Goal: Task Accomplishment & Management: Manage account settings

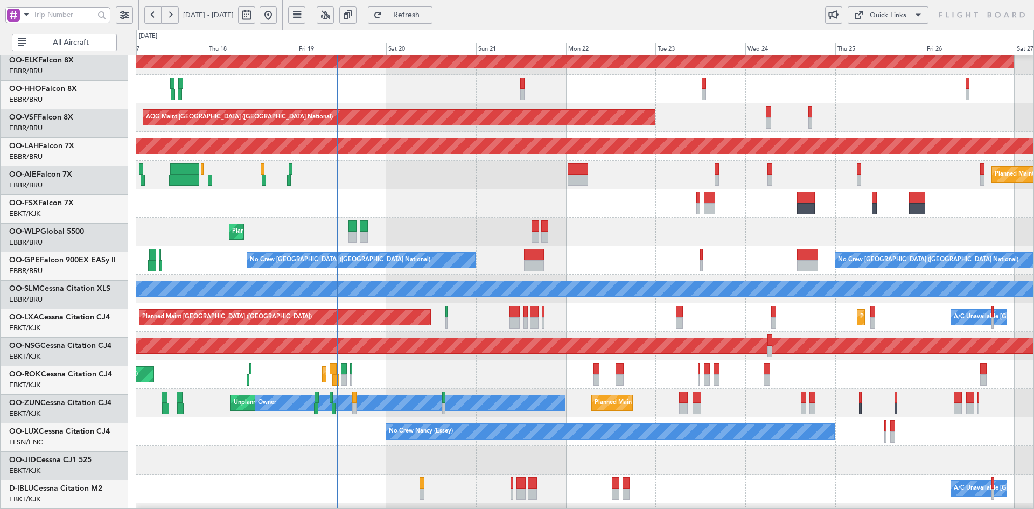
scroll to position [38, 0]
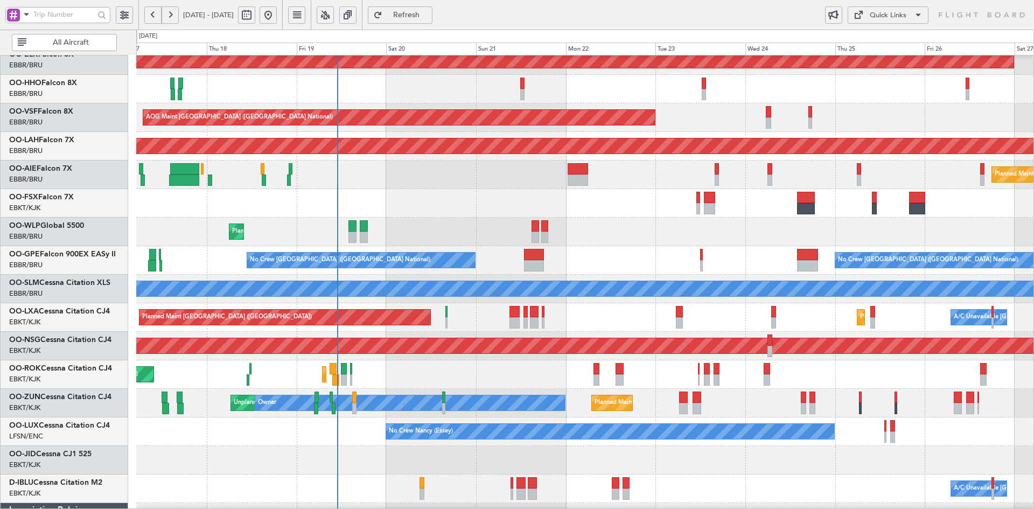
click at [613, 258] on div "No Crew [GEOGRAPHIC_DATA] ([GEOGRAPHIC_DATA] National) No Crew [GEOGRAPHIC_DATA…" at bounding box center [584, 260] width 897 height 29
click at [779, 389] on div "Planned Maint Kortrijk-[GEOGRAPHIC_DATA] Planned Maint [GEOGRAPHIC_DATA] ([GEOG…" at bounding box center [584, 374] width 897 height 29
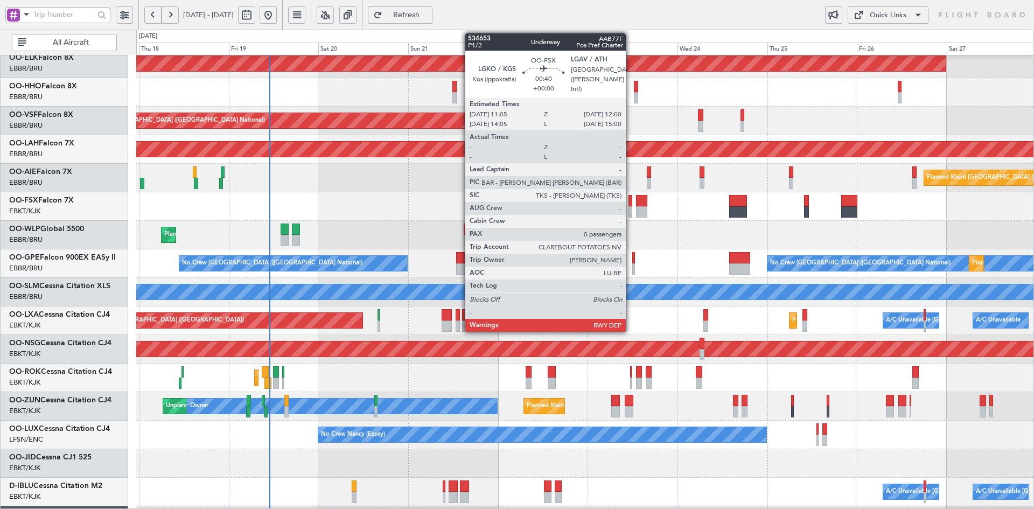
click at [631, 212] on div at bounding box center [631, 211] width 4 height 11
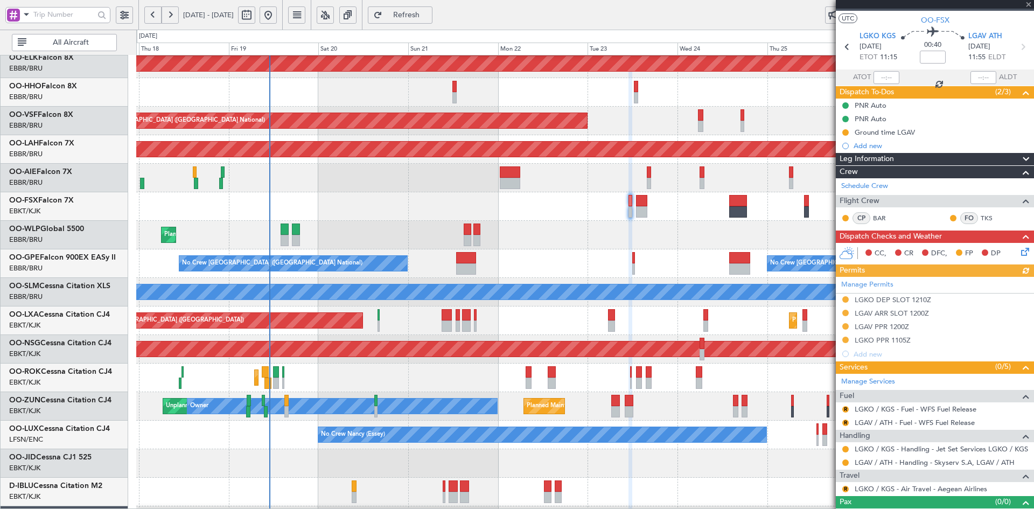
scroll to position [36, 0]
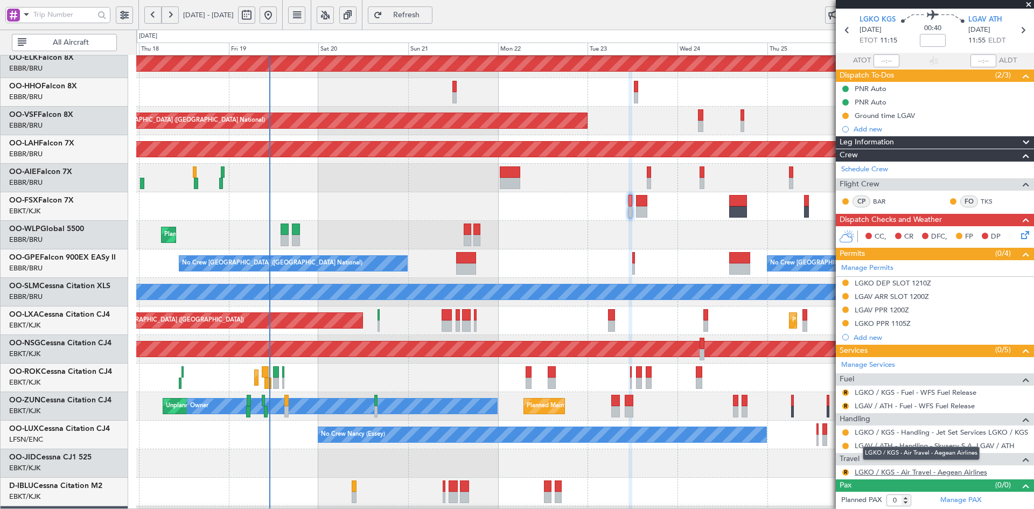
click at [966, 472] on link "LGKO / KGS - Air Travel - Aegean Airlines" at bounding box center [921, 471] width 132 height 9
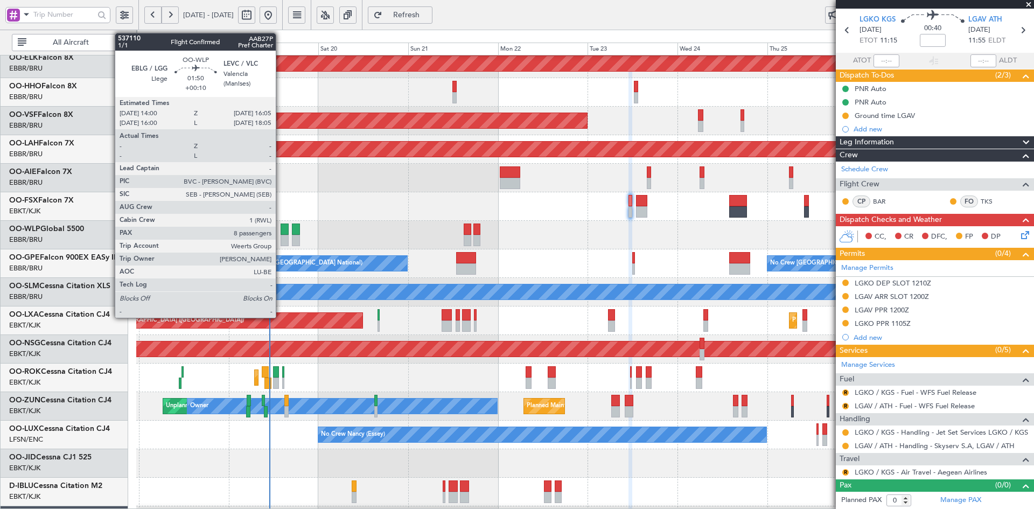
click at [289, 224] on div at bounding box center [285, 229] width 8 height 11
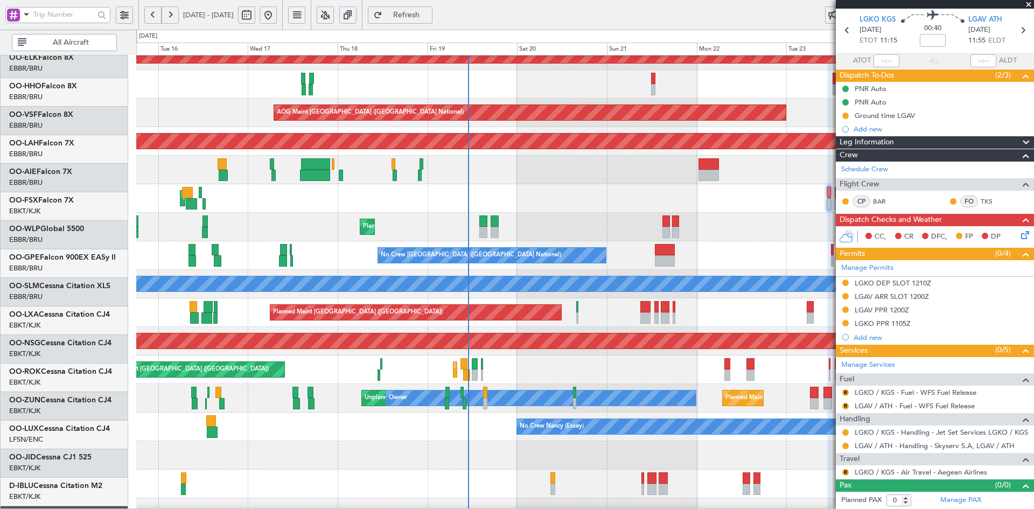
scroll to position [43, 0]
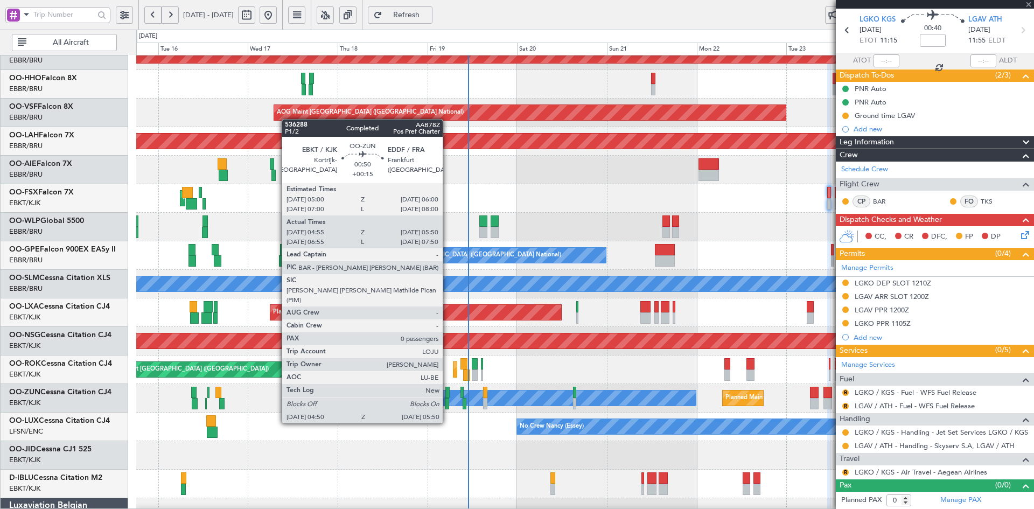
type input "+00:10"
type input "8"
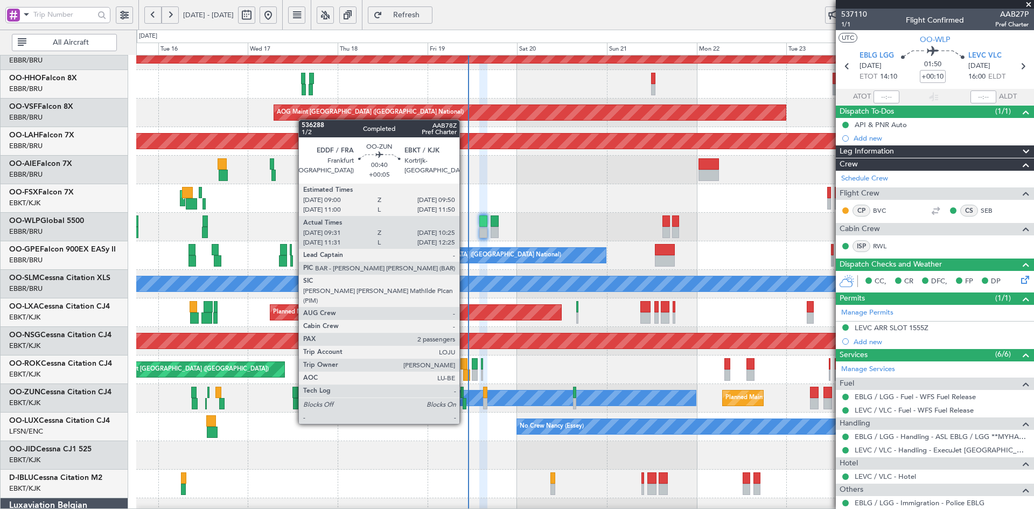
click at [464, 403] on div at bounding box center [465, 403] width 4 height 11
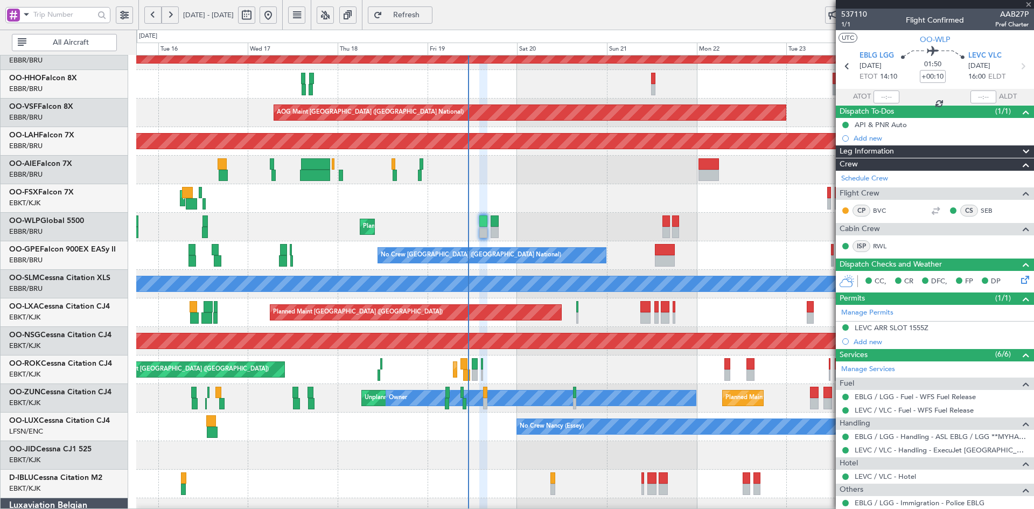
type input "+00:05"
type input "09:36"
type input "10:20"
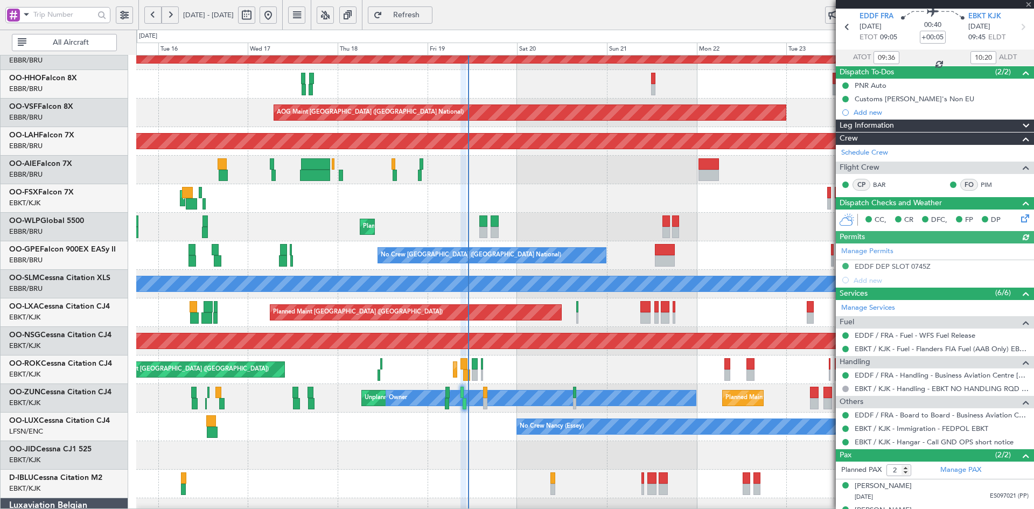
scroll to position [58, 0]
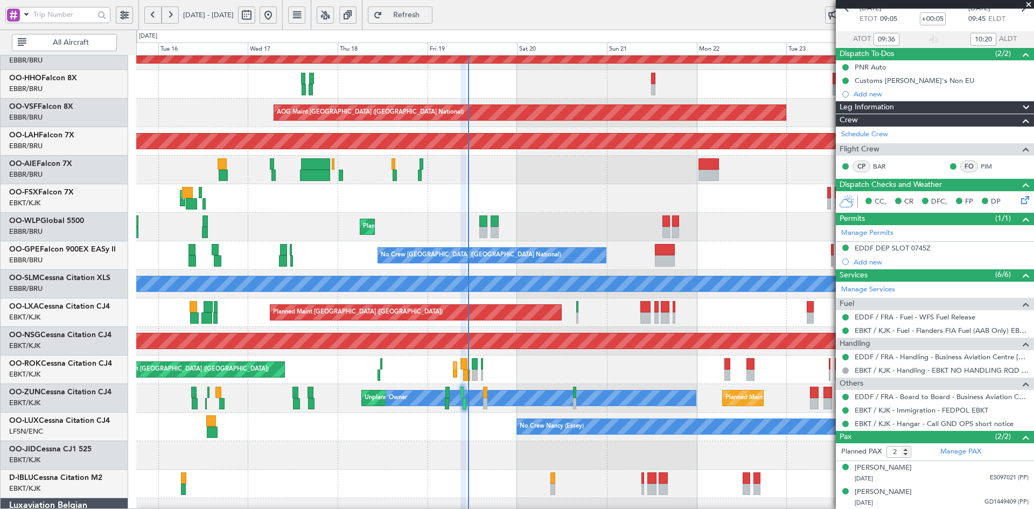
click at [1028, 1] on span at bounding box center [1028, 5] width 11 height 10
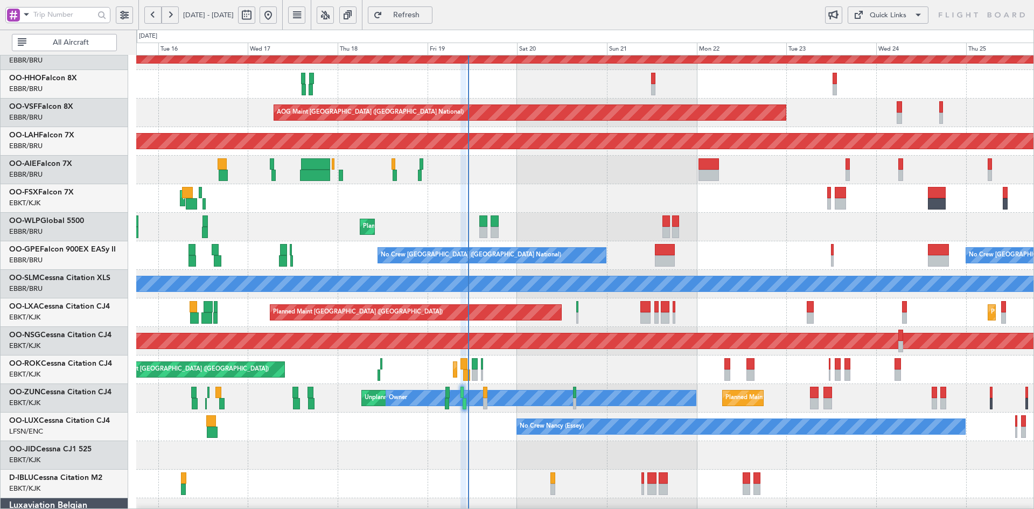
type input "0"
click at [449, 231] on div "Planned Maint Liege" at bounding box center [584, 227] width 897 height 29
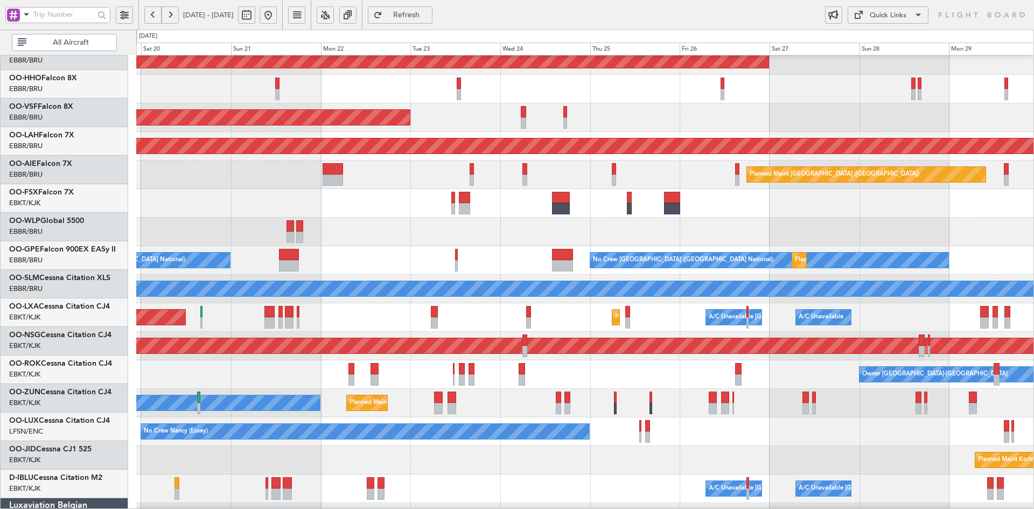
scroll to position [38, 0]
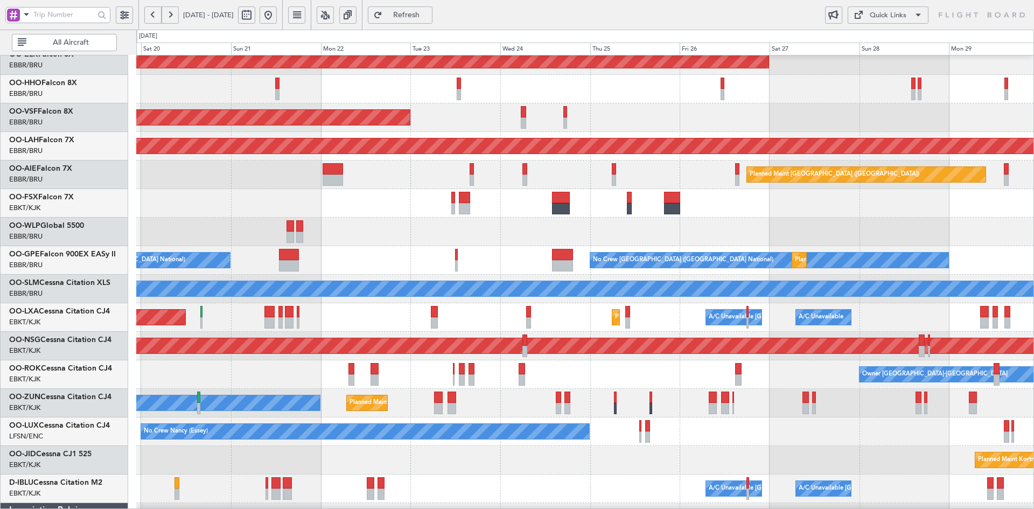
click at [632, 215] on div at bounding box center [584, 203] width 897 height 29
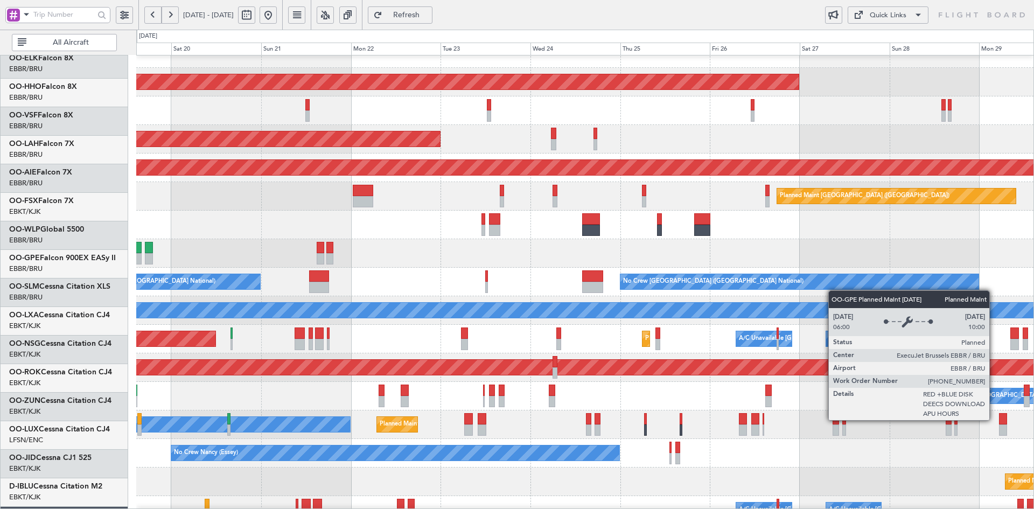
scroll to position [16, 0]
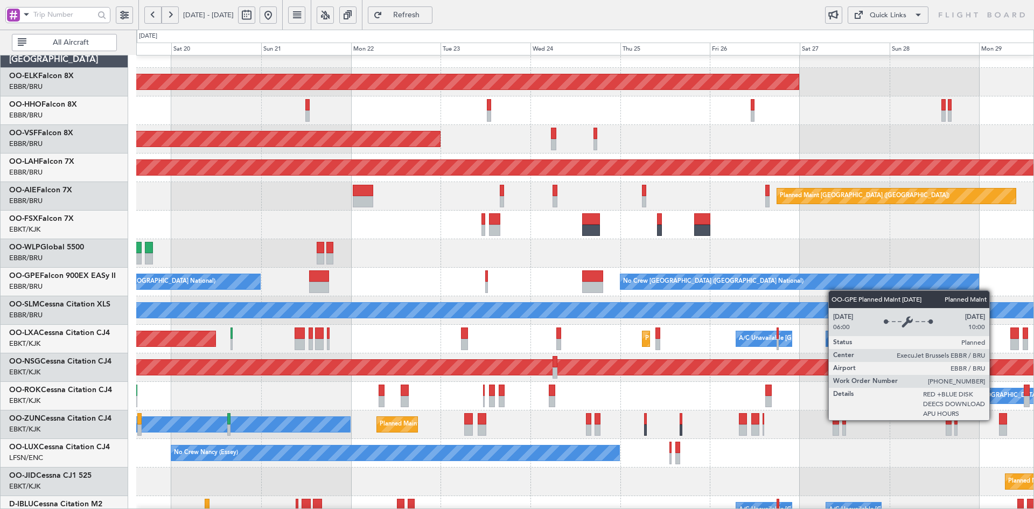
click at [834, 290] on div "Planned Maint [GEOGRAPHIC_DATA] ([GEOGRAPHIC_DATA] National)" at bounding box center [829, 282] width 15 height 17
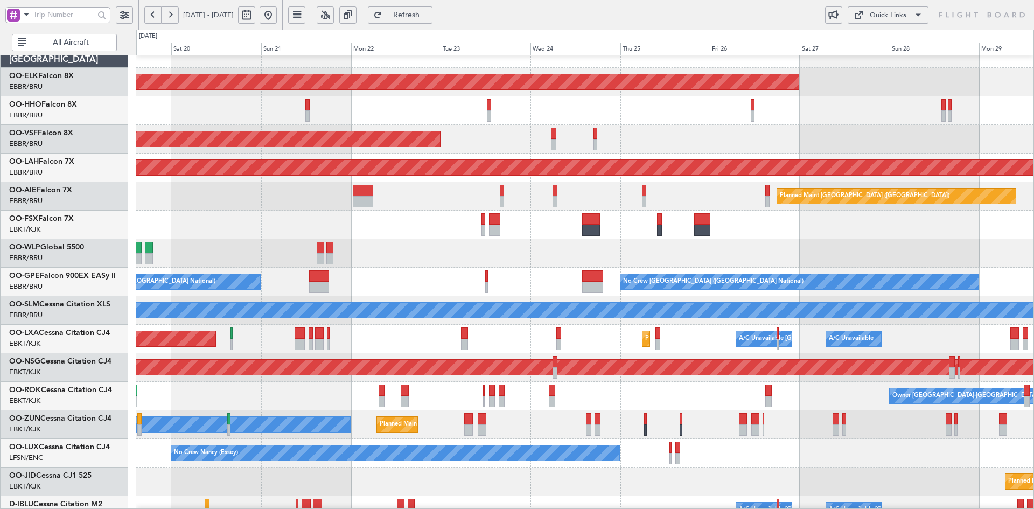
click at [580, 245] on div "Planned Maint Liege" at bounding box center [584, 253] width 897 height 29
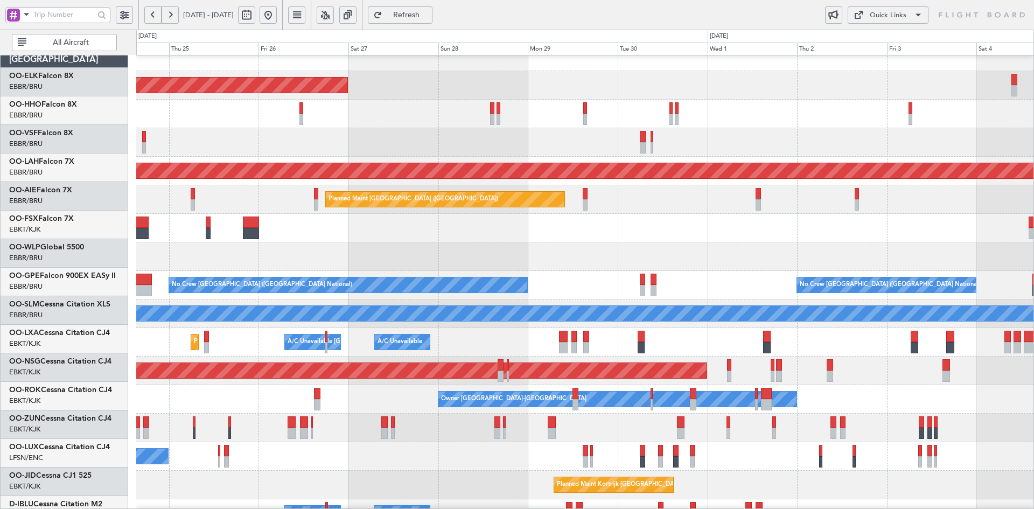
scroll to position [13, 0]
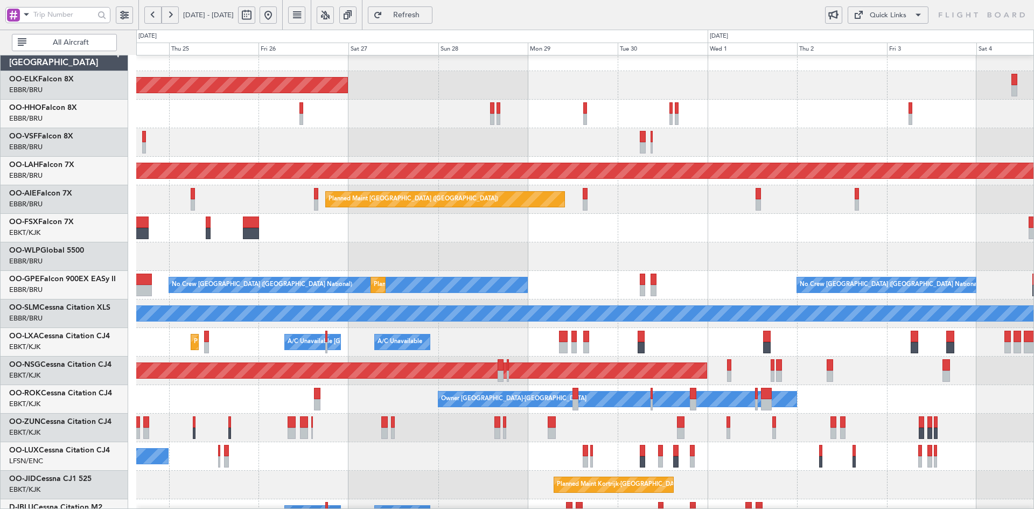
click at [666, 242] on div at bounding box center [584, 256] width 897 height 29
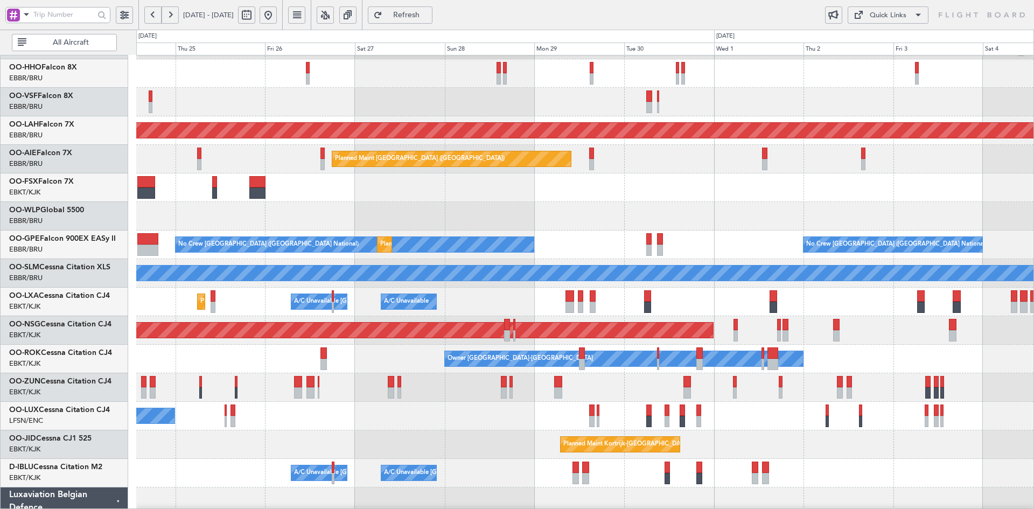
click at [829, 178] on div at bounding box center [584, 187] width 897 height 29
click at [682, 194] on div at bounding box center [584, 187] width 897 height 29
click at [552, 195] on div at bounding box center [584, 187] width 897 height 29
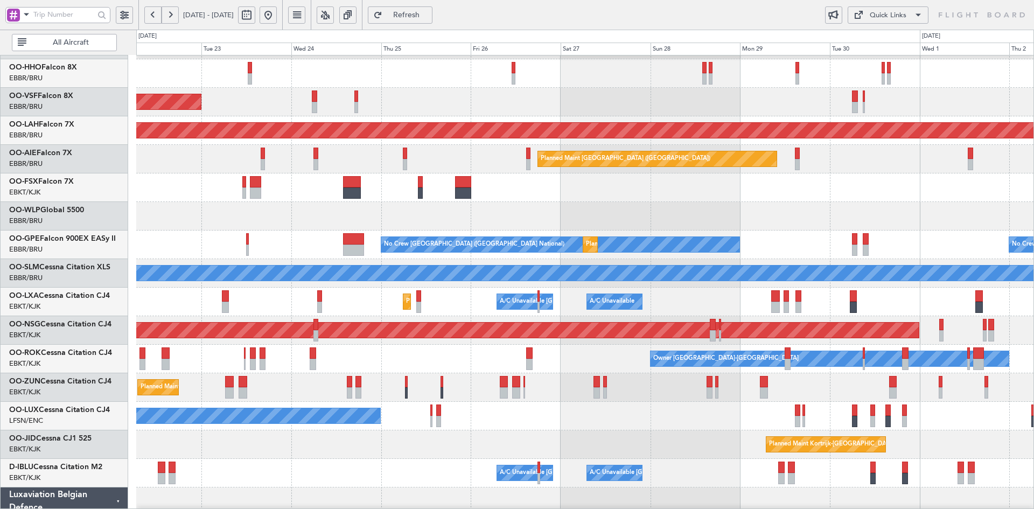
click at [651, 202] on div at bounding box center [584, 216] width 897 height 29
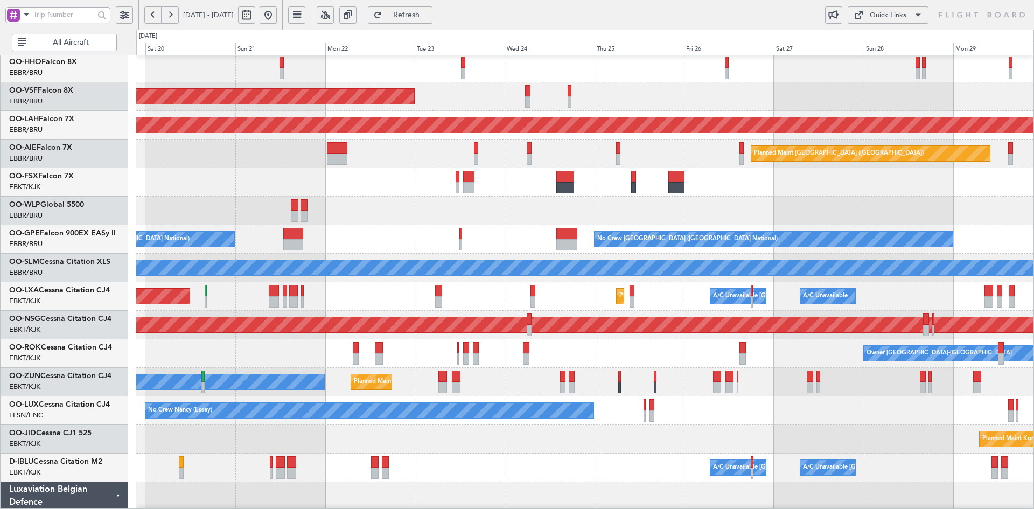
scroll to position [59, 0]
click at [721, 207] on div "Planned Maint Liege" at bounding box center [584, 211] width 897 height 29
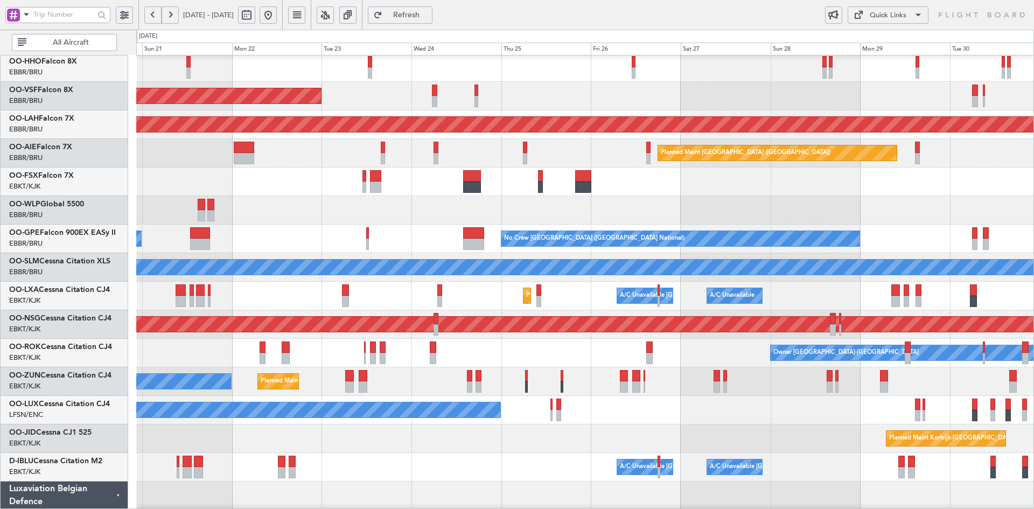
click at [717, 198] on div at bounding box center [584, 210] width 897 height 29
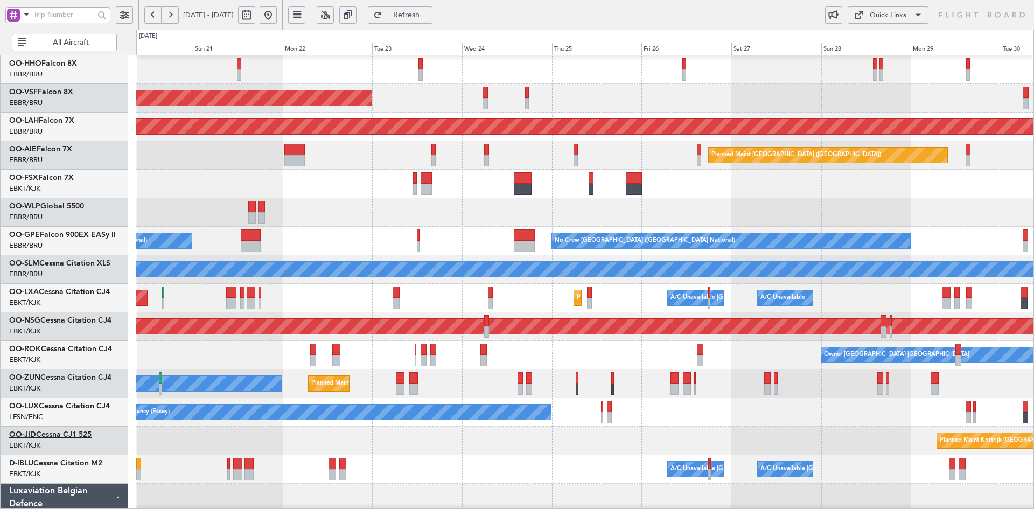
click at [824, 206] on div "Planned Maint Liege" at bounding box center [584, 212] width 897 height 29
click at [730, 189] on div at bounding box center [584, 184] width 897 height 29
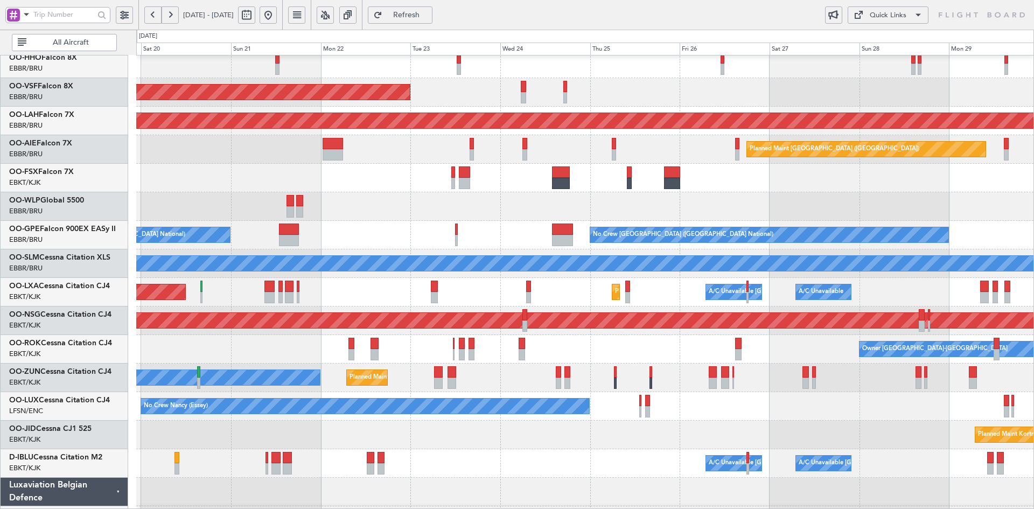
click at [659, 226] on div "Planned Maint Brussels (Brussels National) No Crew Brussels (Brussels National)…" at bounding box center [584, 235] width 897 height 29
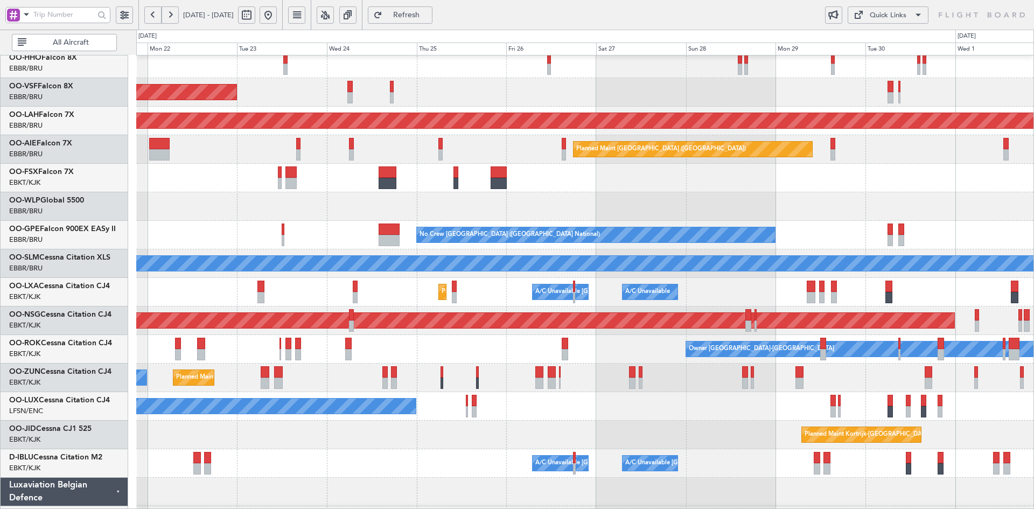
click at [828, 233] on div "AOG Maint Brussels (Brussels National) Planned Maint Alton-st Louis (St Louis R…" at bounding box center [584, 277] width 897 height 571
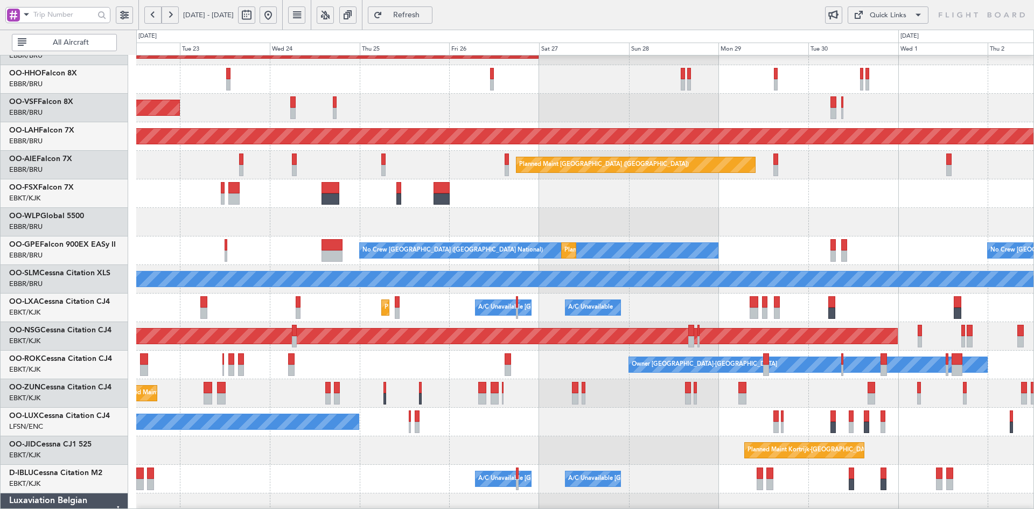
click at [761, 212] on div at bounding box center [584, 222] width 897 height 29
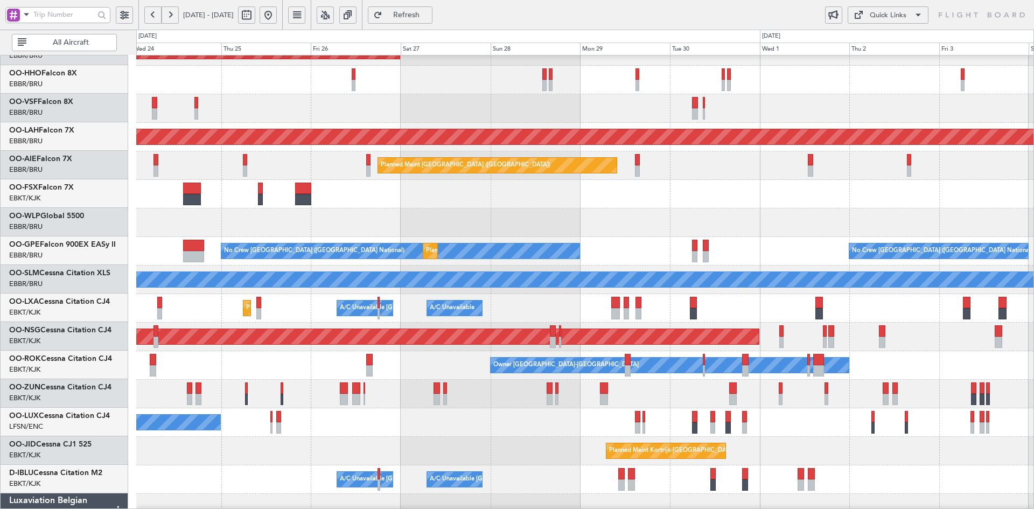
scroll to position [47, 0]
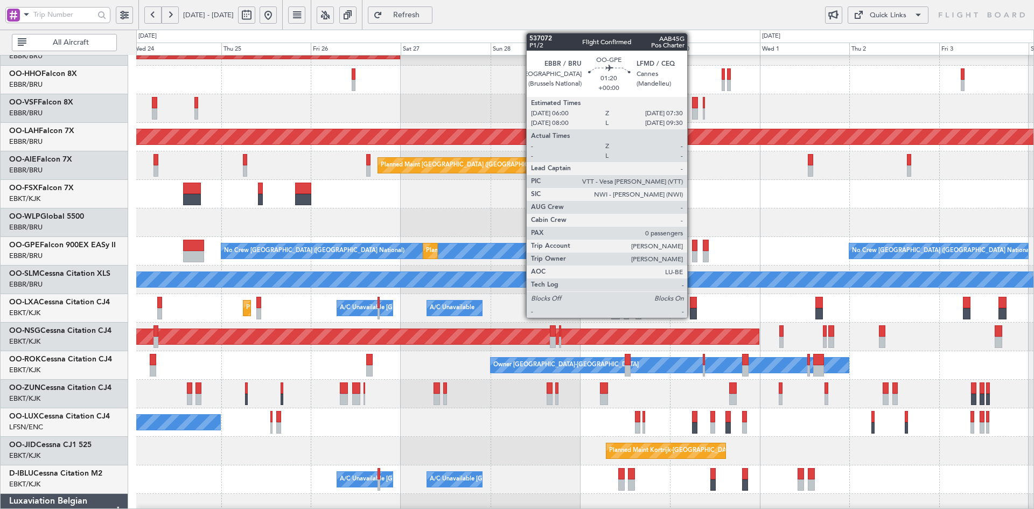
click at [692, 257] on div at bounding box center [695, 256] width 6 height 11
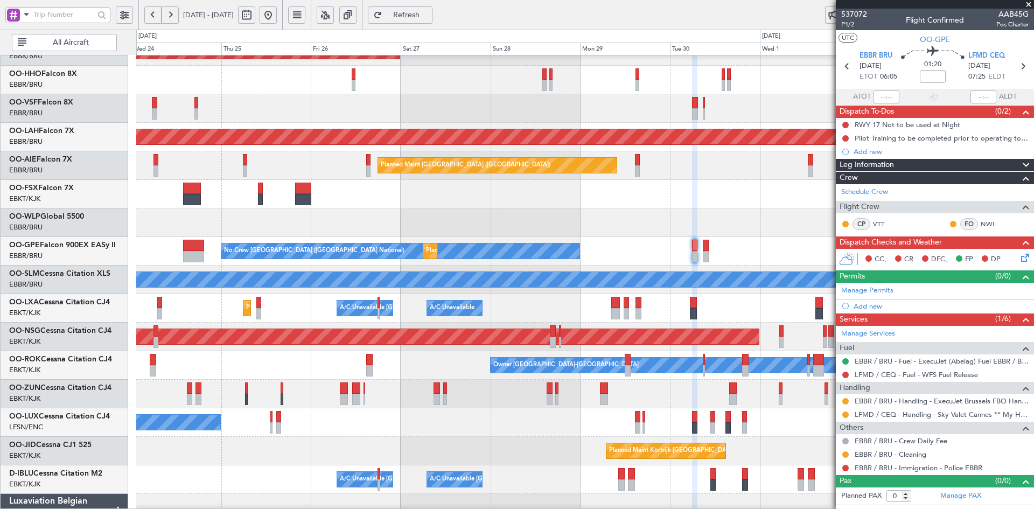
click at [651, 249] on div "No Crew Brussels (Brussels National) No Crew Brussels (Brussels National) Plann…" at bounding box center [584, 251] width 897 height 29
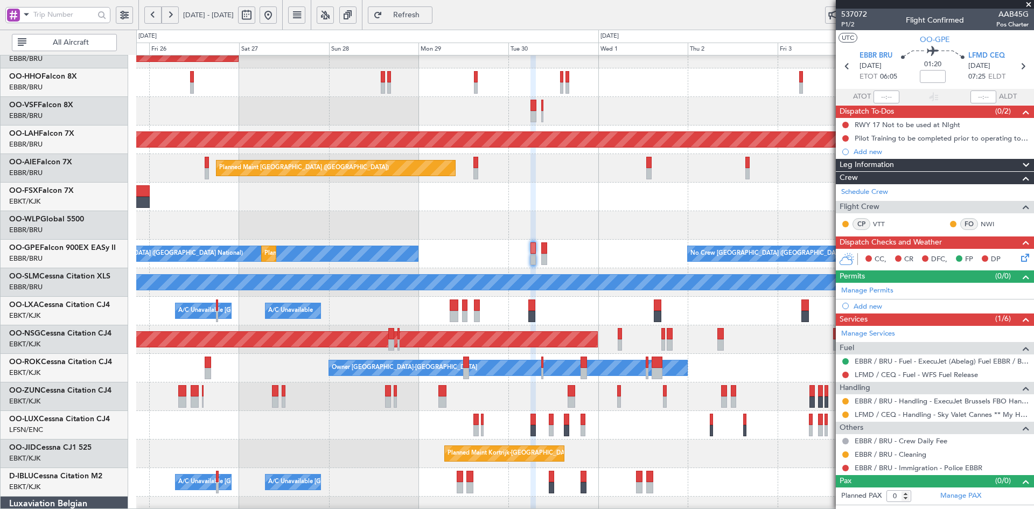
click at [697, 246] on div "No Crew Brussels (Brussels National) No Crew Brussels (Brussels National) Plann…" at bounding box center [584, 254] width 897 height 29
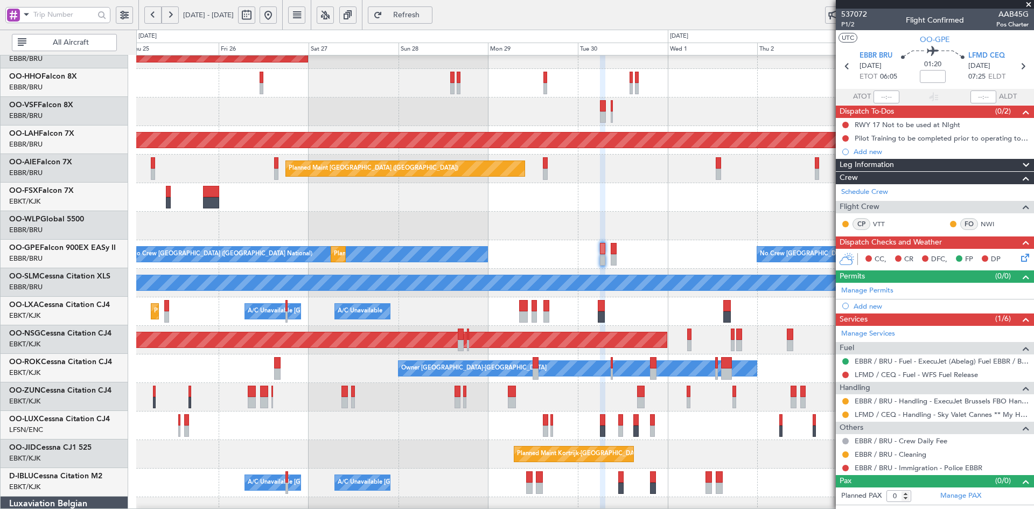
scroll to position [44, 0]
click at [878, 192] on link "Schedule Crew" at bounding box center [864, 192] width 47 height 11
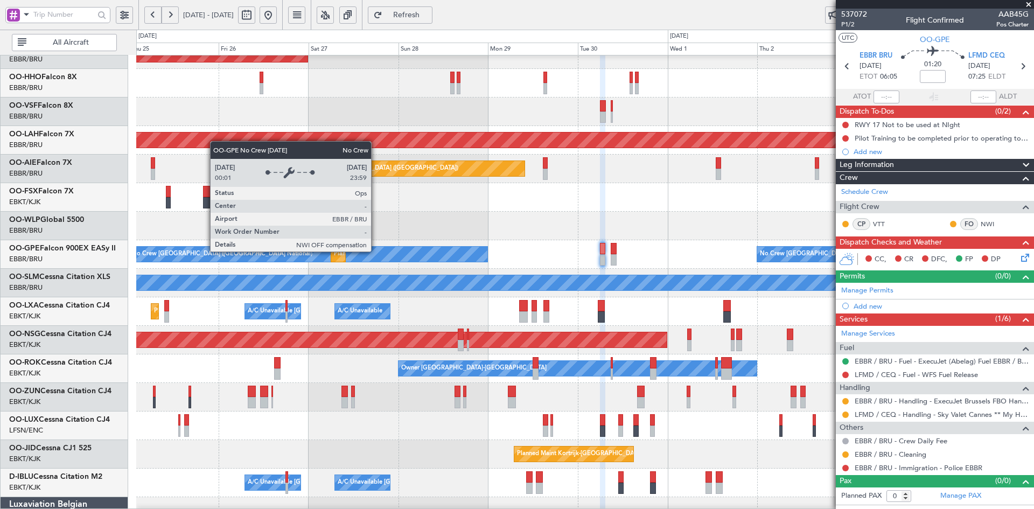
click at [487, 247] on div "No Crew [GEOGRAPHIC_DATA] ([GEOGRAPHIC_DATA] National)" at bounding box center [308, 254] width 358 height 15
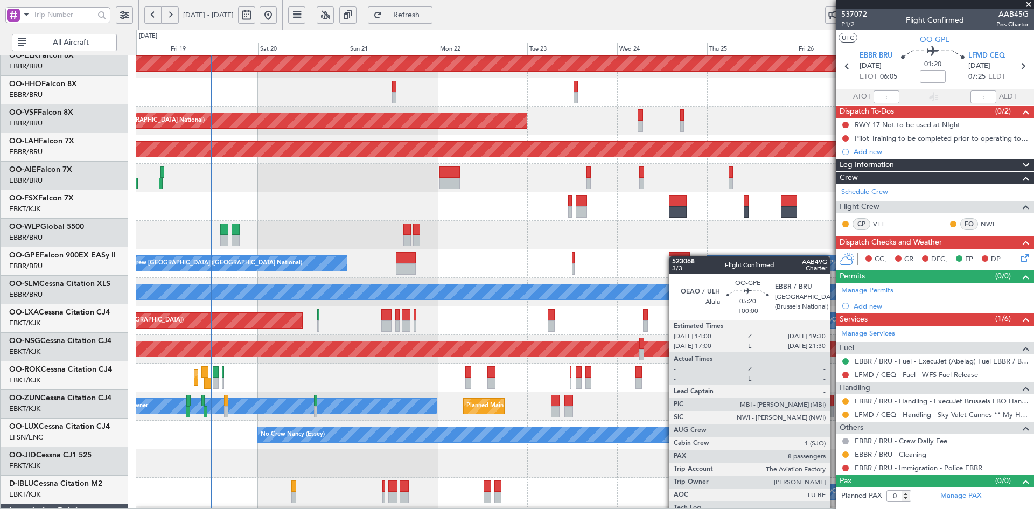
scroll to position [34, 0]
click at [674, 256] on div at bounding box center [679, 257] width 21 height 11
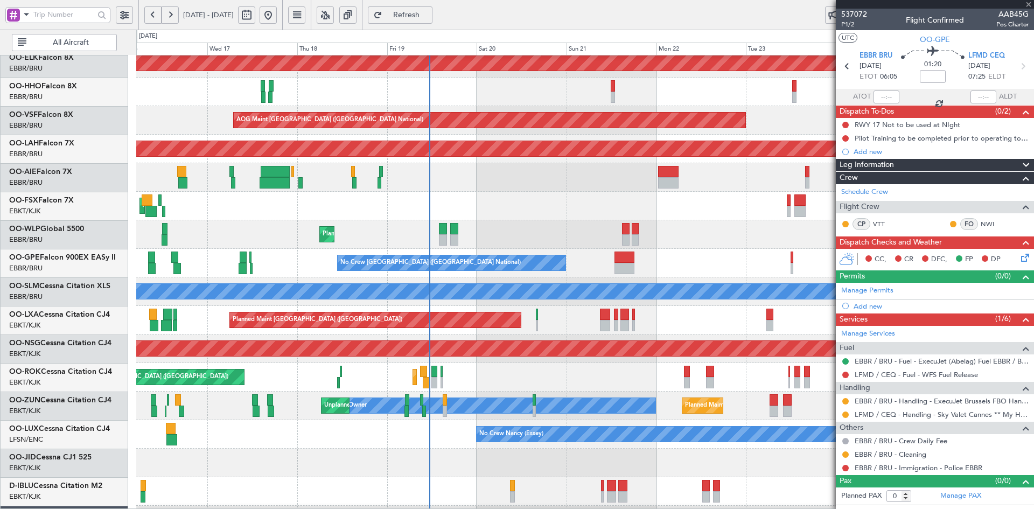
click at [669, 235] on div "Planned Maint Liege" at bounding box center [584, 234] width 897 height 29
click at [415, 237] on div "Planned Maint Liege" at bounding box center [584, 234] width 897 height 29
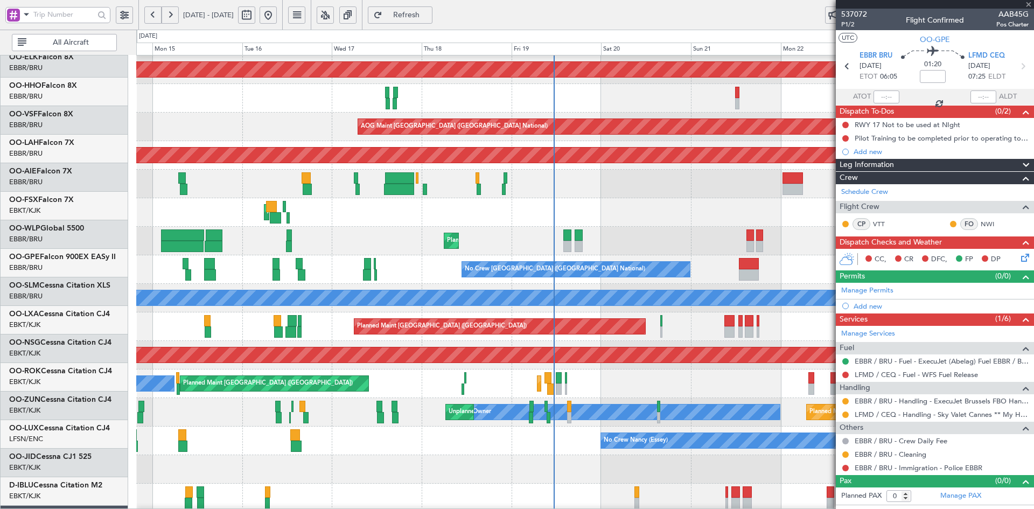
scroll to position [29, 0]
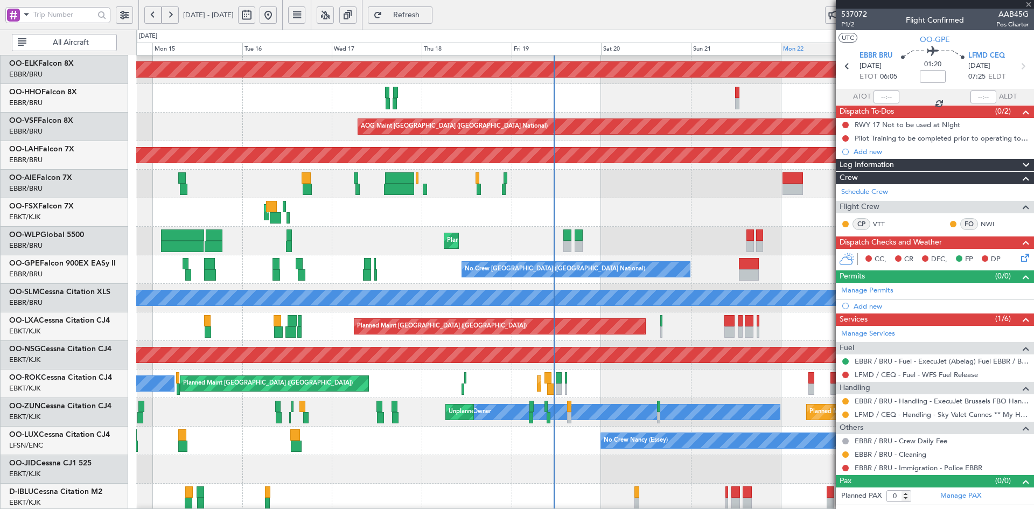
type input "8"
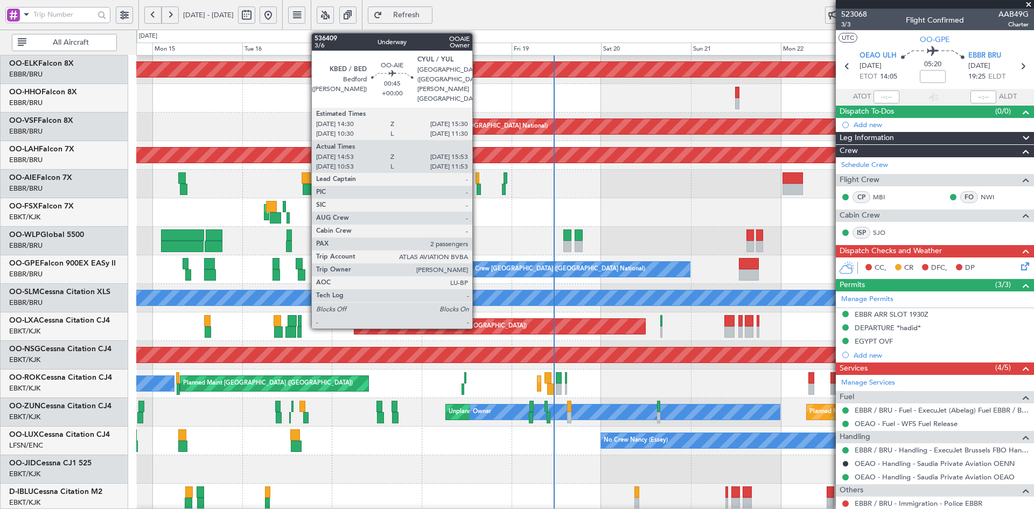
click at [477, 192] on div at bounding box center [479, 189] width 4 height 11
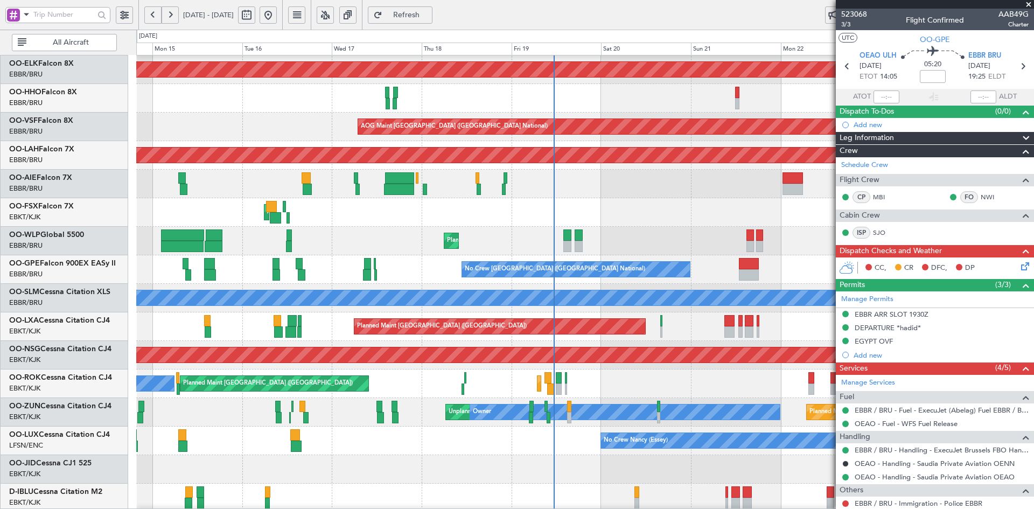
click at [650, 205] on div "AOG Maint Kortrijk-[GEOGRAPHIC_DATA]" at bounding box center [584, 212] width 897 height 29
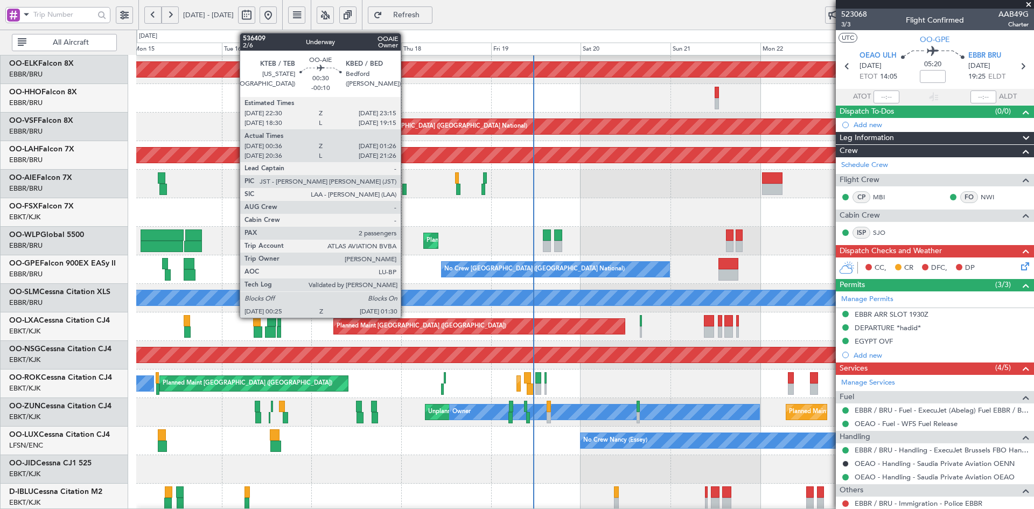
click at [406, 191] on div at bounding box center [404, 189] width 4 height 11
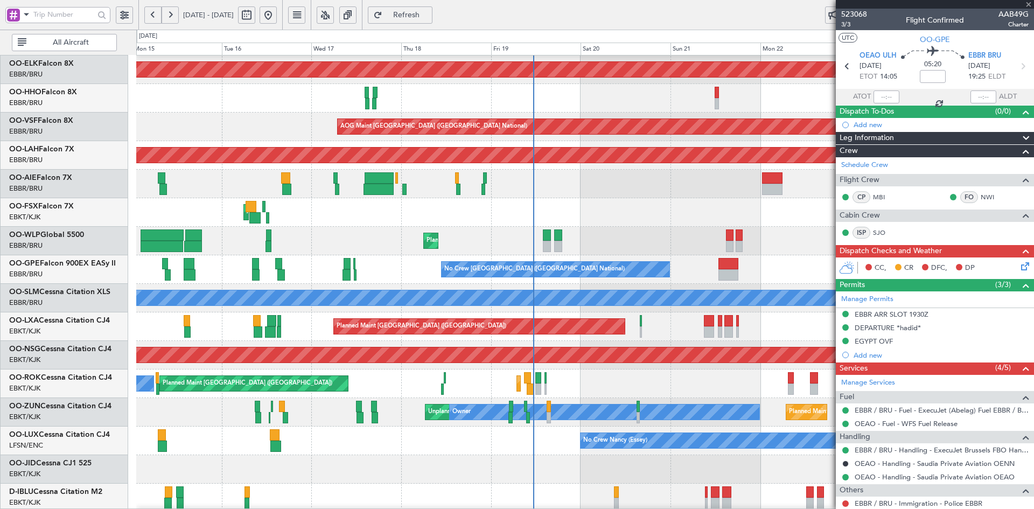
type input "-00:10"
type input "00:46"
type input "01:21"
type input "2"
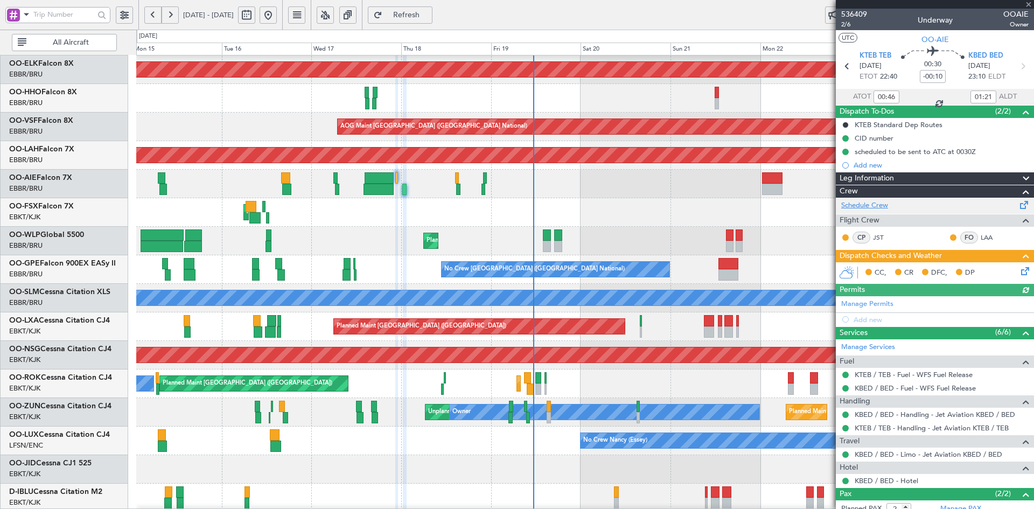
click at [880, 202] on link "Schedule Crew" at bounding box center [864, 205] width 47 height 11
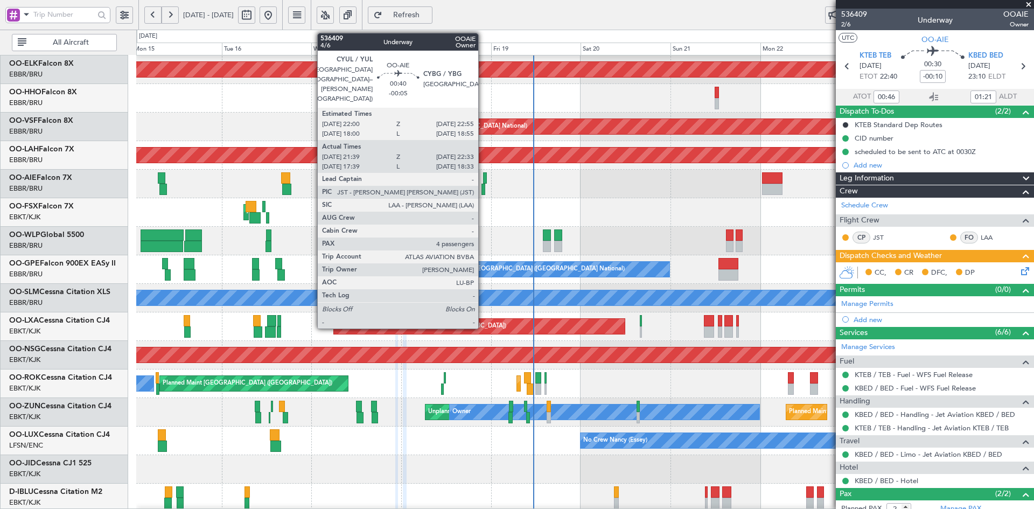
click at [483, 190] on div at bounding box center [483, 189] width 4 height 11
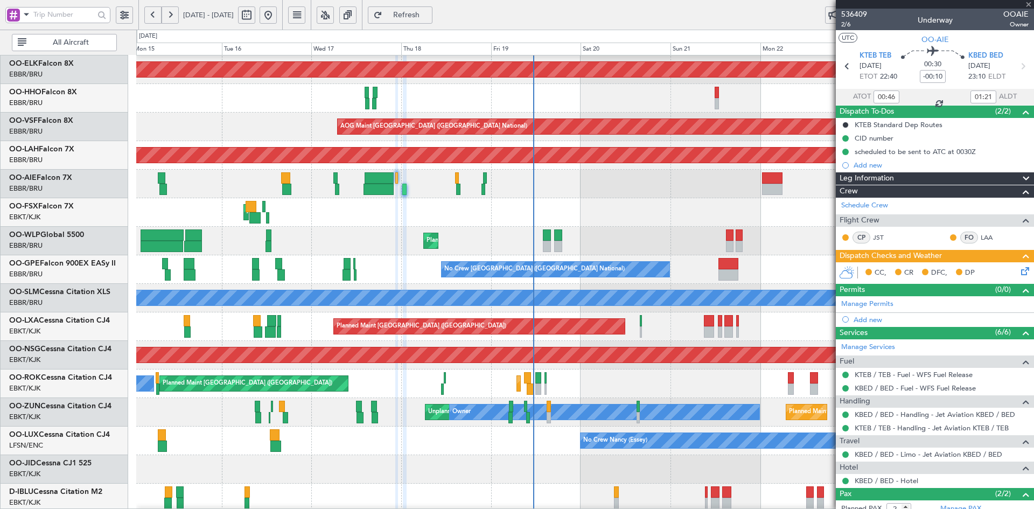
type input "-00:05"
type input "21:49"
type input "22:28"
type input "4"
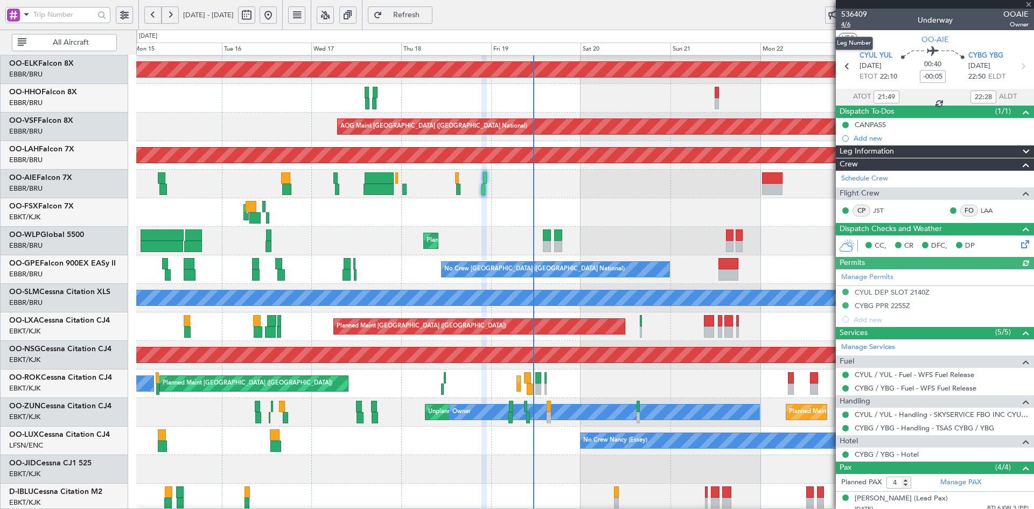
click at [849, 23] on span "4/6" at bounding box center [854, 24] width 26 height 9
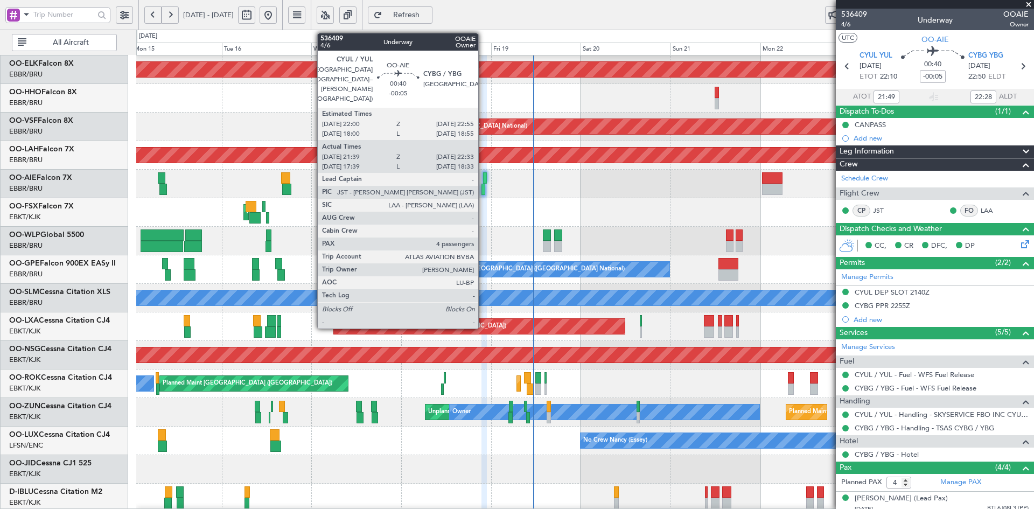
click at [483, 190] on div at bounding box center [483, 189] width 4 height 11
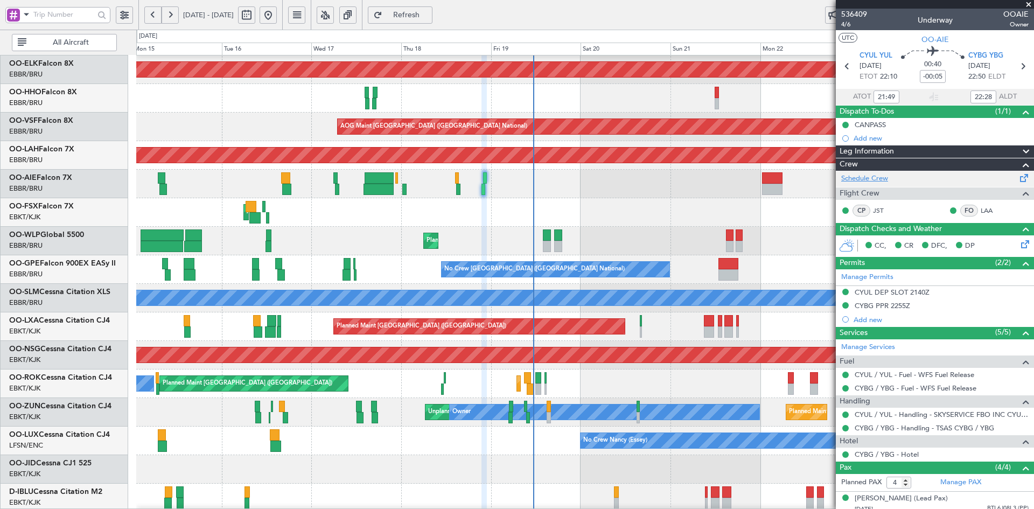
click at [877, 178] on link "Schedule Crew" at bounding box center [864, 178] width 47 height 11
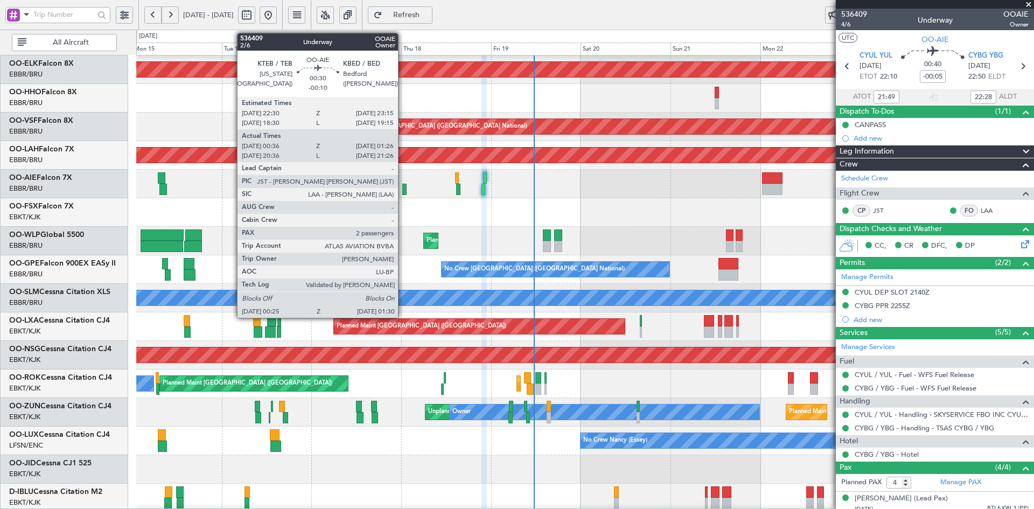
click at [403, 190] on div at bounding box center [404, 189] width 4 height 11
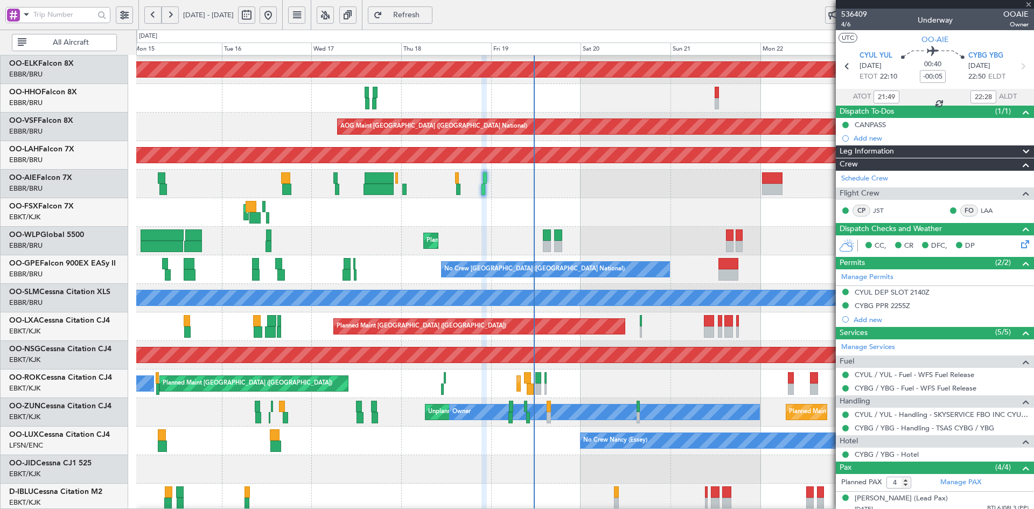
type input "-00:10"
type input "00:46"
type input "01:21"
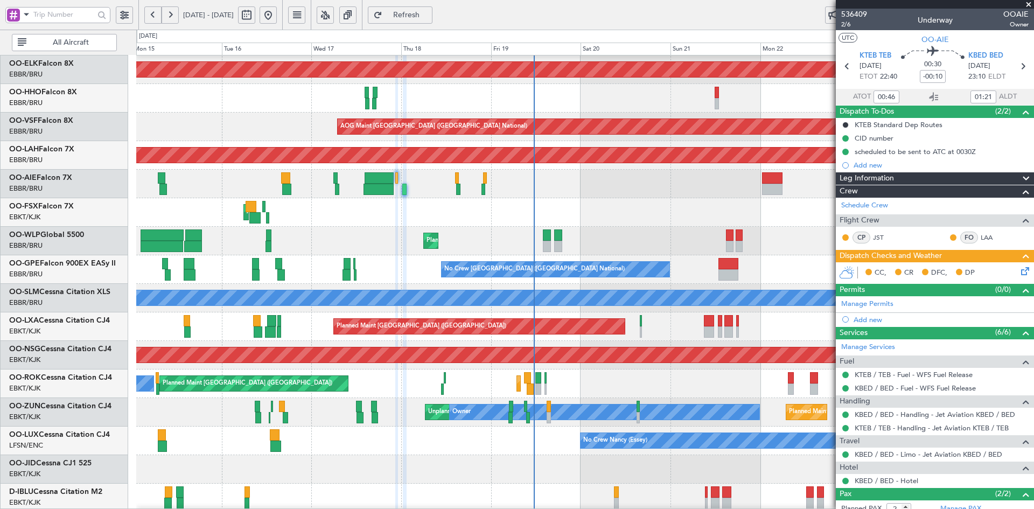
click at [1030, 5] on span at bounding box center [1028, 5] width 11 height 10
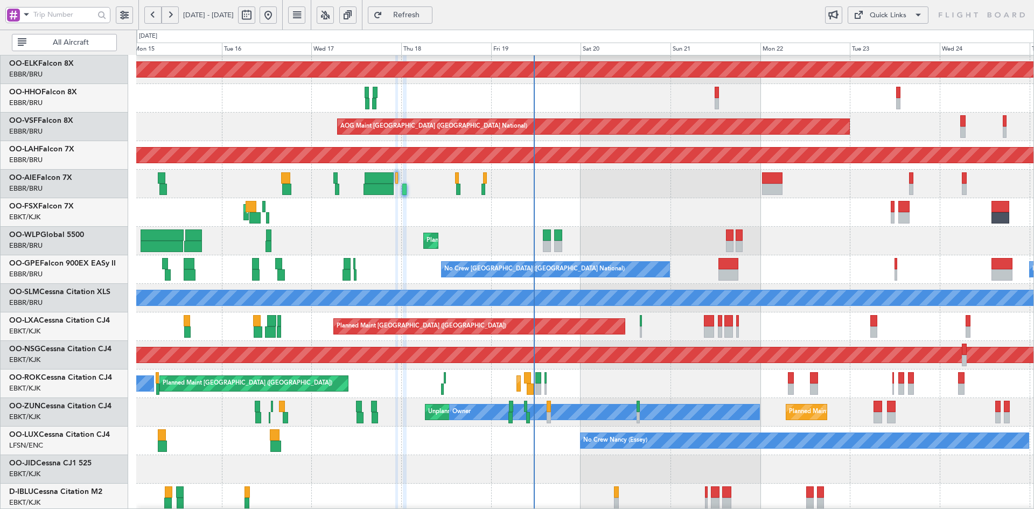
type input "0"
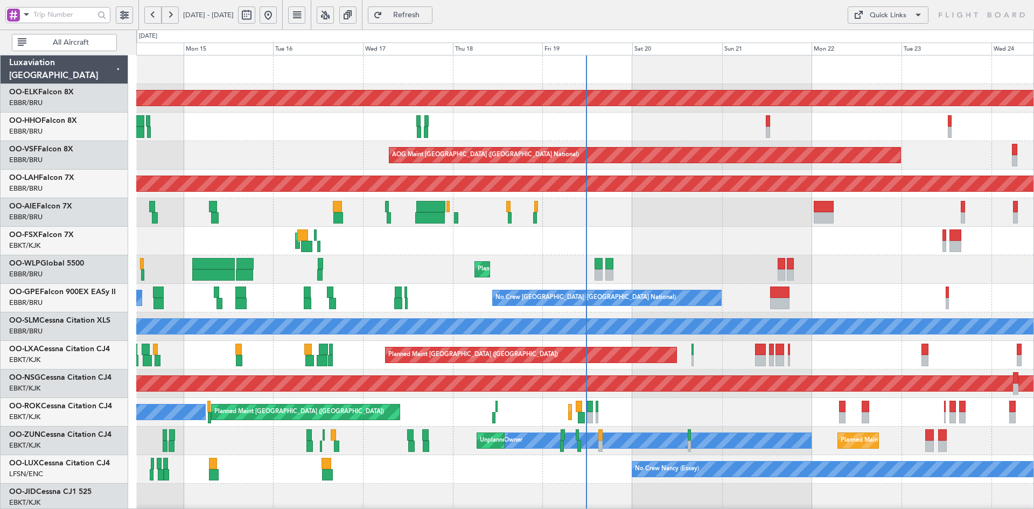
click at [621, 227] on div "AOG Maint Kortrijk-[GEOGRAPHIC_DATA]" at bounding box center [584, 241] width 897 height 29
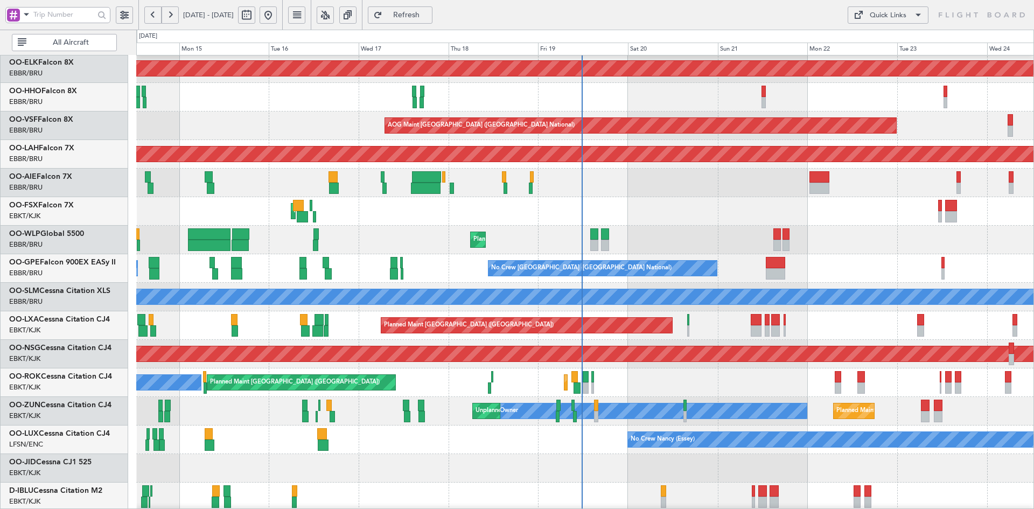
click at [654, 193] on div "Planned Maint [GEOGRAPHIC_DATA] ([GEOGRAPHIC_DATA])" at bounding box center [584, 183] width 897 height 29
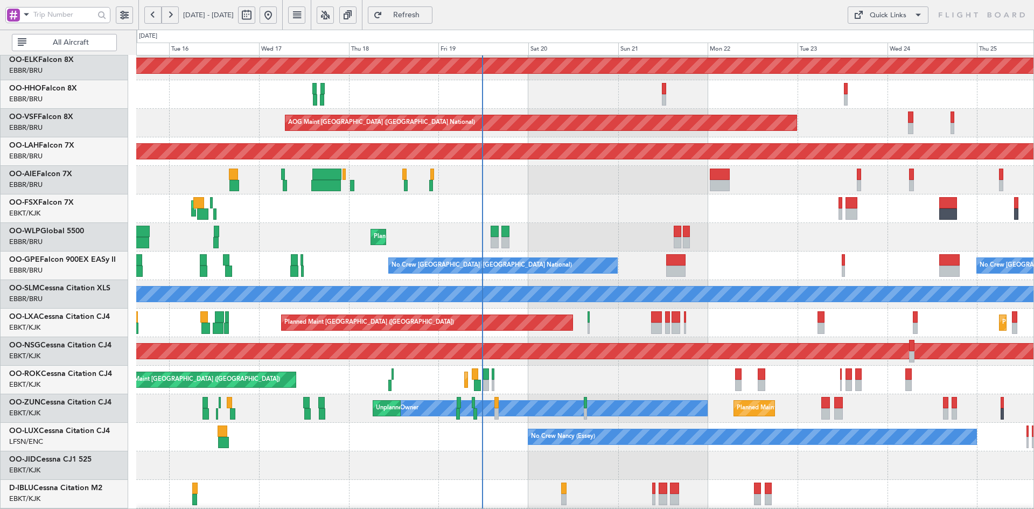
click at [713, 221] on div "AOG Maint Kortrijk-[GEOGRAPHIC_DATA]" at bounding box center [584, 208] width 897 height 29
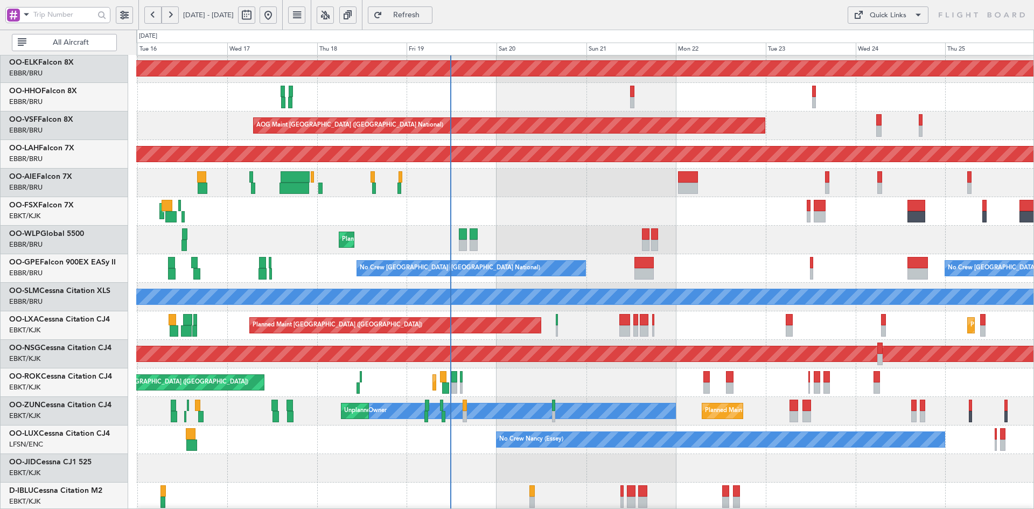
click at [683, 254] on div "No Crew [GEOGRAPHIC_DATA] ([GEOGRAPHIC_DATA] National) No Crew [GEOGRAPHIC_DATA…" at bounding box center [584, 268] width 897 height 29
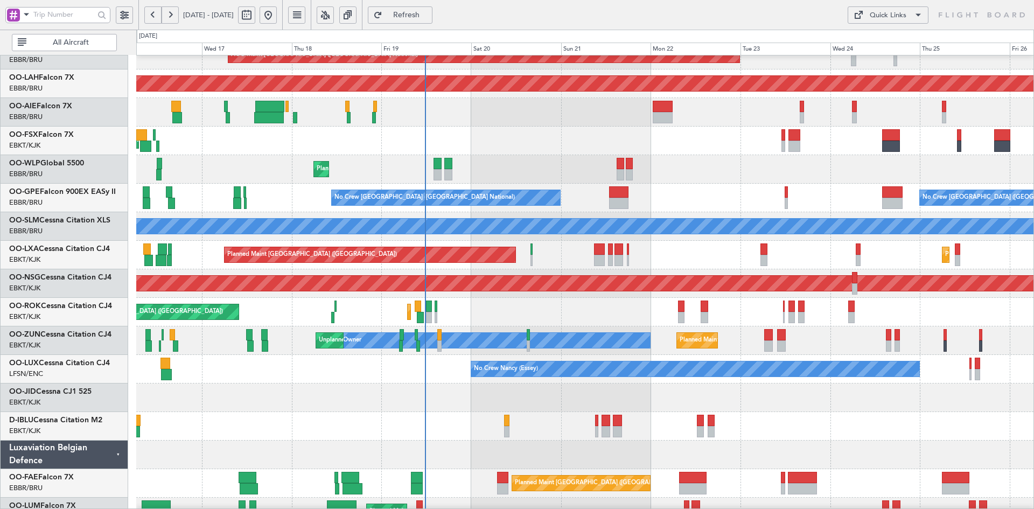
click at [760, 407] on div at bounding box center [584, 397] width 897 height 29
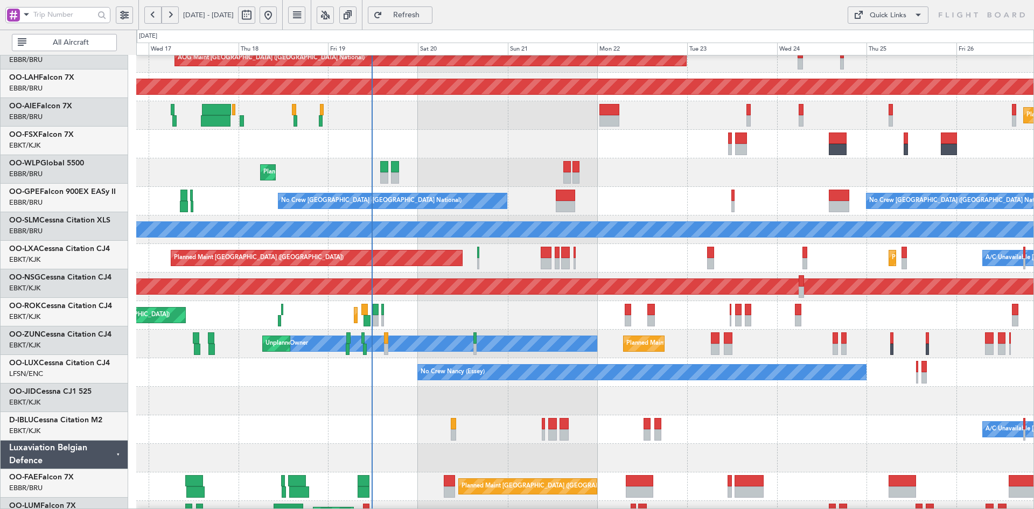
scroll to position [97, 0]
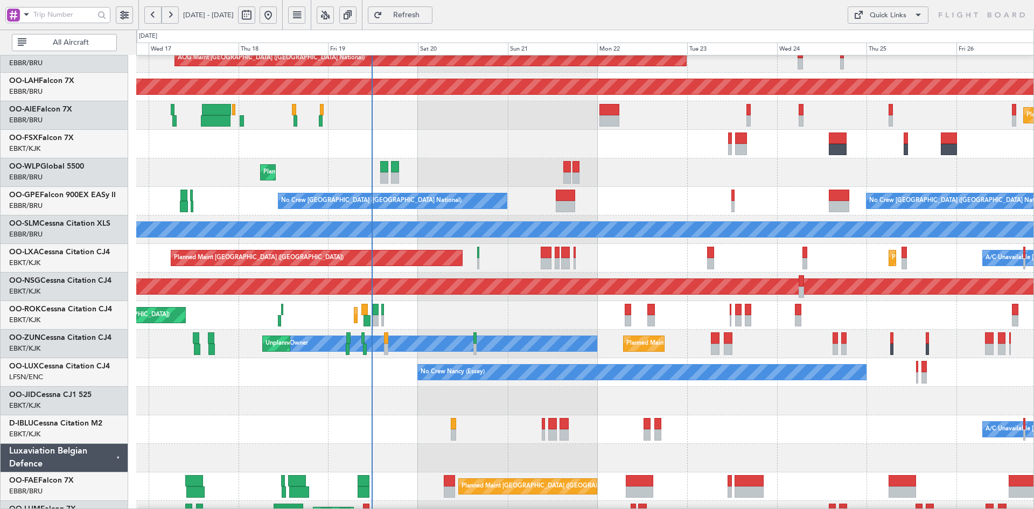
click at [712, 442] on div "A/C Unavailable Brussels (Brussels National) A/C Unavailable Kortrijk-Wevelgem" at bounding box center [584, 429] width 897 height 29
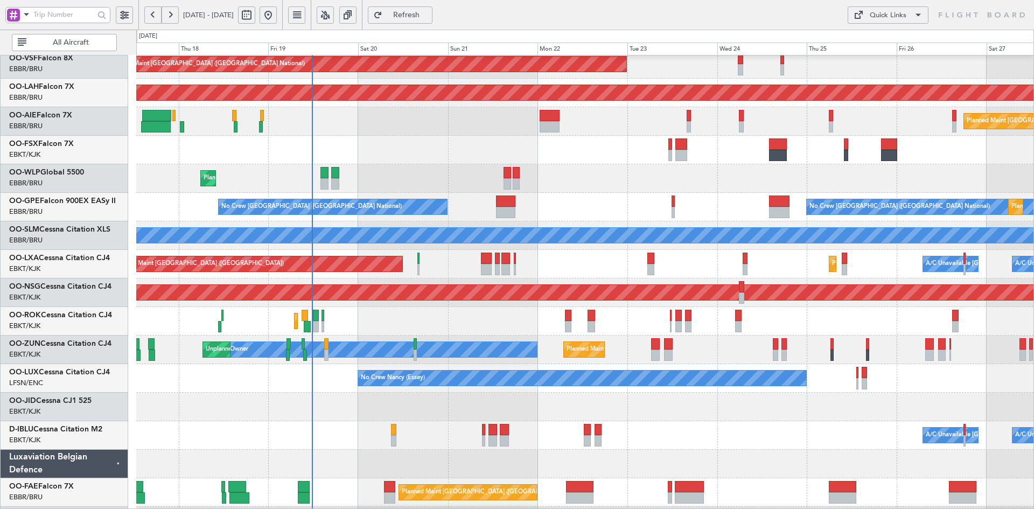
click at [711, 336] on div "Planned Maint Kortrijk-[GEOGRAPHIC_DATA] Planned Maint [GEOGRAPHIC_DATA] ([GEOG…" at bounding box center [584, 321] width 897 height 29
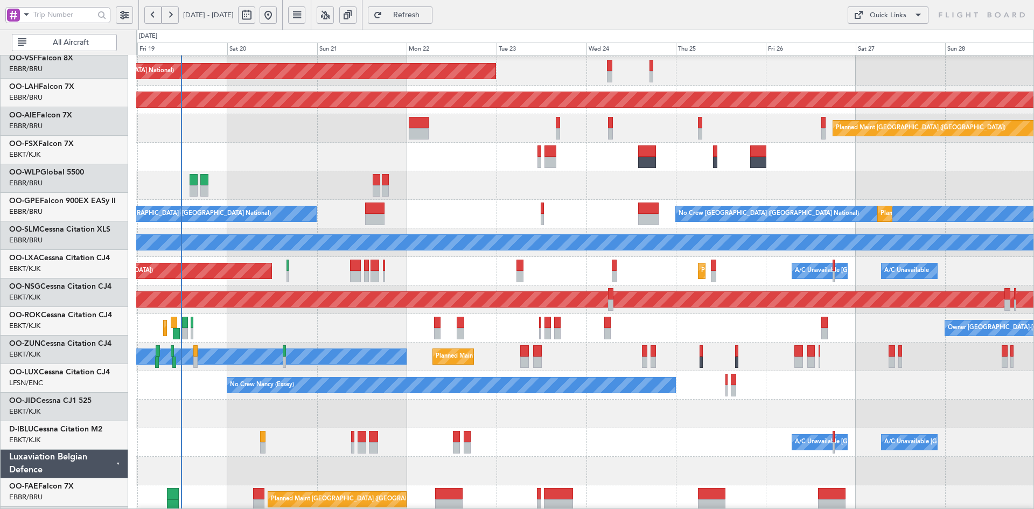
scroll to position [84, 0]
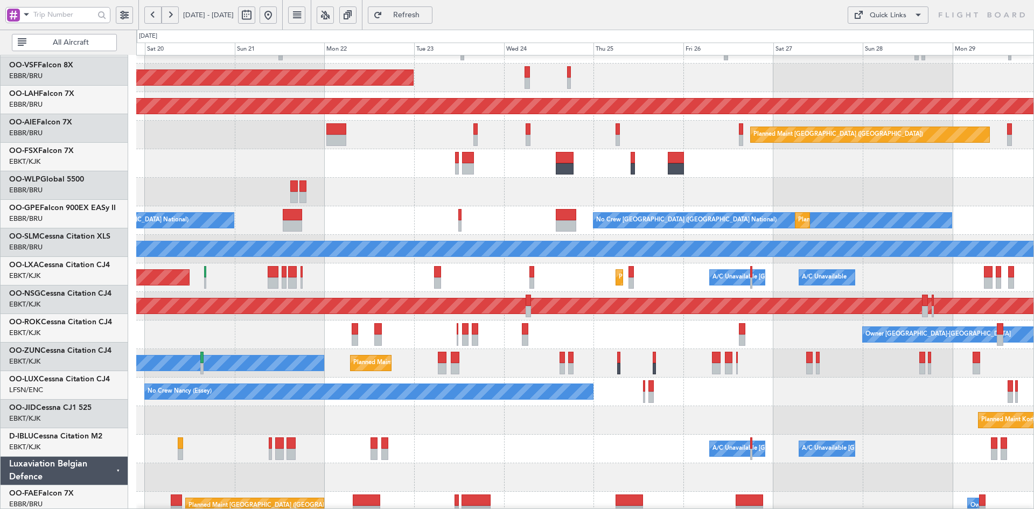
click at [658, 340] on div "Owner Kortrijk-Wevelgem Planned Maint Kortrijk-Wevelgem Planned Maint Paris (Le…" at bounding box center [584, 334] width 897 height 29
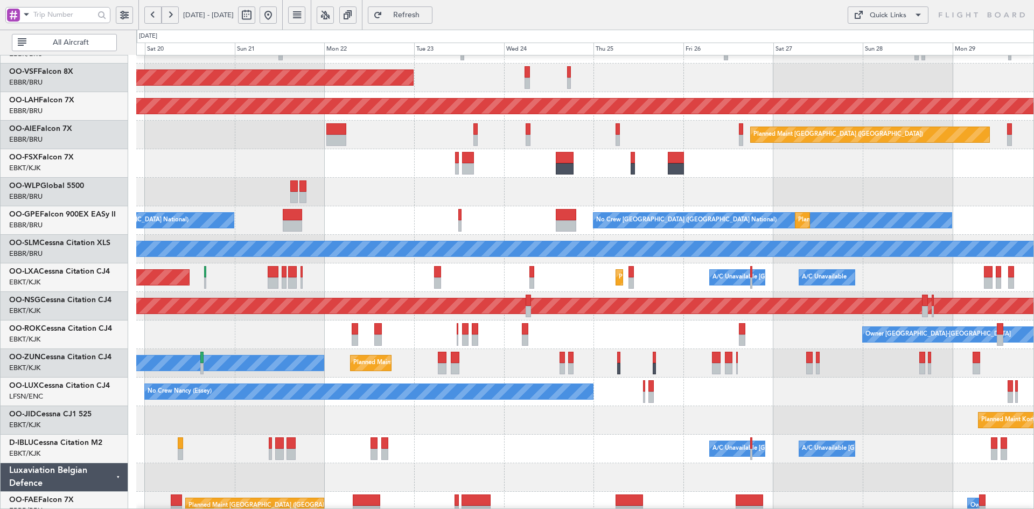
click at [741, 383] on div "No Crew Nancy (Essey)" at bounding box center [584, 392] width 897 height 29
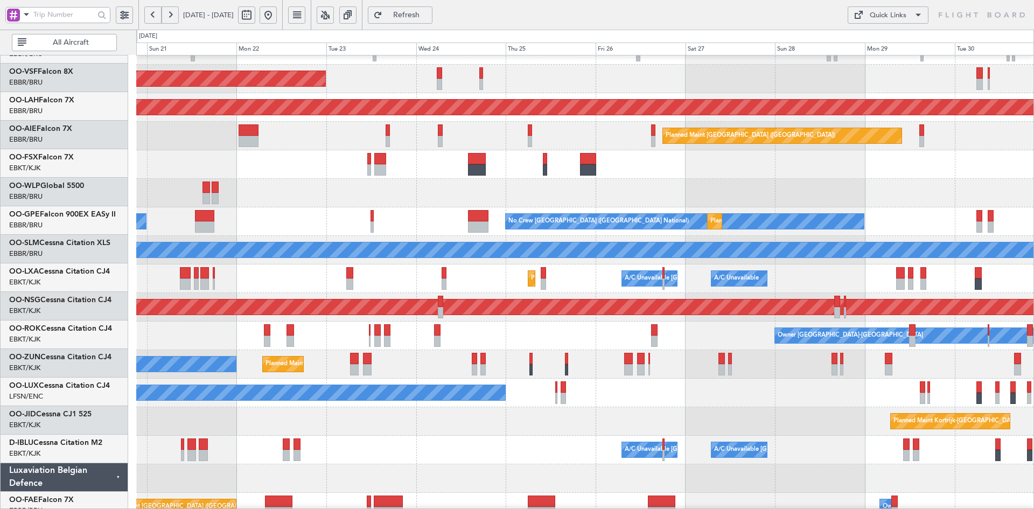
scroll to position [76, 0]
click at [715, 407] on div "No Crew Nancy (Essey)" at bounding box center [584, 393] width 897 height 29
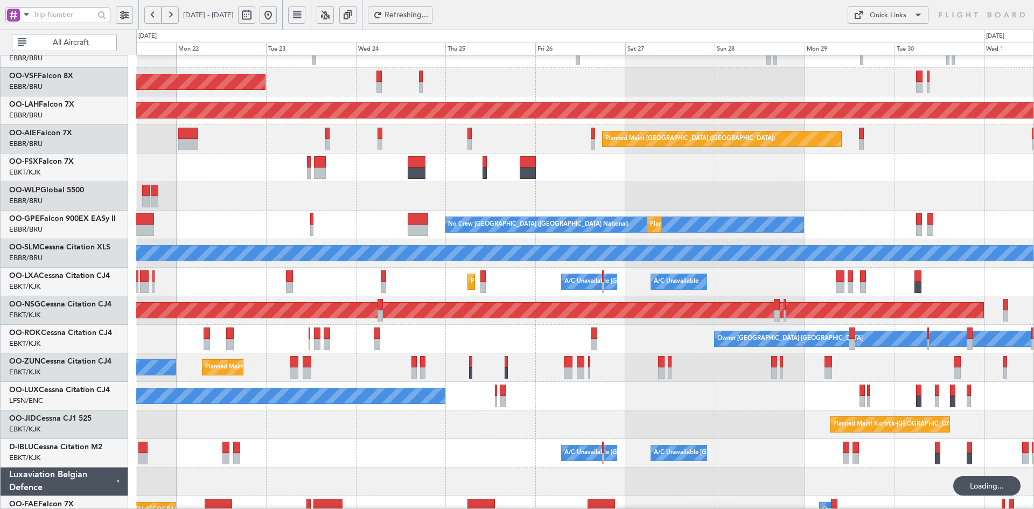
click at [772, 361] on div "Planned Maint Kortrijk-Wevelgem Owner" at bounding box center [584, 367] width 897 height 29
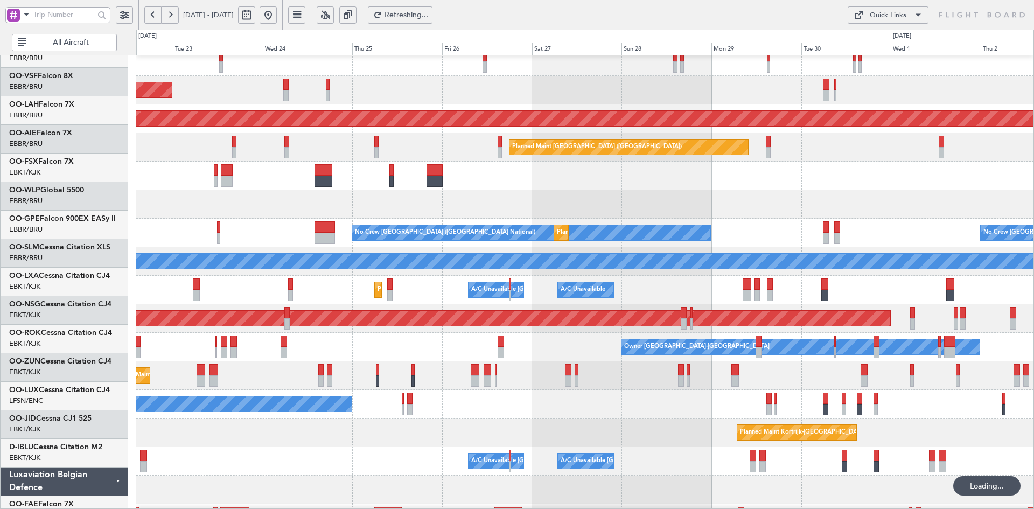
scroll to position [65, 0]
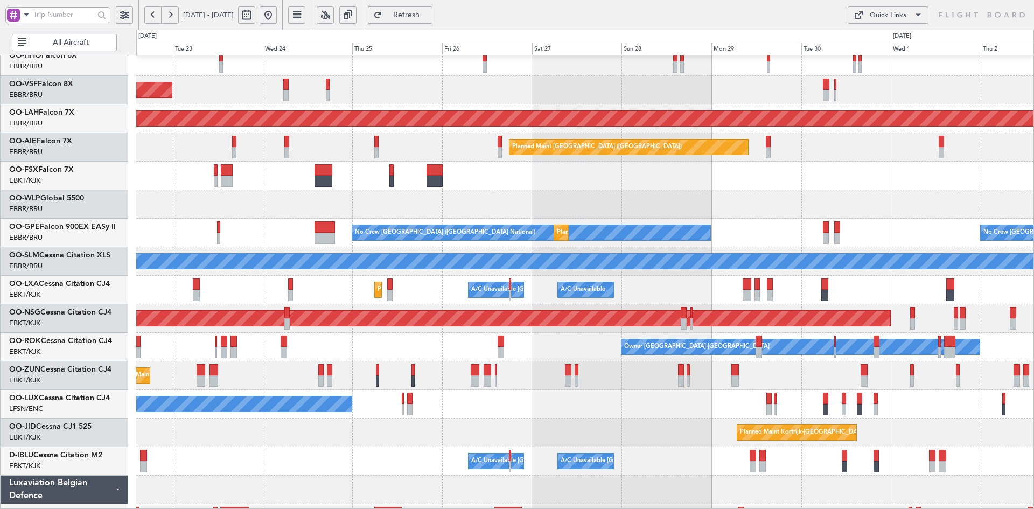
click at [277, 13] on button at bounding box center [268, 14] width 17 height 17
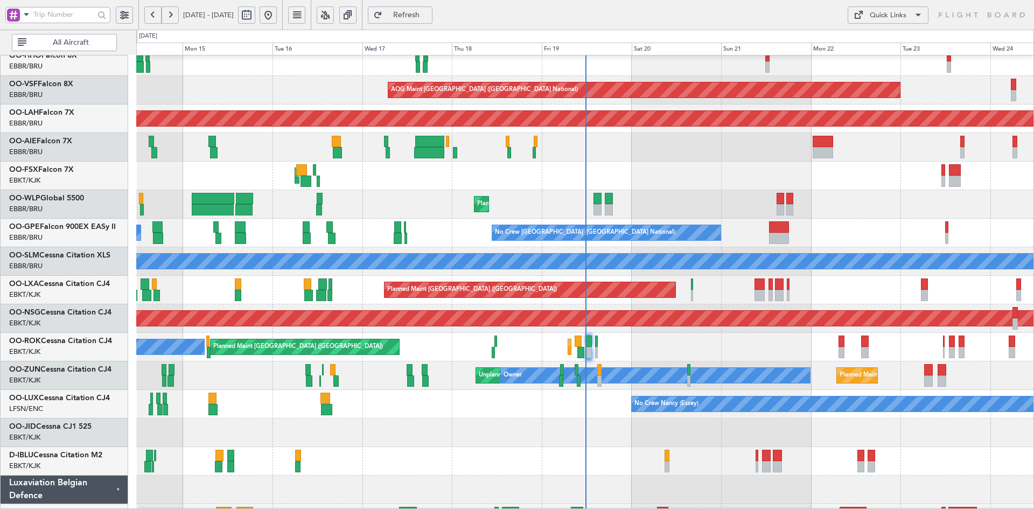
click at [844, 208] on div "Planned Maint Liege" at bounding box center [584, 204] width 897 height 29
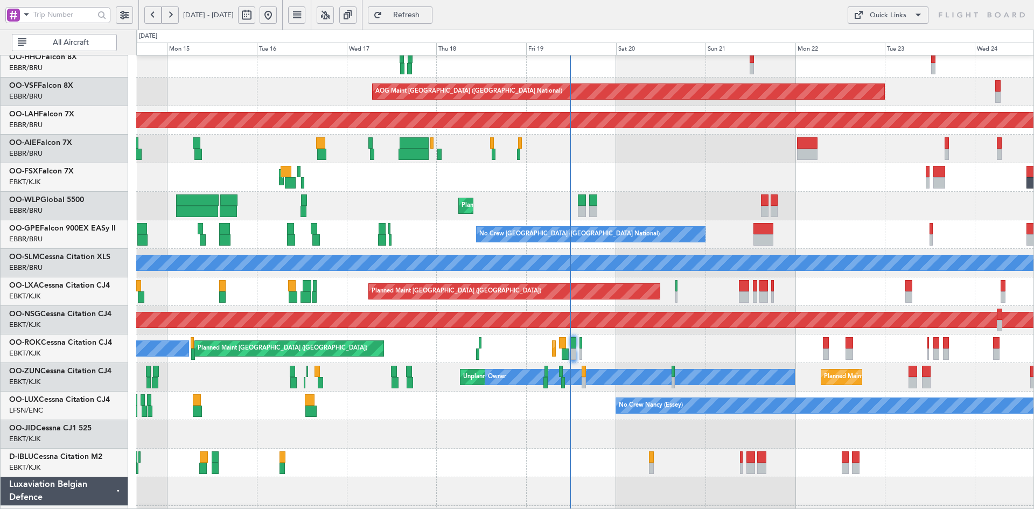
click at [731, 220] on div "Planned Maint Liege" at bounding box center [584, 206] width 897 height 29
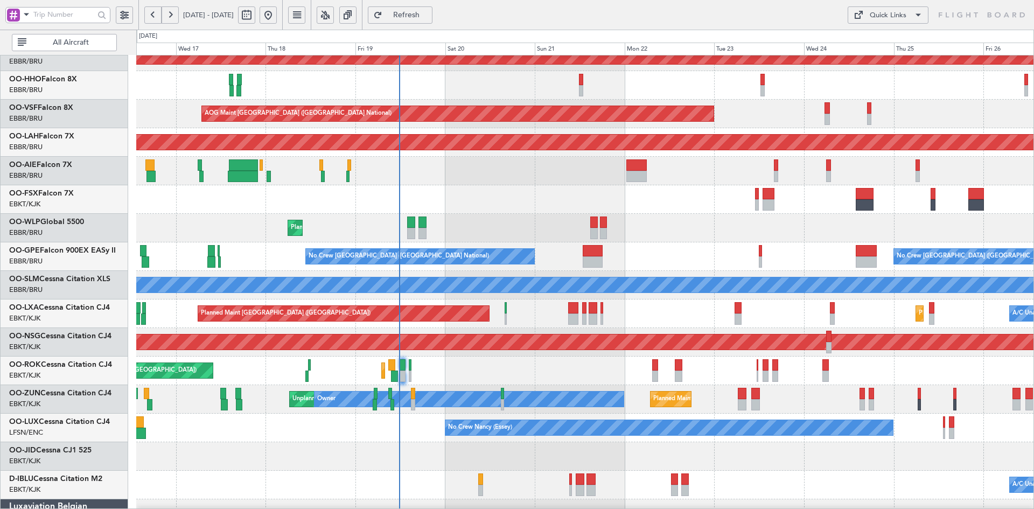
click at [702, 221] on div "Planned Maint Liege" at bounding box center [584, 228] width 897 height 29
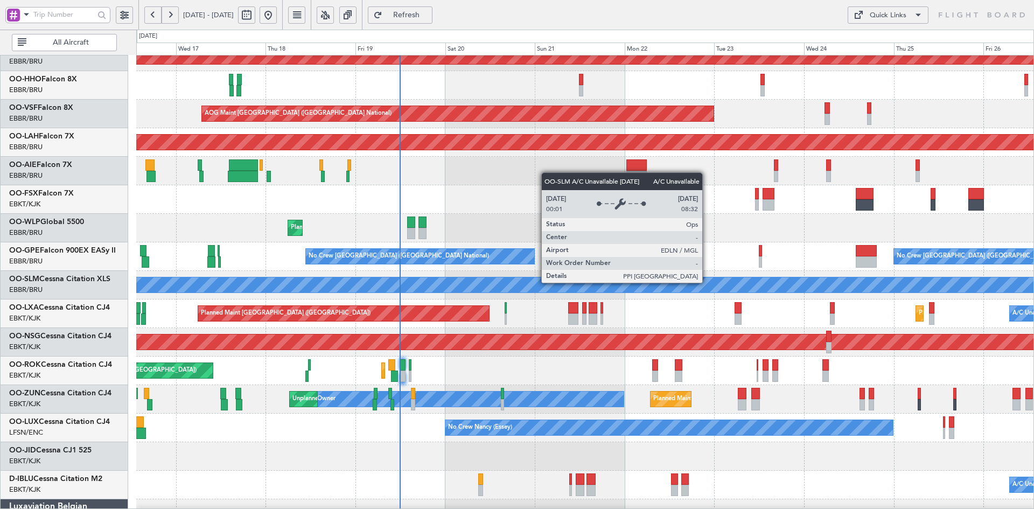
click at [707, 282] on div "A/C Unavailable [GEOGRAPHIC_DATA]" at bounding box center [585, 284] width 2691 height 15
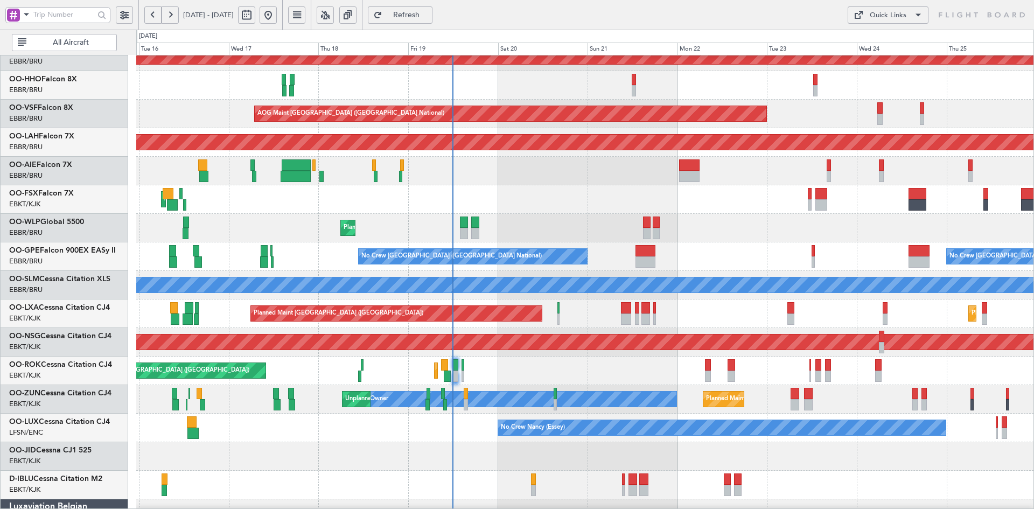
click at [753, 230] on div "Planned Maint Liege" at bounding box center [584, 228] width 897 height 29
click at [709, 254] on div "No Crew Brussels (Brussels National) No Crew Brussels (Brussels National) Plann…" at bounding box center [584, 256] width 897 height 29
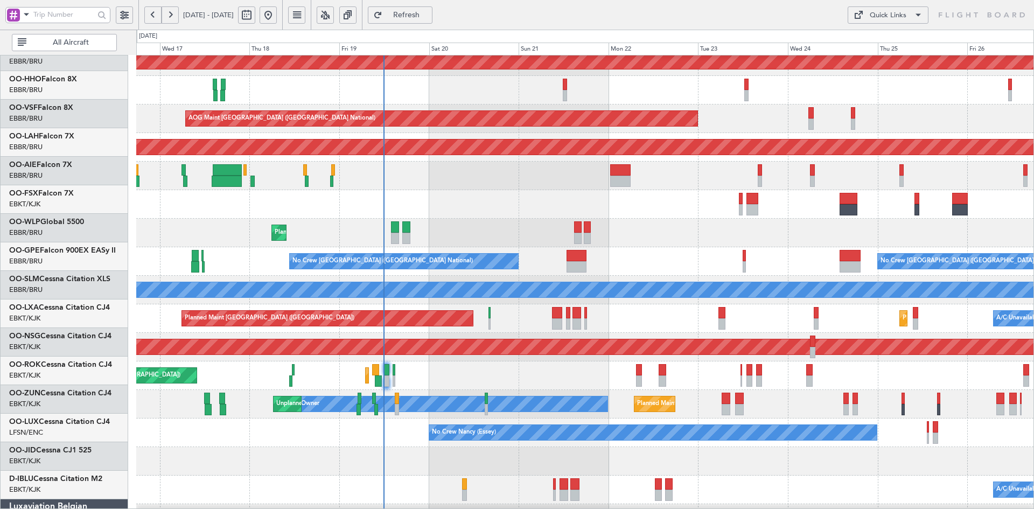
scroll to position [37, 0]
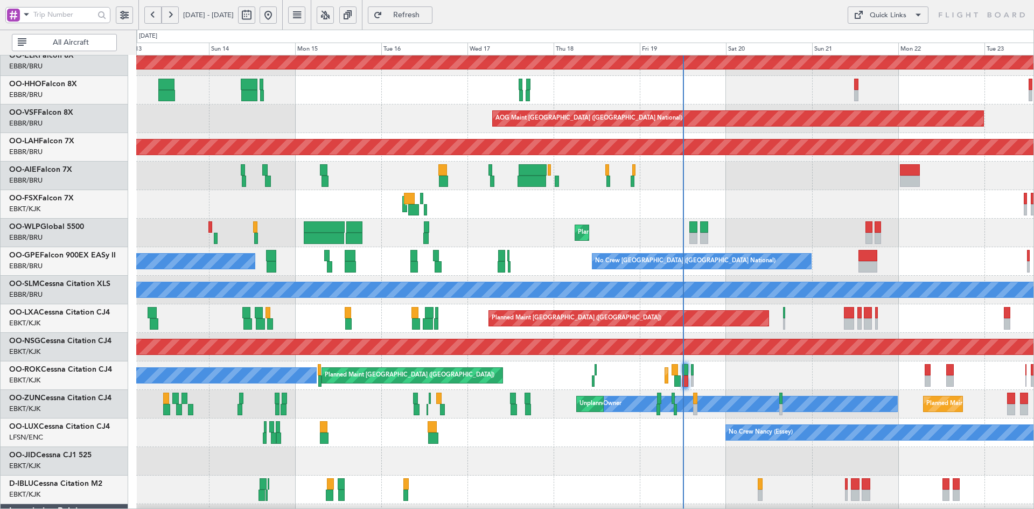
click at [789, 155] on div "Planned Maint Kortrijk-Wevelgem Planned Maint Geneva (Cointrin) AOG Maint New Y…" at bounding box center [584, 304] width 897 height 571
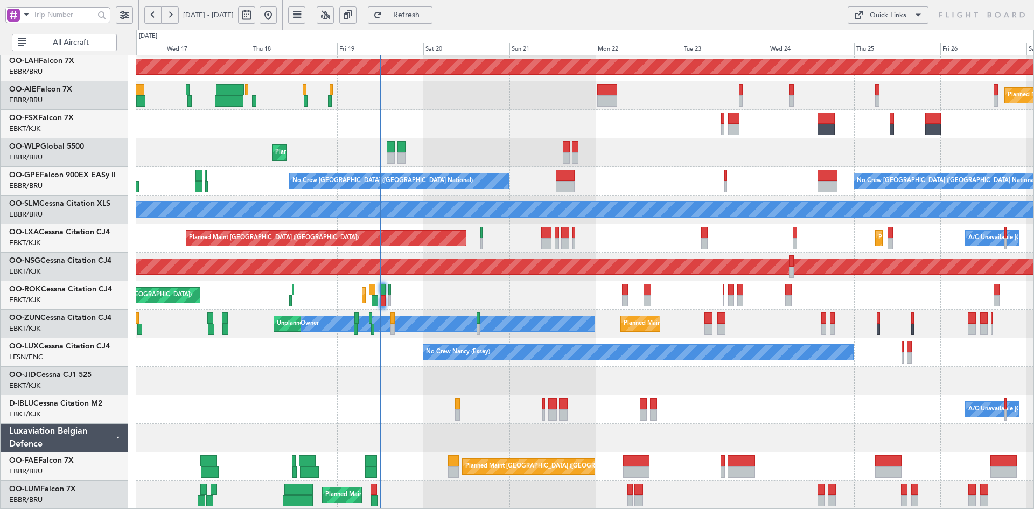
click at [804, 396] on div "A/C Unavailable Brussels (Brussels National) A/C Unavailable Kortrijk-Wevelgem" at bounding box center [584, 409] width 897 height 29
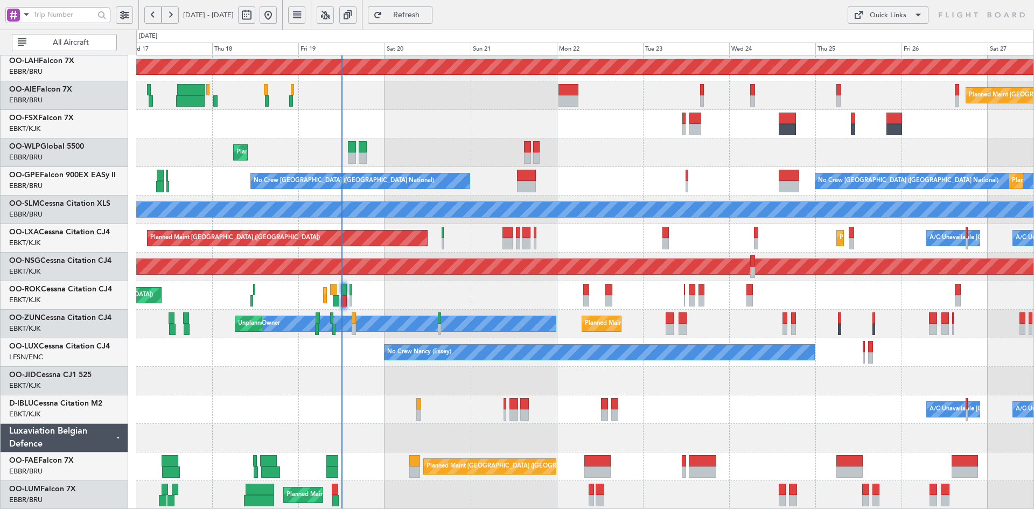
click at [505, 123] on div "AOG Maint Kortrijk-[GEOGRAPHIC_DATA]" at bounding box center [584, 124] width 897 height 29
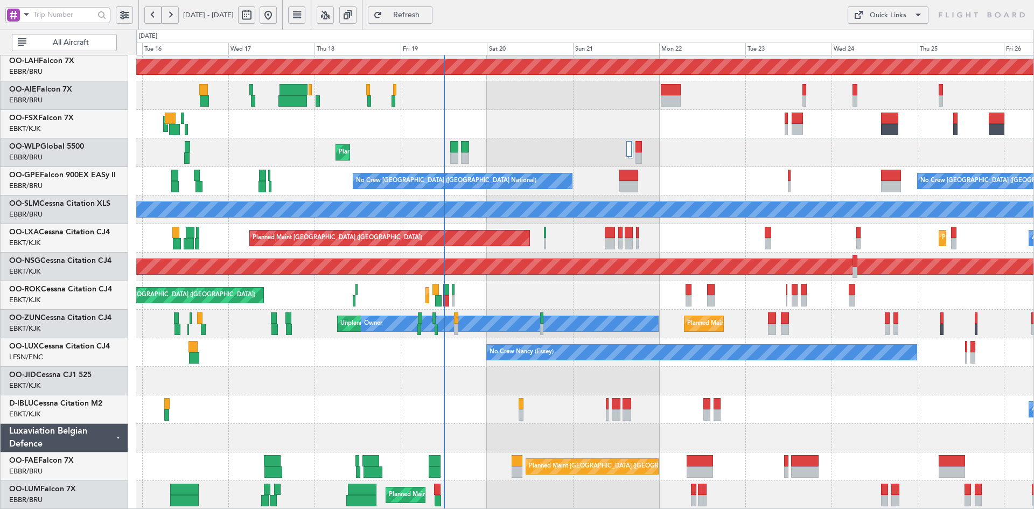
click at [885, 431] on div at bounding box center [584, 438] width 897 height 29
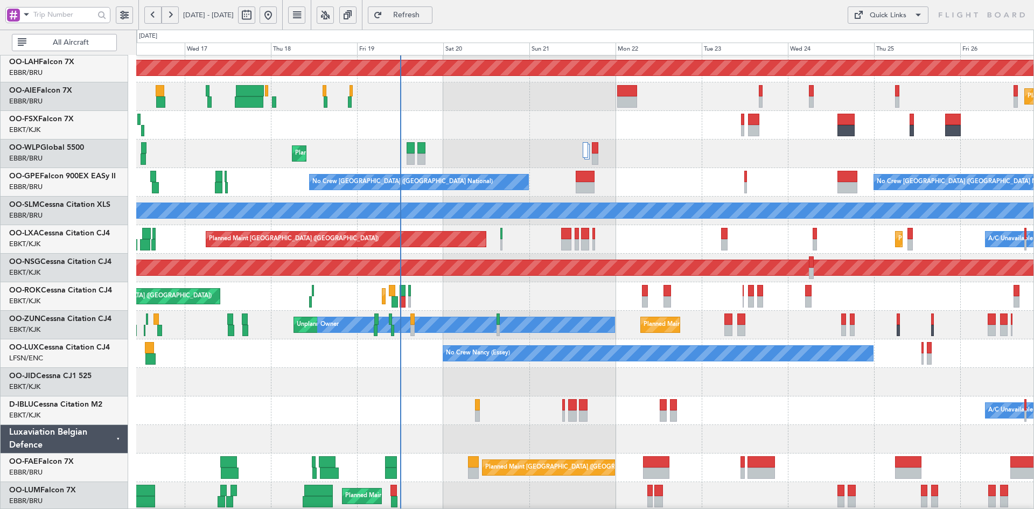
click at [847, 435] on div at bounding box center [584, 439] width 897 height 29
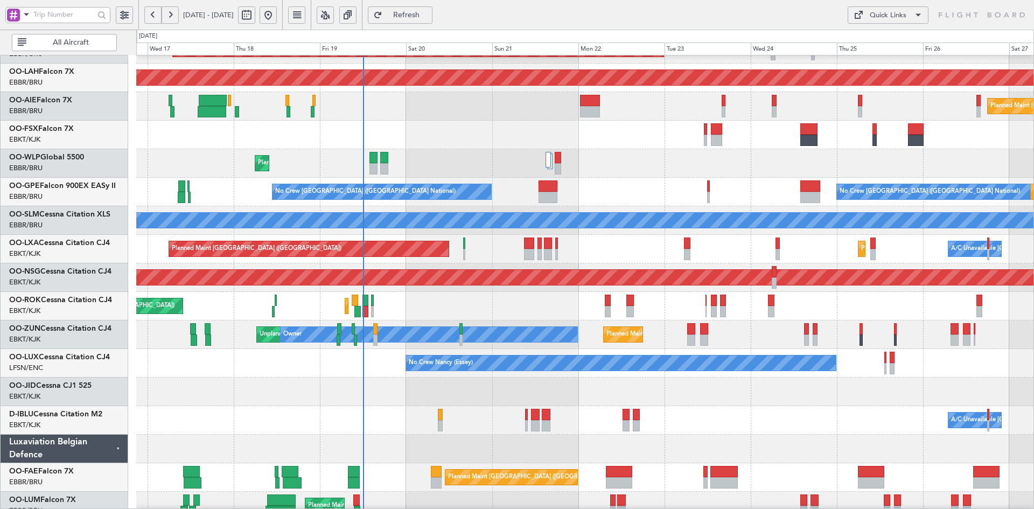
click at [711, 149] on div "AOG Maint Kortrijk-[GEOGRAPHIC_DATA]" at bounding box center [584, 135] width 897 height 29
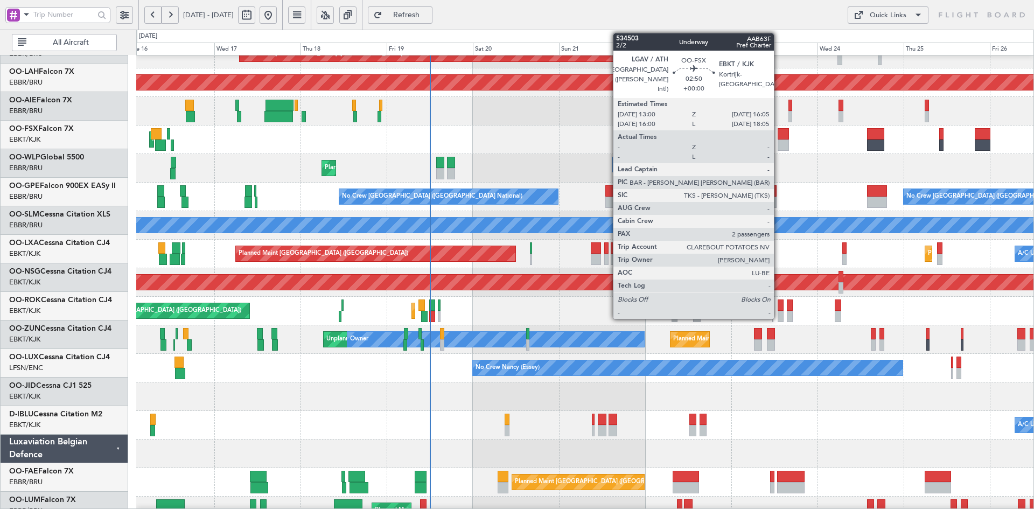
scroll to position [101, 0]
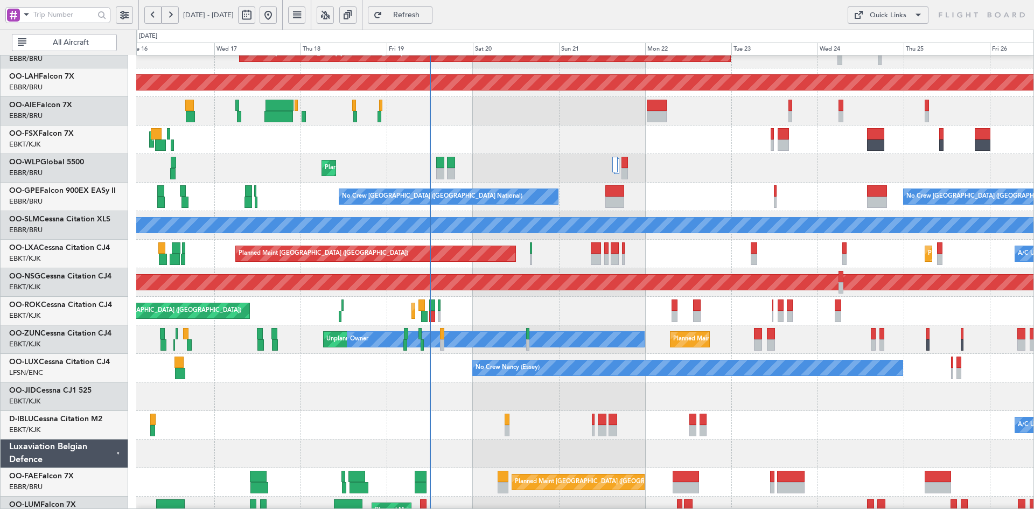
click at [825, 430] on div "A/C Unavailable Brussels (Brussels National) A/C Unavailable Kortrijk-Wevelgem" at bounding box center [584, 425] width 897 height 29
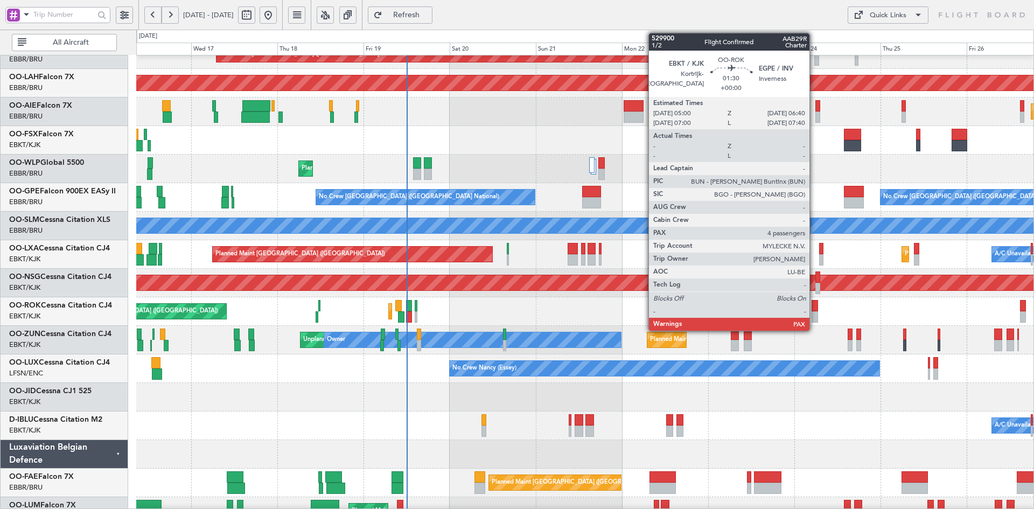
click at [830, 315] on div "Planned Maint Paris (Le Bourget) Planned Maint Kortrijk-Wevelgem Owner Kortrijk…" at bounding box center [584, 311] width 897 height 29
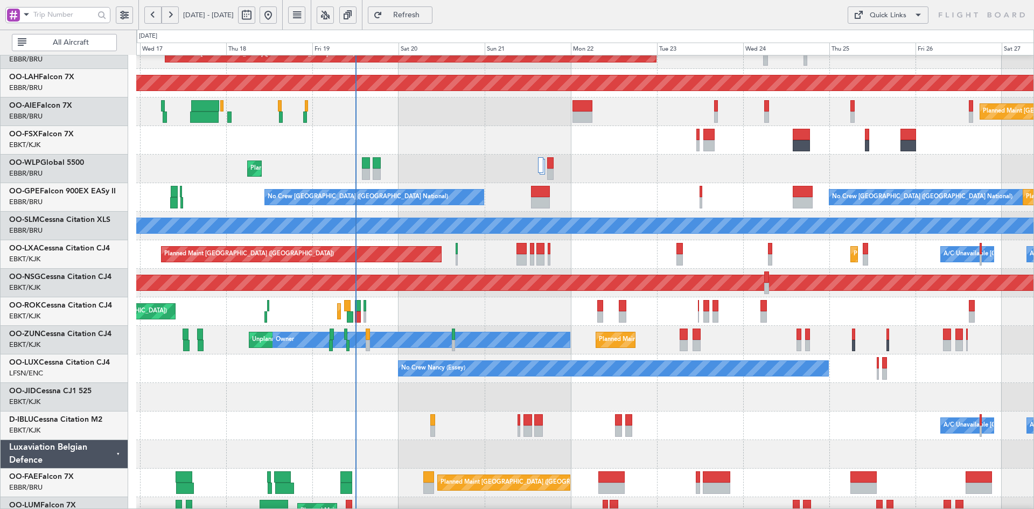
click at [665, 204] on div "No Crew Brussels (Brussels National) No Crew Brussels (Brussels National) Plann…" at bounding box center [584, 197] width 897 height 29
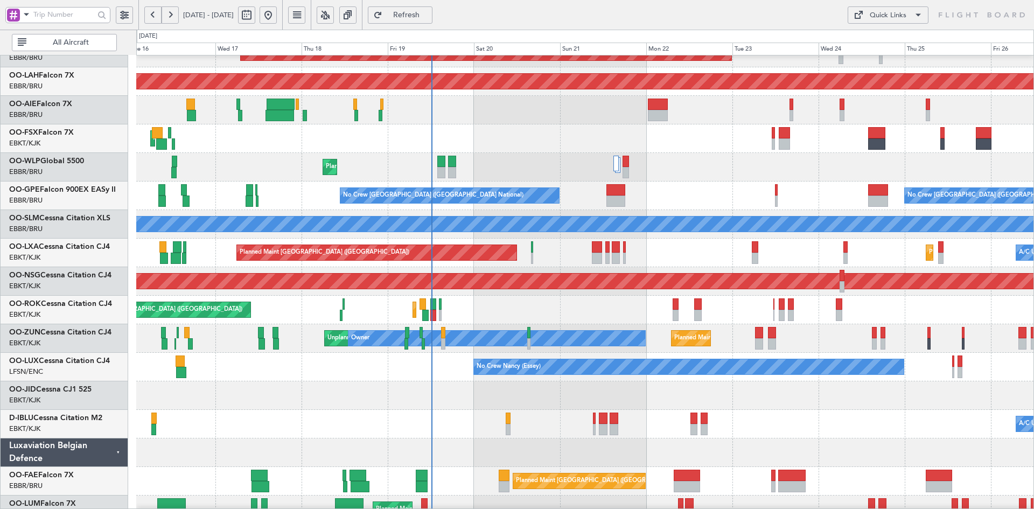
click at [477, 150] on div "AOG Maint Brussels (Brussels National) Planned Maint Alton-st Louis (St Louis R…" at bounding box center [584, 238] width 897 height 571
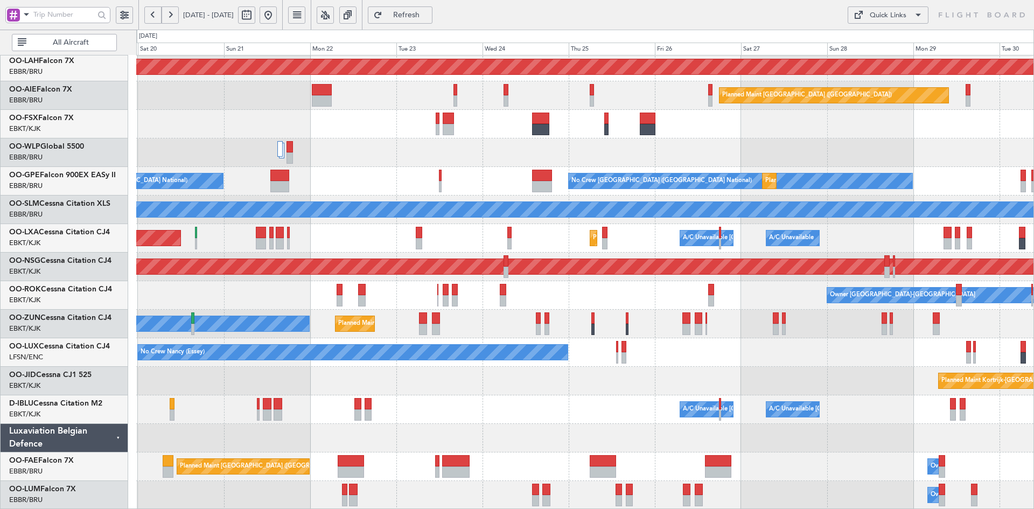
click at [775, 167] on div "Planned Maint Liege" at bounding box center [584, 152] width 897 height 29
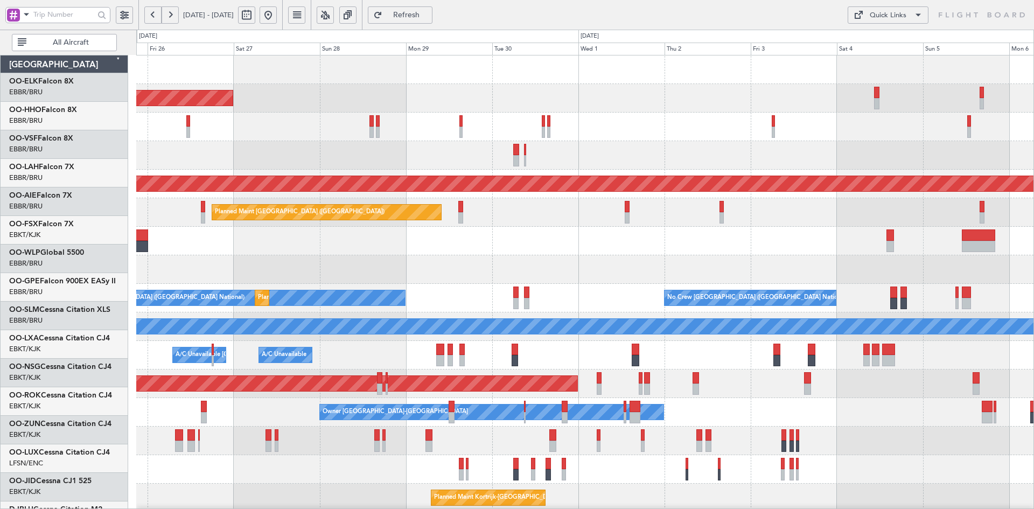
scroll to position [0, 0]
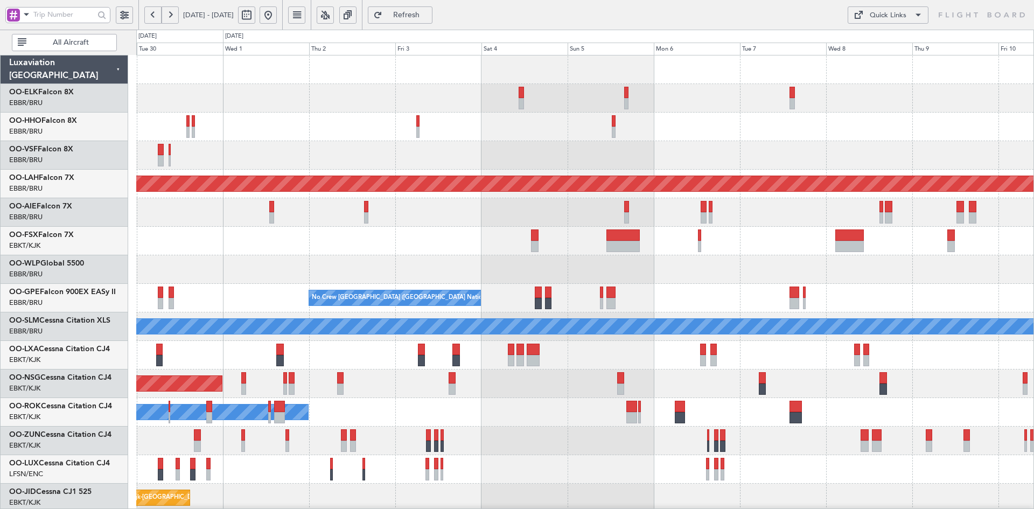
click at [441, 228] on div "Planned Maint Alton-st Louis (St Louis Regl) Planned Maint London (Farnborough)…" at bounding box center [584, 340] width 897 height 571
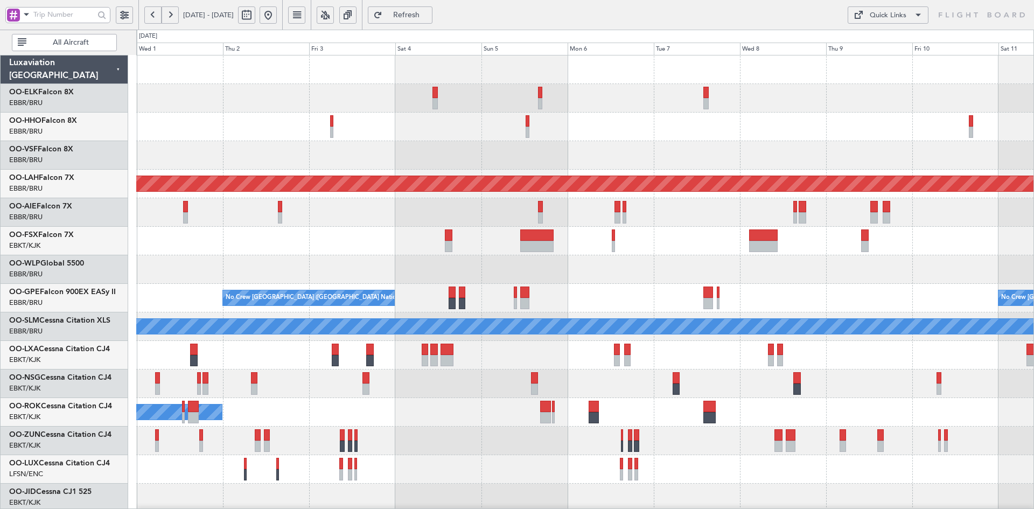
click at [806, 232] on div at bounding box center [584, 241] width 897 height 29
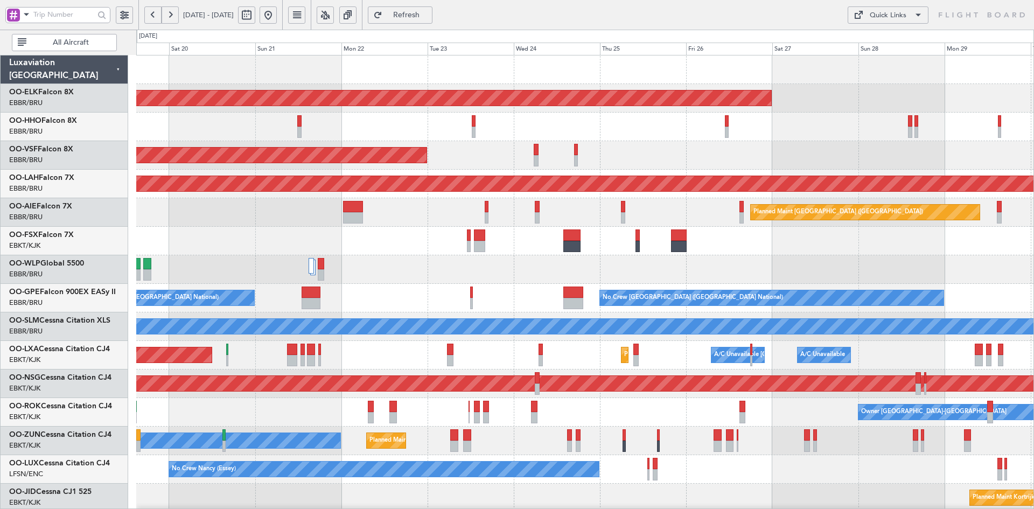
click at [920, 288] on div "Planned Maint Kortrijk-Wevelgem AOG Maint Brussels (Brussels National) Planned …" at bounding box center [584, 340] width 897 height 571
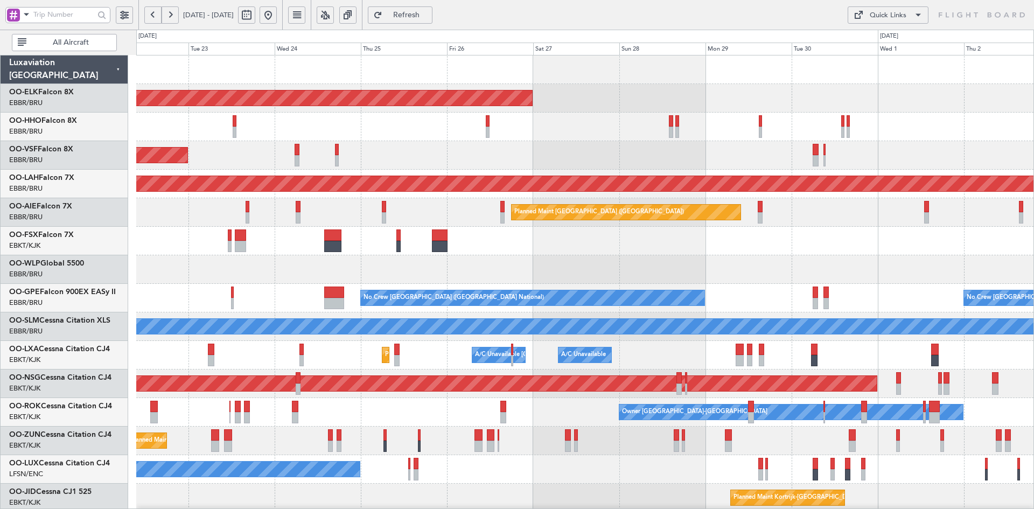
click at [508, 259] on div "Planned Maint Kortrijk-Wevelgem AOG Maint Brussels (Brussels National) Planned …" at bounding box center [584, 340] width 897 height 571
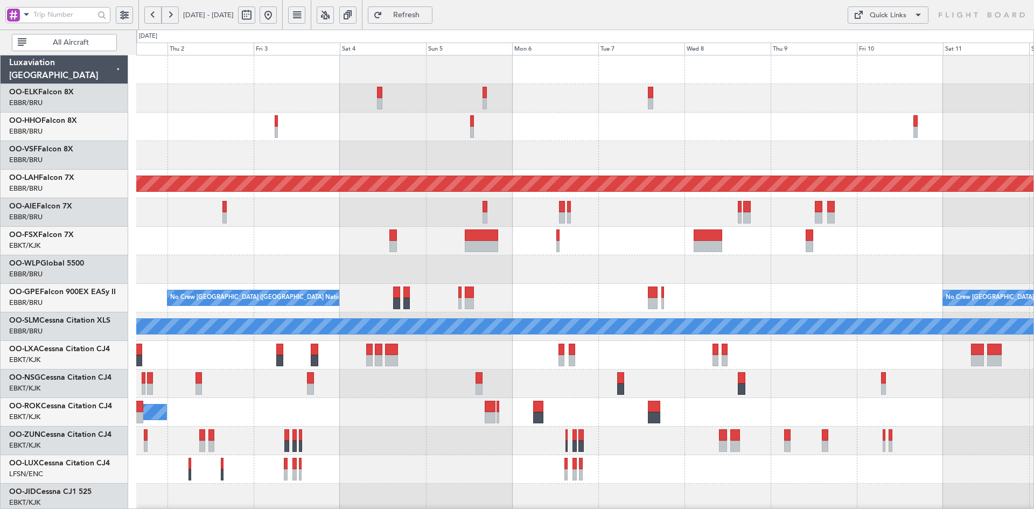
click at [481, 244] on div at bounding box center [584, 241] width 897 height 29
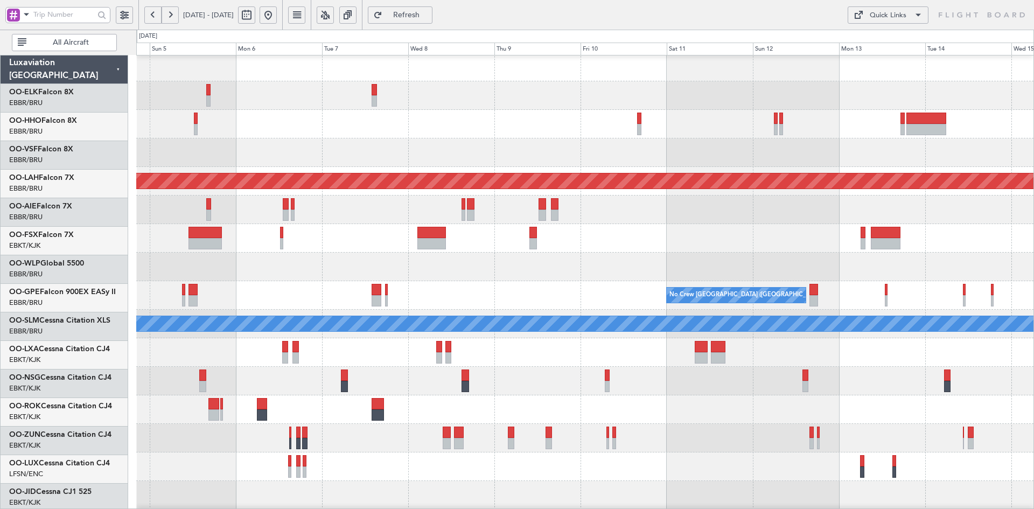
click at [884, 226] on div at bounding box center [584, 238] width 897 height 29
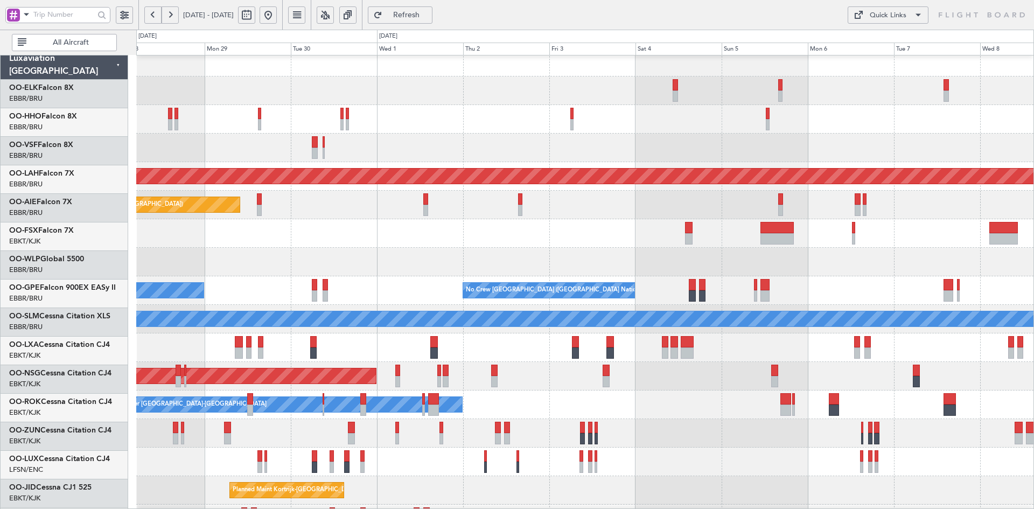
scroll to position [8, 0]
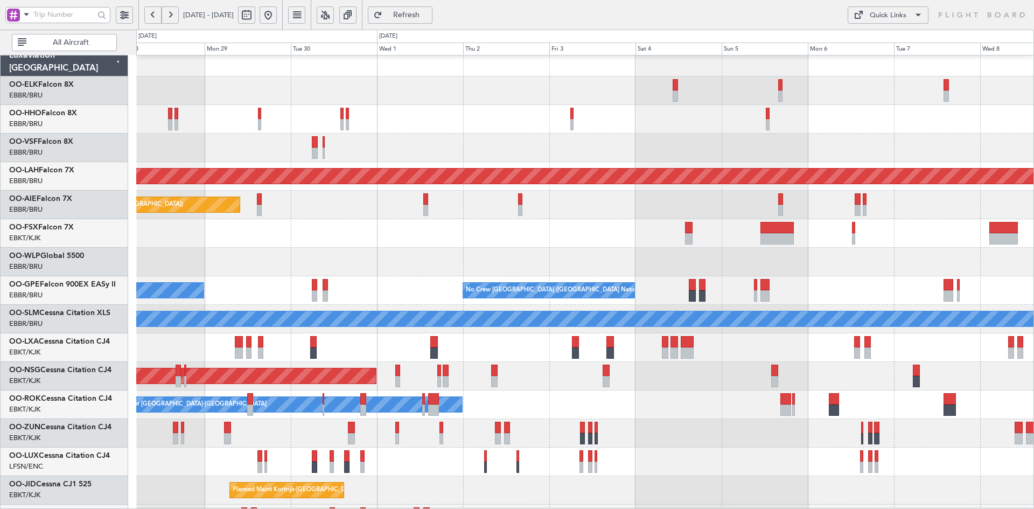
click at [843, 236] on div at bounding box center [584, 233] width 897 height 29
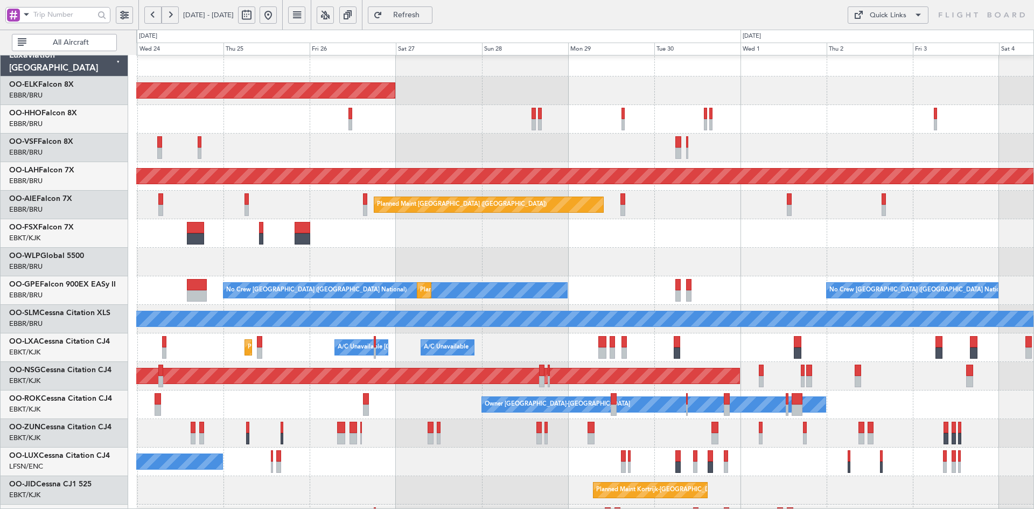
scroll to position [2, 0]
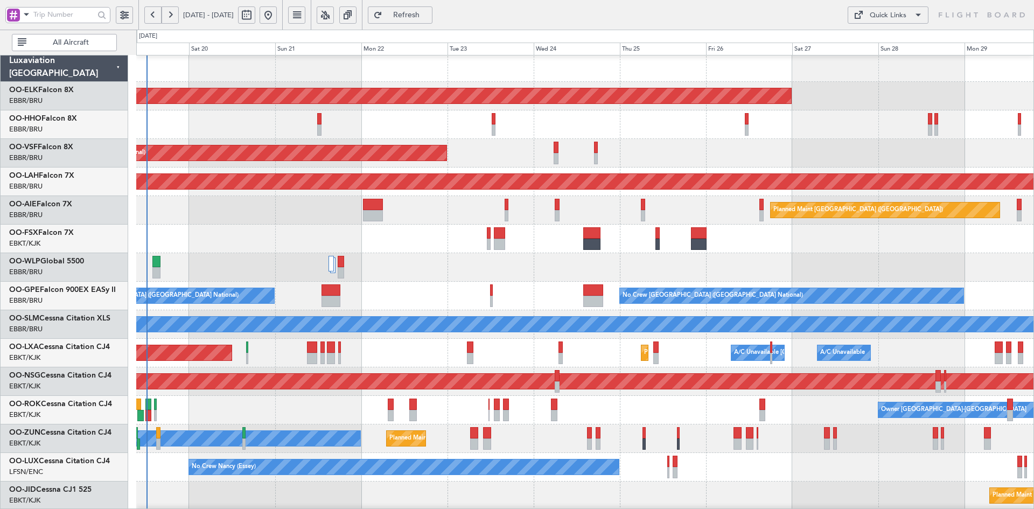
click at [939, 242] on div at bounding box center [584, 239] width 897 height 29
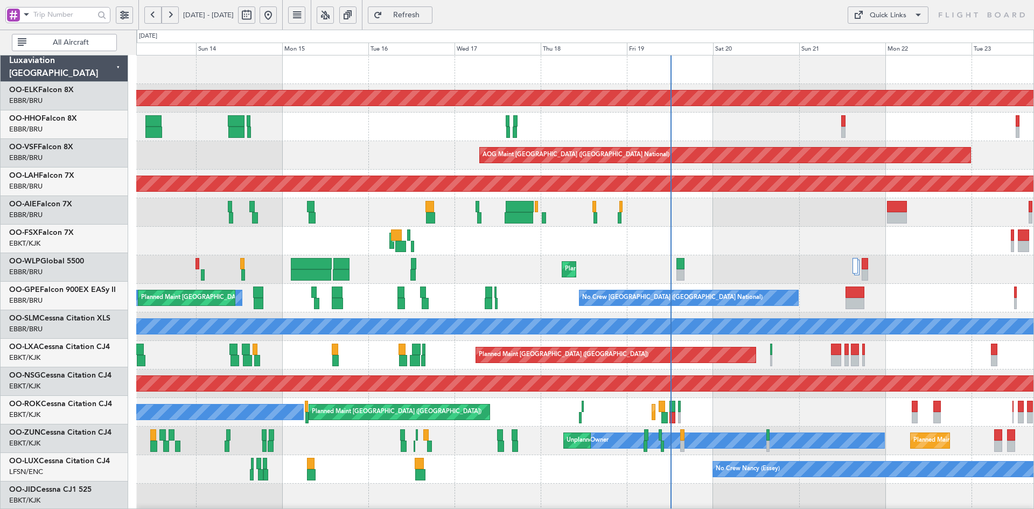
scroll to position [0, 0]
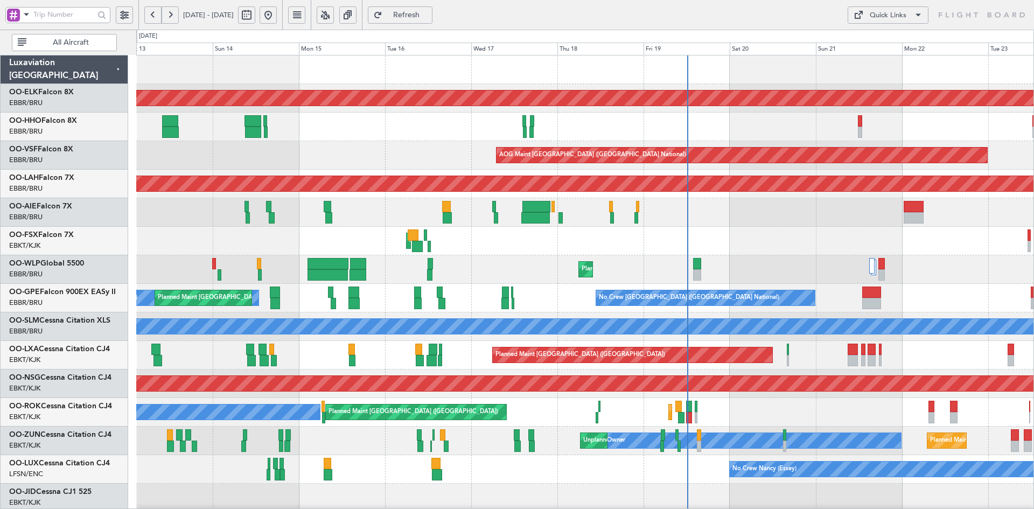
click at [726, 252] on div "AOG Maint Kortrijk-[GEOGRAPHIC_DATA]" at bounding box center [584, 241] width 897 height 29
click at [348, 221] on div "Planned Maint [GEOGRAPHIC_DATA] ([GEOGRAPHIC_DATA])" at bounding box center [584, 212] width 897 height 29
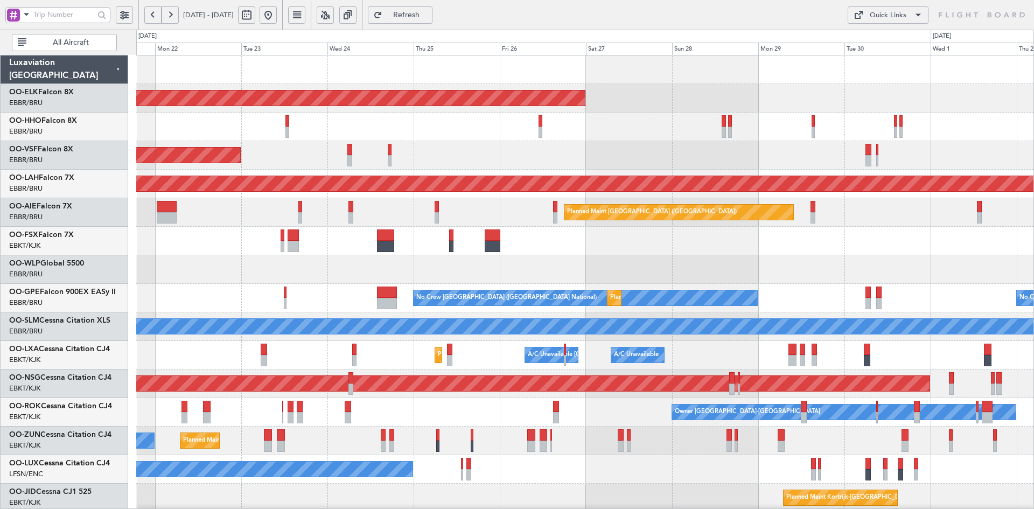
click at [406, 239] on div at bounding box center [584, 241] width 897 height 29
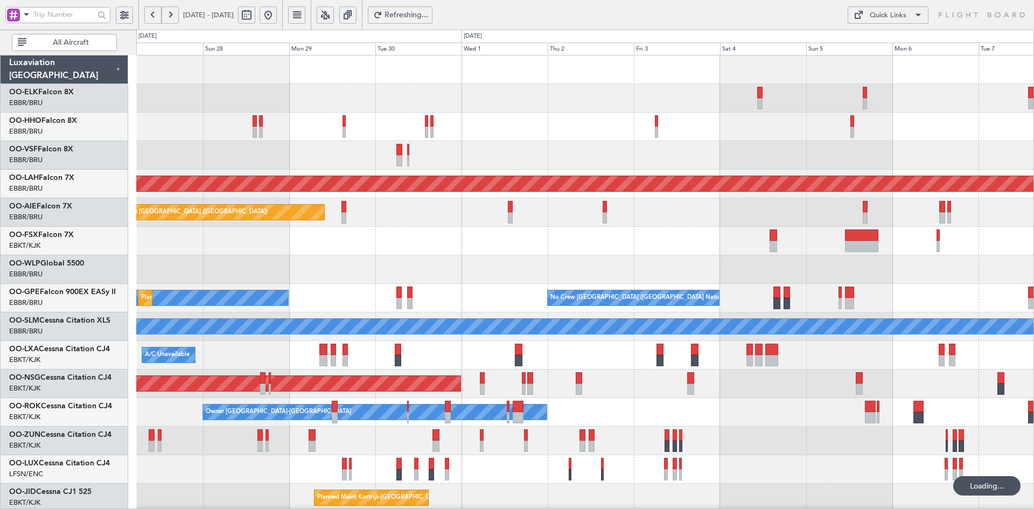
click at [573, 183] on div "Planned Maint Kortrijk-Wevelgem Planned Maint Alton-st Louis (St Louis Regl) Pl…" at bounding box center [584, 340] width 897 height 571
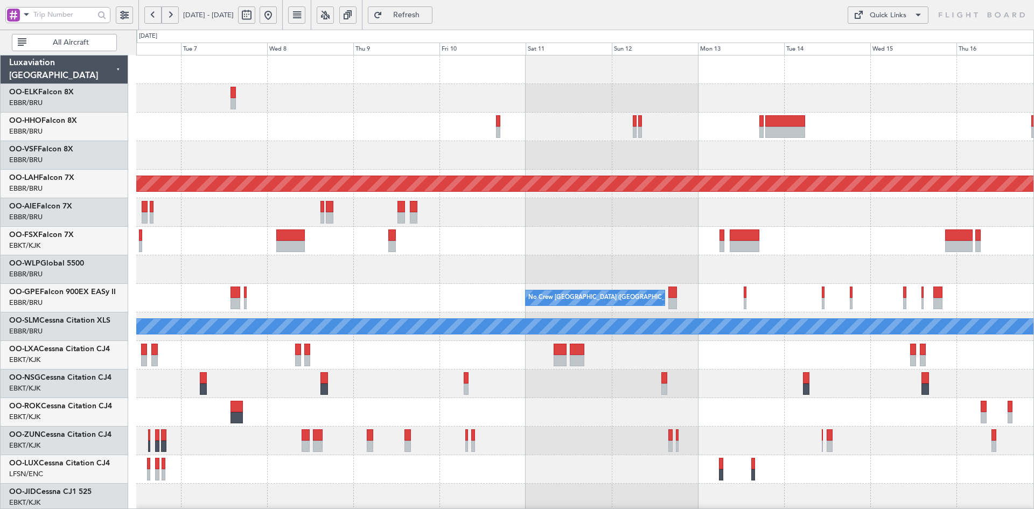
click at [429, 241] on div at bounding box center [584, 241] width 897 height 29
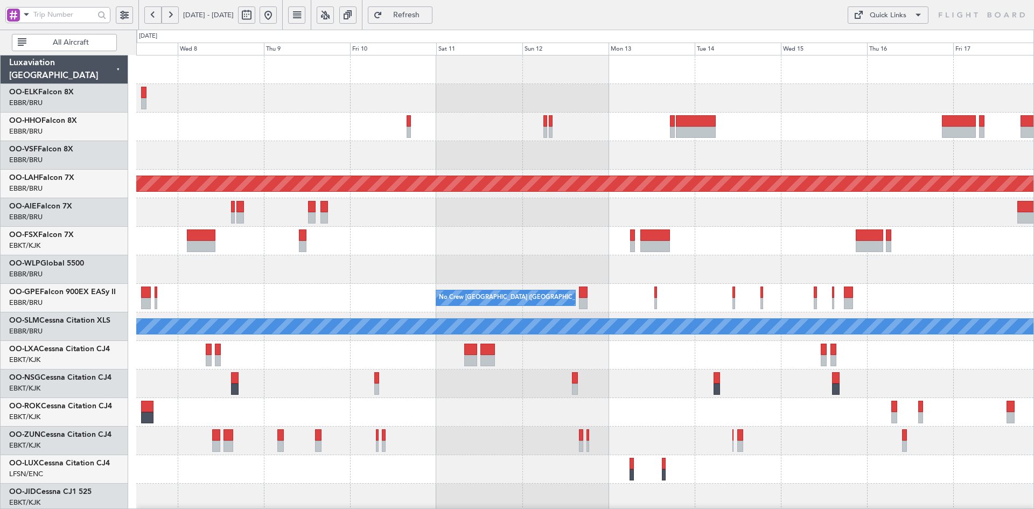
click at [552, 220] on div "Planned Maint Alton-st Louis (St Louis Regl) No Crew Brussels (Brussels Nationa…" at bounding box center [584, 340] width 897 height 571
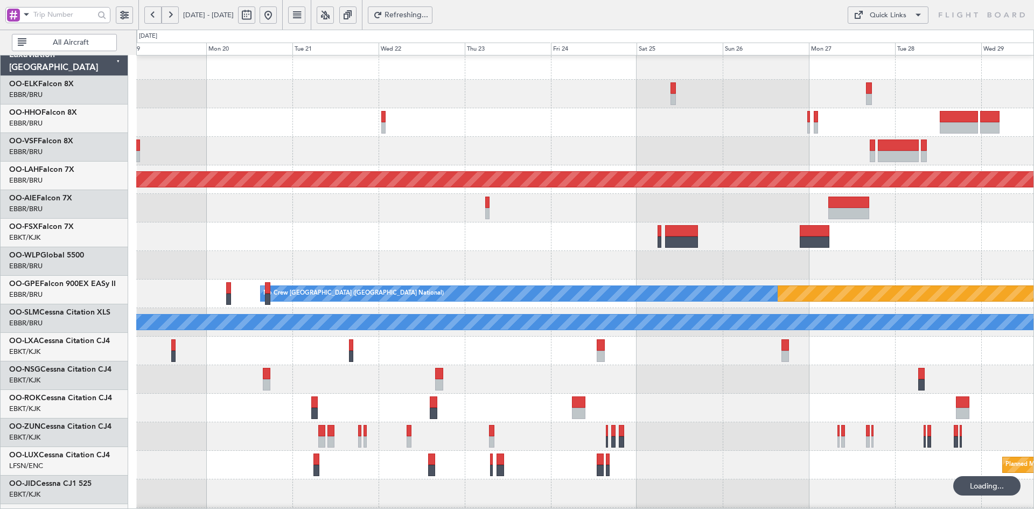
scroll to position [4, 0]
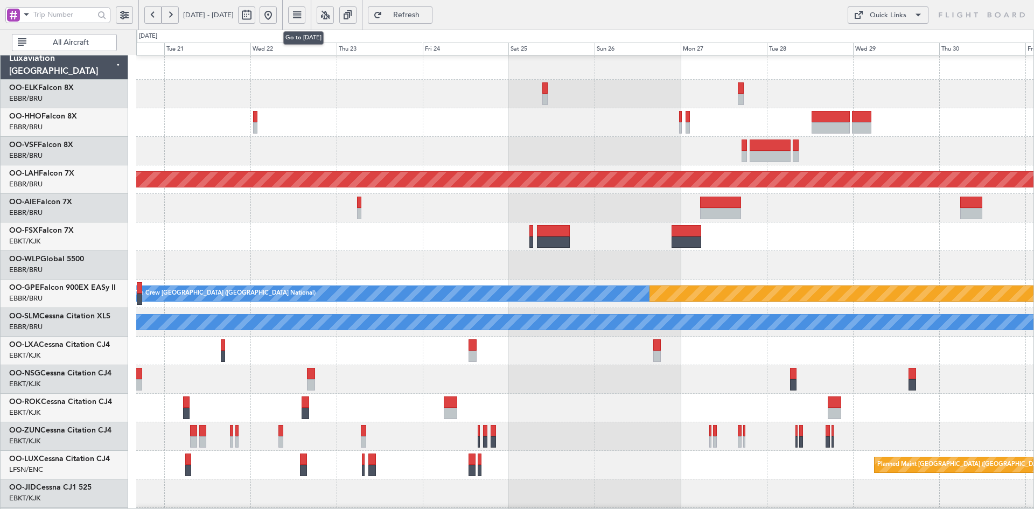
click at [277, 12] on button at bounding box center [268, 14] width 17 height 17
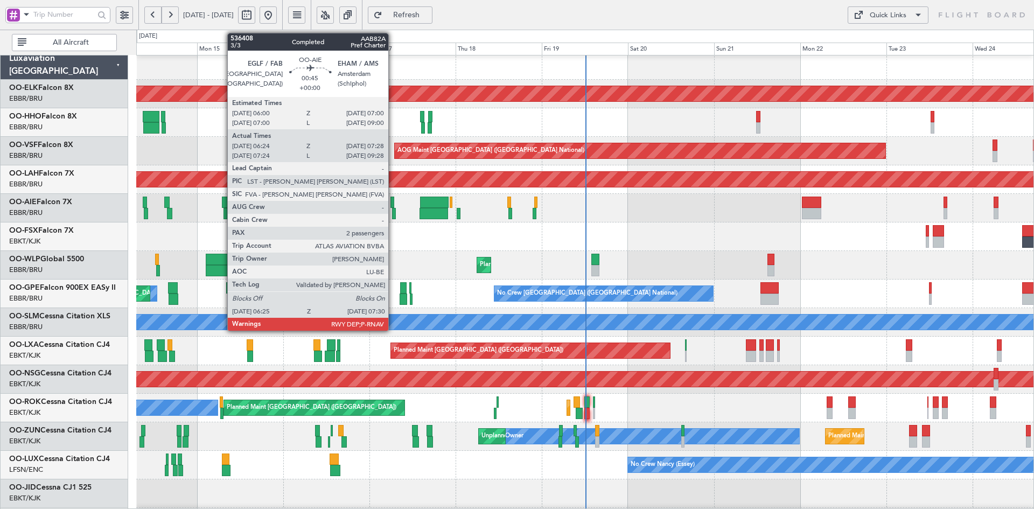
click at [393, 213] on div at bounding box center [394, 213] width 4 height 11
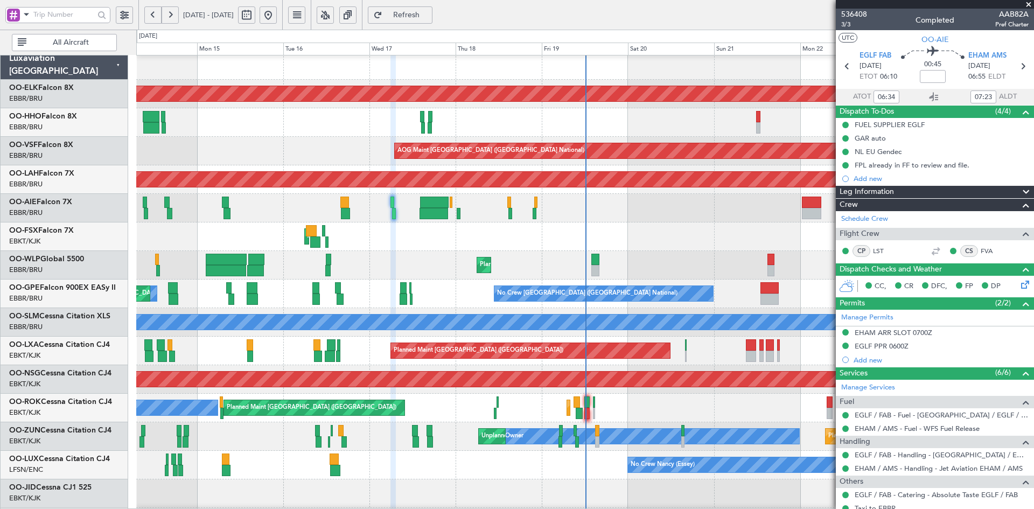
click at [393, 247] on div "AOG Maint Kortrijk-[GEOGRAPHIC_DATA]" at bounding box center [584, 236] width 897 height 29
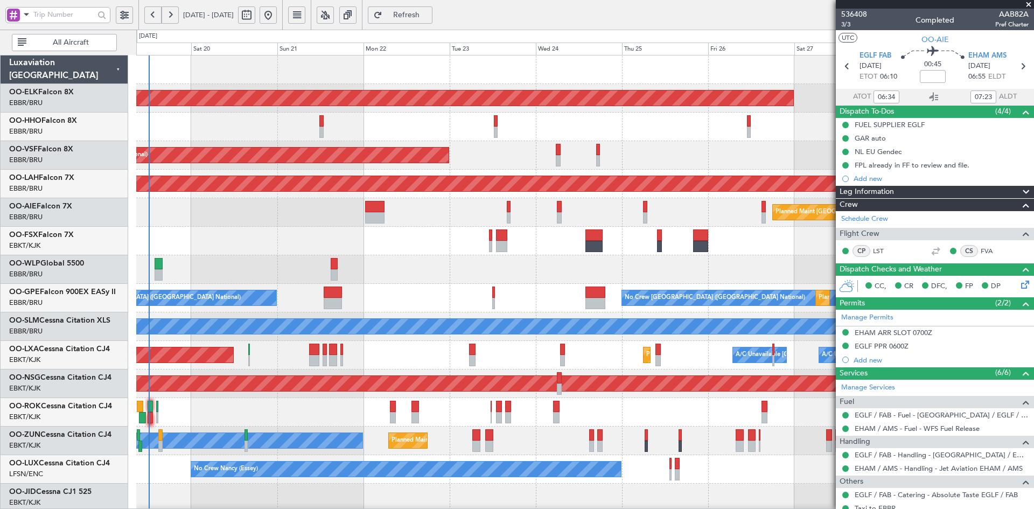
click at [577, 178] on div "Planned Maint Kortrijk-Wevelgem AOG Maint Brussels (Brussels National) Planned …" at bounding box center [584, 340] width 897 height 571
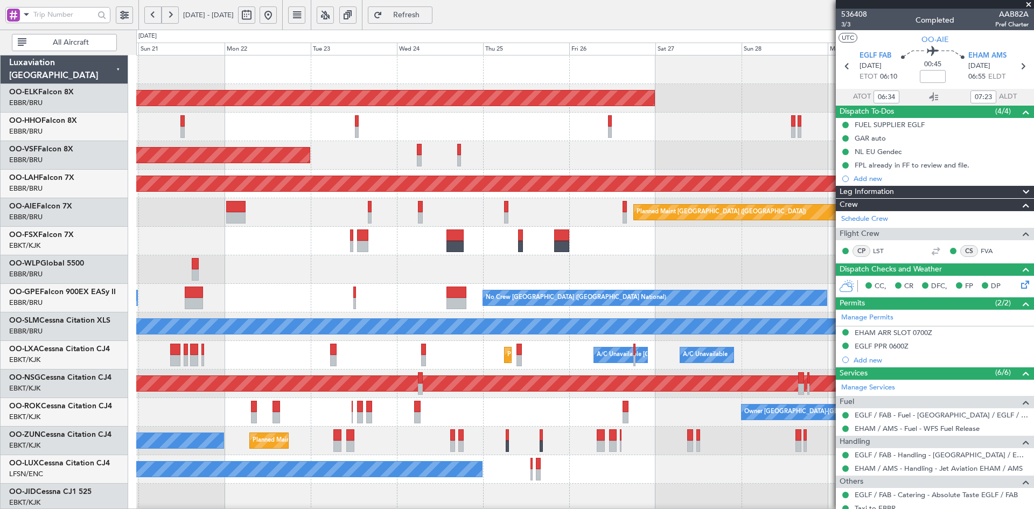
click at [428, 166] on div "AOG Maint [GEOGRAPHIC_DATA] ([GEOGRAPHIC_DATA] National)" at bounding box center [584, 155] width 897 height 29
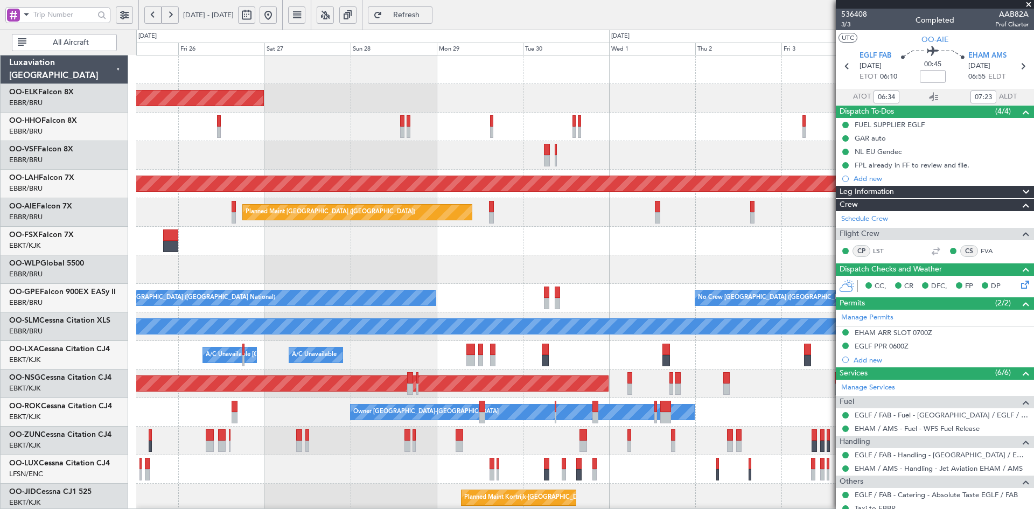
click at [632, 172] on div "Planned Maint Kortrijk-Wevelgem AOG Maint Brussels (Brussels National) Planned …" at bounding box center [584, 340] width 897 height 571
click at [645, 162] on div "AOG Maint [GEOGRAPHIC_DATA] ([GEOGRAPHIC_DATA] National)" at bounding box center [584, 155] width 897 height 29
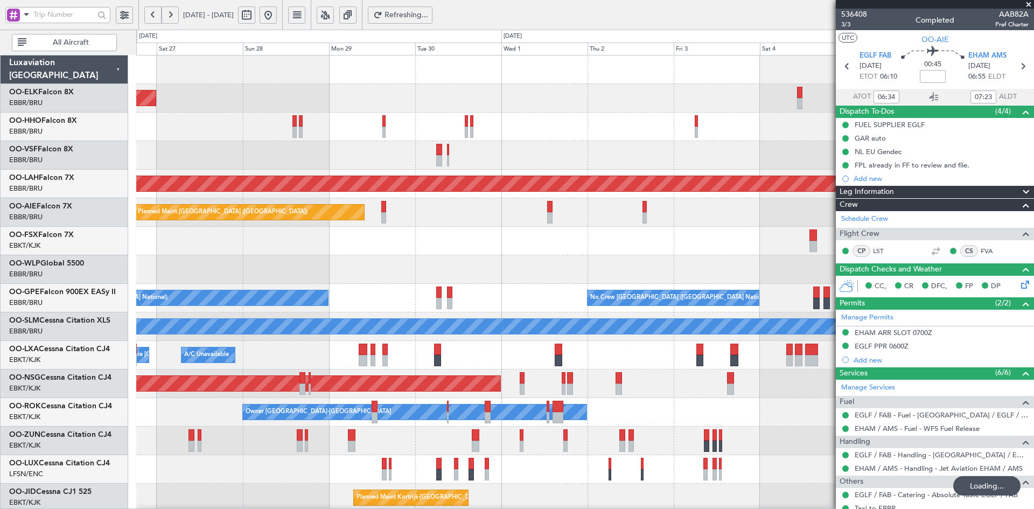
click at [664, 141] on div at bounding box center [584, 127] width 897 height 29
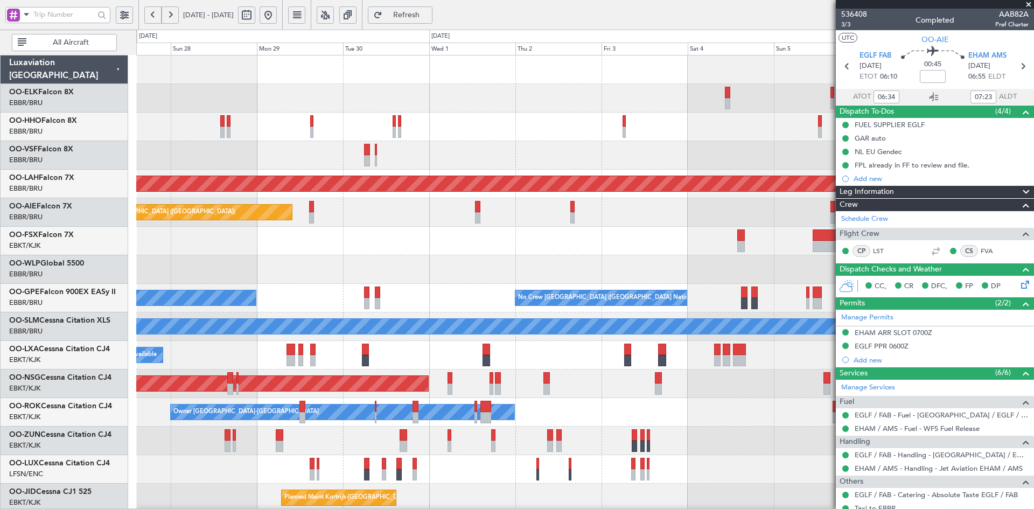
click at [619, 157] on div at bounding box center [584, 155] width 897 height 29
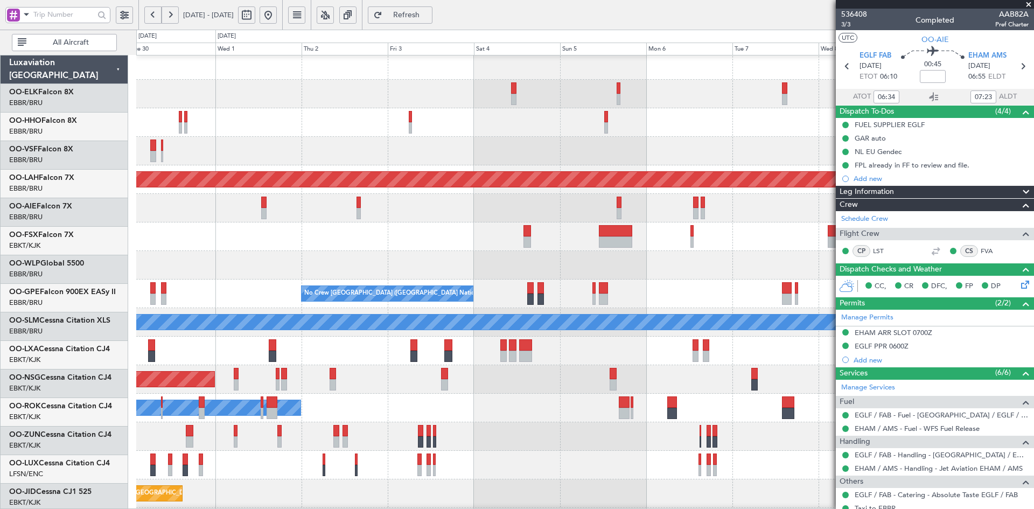
scroll to position [4, 0]
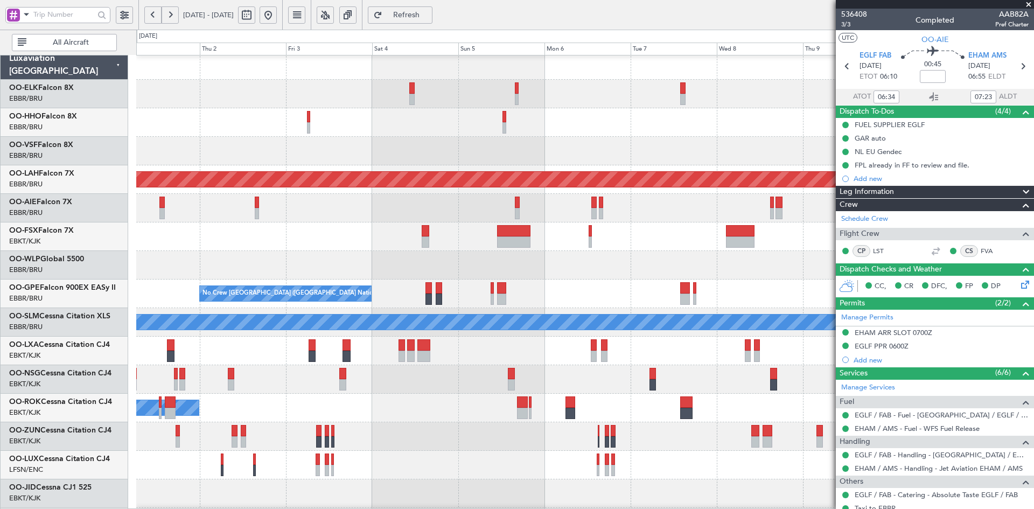
click at [458, 212] on div "Planned Maint [GEOGRAPHIC_DATA] ([GEOGRAPHIC_DATA])" at bounding box center [584, 208] width 897 height 29
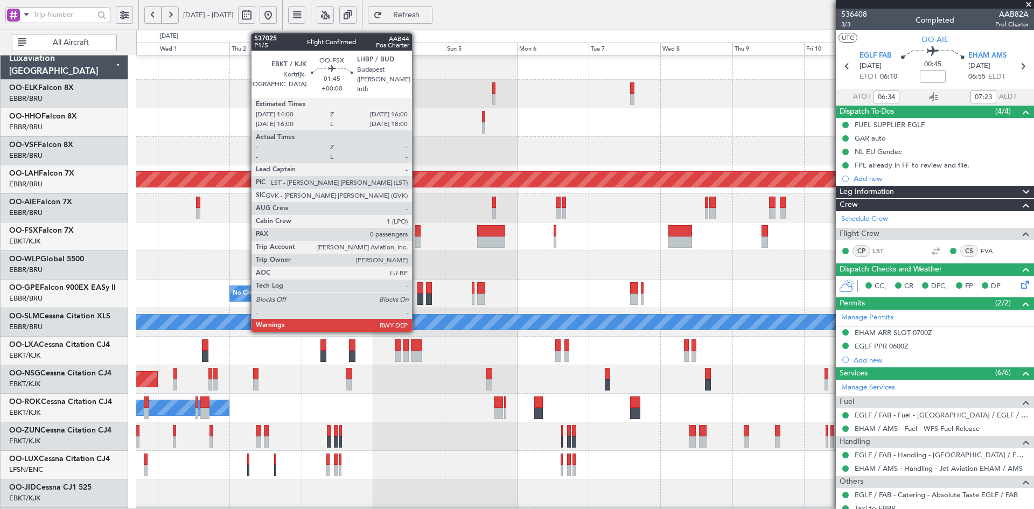
click at [417, 240] on div at bounding box center [418, 241] width 6 height 11
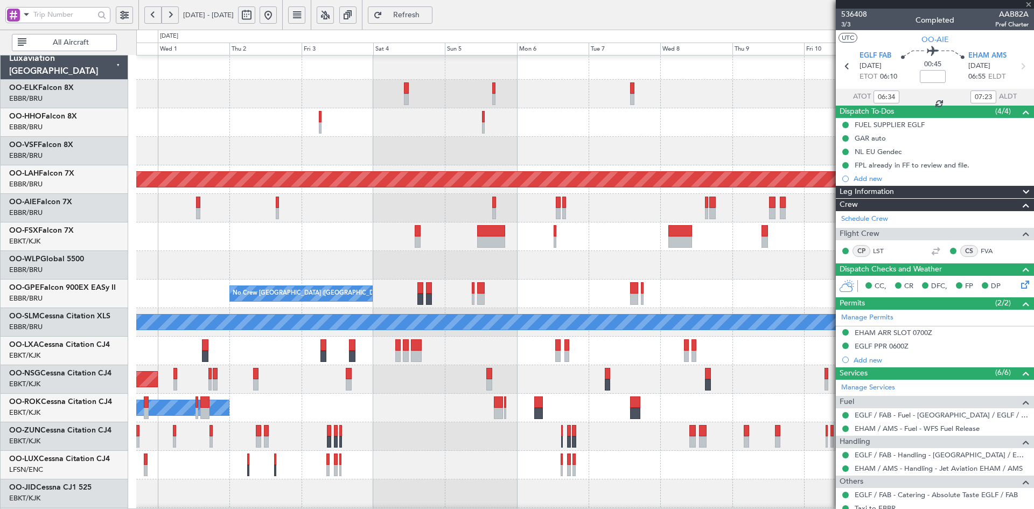
type input "0"
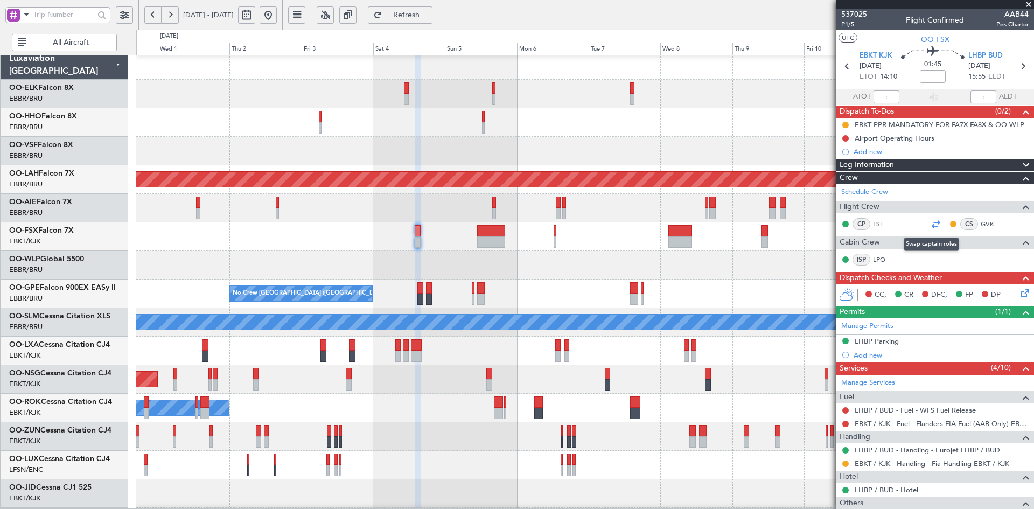
click at [930, 224] on div at bounding box center [935, 224] width 13 height 13
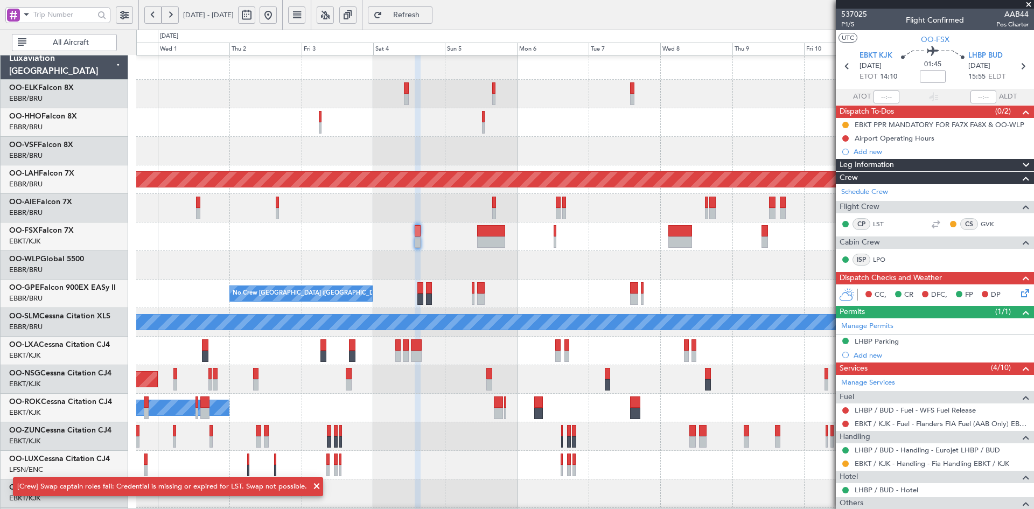
click at [1028, 0] on span at bounding box center [1028, 5] width 11 height 10
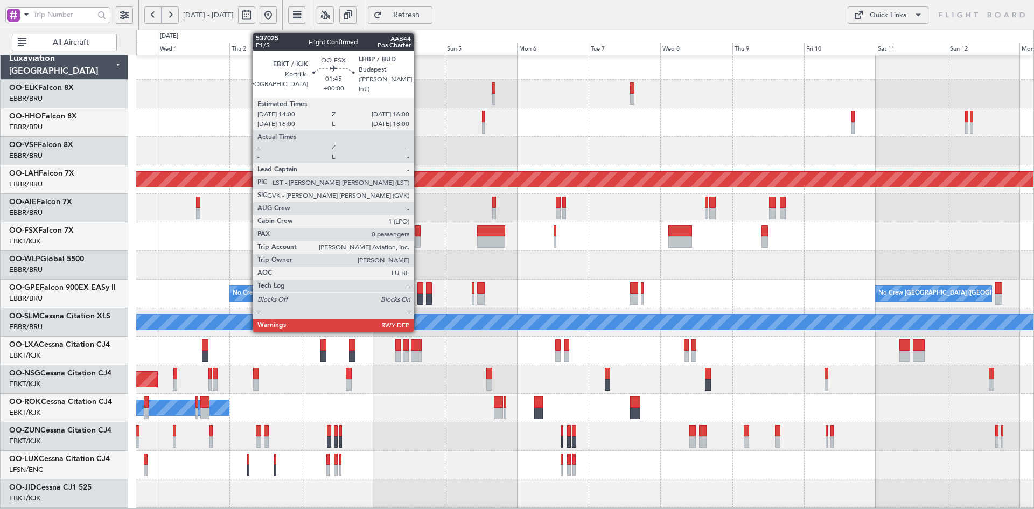
click at [418, 243] on div at bounding box center [418, 241] width 6 height 11
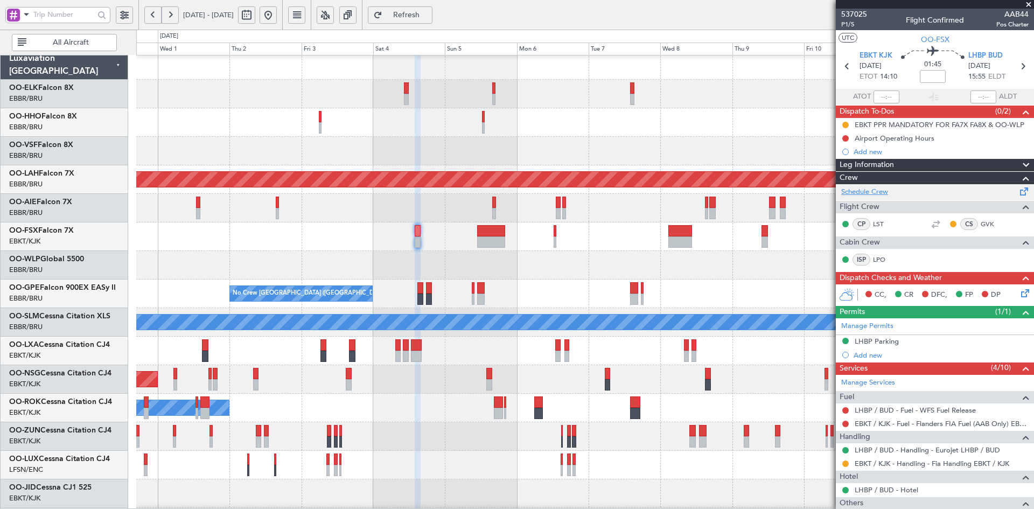
click at [874, 193] on link "Schedule Crew" at bounding box center [864, 192] width 47 height 11
click at [413, 267] on div at bounding box center [584, 265] width 897 height 29
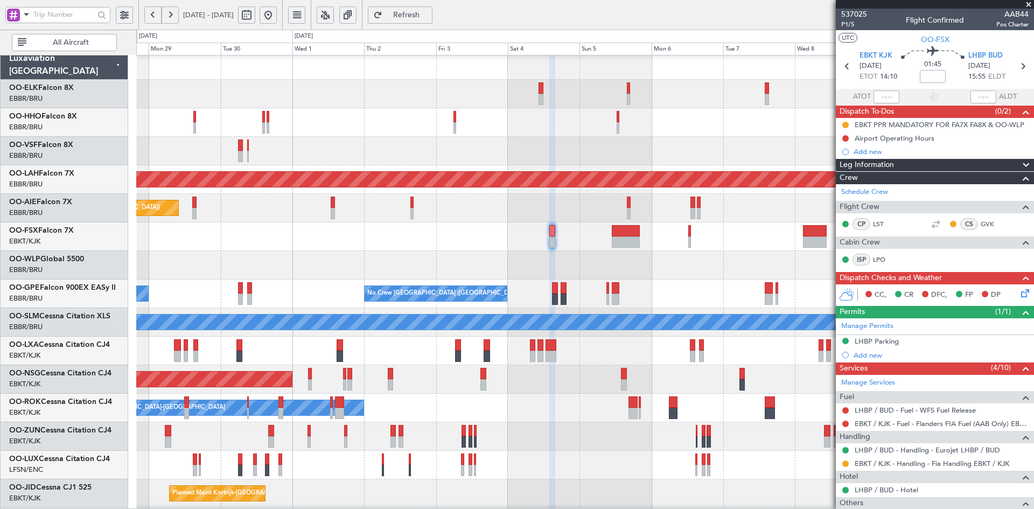
click at [916, 255] on fb-app "28 Sep 2025 - 11 Oct 2025 Refresh Quick Links All Aircraft Planned Maint Kortri…" at bounding box center [517, 261] width 1034 height 496
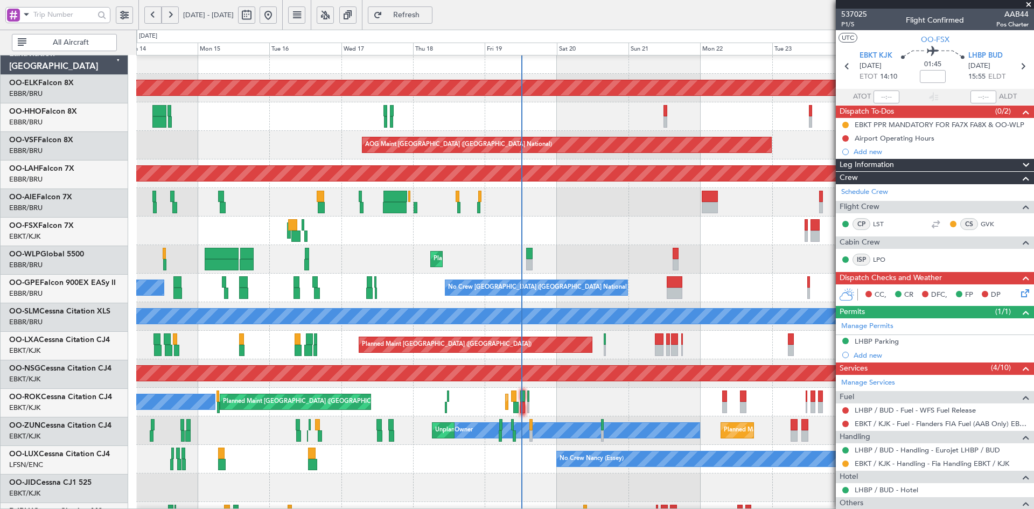
scroll to position [10, 0]
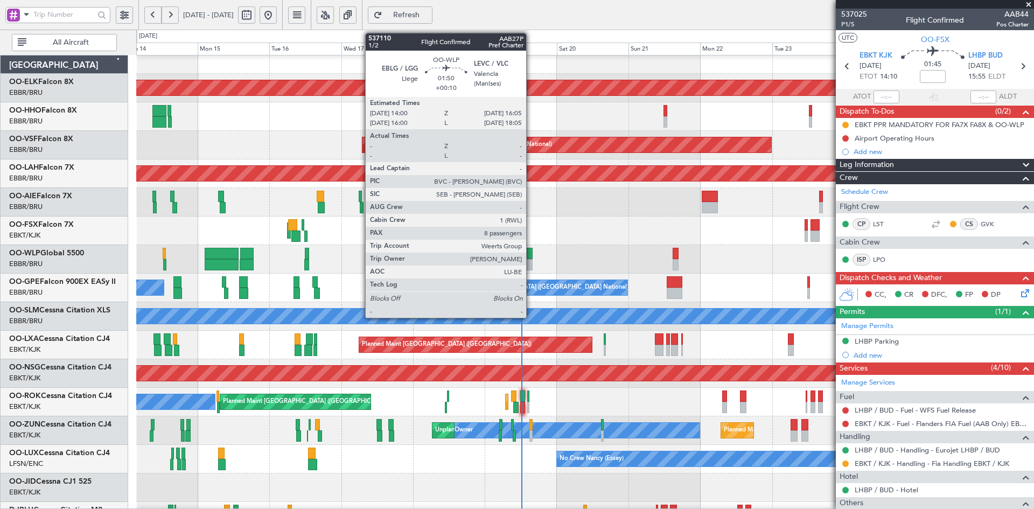
click at [531, 260] on div at bounding box center [529, 264] width 6 height 11
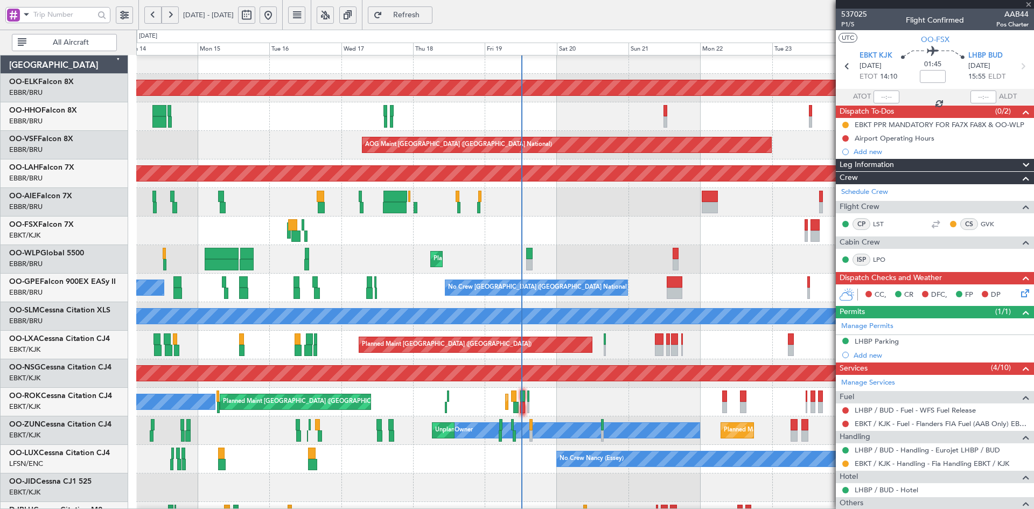
type input "+00:10"
type input "8"
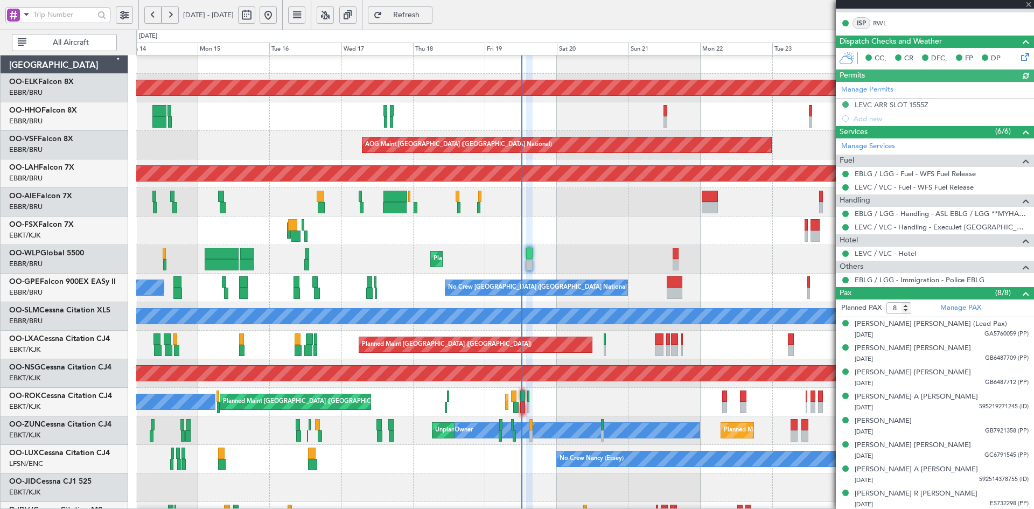
scroll to position [225, 0]
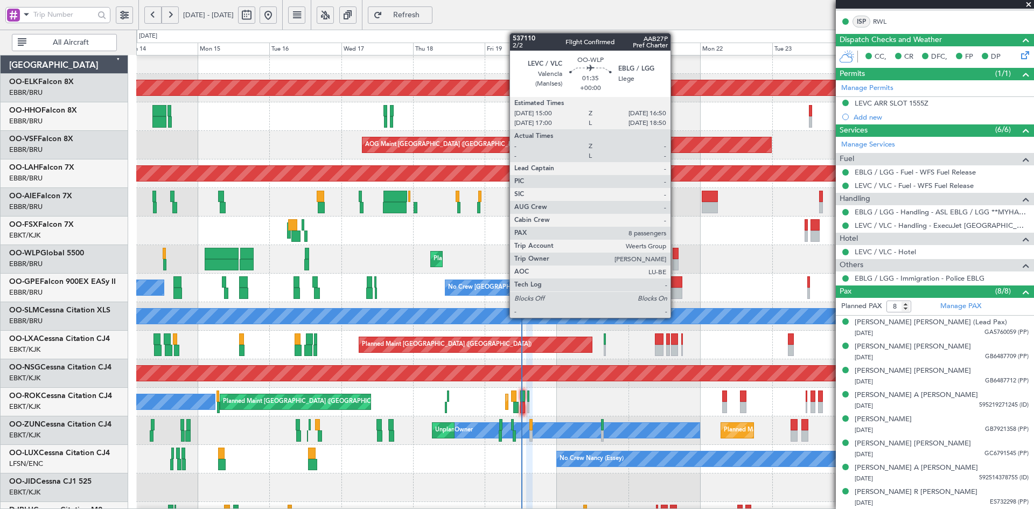
click at [675, 262] on div at bounding box center [676, 264] width 6 height 11
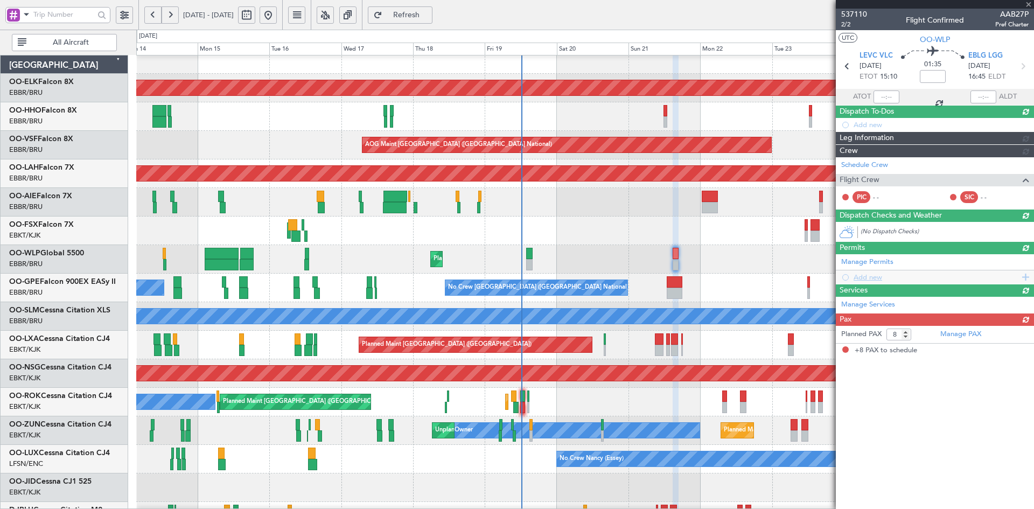
scroll to position [0, 0]
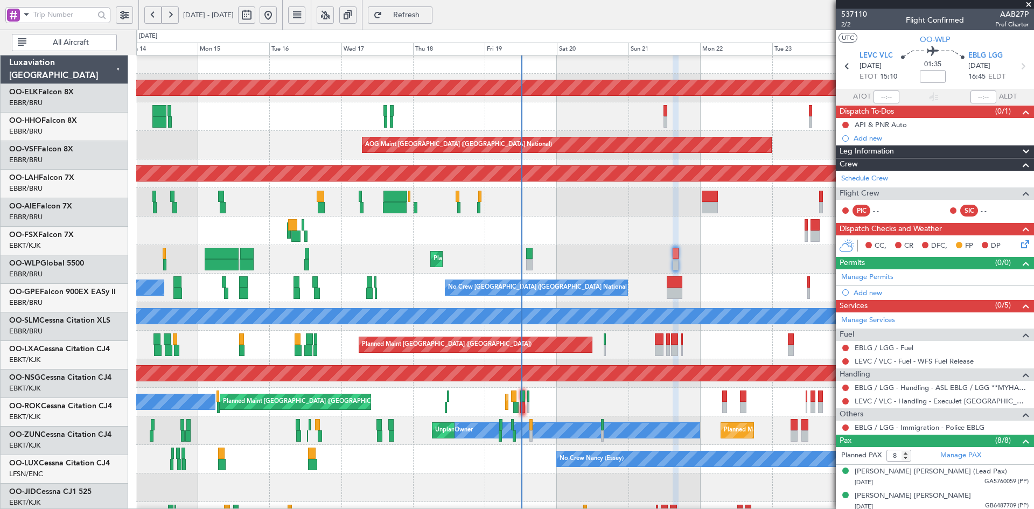
scroll to position [10, 0]
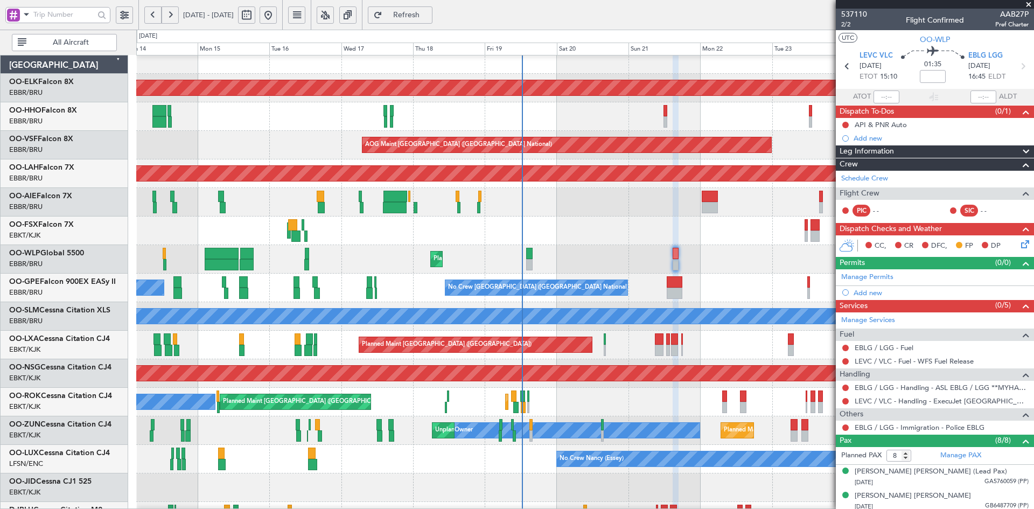
click at [1027, 8] on span at bounding box center [1028, 5] width 11 height 10
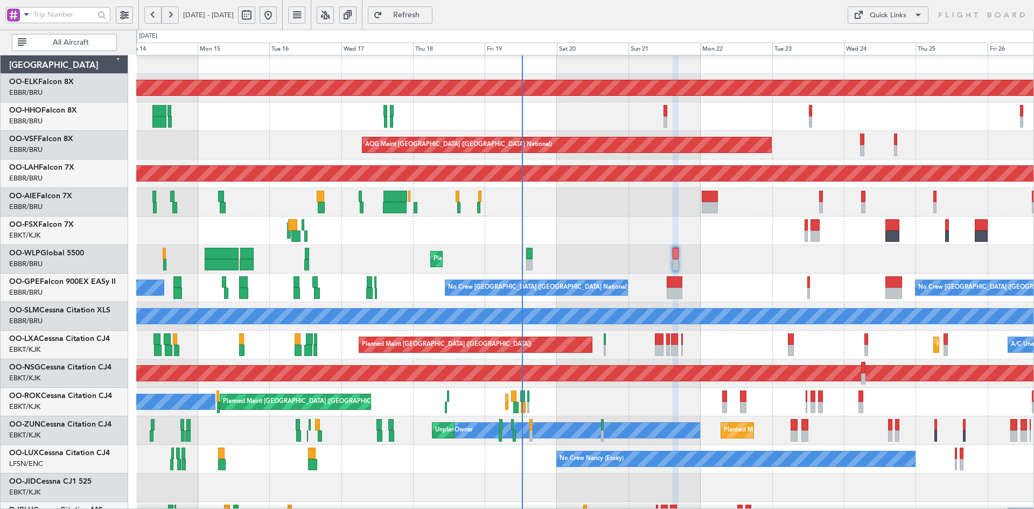
type input "0"
click at [632, 245] on div "Planned Maint Liege" at bounding box center [584, 259] width 897 height 29
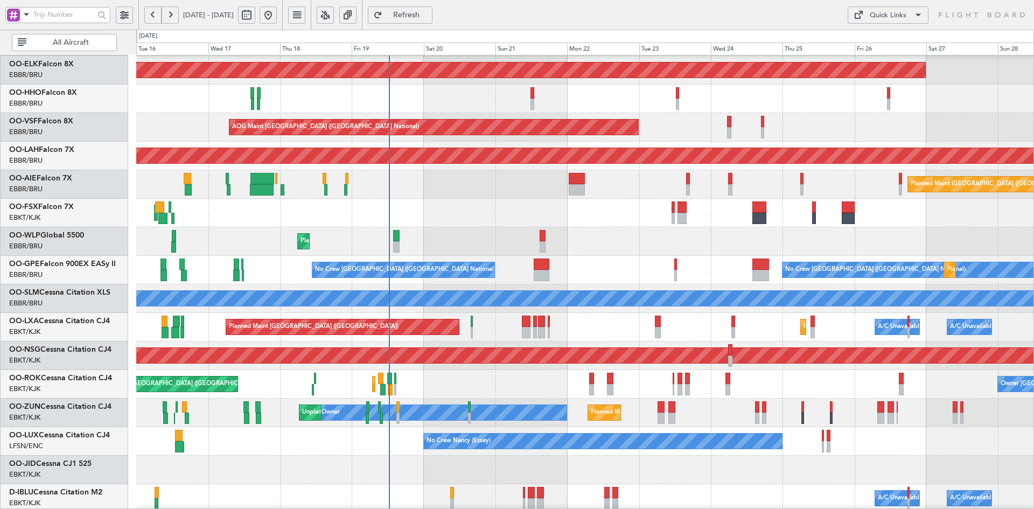
click at [638, 226] on div "AOG Maint Kortrijk-[GEOGRAPHIC_DATA]" at bounding box center [584, 213] width 897 height 29
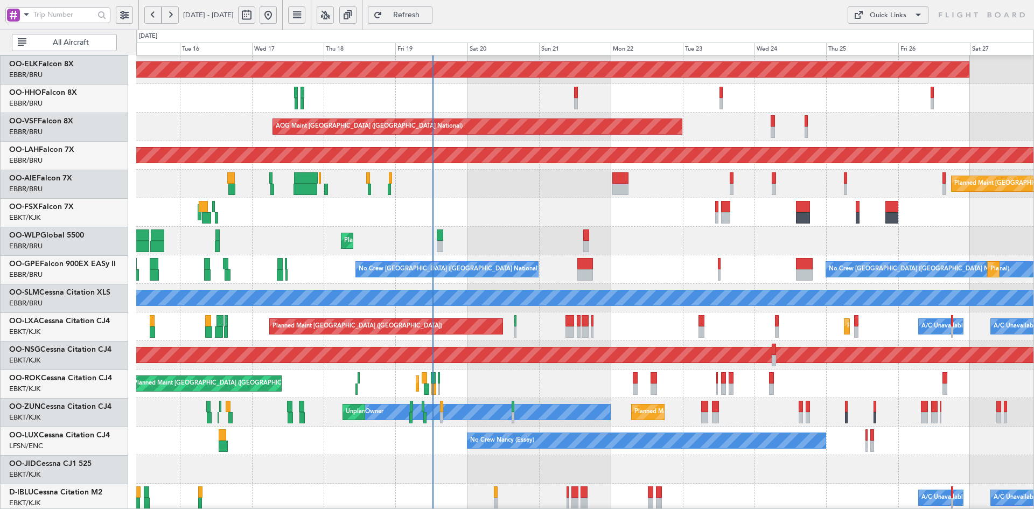
scroll to position [29, 0]
click at [663, 234] on div "Planned Maint Liege" at bounding box center [584, 241] width 897 height 29
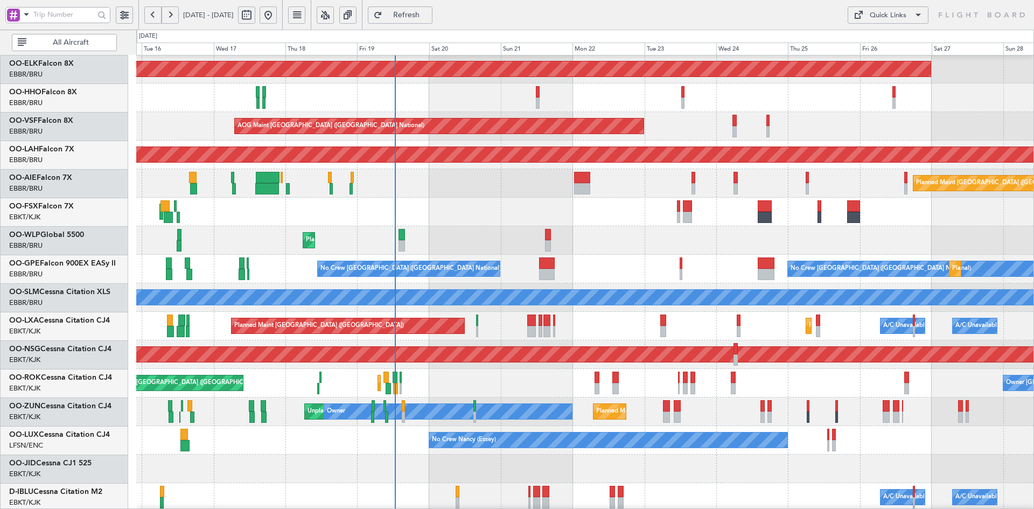
click at [532, 222] on div "AOG Maint Kortrijk-[GEOGRAPHIC_DATA]" at bounding box center [584, 212] width 897 height 29
click at [587, 251] on div "Planned Maint Liege" at bounding box center [584, 240] width 897 height 29
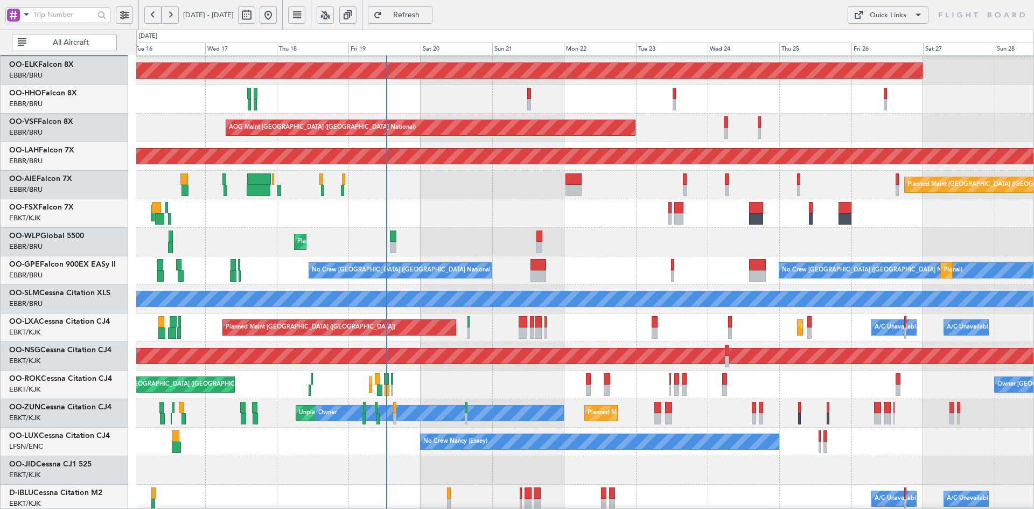
click at [588, 232] on div "Planned Maint Liege" at bounding box center [584, 242] width 897 height 29
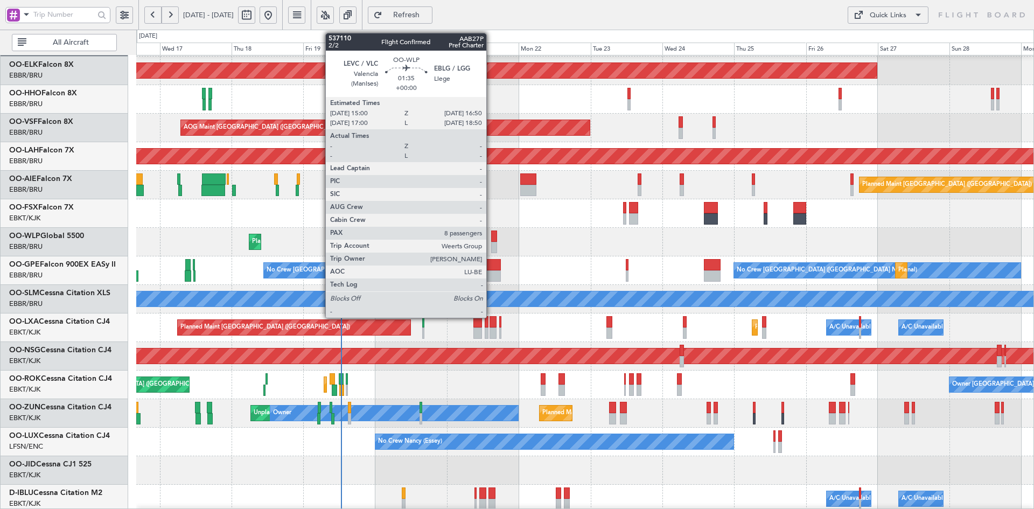
click at [491, 249] on div at bounding box center [494, 247] width 6 height 11
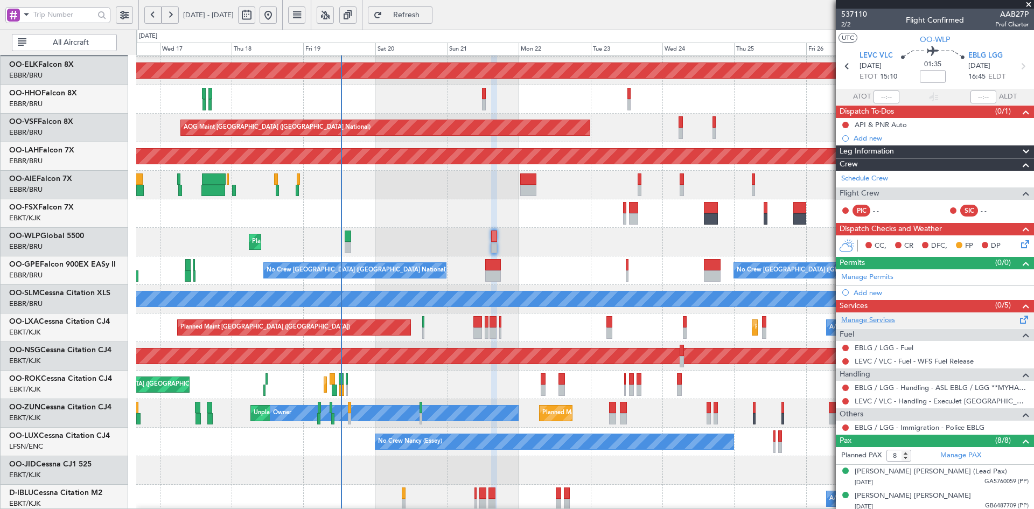
click at [876, 317] on link "Manage Services" at bounding box center [868, 320] width 54 height 11
click at [867, 176] on link "Schedule Crew" at bounding box center [864, 178] width 47 height 11
drag, startPoint x: 1027, startPoint y: 3, endPoint x: 932, endPoint y: 6, distance: 95.4
click at [1027, 3] on span at bounding box center [1028, 5] width 11 height 10
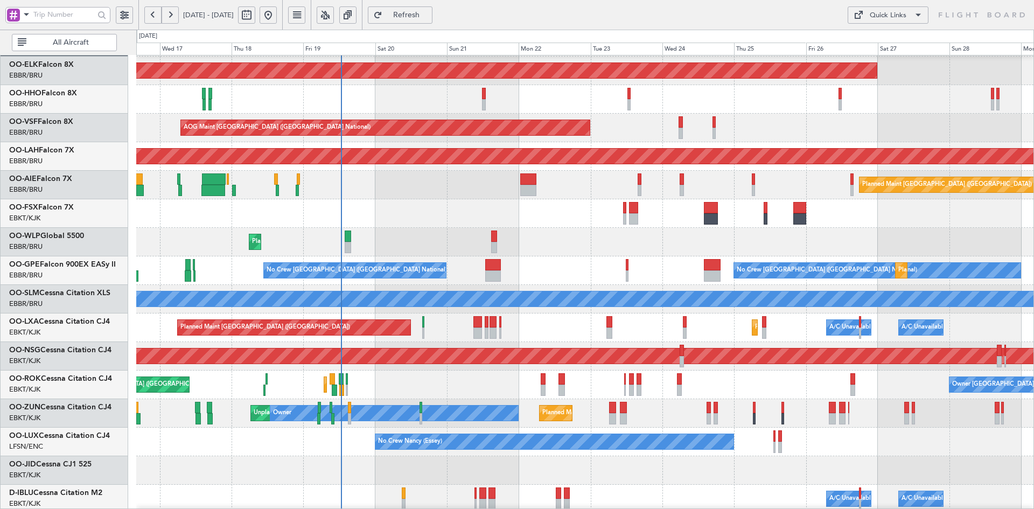
click at [437, 319] on div "Planned Maint Kortrijk-Wevelgem AOG Maint Brussels (Brussels National) Planned …" at bounding box center [584, 313] width 897 height 571
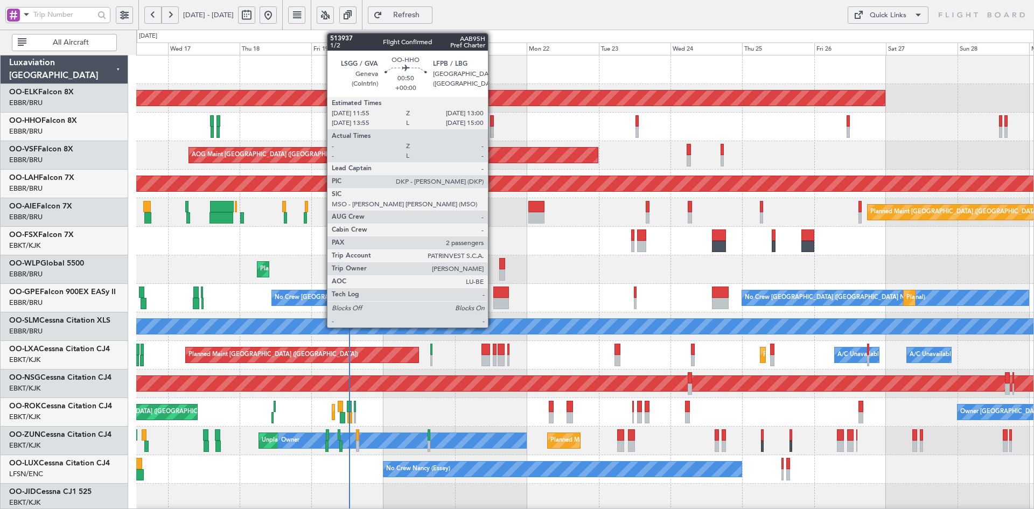
click at [493, 134] on div at bounding box center [492, 132] width 4 height 11
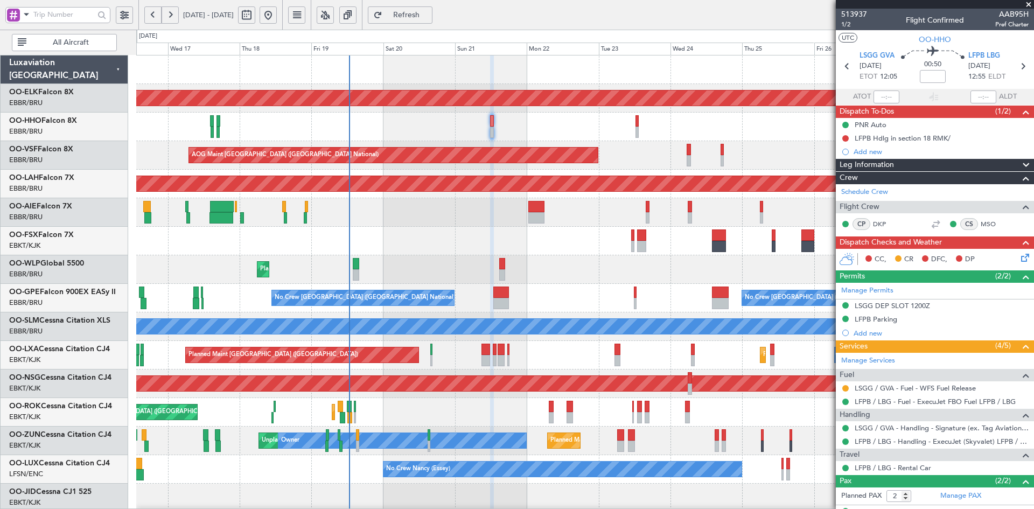
click at [1030, 3] on span at bounding box center [1028, 5] width 11 height 10
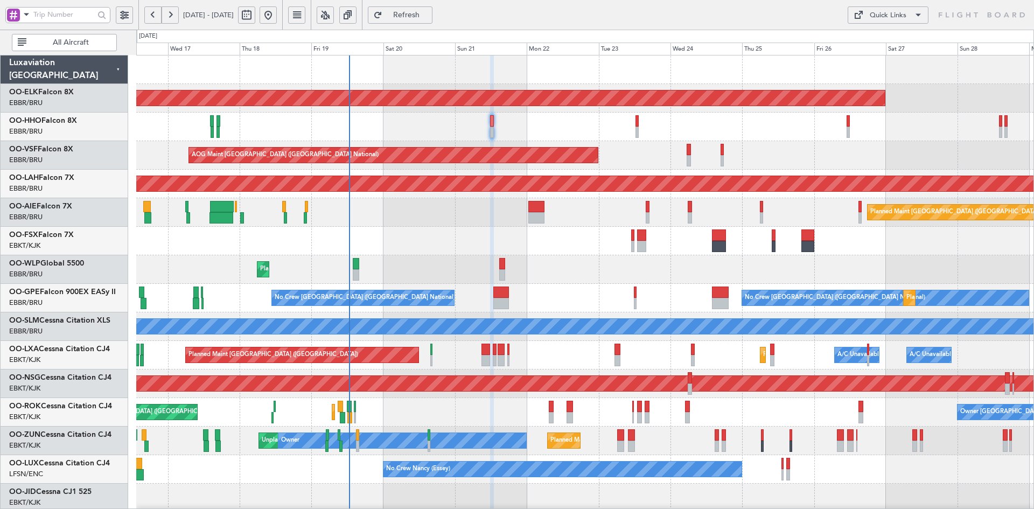
type input "0"
click at [515, 280] on div "Planned Maint Liege" at bounding box center [584, 269] width 897 height 29
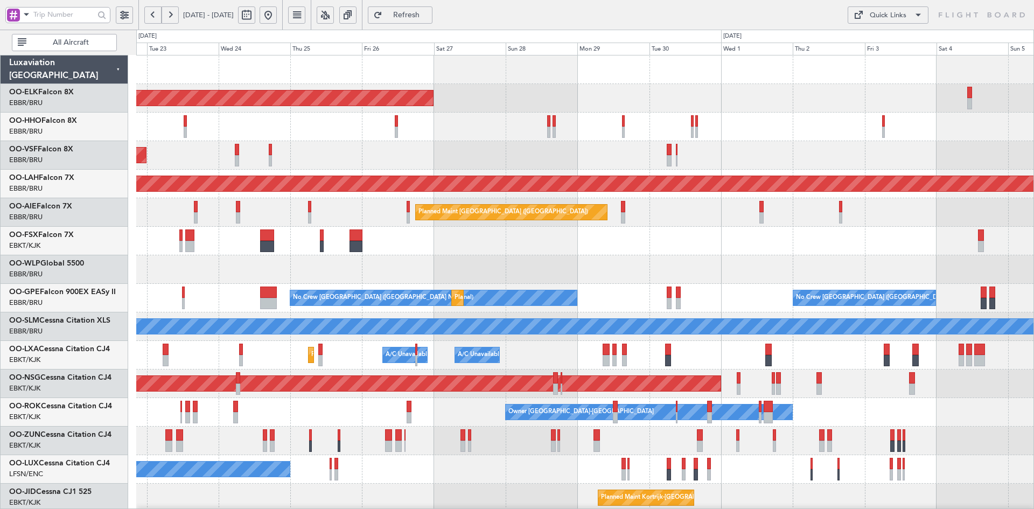
click at [611, 228] on div "Planned Maint Kortrijk-Wevelgem AOG Maint Brussels (Brussels National) Planned …" at bounding box center [584, 340] width 897 height 571
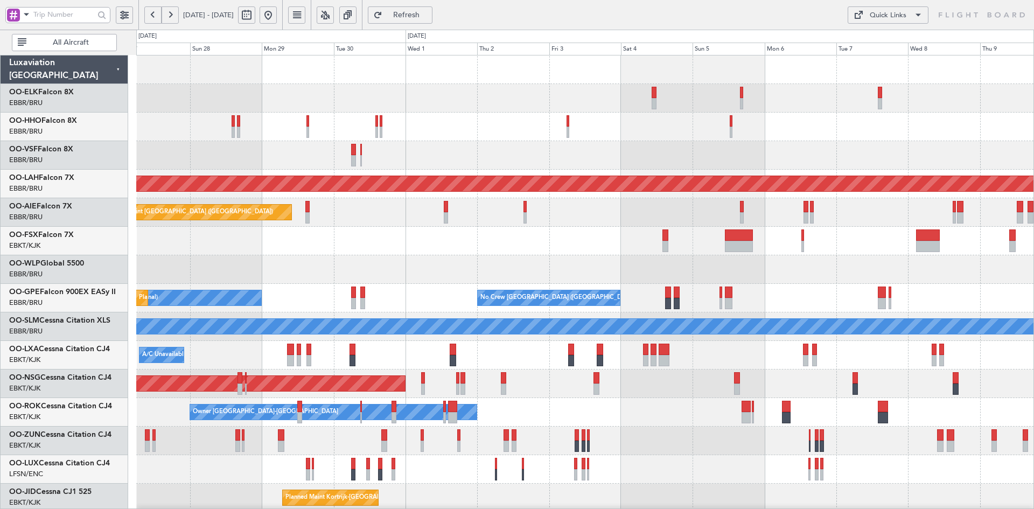
click at [958, 255] on div at bounding box center [584, 269] width 897 height 29
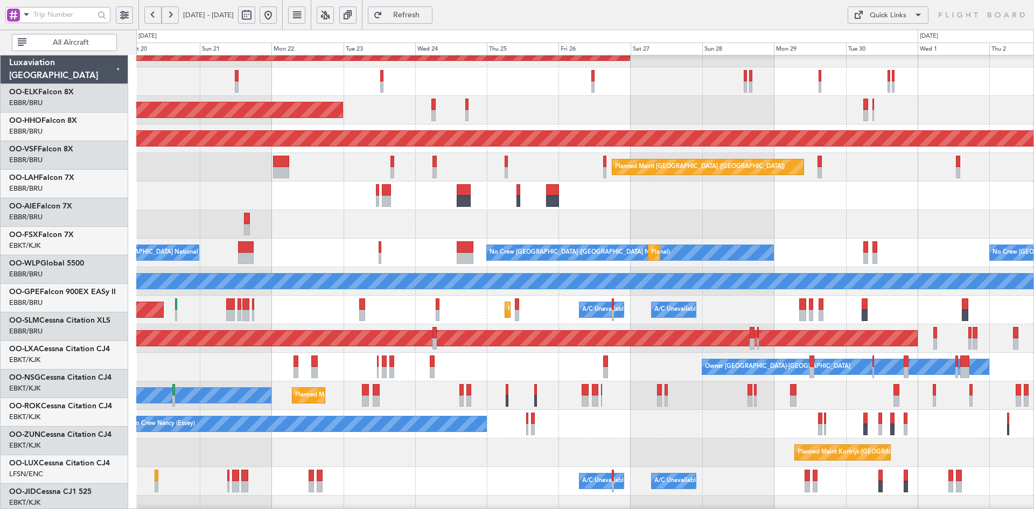
scroll to position [45, 0]
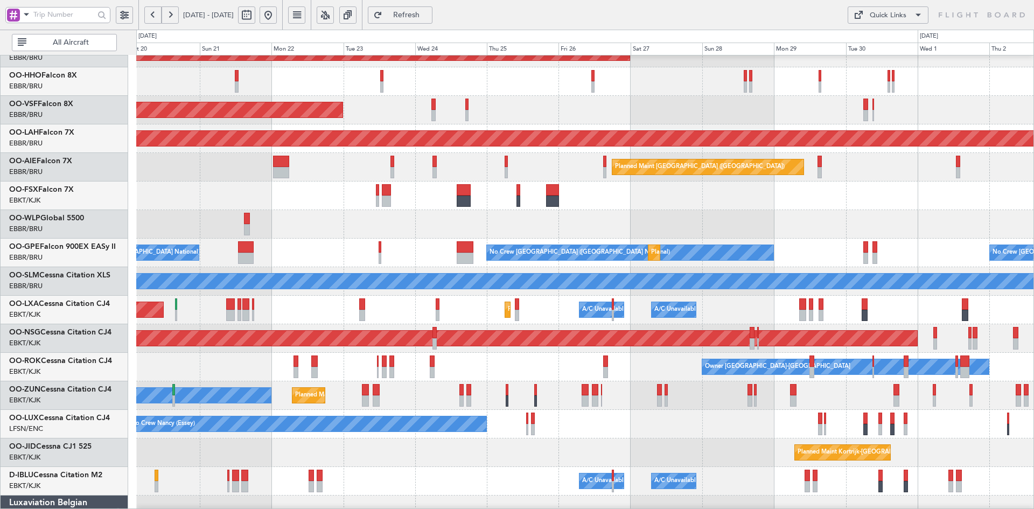
click at [701, 220] on div "Planned Maint Liege" at bounding box center [584, 224] width 897 height 29
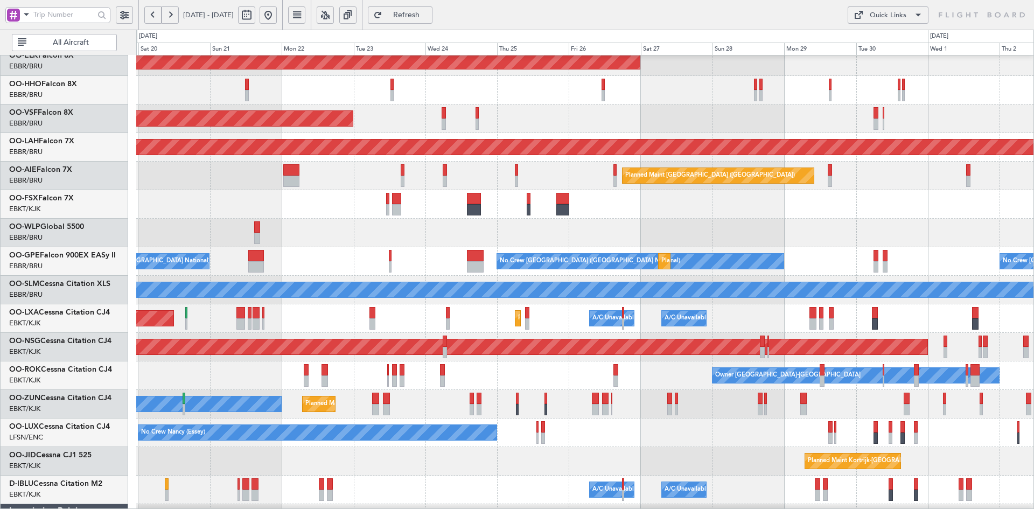
click at [445, 276] on div "A/C Unavailable [GEOGRAPHIC_DATA]" at bounding box center [584, 290] width 897 height 29
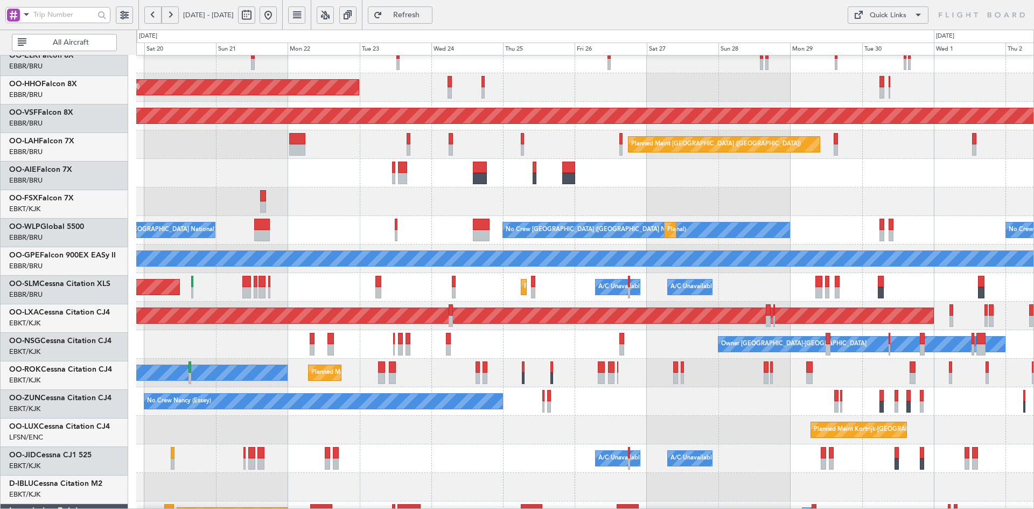
scroll to position [68, 0]
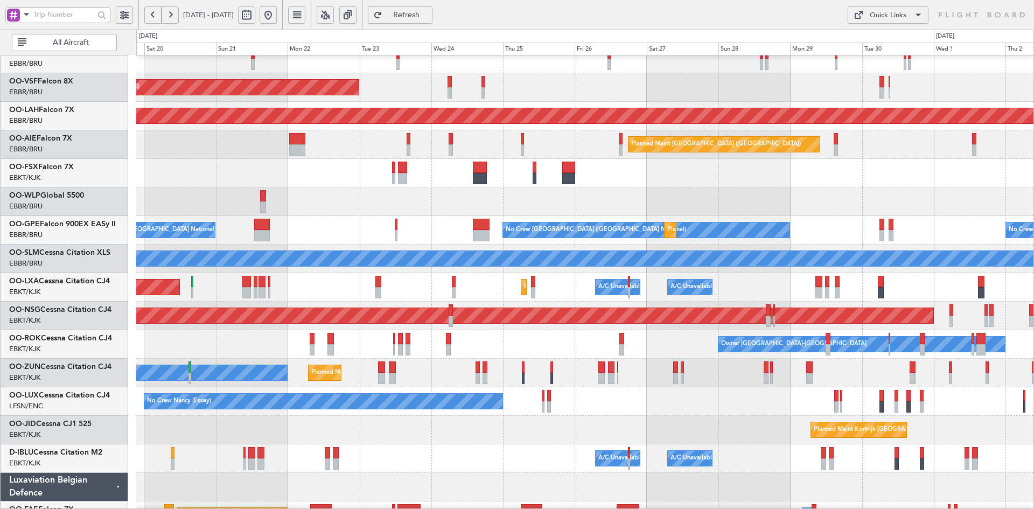
click at [859, 186] on div at bounding box center [584, 173] width 897 height 29
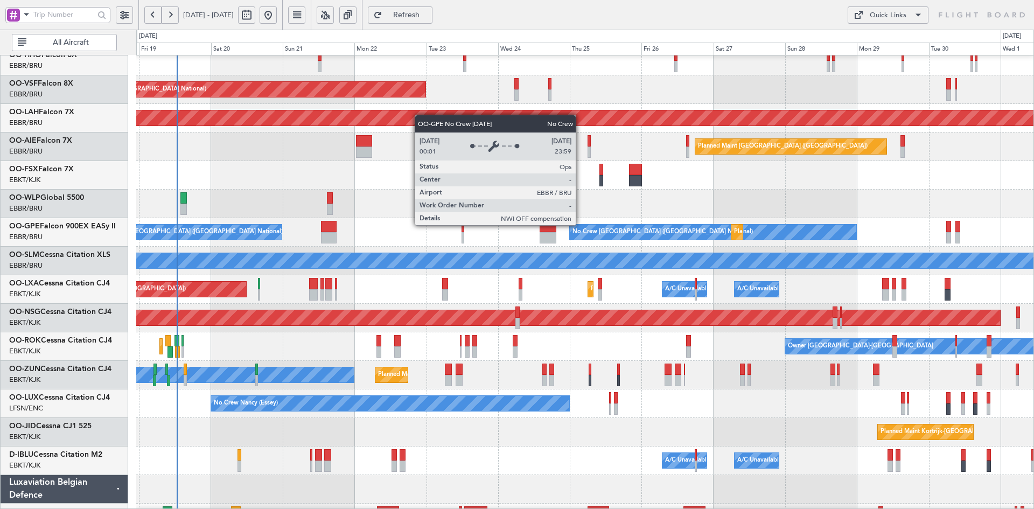
click at [589, 349] on div "AOG Maint Brussels (Brussels National) Planned Maint Alton-st Louis (St Louis R…" at bounding box center [584, 275] width 897 height 571
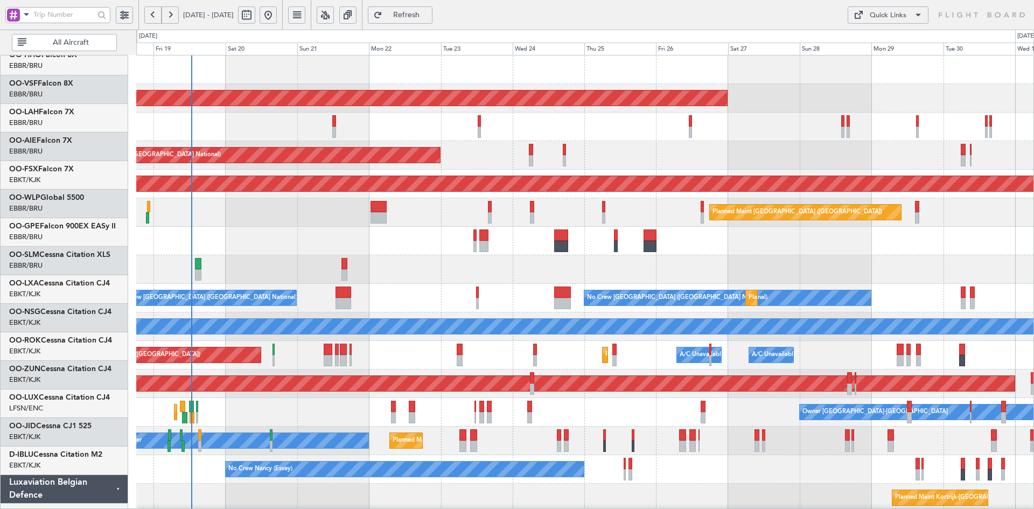
scroll to position [0, 0]
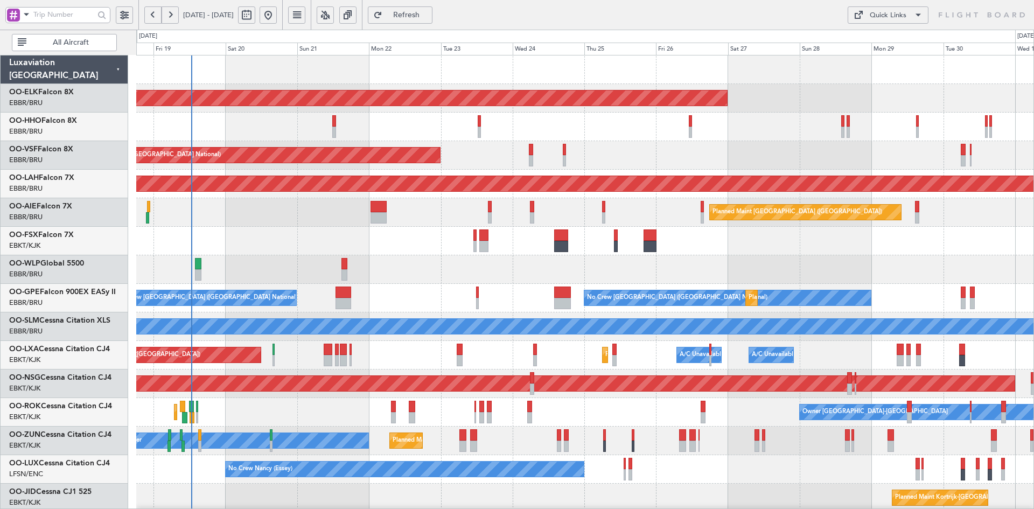
click at [883, 254] on div "AOG Maint Kortrijk-[GEOGRAPHIC_DATA]" at bounding box center [584, 241] width 897 height 29
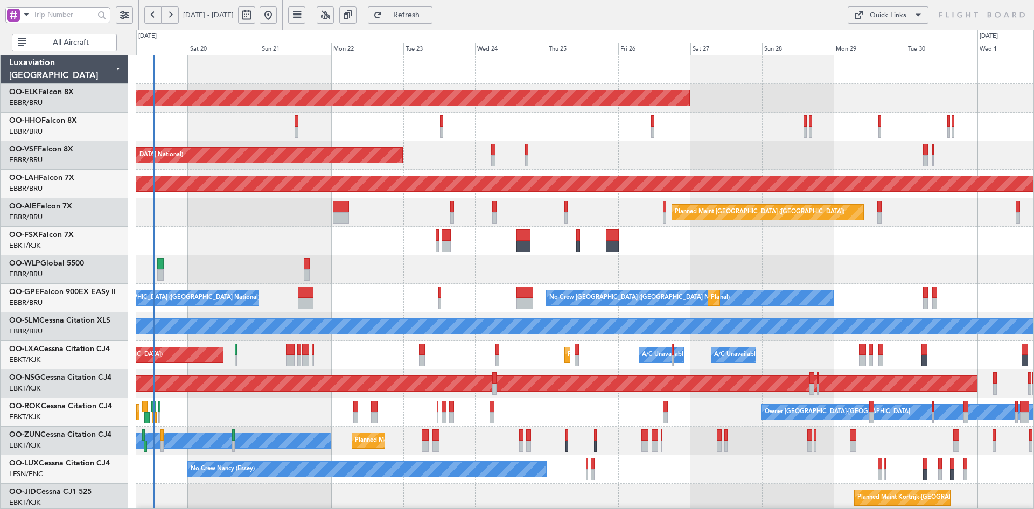
click at [885, 249] on div "AOG Maint Kortrijk-[GEOGRAPHIC_DATA]" at bounding box center [584, 241] width 897 height 29
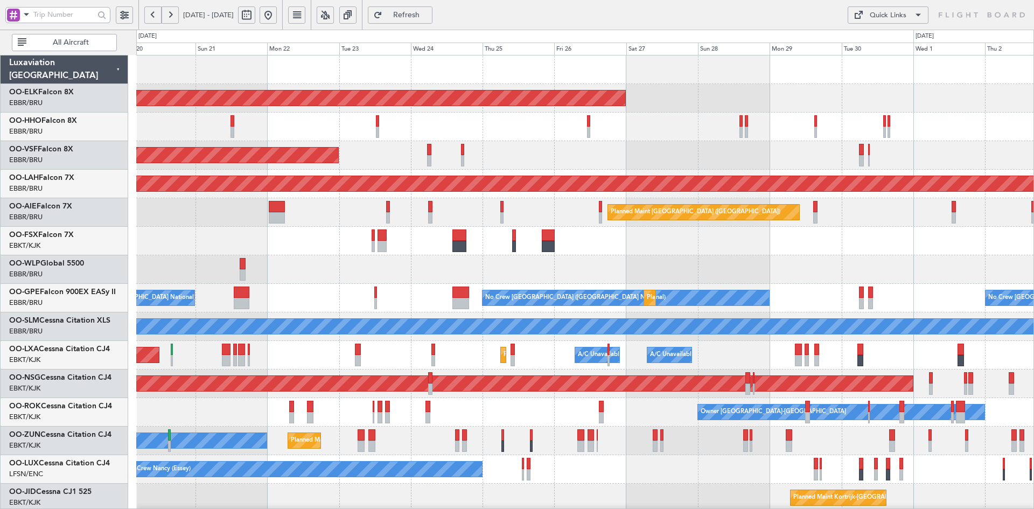
click at [551, 255] on div "Planned Maint Liege" at bounding box center [584, 269] width 897 height 29
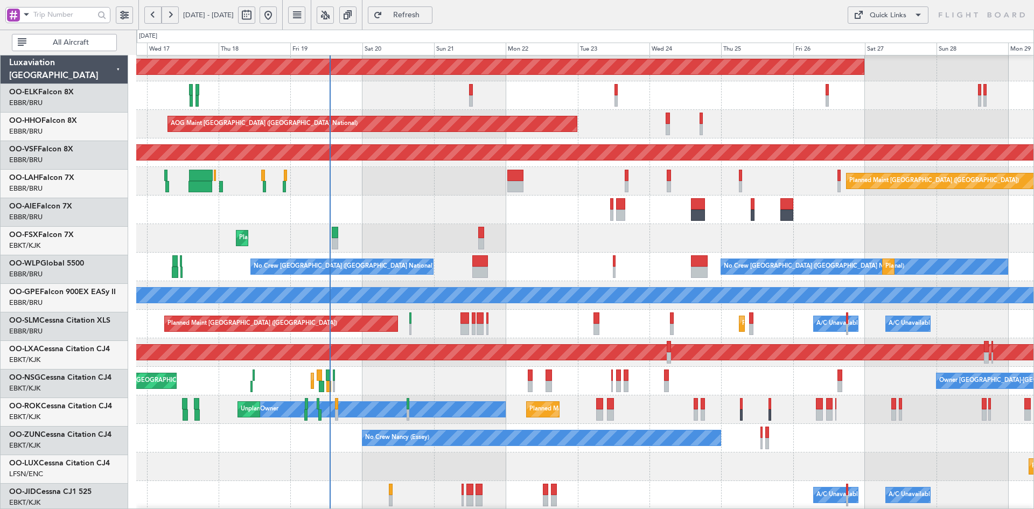
scroll to position [31, 0]
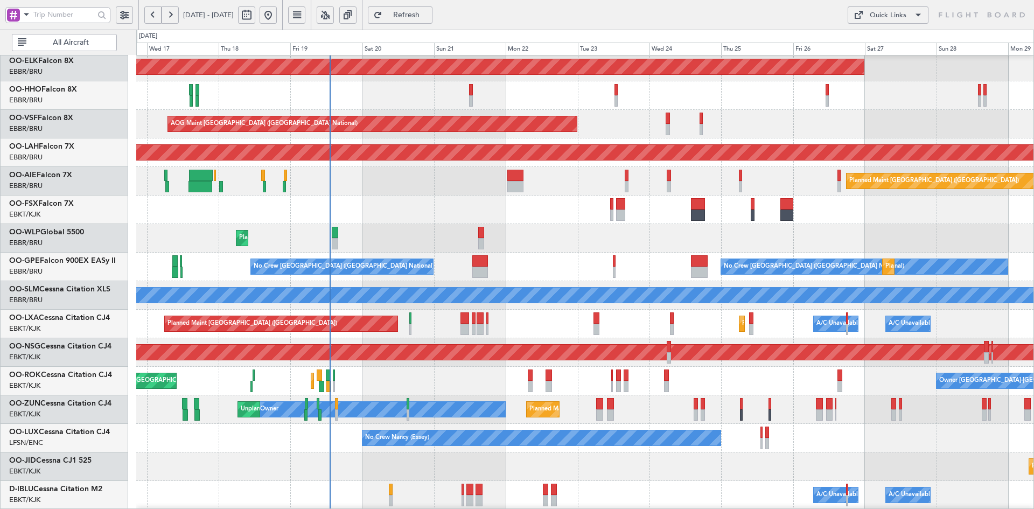
click at [571, 316] on div "Planned Maint Kortrijk-Wevelgem AOG Maint Brussels (Brussels National) Planned …" at bounding box center [584, 309] width 897 height 571
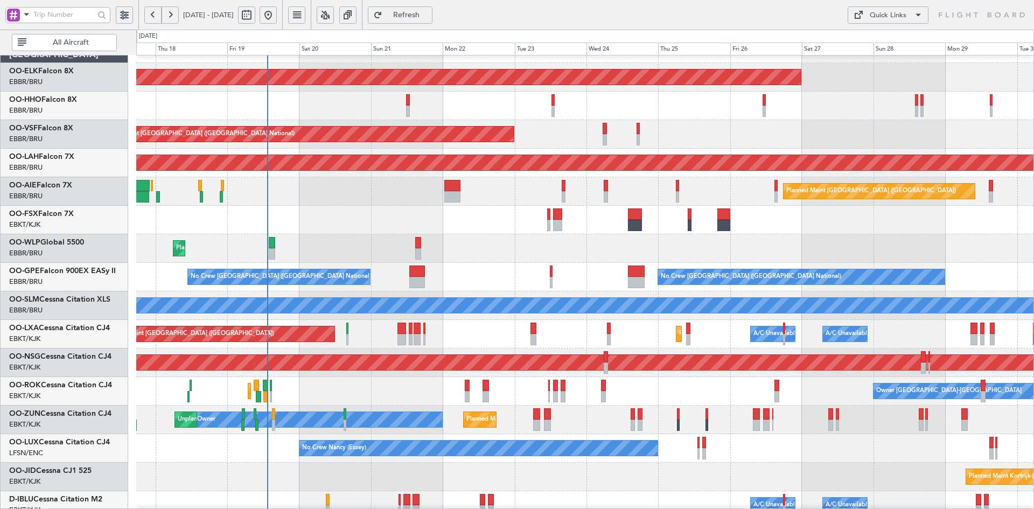
click at [619, 240] on div "Planned Maint Liege" at bounding box center [584, 248] width 897 height 29
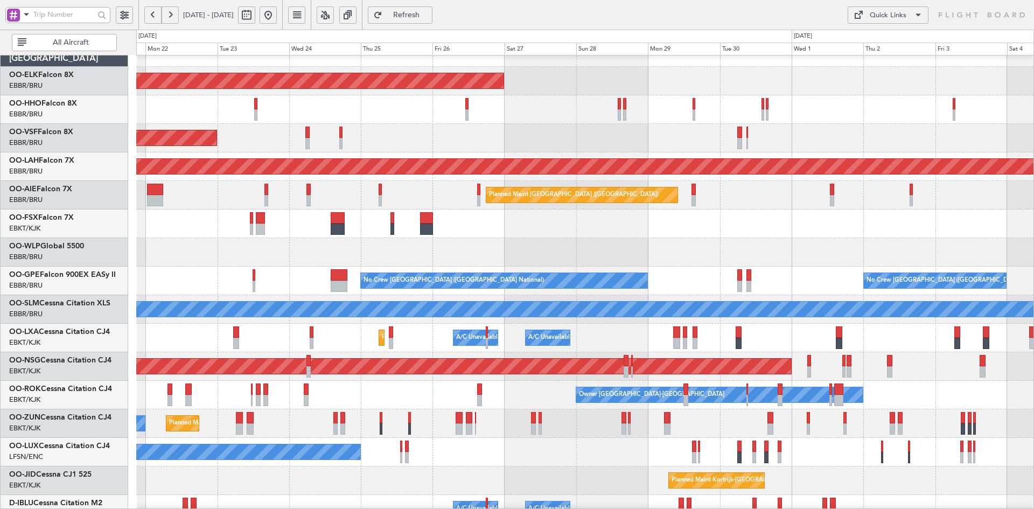
click at [658, 207] on div "Planned Maint [GEOGRAPHIC_DATA] ([GEOGRAPHIC_DATA])" at bounding box center [584, 195] width 897 height 29
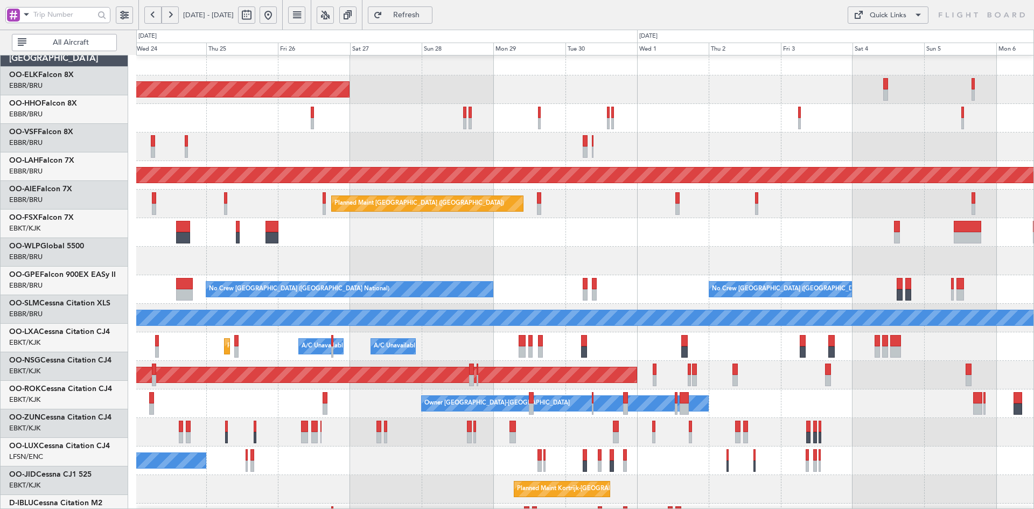
scroll to position [9, 0]
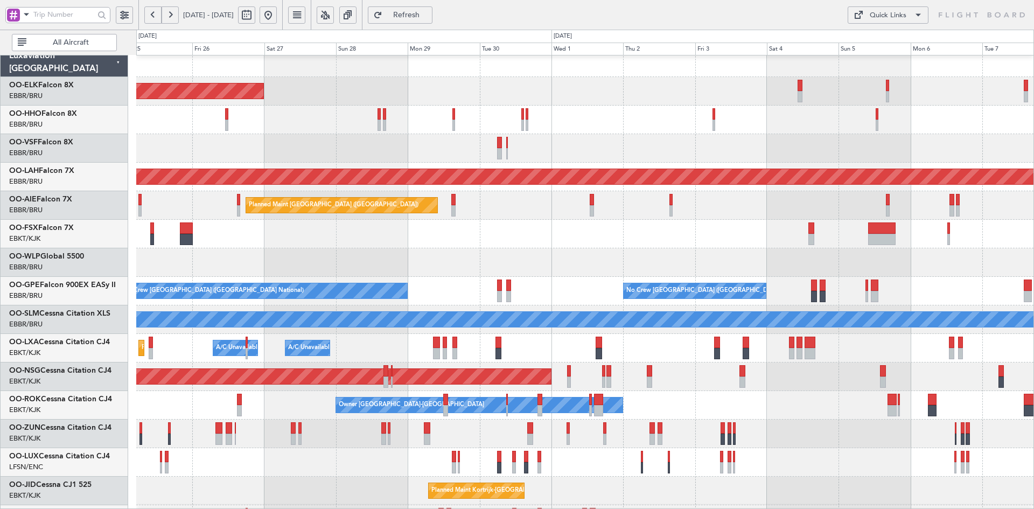
click at [843, 436] on div "Planned Maint Kortrijk-[GEOGRAPHIC_DATA]" at bounding box center [584, 434] width 897 height 29
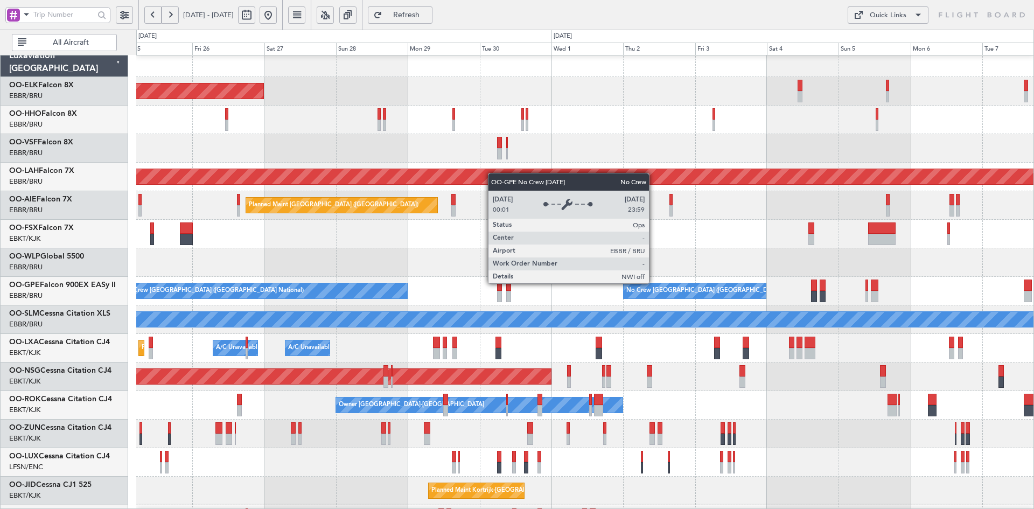
click at [675, 245] on div "Planned Maint Kortrijk-Wevelgem AOG Maint Brussels (Brussels National) Planned …" at bounding box center [584, 333] width 897 height 571
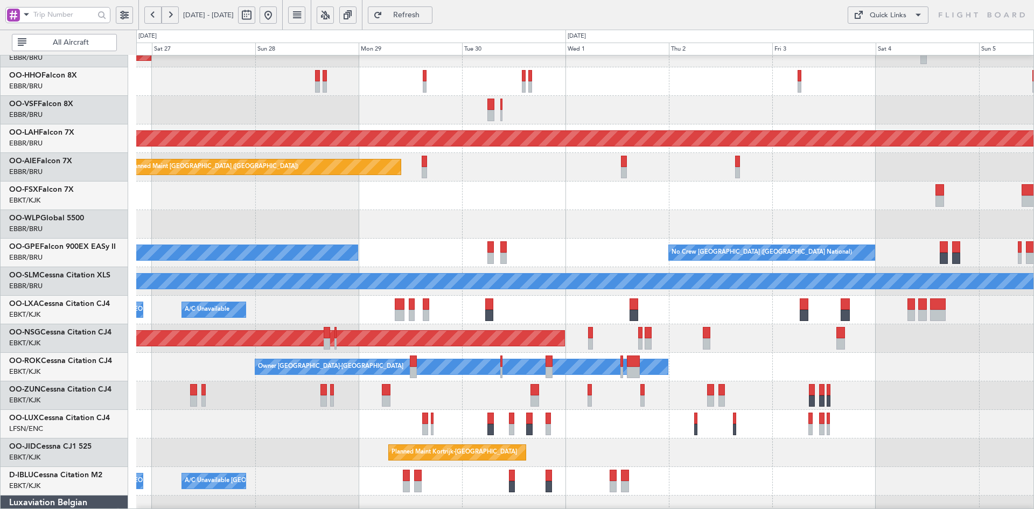
click at [712, 365] on div "Owner [GEOGRAPHIC_DATA]-[GEOGRAPHIC_DATA]" at bounding box center [584, 367] width 897 height 29
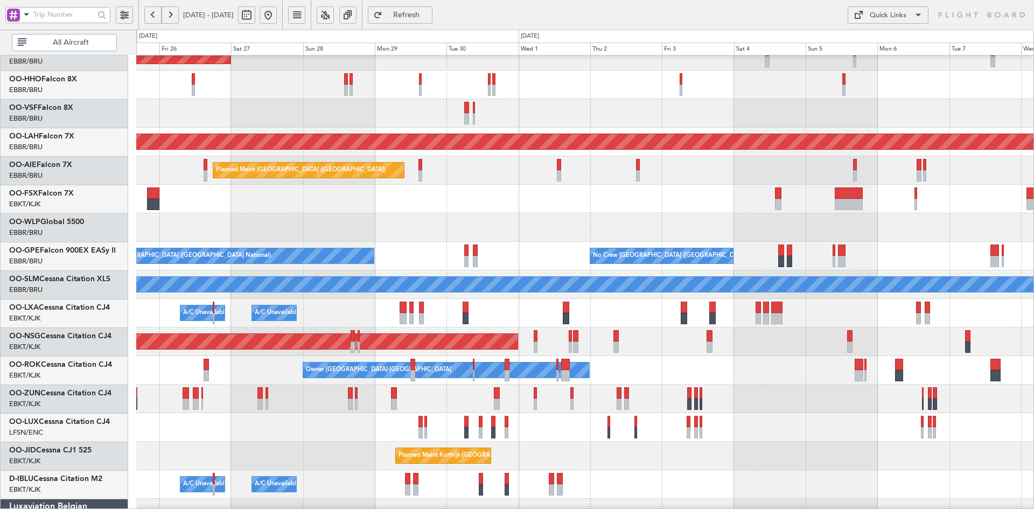
click at [804, 380] on div "Owner [GEOGRAPHIC_DATA]-[GEOGRAPHIC_DATA]" at bounding box center [584, 370] width 897 height 29
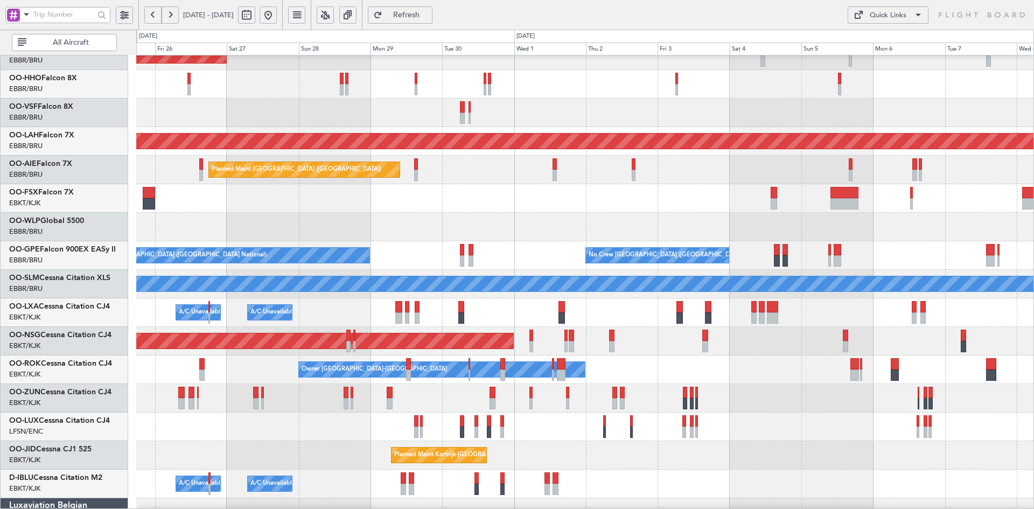
click at [500, 136] on div "Planned Maint Kortrijk-Wevelgem AOG Maint Brussels (Brussels National) Planned …" at bounding box center [584, 298] width 897 height 571
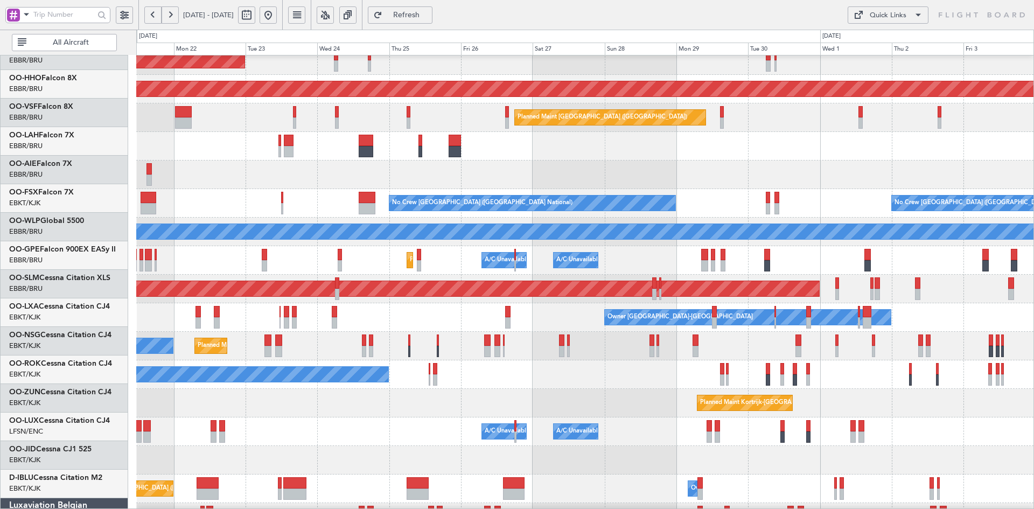
scroll to position [95, 0]
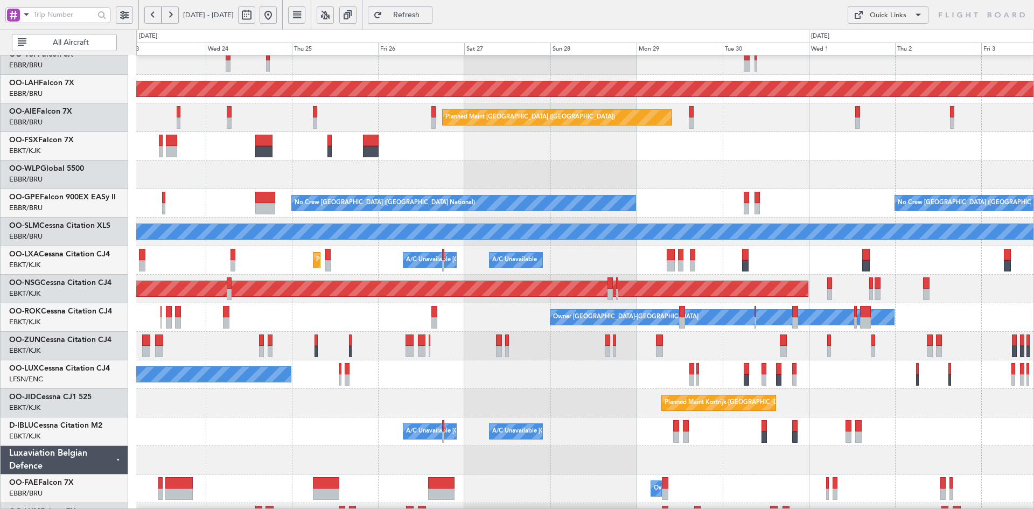
click at [483, 333] on div "Planned Maint Kortrijk-Wevelgem Owner" at bounding box center [584, 346] width 897 height 29
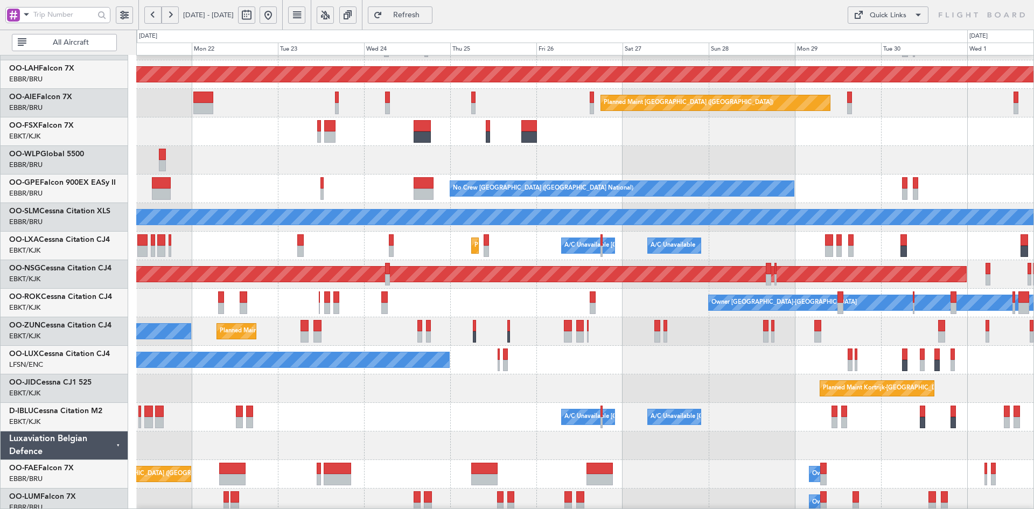
click at [571, 147] on div at bounding box center [584, 160] width 897 height 29
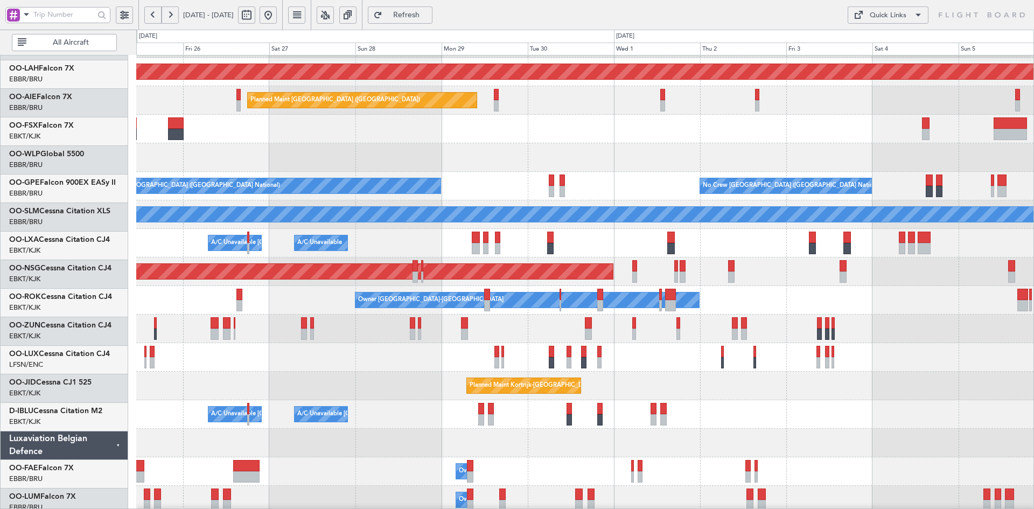
scroll to position [112, 0]
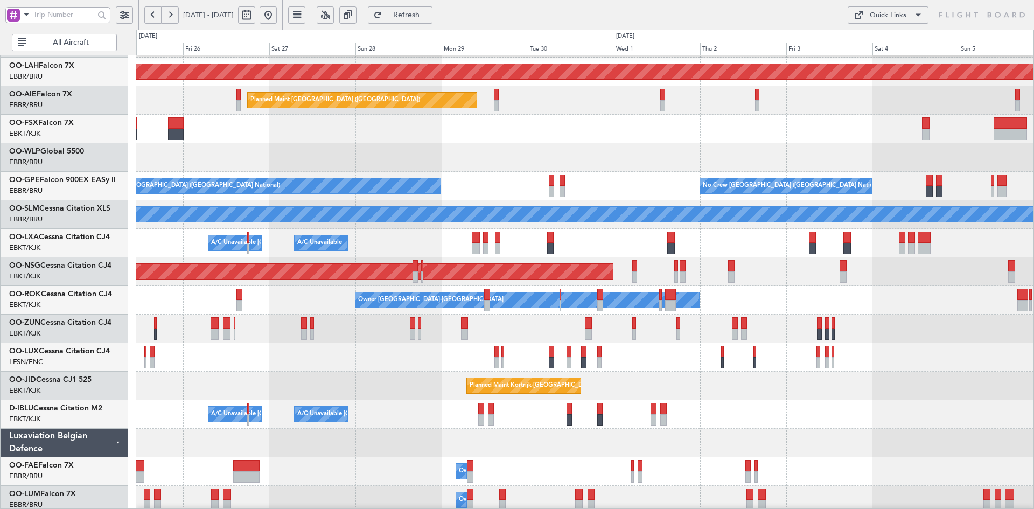
click at [686, 315] on div "Owner [GEOGRAPHIC_DATA]-[GEOGRAPHIC_DATA]" at bounding box center [584, 300] width 897 height 29
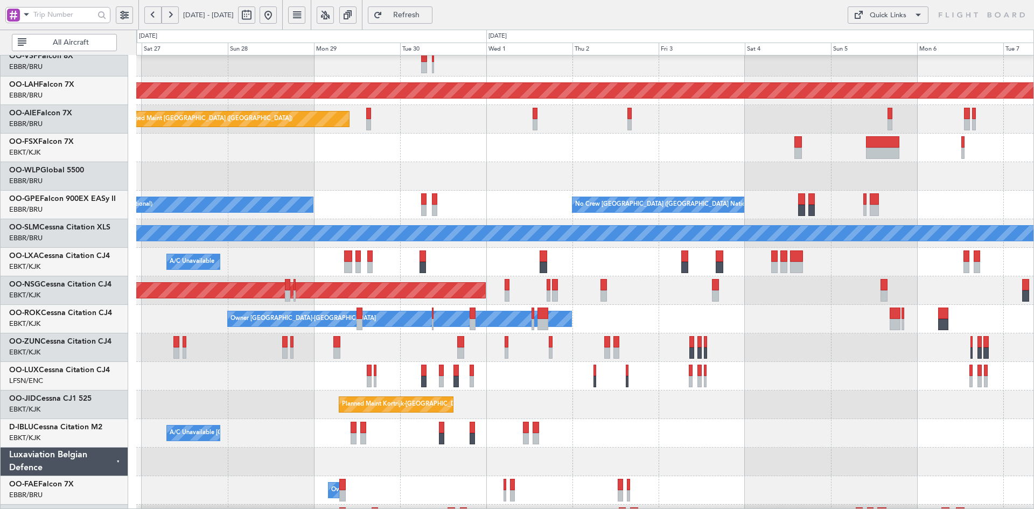
click at [706, 341] on div at bounding box center [584, 347] width 897 height 29
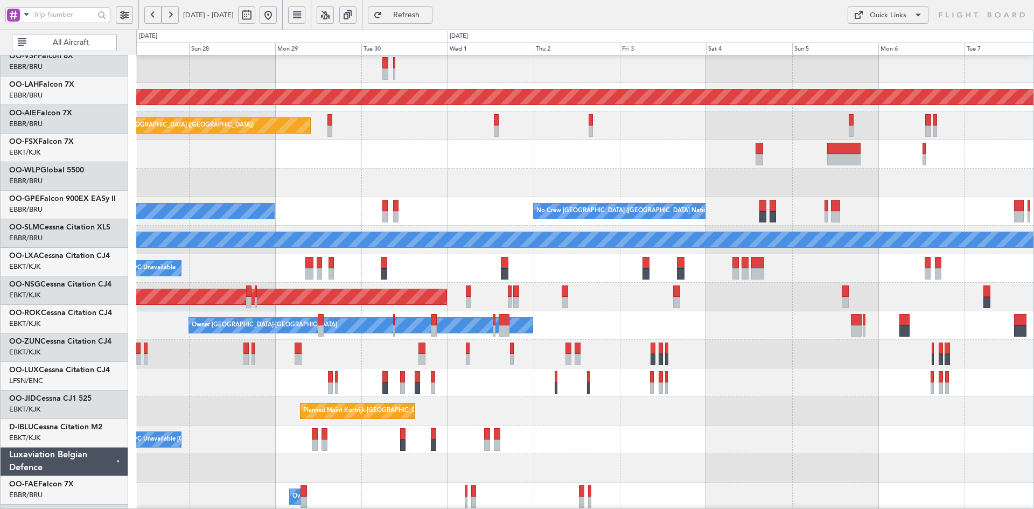
scroll to position [87, 0]
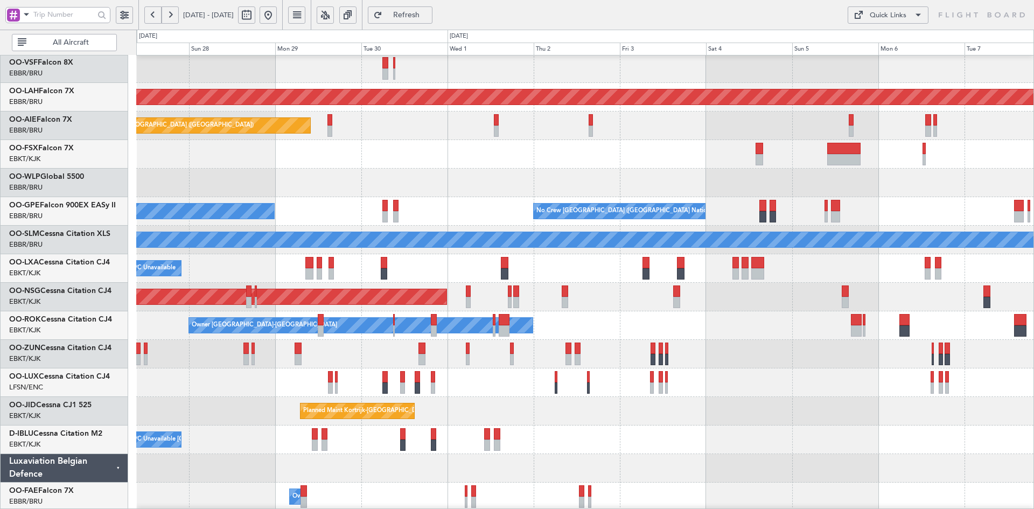
click at [795, 368] on div "No Crew Nancy (Essey)" at bounding box center [584, 382] width 897 height 29
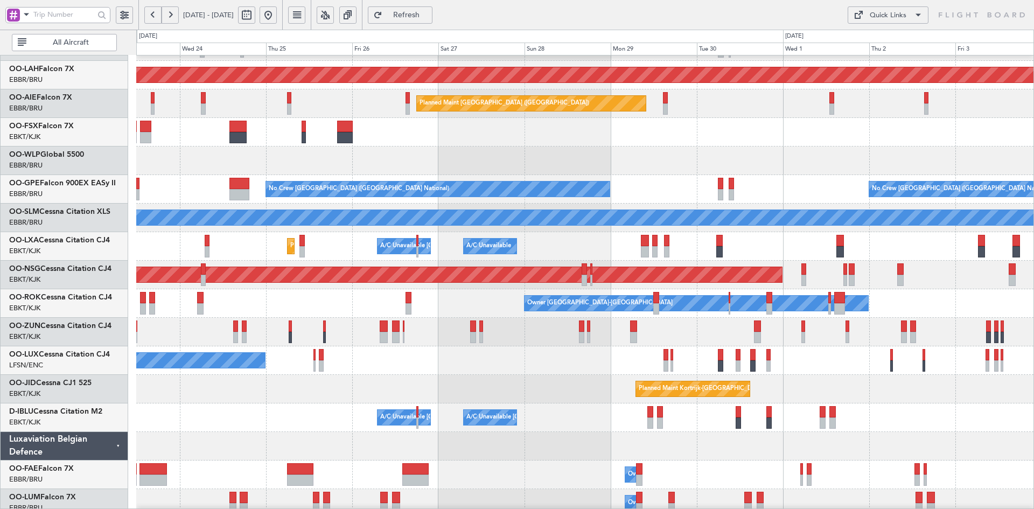
scroll to position [111, 0]
click at [955, 185] on div "No Crew Brussels (Brussels National) Planned Maint Brussels (Brussels National)…" at bounding box center [584, 189] width 897 height 29
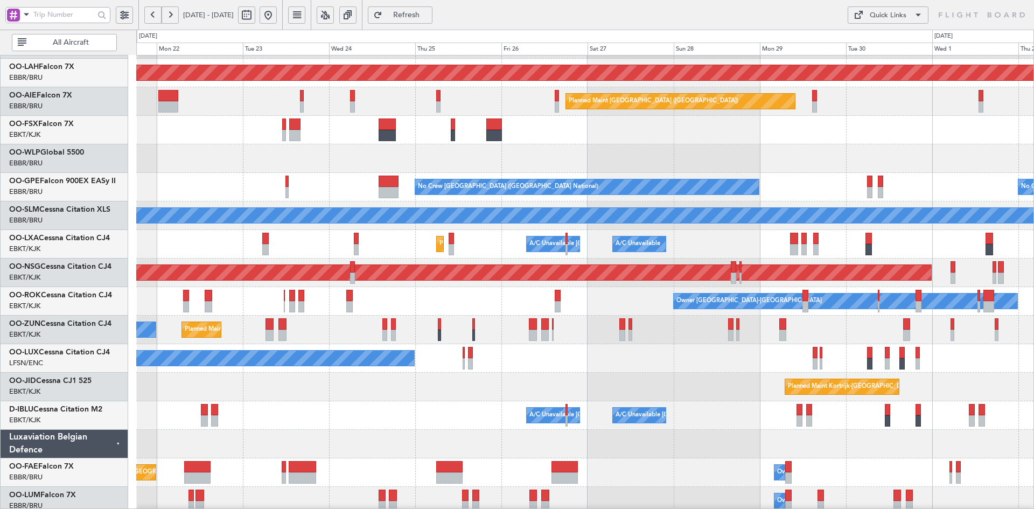
click at [277, 21] on button at bounding box center [268, 14] width 17 height 17
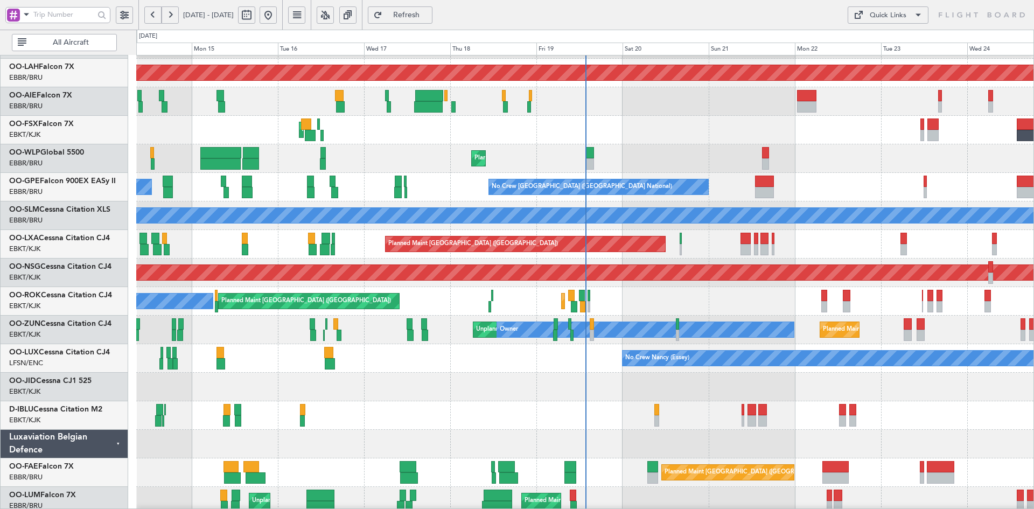
click at [740, 172] on div "Planned Maint Liege" at bounding box center [584, 158] width 897 height 29
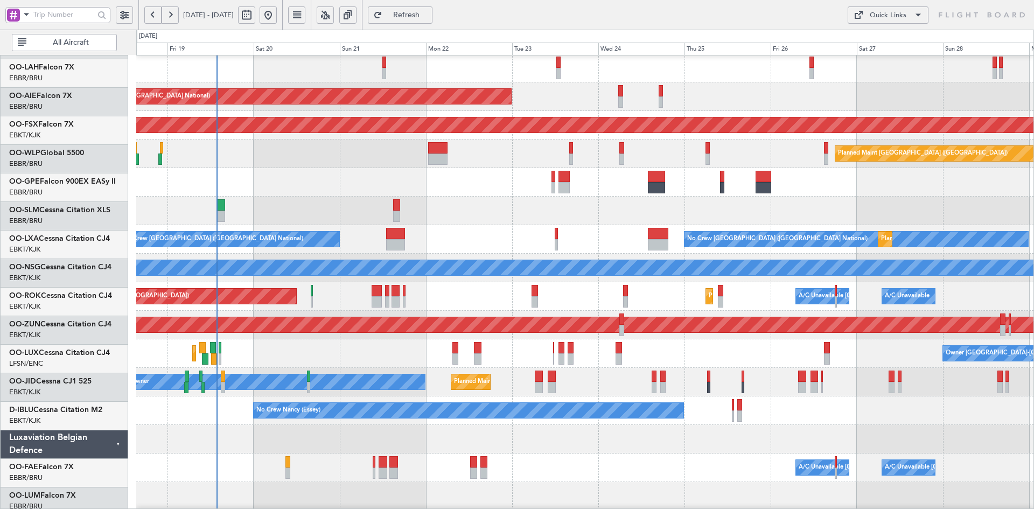
scroll to position [59, 0]
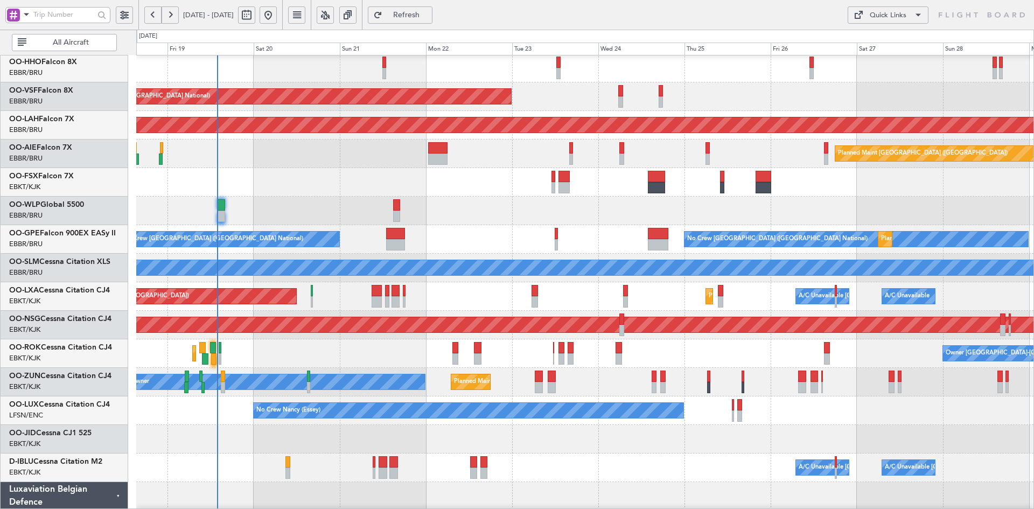
click at [602, 179] on div "AOG Maint Kortrijk-[GEOGRAPHIC_DATA]" at bounding box center [584, 182] width 897 height 29
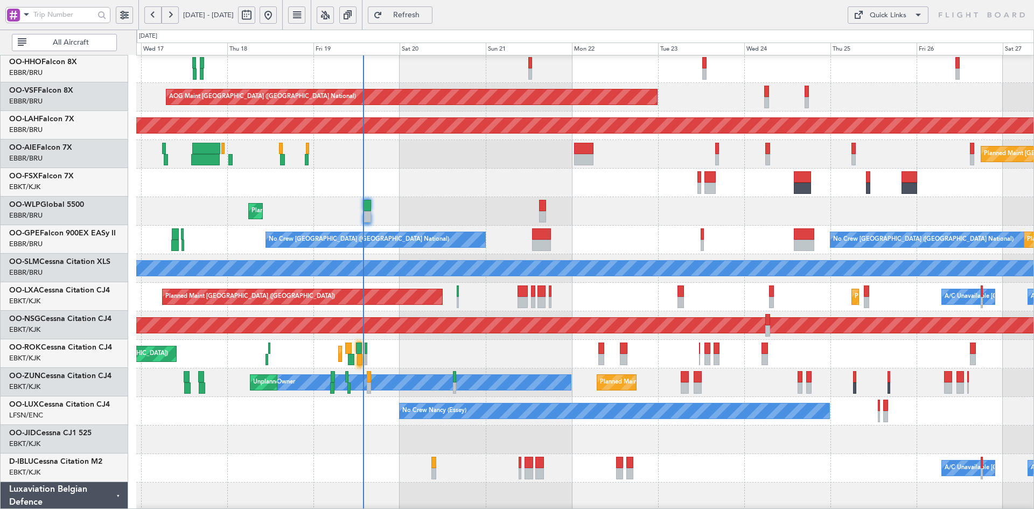
scroll to position [58, 0]
click at [436, 193] on div "AOG Maint Kortrijk-[GEOGRAPHIC_DATA]" at bounding box center [584, 183] width 897 height 29
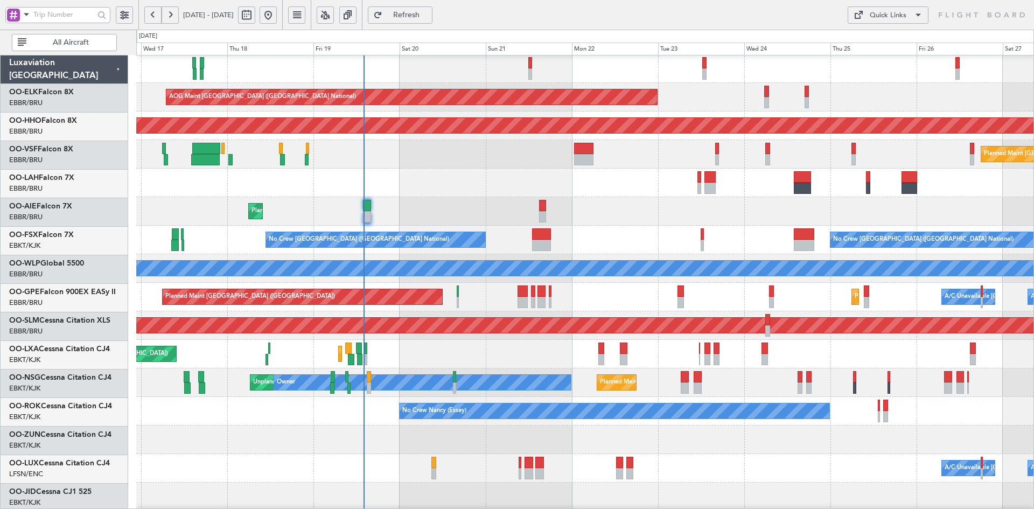
scroll to position [58, 0]
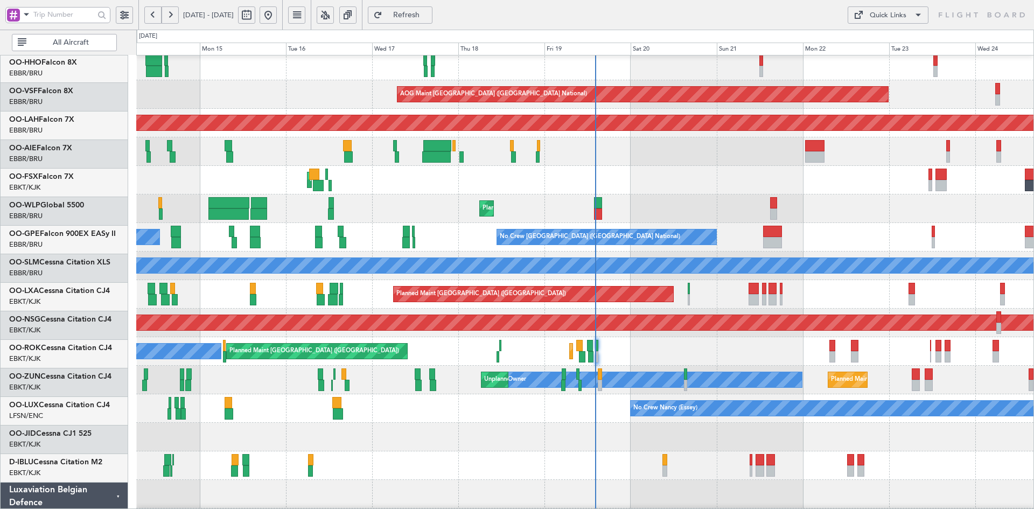
click at [610, 160] on div "Planned Maint [GEOGRAPHIC_DATA] ([GEOGRAPHIC_DATA])" at bounding box center [584, 151] width 897 height 29
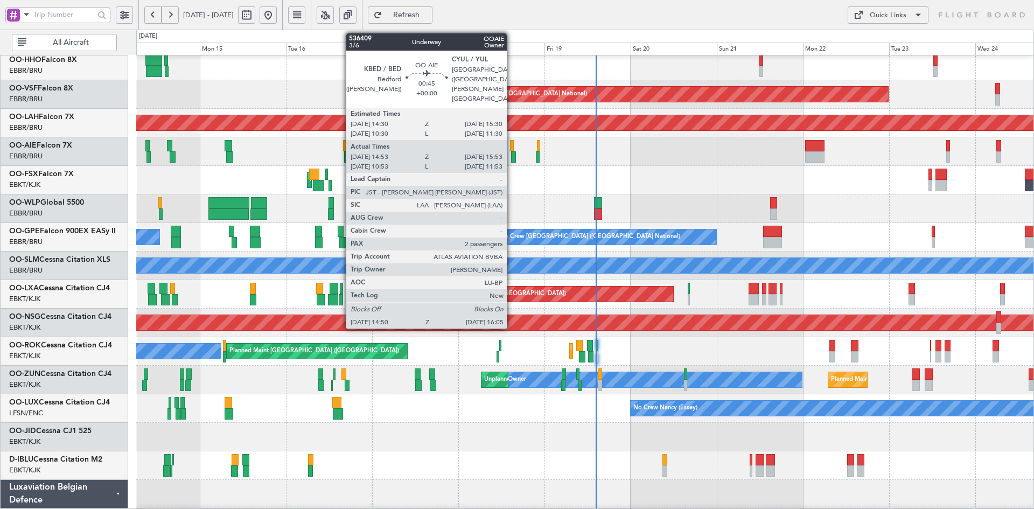
click at [512, 157] on div at bounding box center [513, 156] width 5 height 11
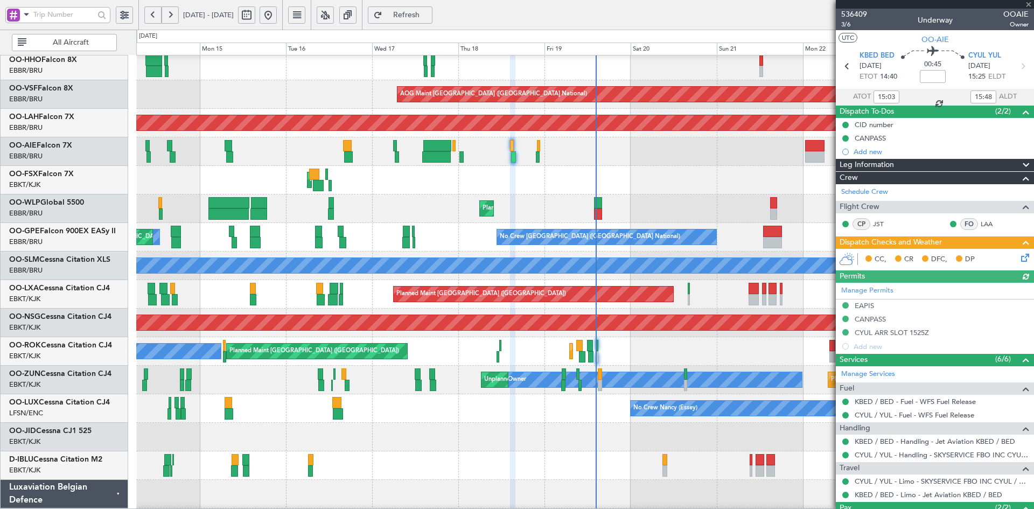
type input "11:03"
type input "11:48"
type input "15:03"
type input "15:48"
type input "11:03"
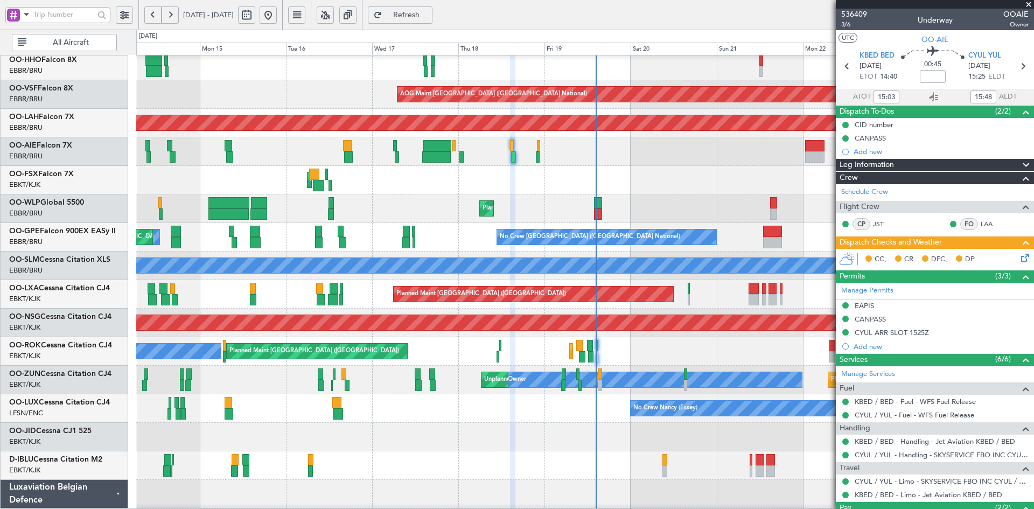
type input "11:48"
type input "15:03"
type input "15:48"
click at [847, 22] on span "3/6" at bounding box center [854, 24] width 26 height 9
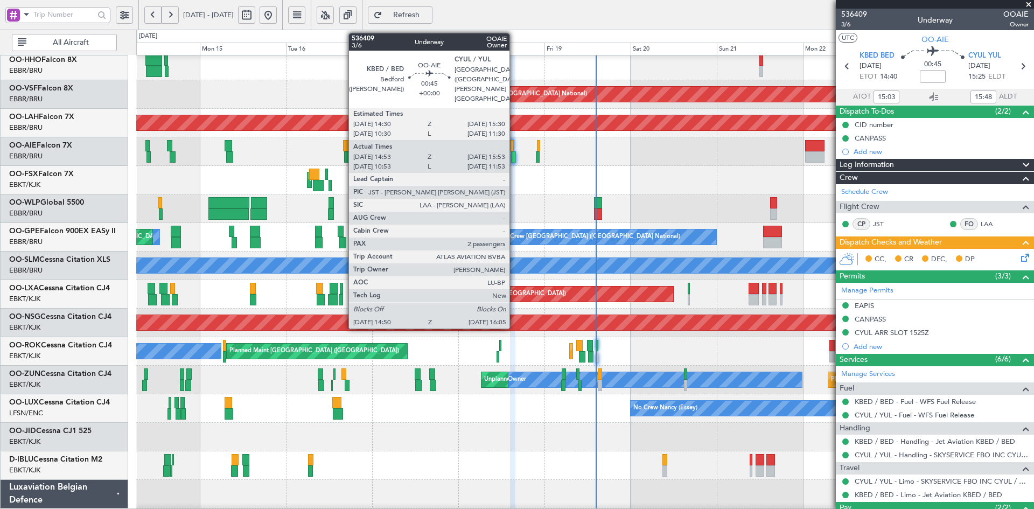
click at [514, 157] on div at bounding box center [513, 156] width 5 height 11
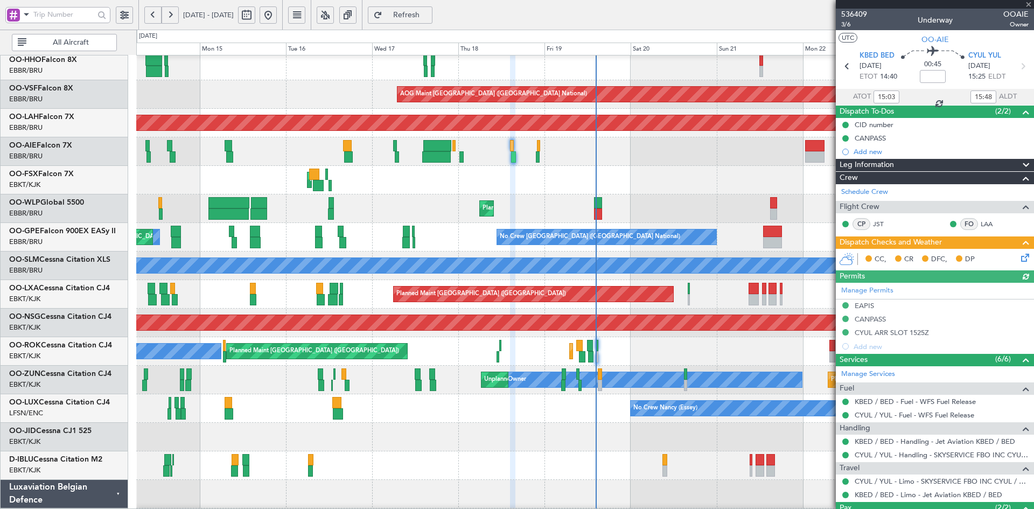
type input "11:03"
type input "11:48"
type input "15:03"
type input "15:48"
click at [874, 190] on link "Schedule Crew" at bounding box center [864, 192] width 47 height 11
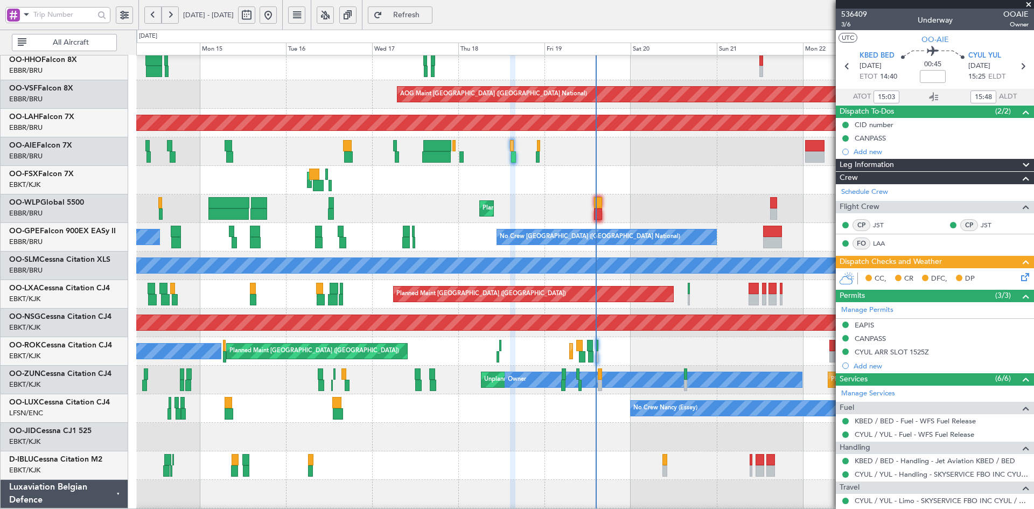
type input "11:03"
type input "11:48"
type input "15:03"
type input "15:48"
type input "11:03"
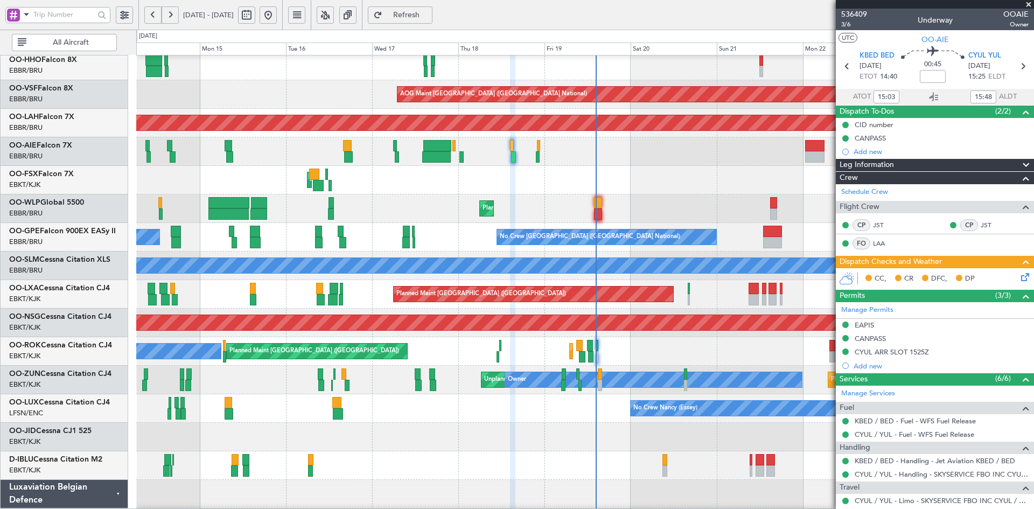
type input "11:48"
type input "15:03"
type input "15:48"
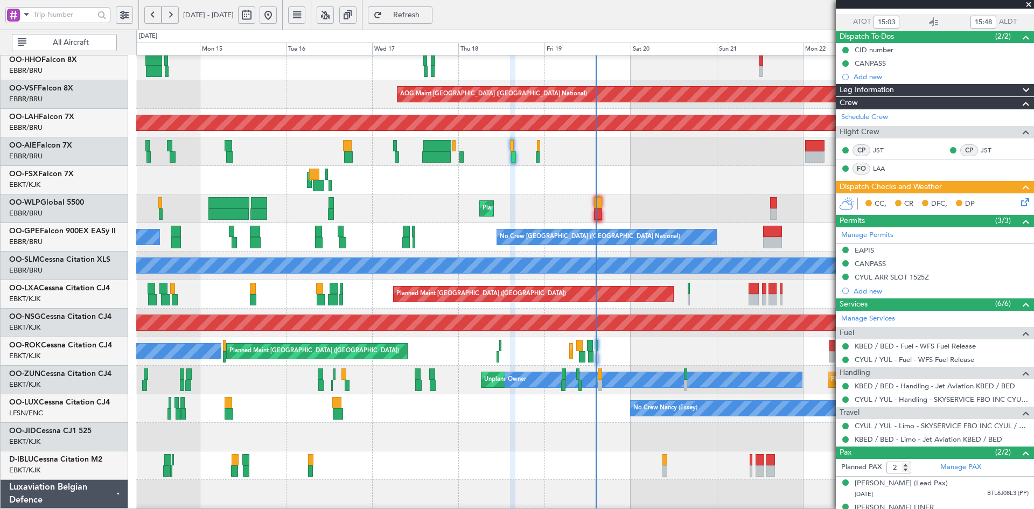
scroll to position [101, 0]
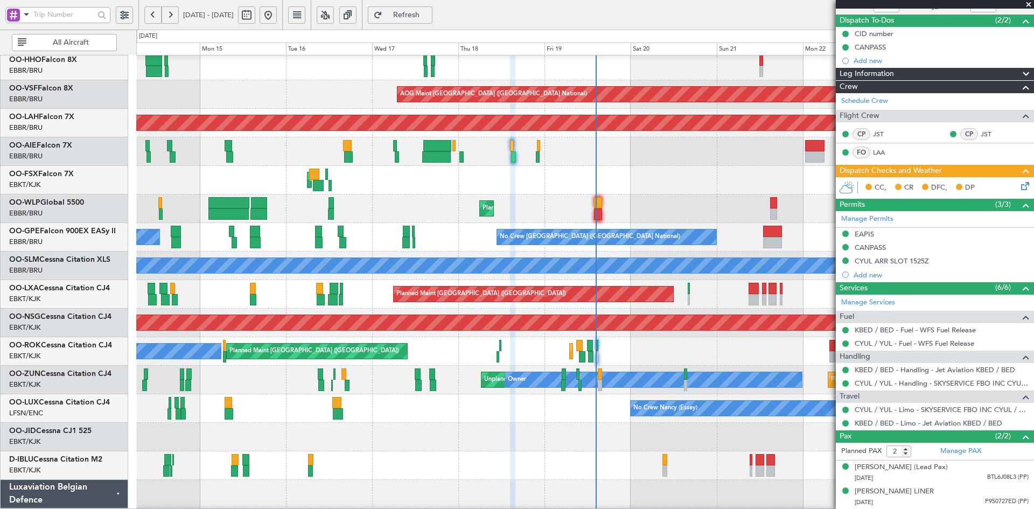
click at [1024, 5] on span at bounding box center [1028, 5] width 11 height 10
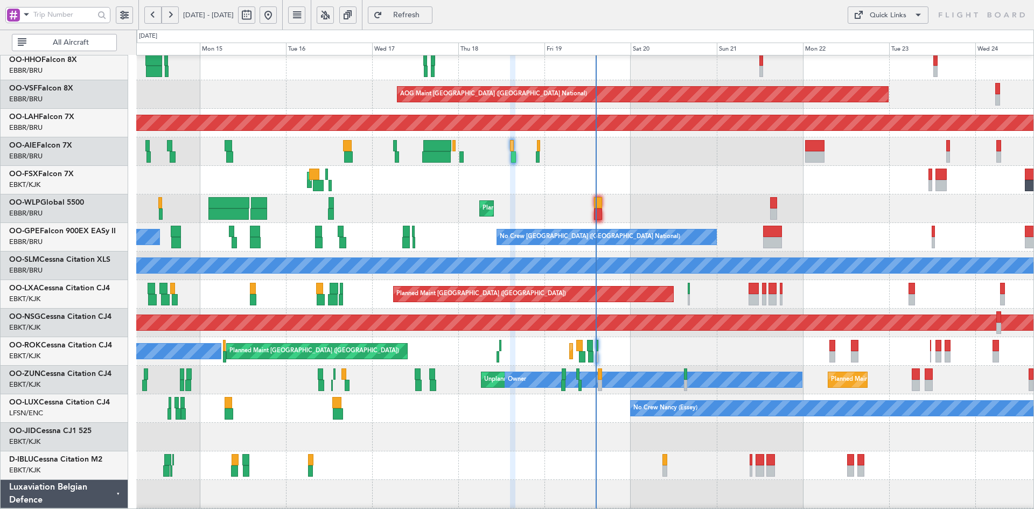
type input "0"
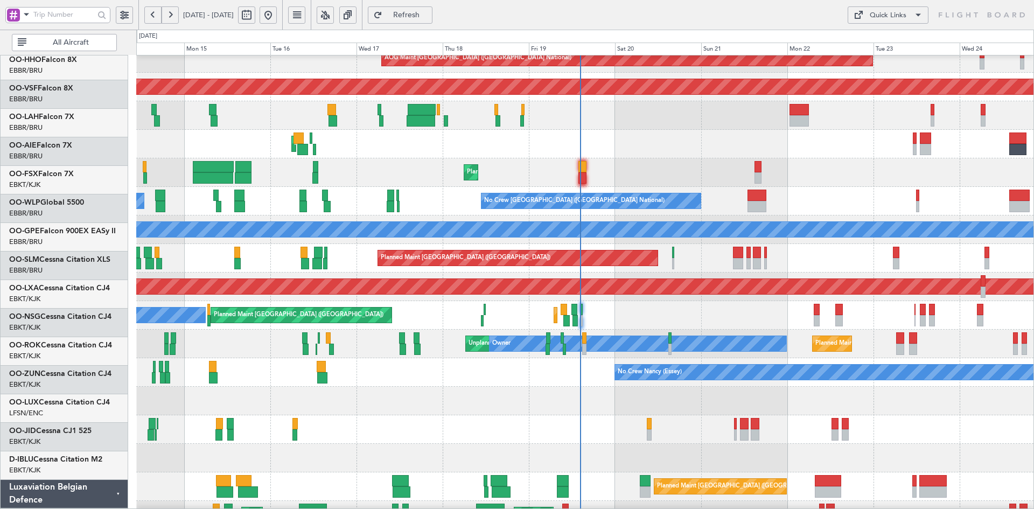
scroll to position [100, 0]
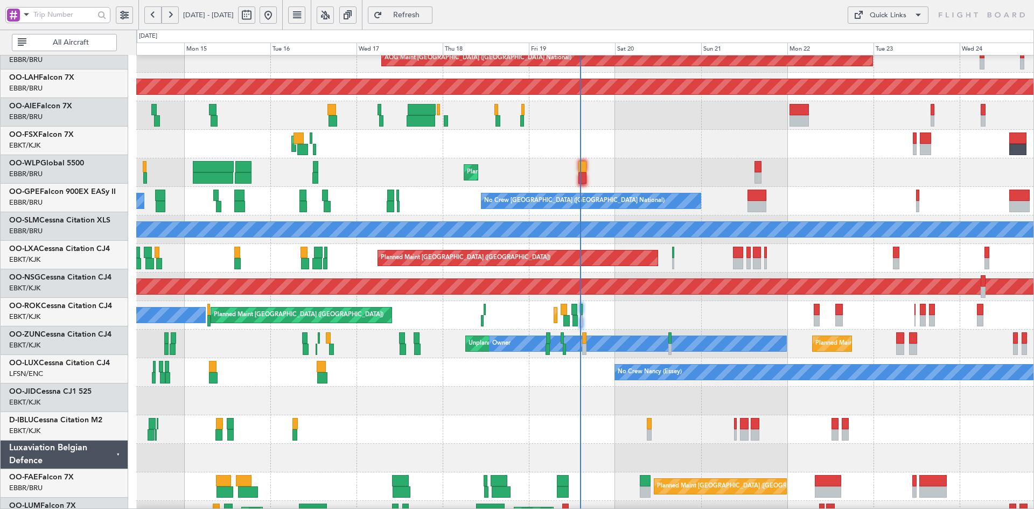
click at [861, 182] on div "Planned Maint Liege" at bounding box center [584, 172] width 897 height 29
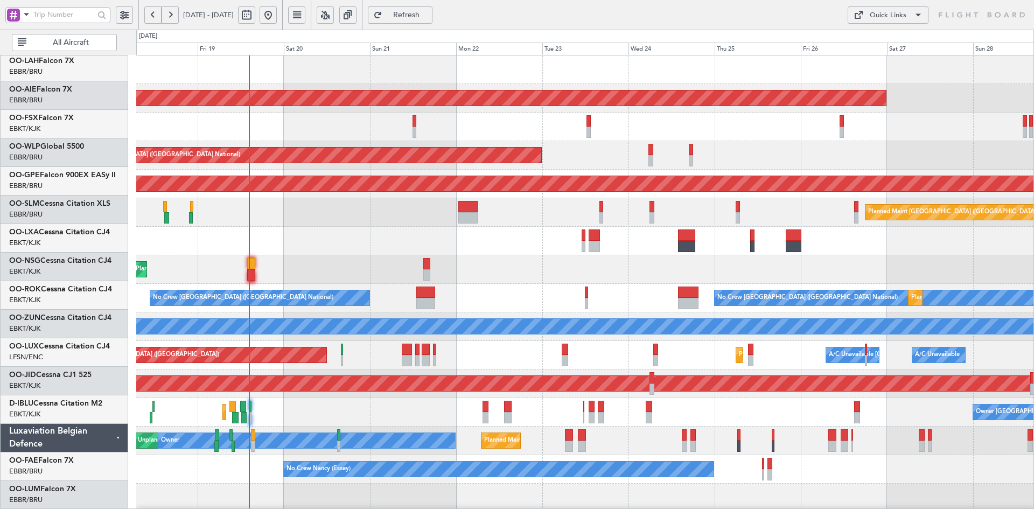
scroll to position [0, 0]
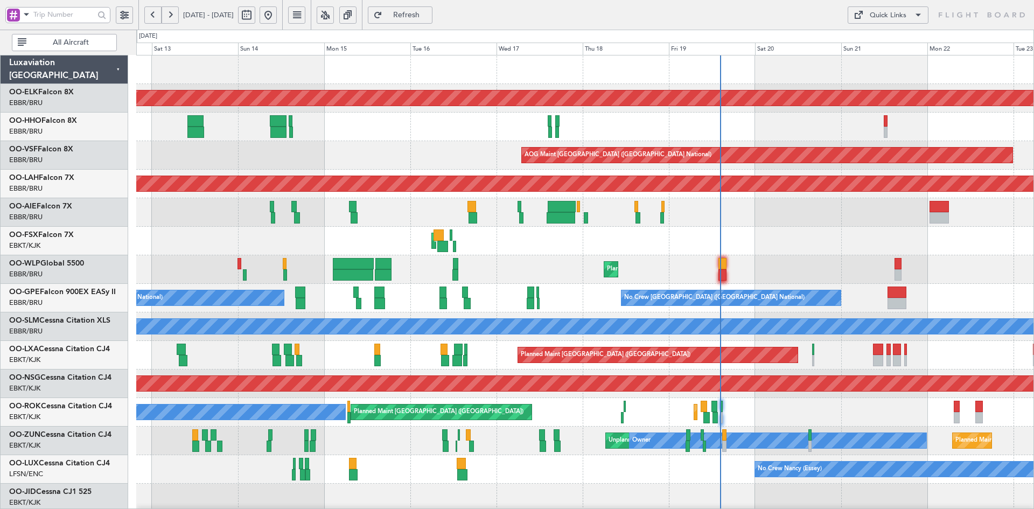
click at [787, 255] on div "Planned Maint Kortrijk-Wevelgem Planned Maint Geneva (Cointrin) AOG Maint New Y…" at bounding box center [584, 340] width 897 height 571
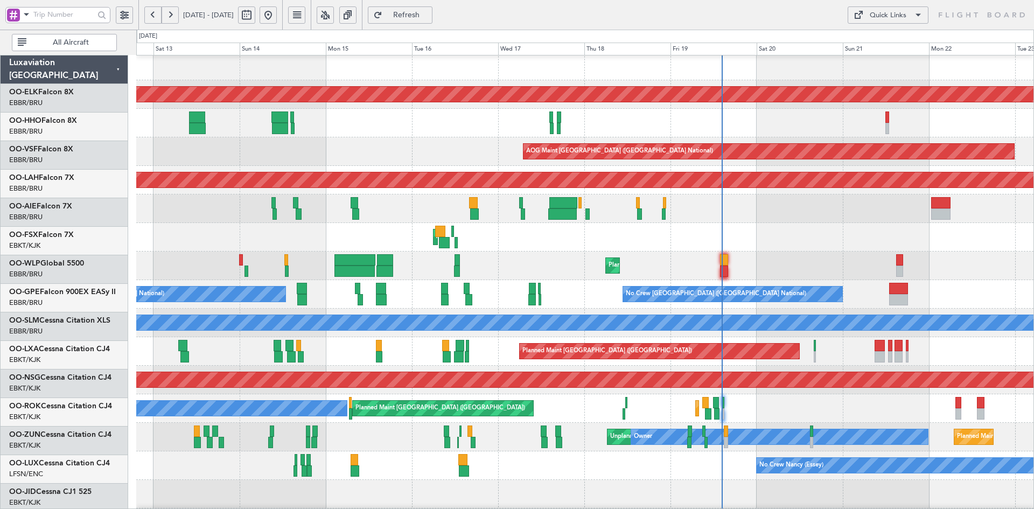
click at [720, 245] on div "AOG Maint Kortrijk-Wevelgem Planned Maint Kortrijk-Wevelgem" at bounding box center [584, 237] width 897 height 29
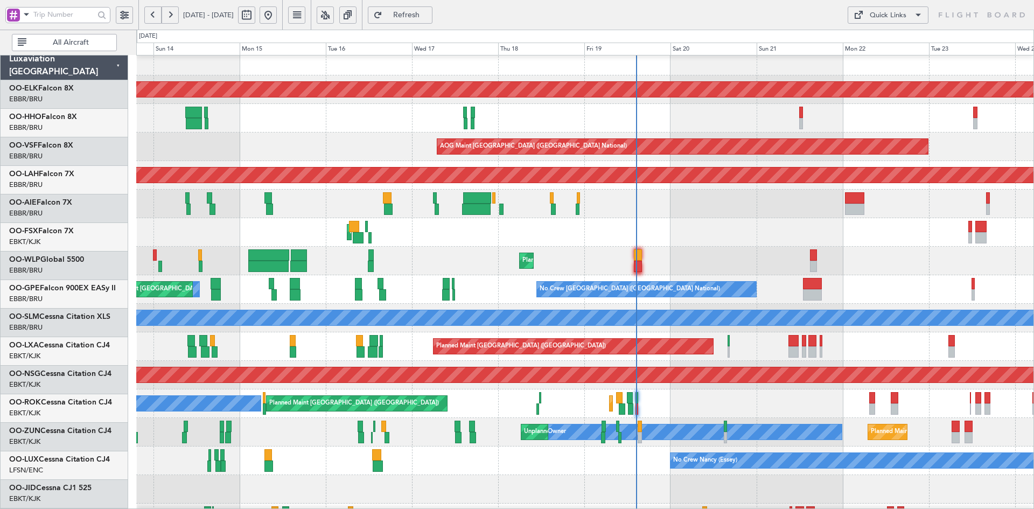
scroll to position [9, 0]
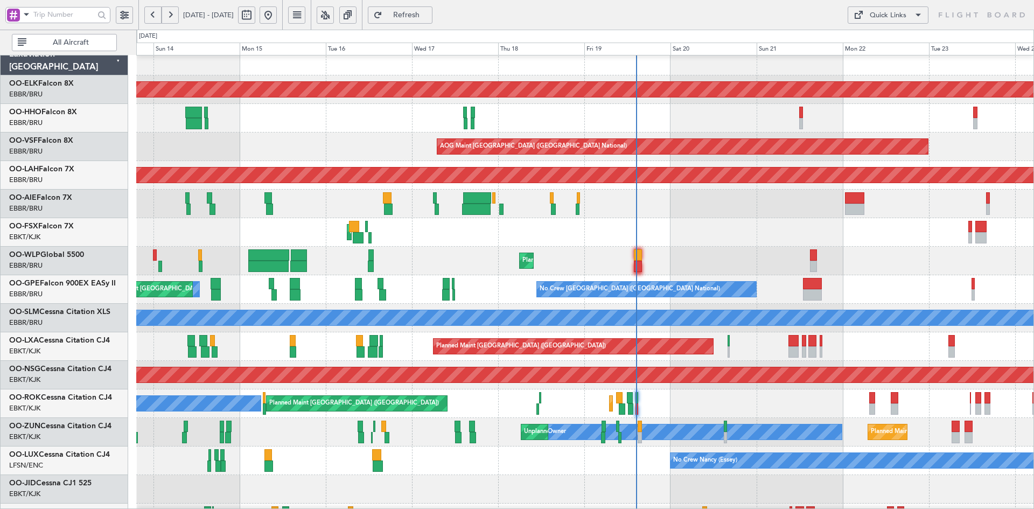
click at [741, 230] on div "AOG Maint Kortrijk-[GEOGRAPHIC_DATA]" at bounding box center [584, 232] width 897 height 29
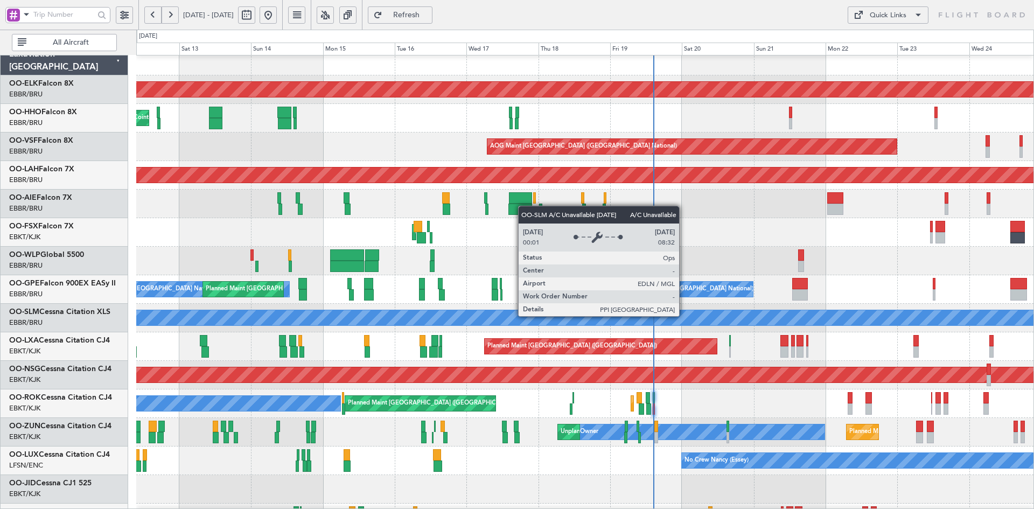
click at [675, 315] on div "A/C Unavailable [GEOGRAPHIC_DATA]" at bounding box center [585, 317] width 2691 height 15
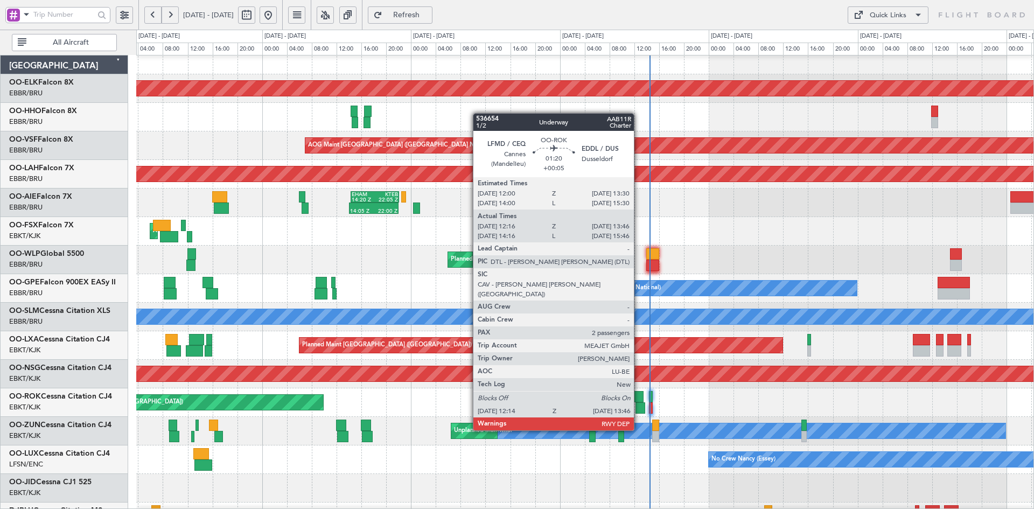
click at [639, 410] on div at bounding box center [641, 407] width 10 height 11
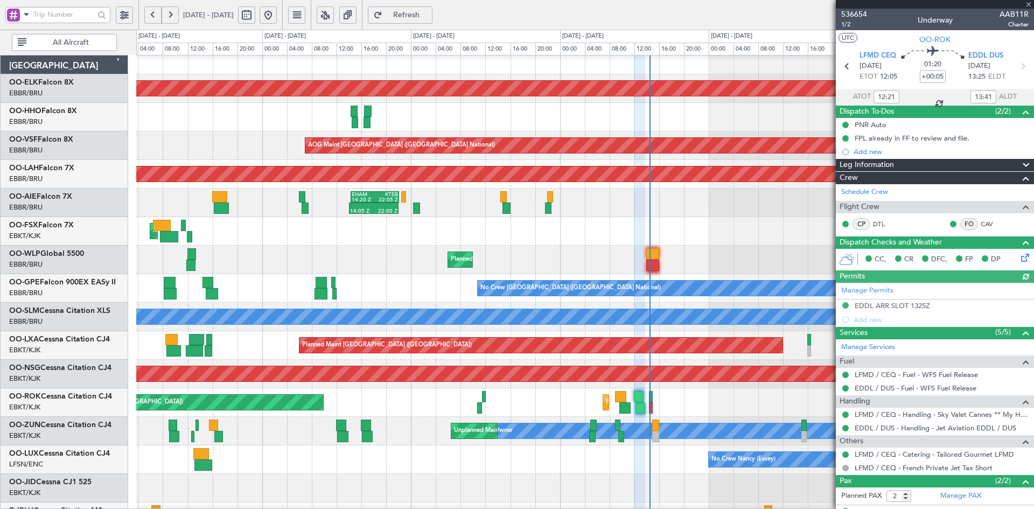
scroll to position [44, 0]
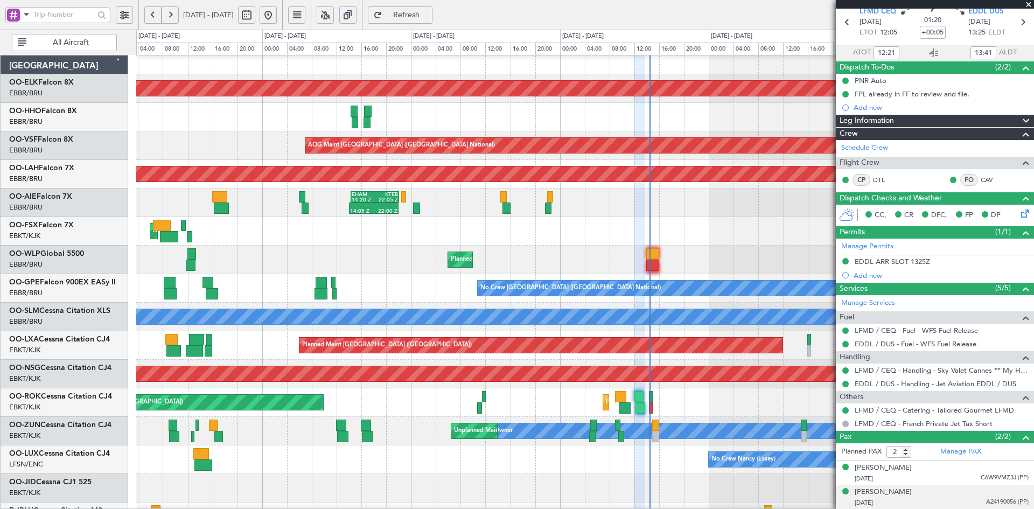
click at [945, 498] on div "26/09/1934 A24190056 (PP)" at bounding box center [942, 503] width 174 height 11
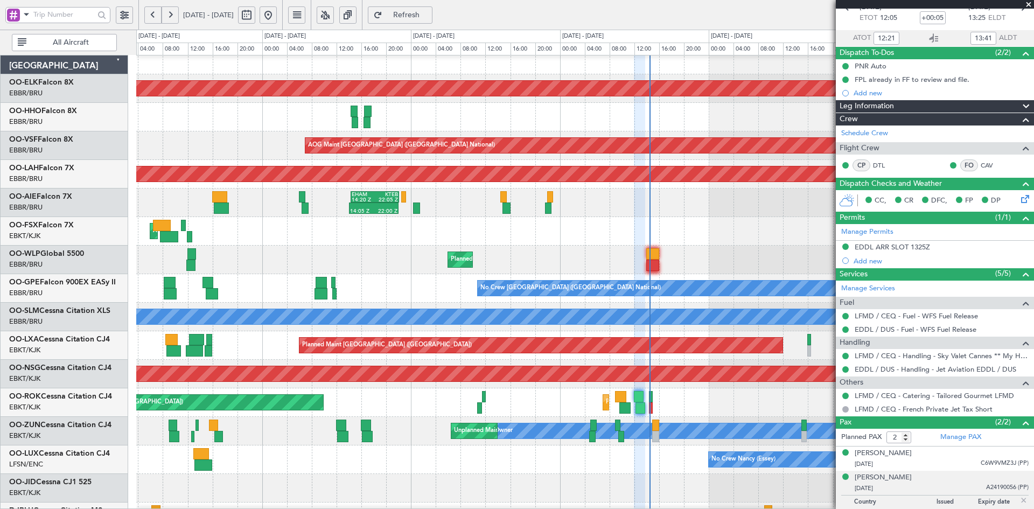
scroll to position [71, 0]
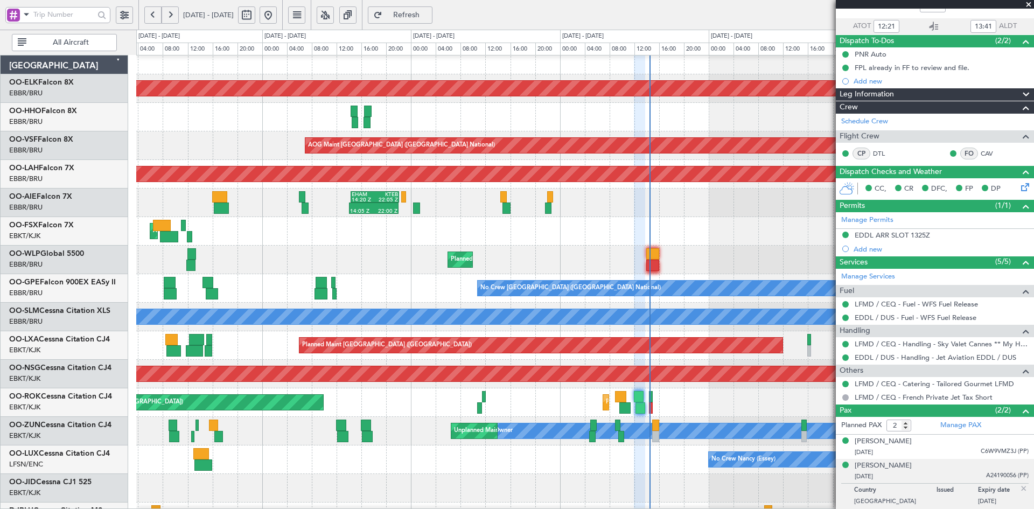
click at [1029, 4] on span at bounding box center [1028, 5] width 11 height 10
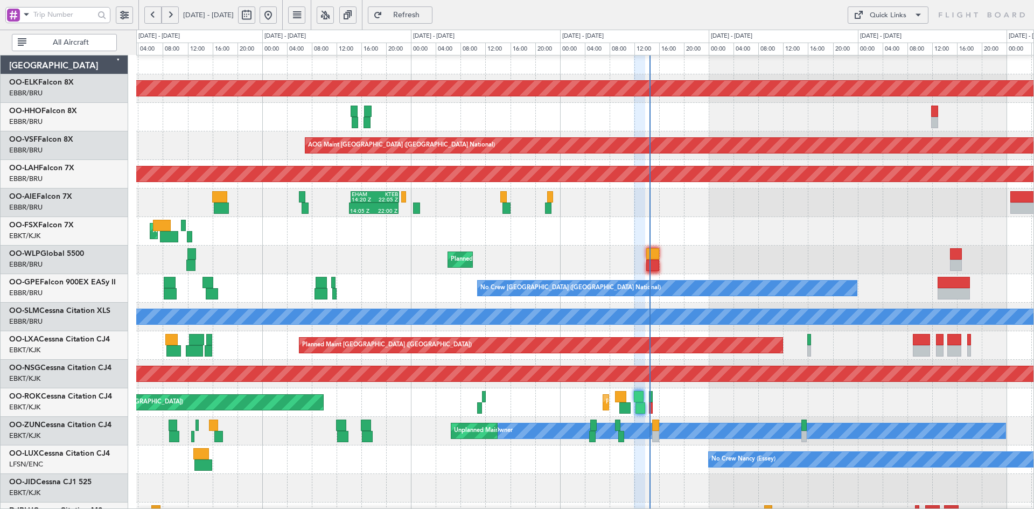
type input "0"
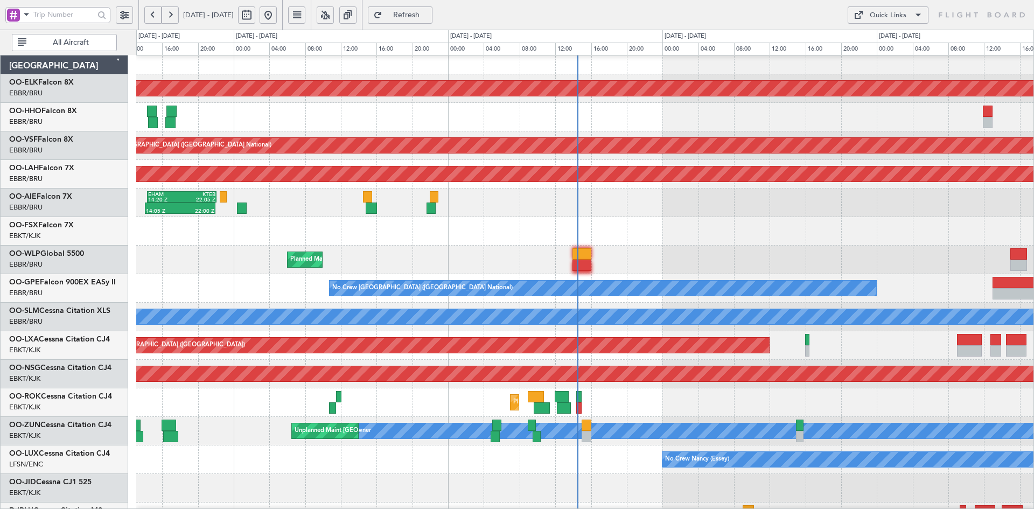
scroll to position [0, 0]
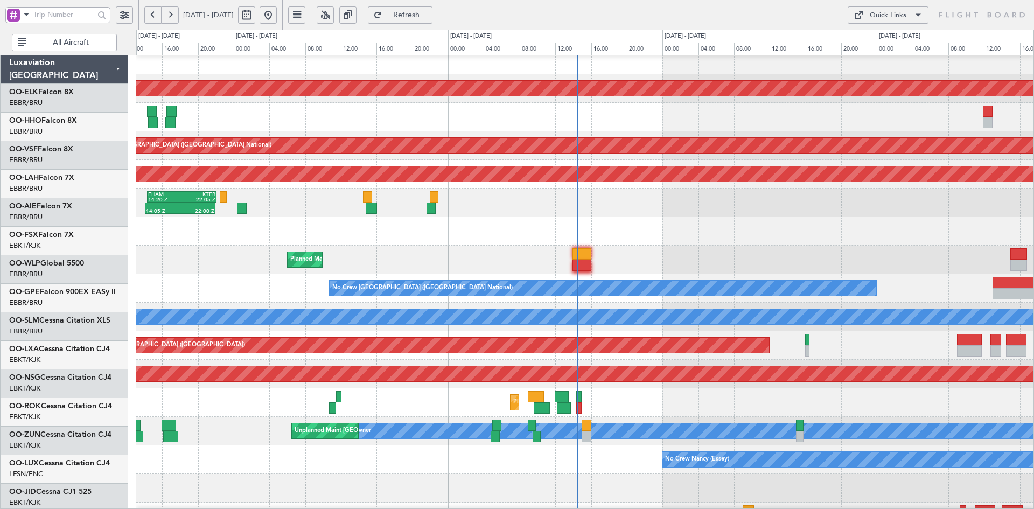
click at [716, 258] on div "Planned Maint Kortrijk-Wevelgem AOG Maint Brussels (Brussels National) Planned …" at bounding box center [584, 331] width 897 height 571
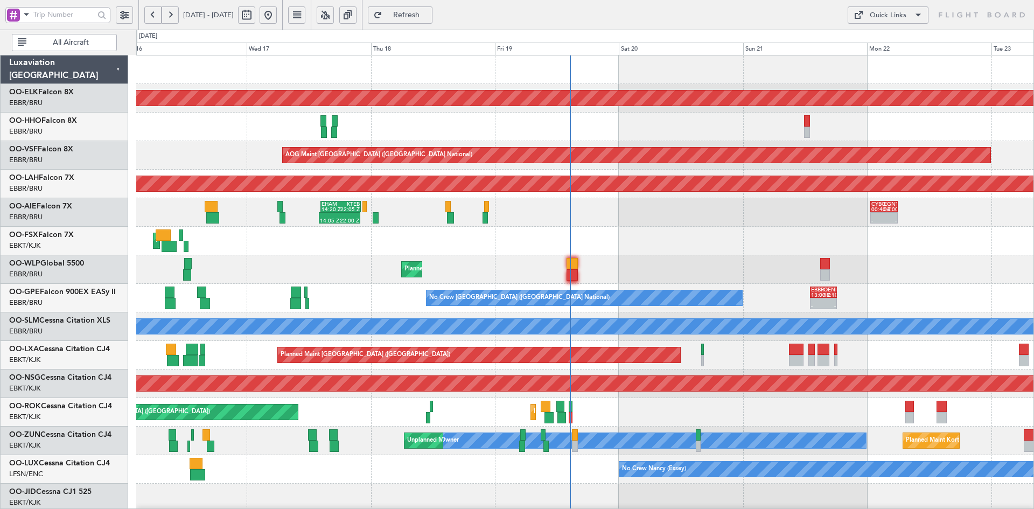
scroll to position [3, 0]
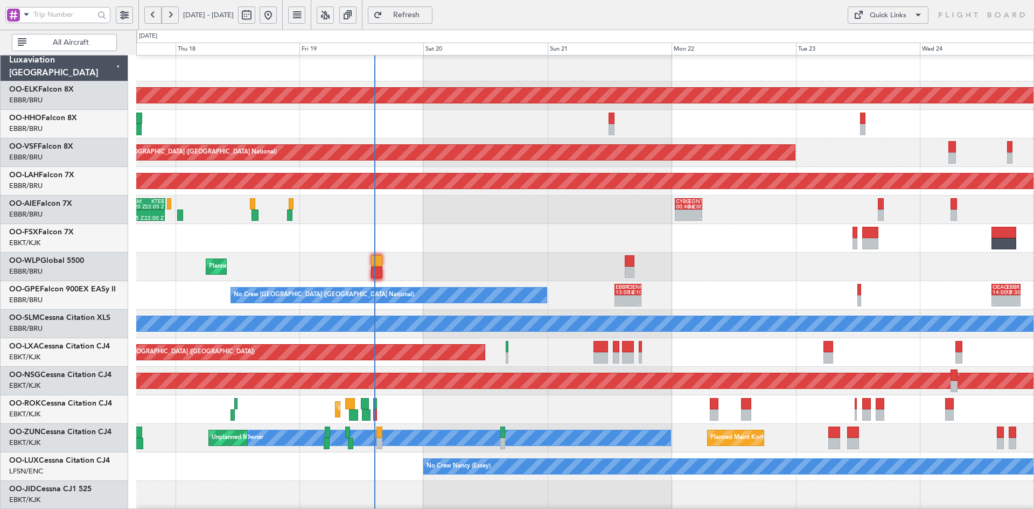
click at [602, 269] on div "Planned Maint Liege" at bounding box center [584, 267] width 897 height 29
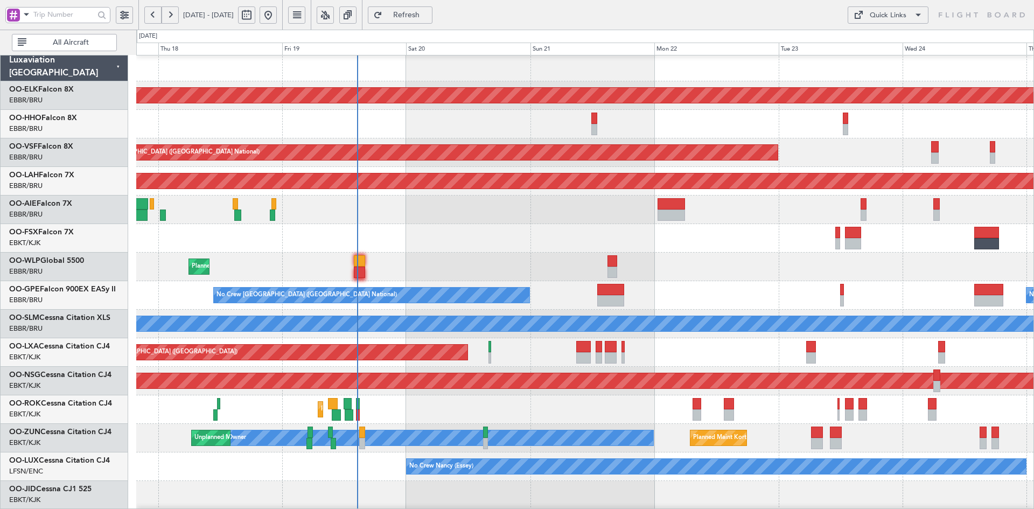
scroll to position [0, 0]
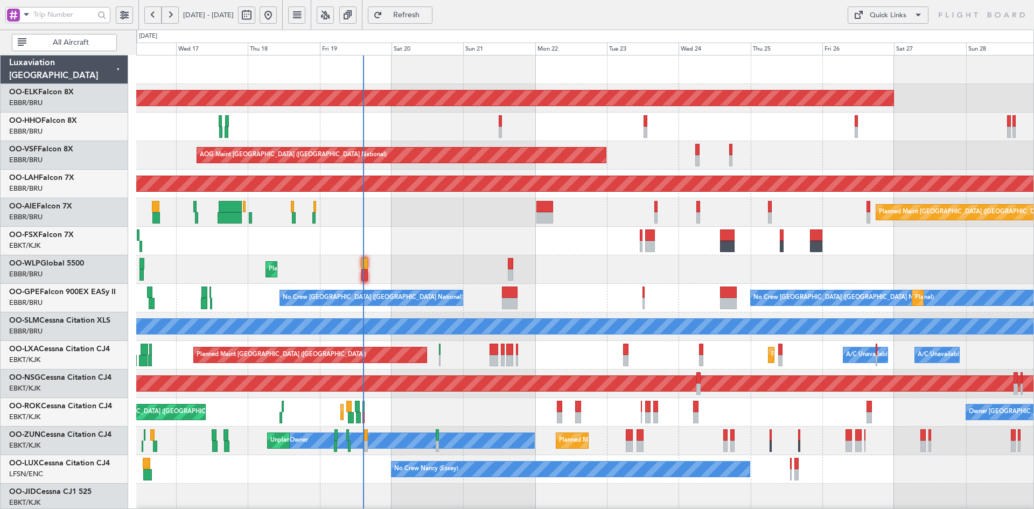
click at [676, 258] on div "Planned Maint Liege 02:30 Z 13:45 Z RJAA 02:30 Z UBBB 13:50 Z" at bounding box center [584, 269] width 897 height 29
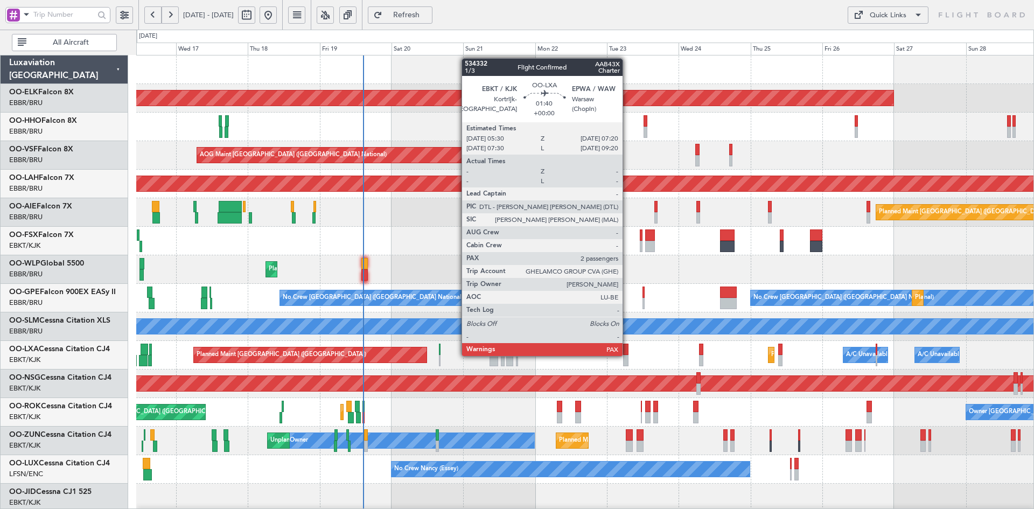
click at [627, 355] on div at bounding box center [626, 360] width 6 height 11
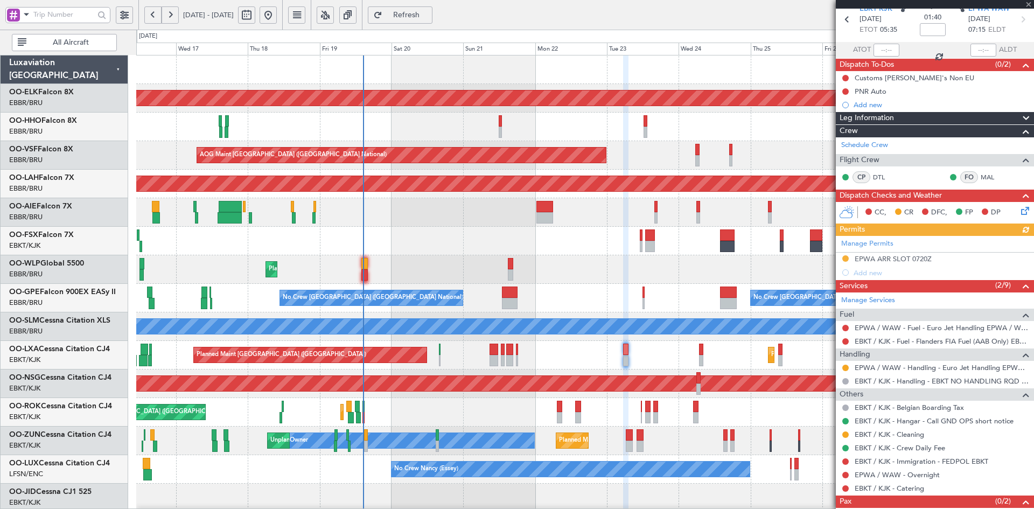
scroll to position [77, 0]
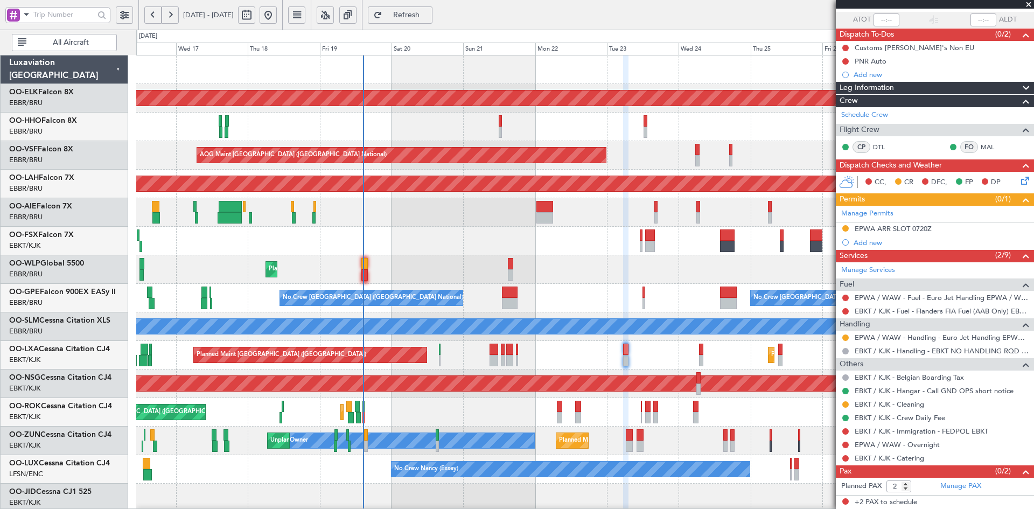
click at [1026, 4] on span at bounding box center [1028, 5] width 11 height 10
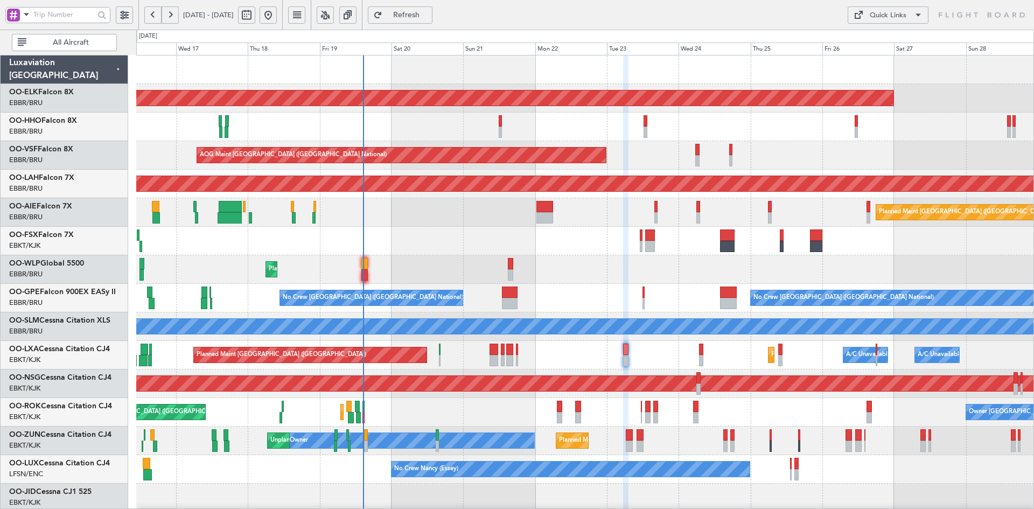
type input "0"
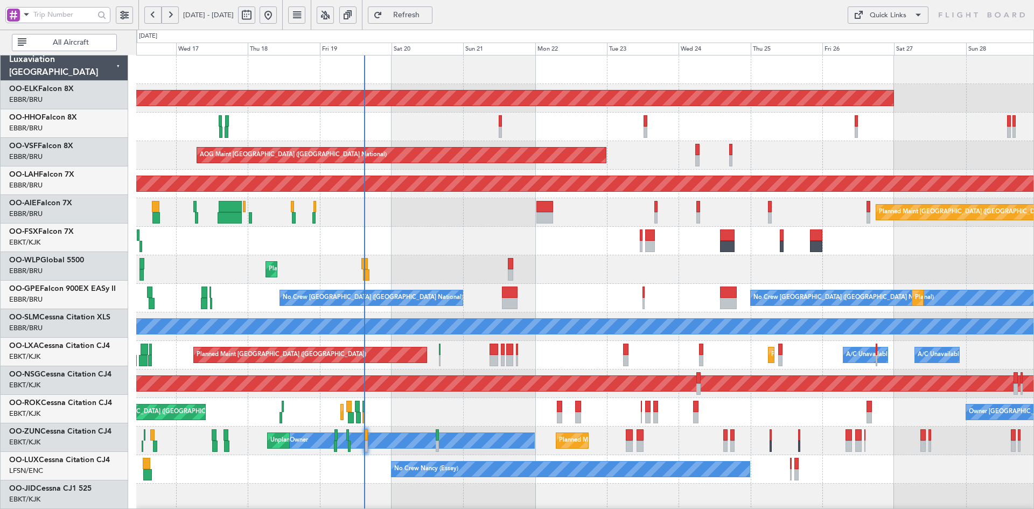
click at [608, 295] on div "No Crew Brussels (Brussels National) No Crew Brussels (Brussels National) Plann…" at bounding box center [584, 298] width 897 height 29
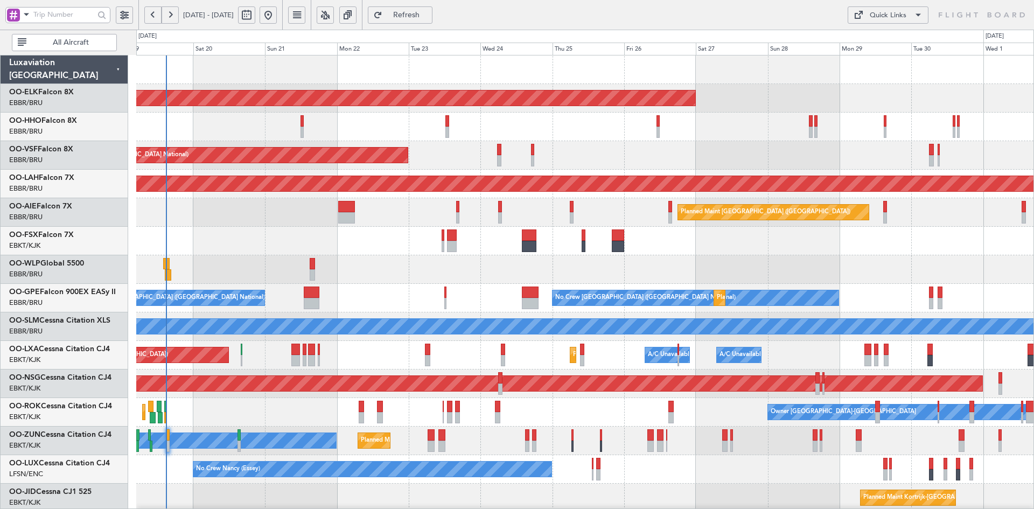
scroll to position [18, 0]
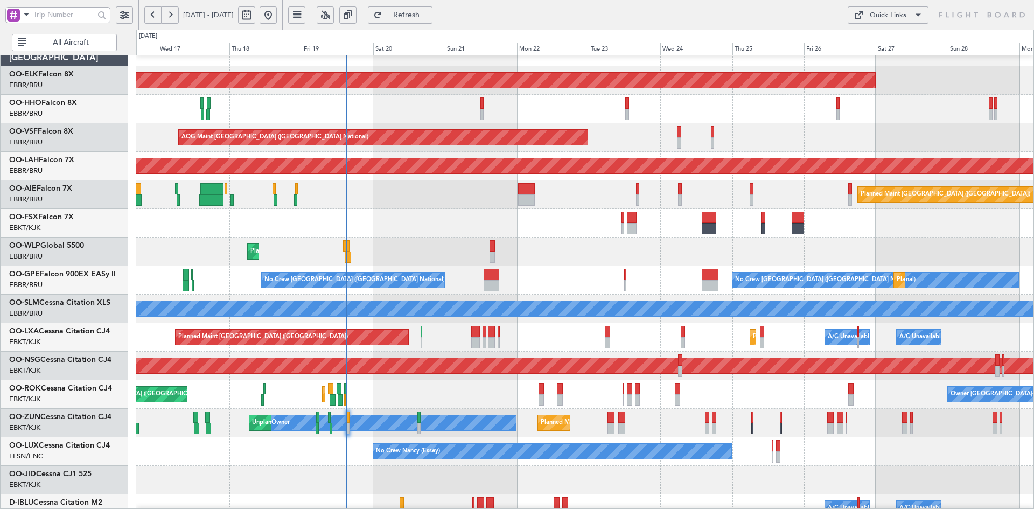
click at [893, 418] on div "Planned Maint Kortrijk-Wevelgem Owner Unplanned Maint Kortrijk-Wevelgem" at bounding box center [584, 423] width 897 height 29
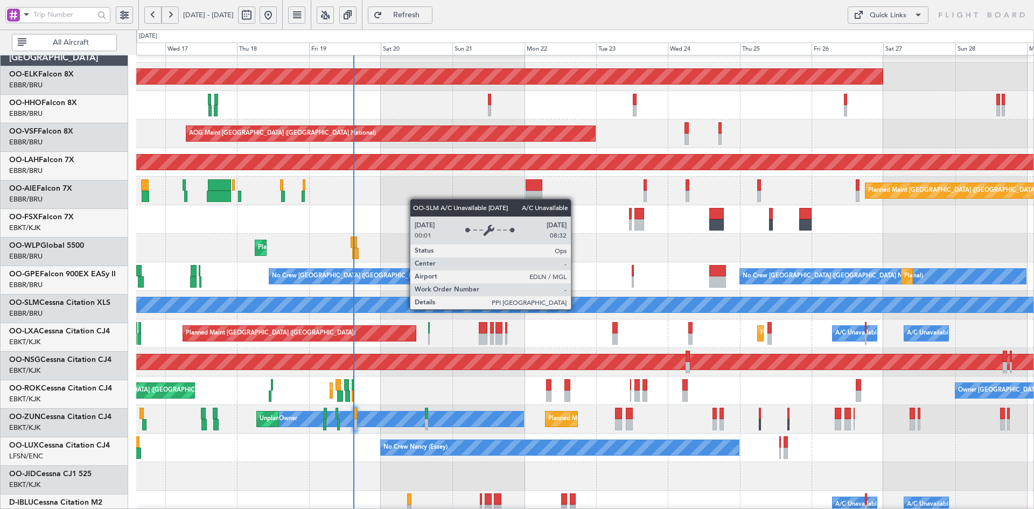
click at [583, 305] on div "A/C Unavailable [GEOGRAPHIC_DATA]" at bounding box center [585, 304] width 2691 height 15
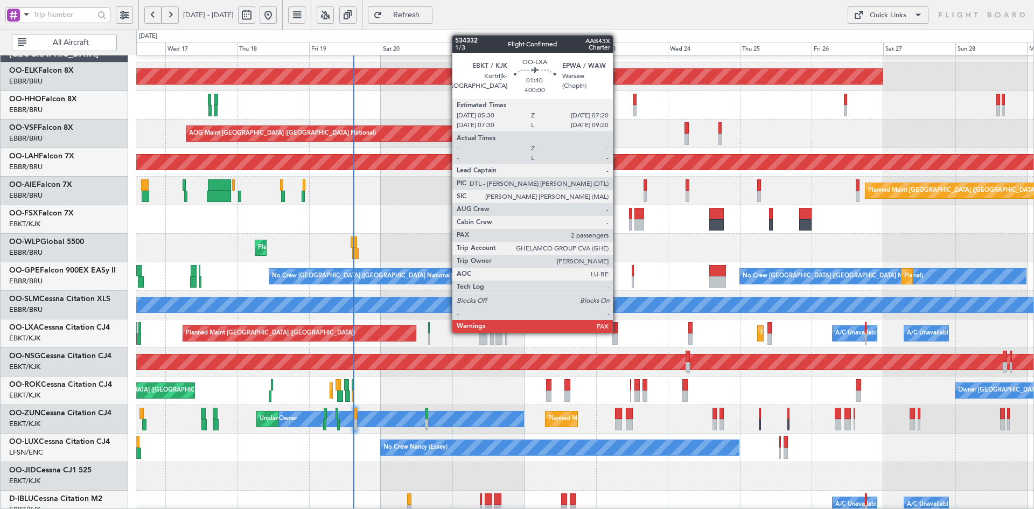
click at [618, 332] on div at bounding box center [615, 327] width 6 height 11
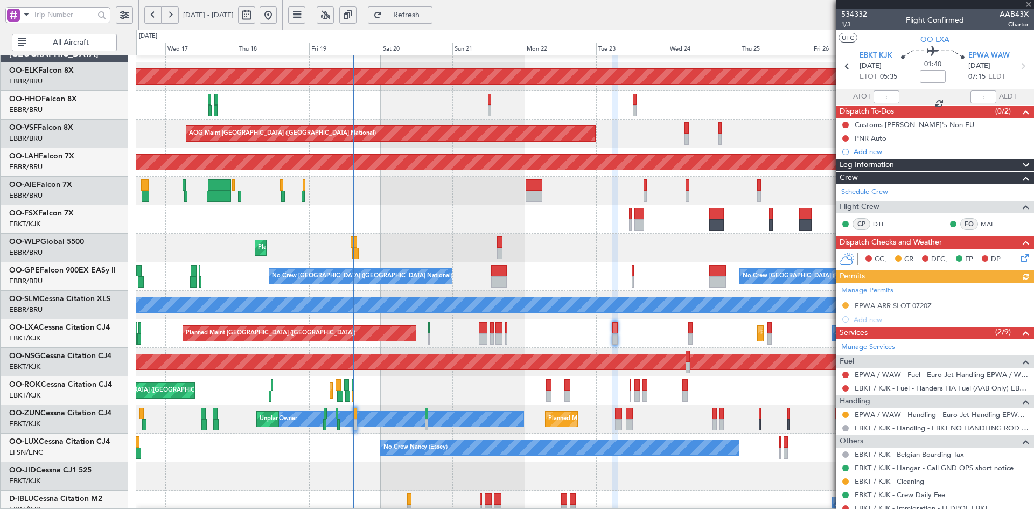
scroll to position [77, 0]
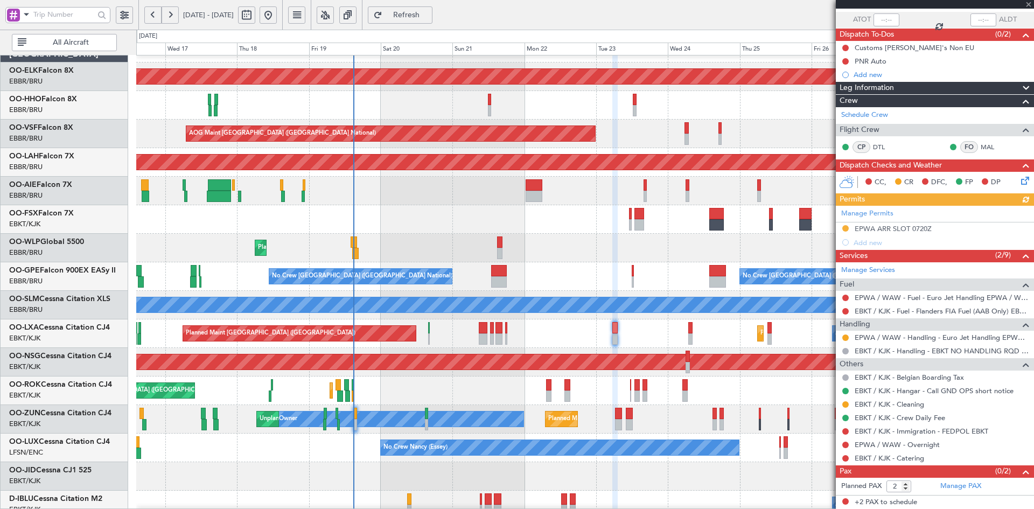
click at [1030, 3] on div at bounding box center [935, 4] width 198 height 9
click at [1030, 1] on span at bounding box center [1028, 5] width 11 height 10
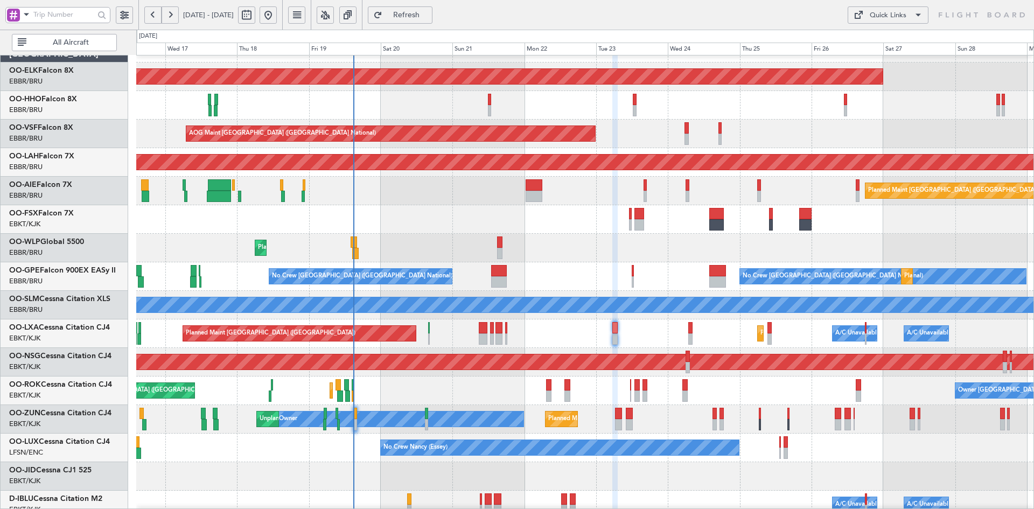
type input "0"
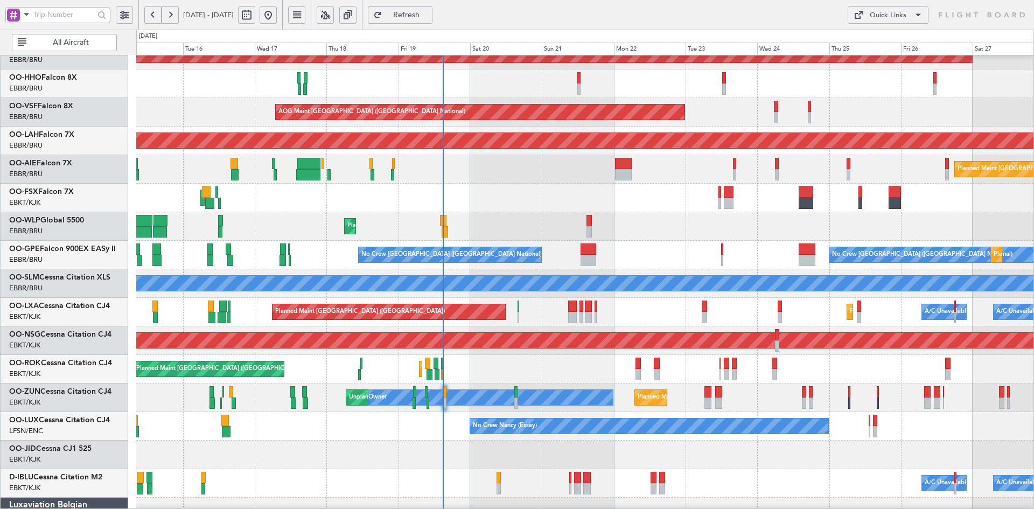
click at [636, 221] on div "Planned Maint Liege" at bounding box center [584, 226] width 897 height 29
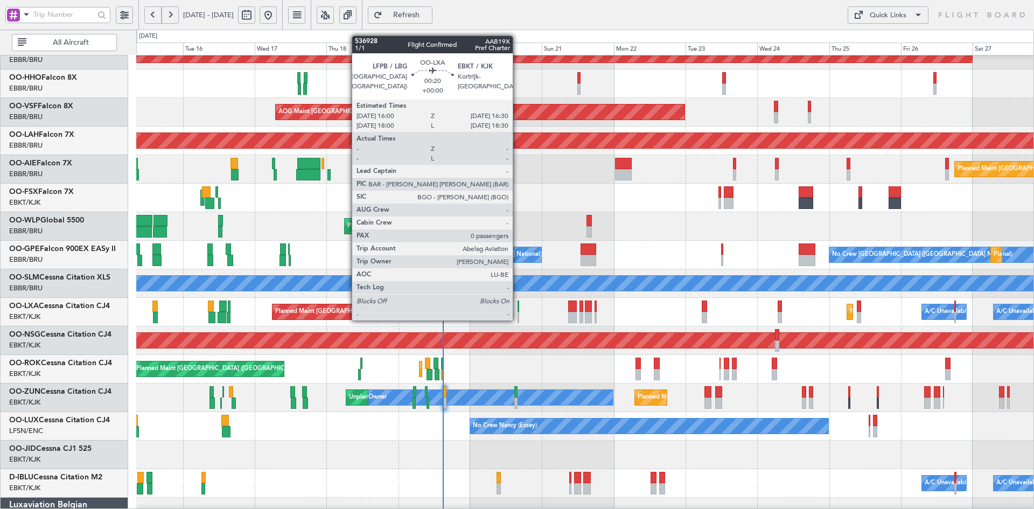
click at [518, 319] on div at bounding box center [519, 317] width 2 height 11
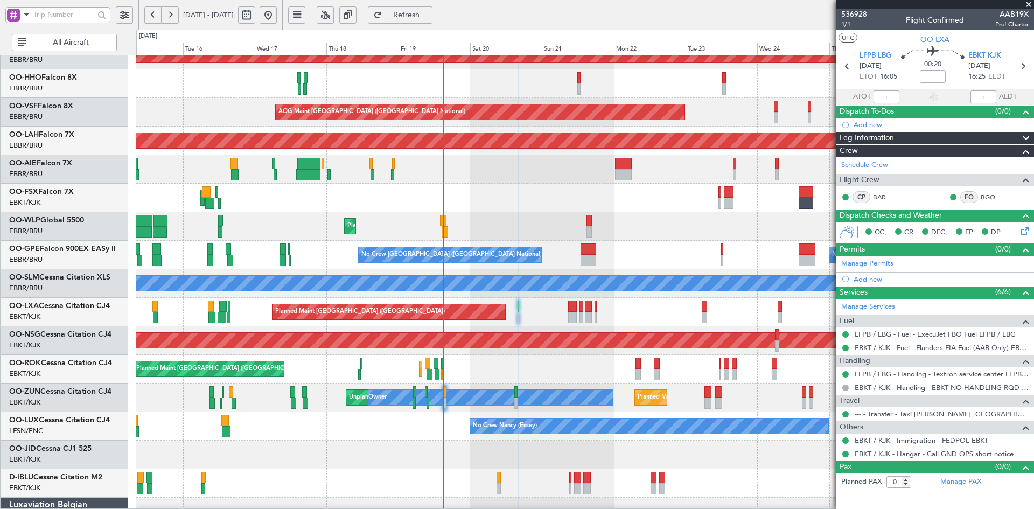
click at [1028, 5] on span at bounding box center [1028, 5] width 11 height 10
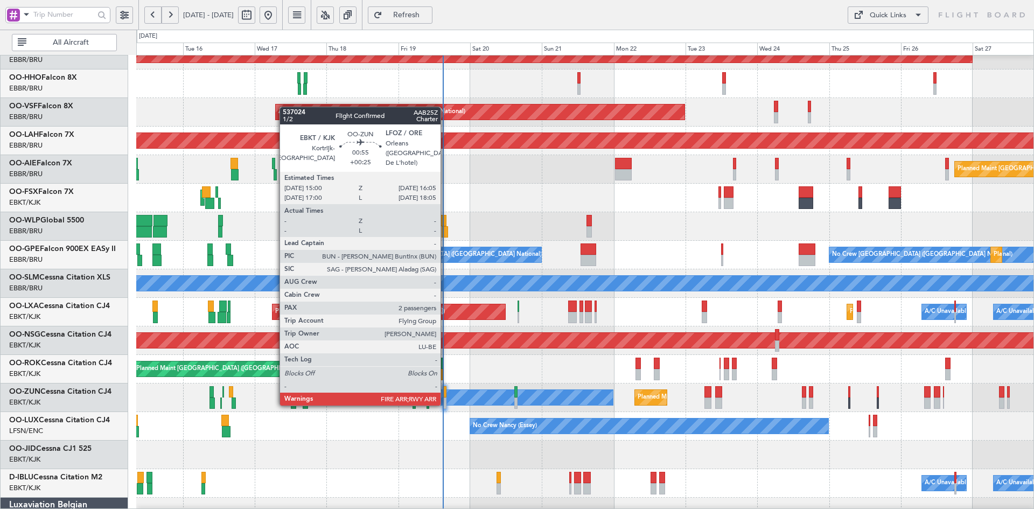
click at [445, 404] on div at bounding box center [445, 402] width 4 height 11
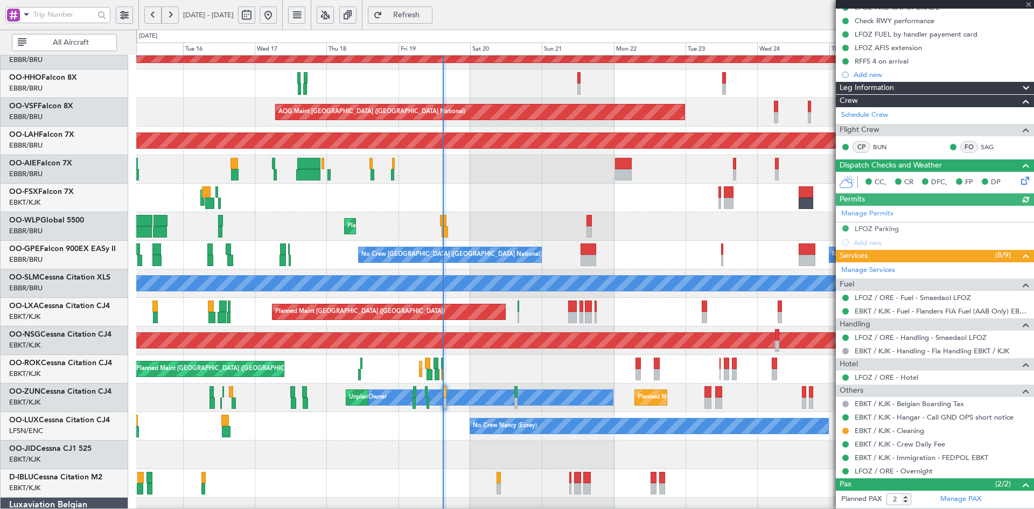
scroll to position [165, 0]
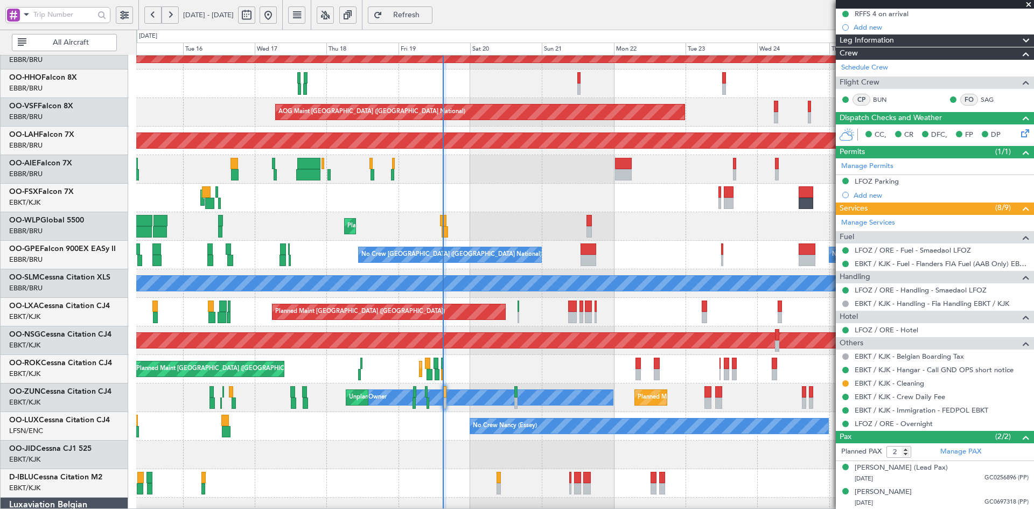
click at [1030, 2] on span at bounding box center [1028, 5] width 11 height 10
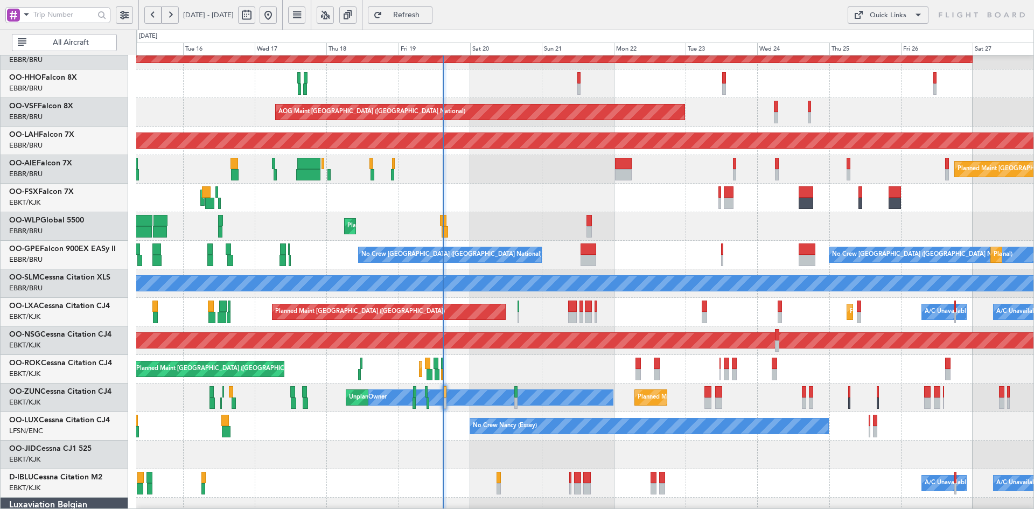
type input "0"
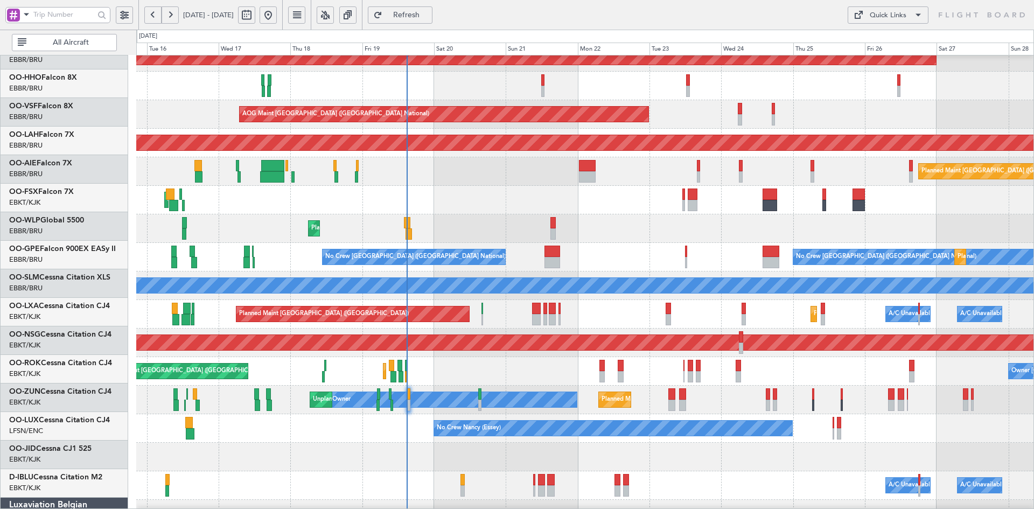
scroll to position [41, 0]
click at [648, 188] on div "AOG Maint Kortrijk-[GEOGRAPHIC_DATA]" at bounding box center [584, 200] width 897 height 29
click at [613, 322] on div "Planned Maint Kortrijk-Wevelgem AOG Maint Brussels (Brussels National) Planned …" at bounding box center [584, 300] width 897 height 571
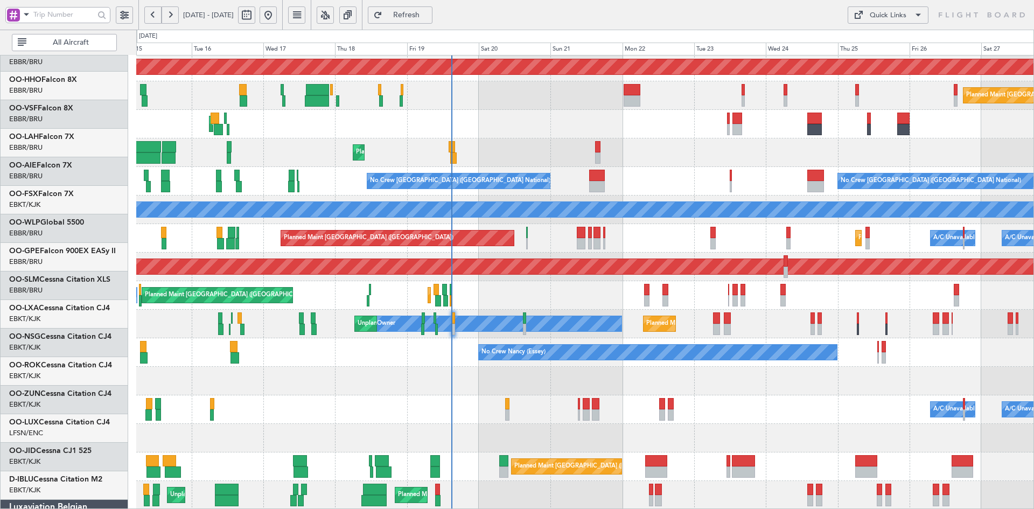
scroll to position [117, 0]
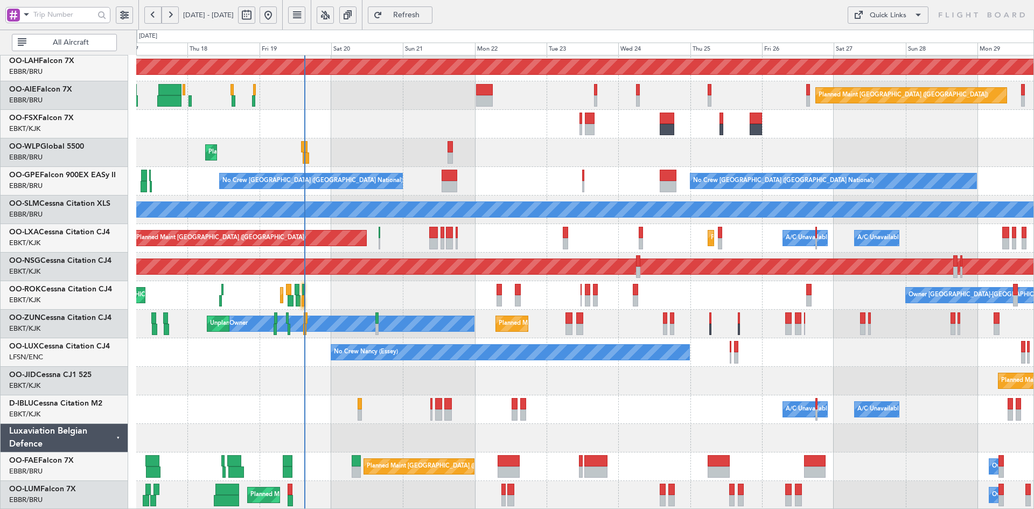
click at [619, 148] on div "Planned Maint Liege" at bounding box center [584, 152] width 897 height 29
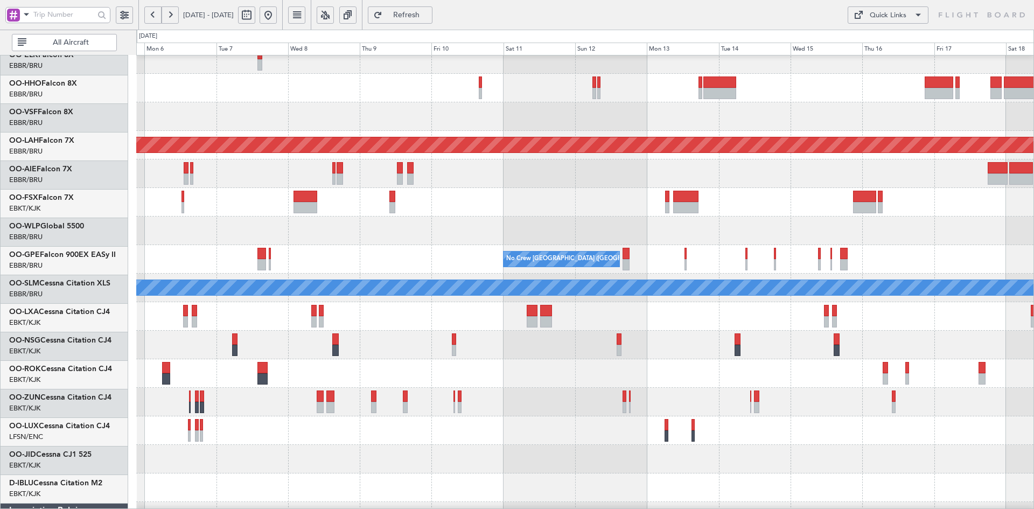
scroll to position [39, 0]
click at [392, 233] on div at bounding box center [584, 231] width 897 height 29
click at [932, 242] on div at bounding box center [584, 231] width 897 height 29
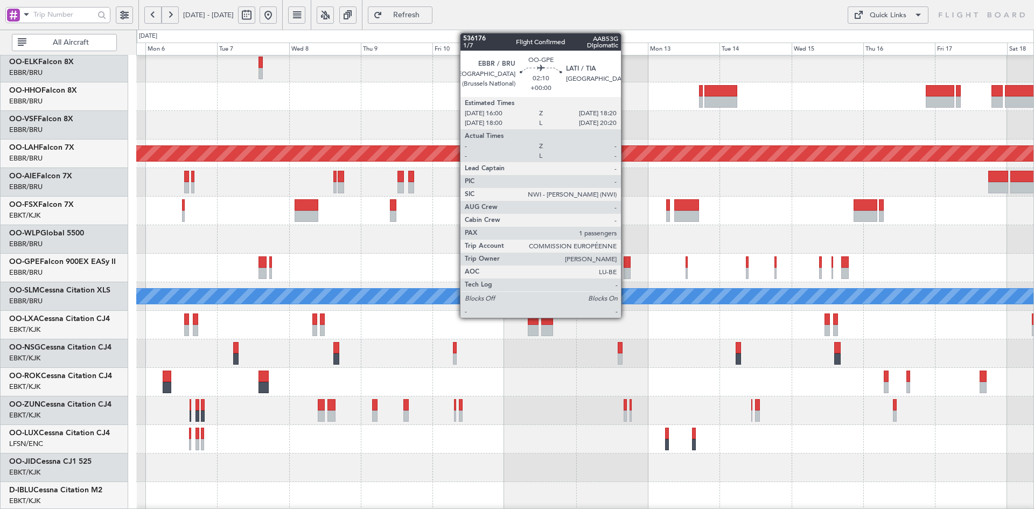
click at [626, 269] on div at bounding box center [627, 273] width 7 height 11
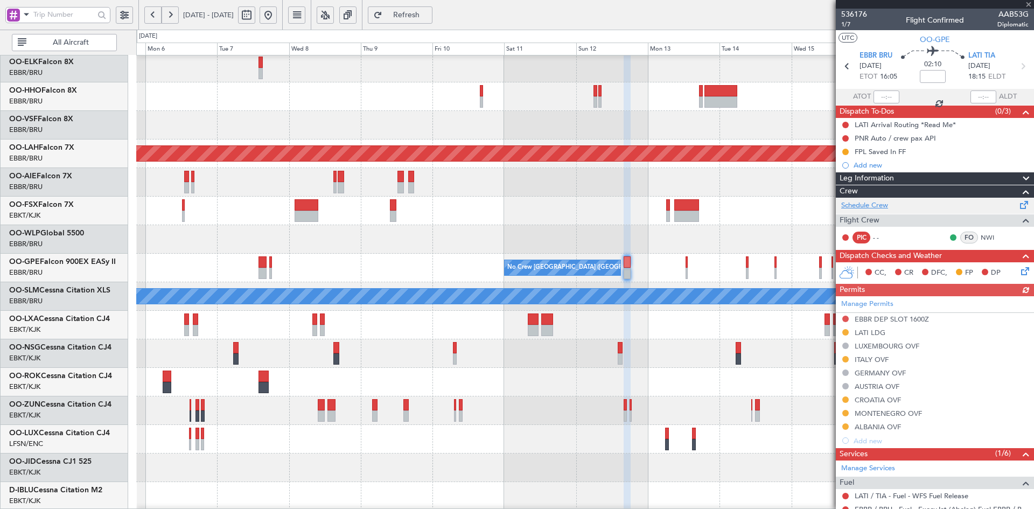
click at [879, 206] on link "Schedule Crew" at bounding box center [864, 205] width 47 height 11
click at [698, 241] on div at bounding box center [584, 239] width 897 height 29
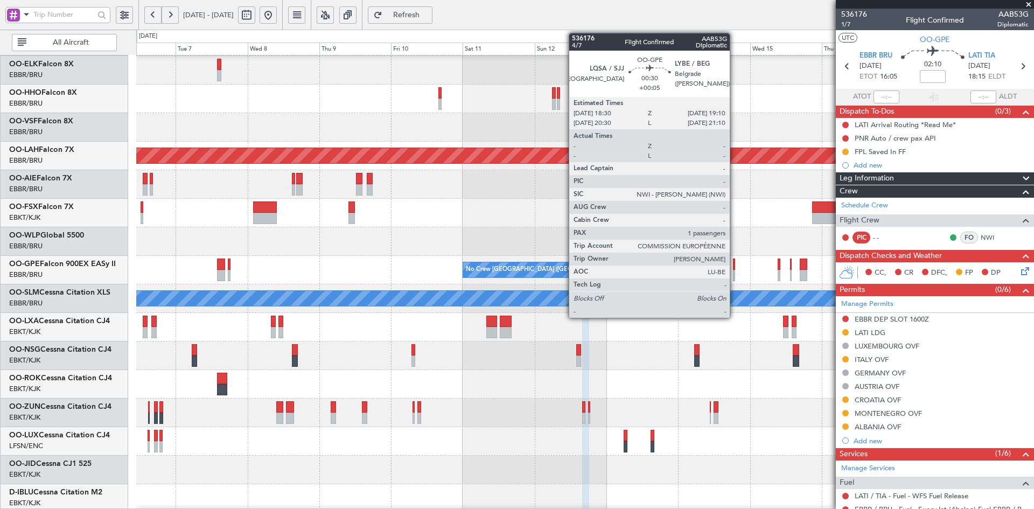
click at [735, 277] on div at bounding box center [734, 275] width 2 height 11
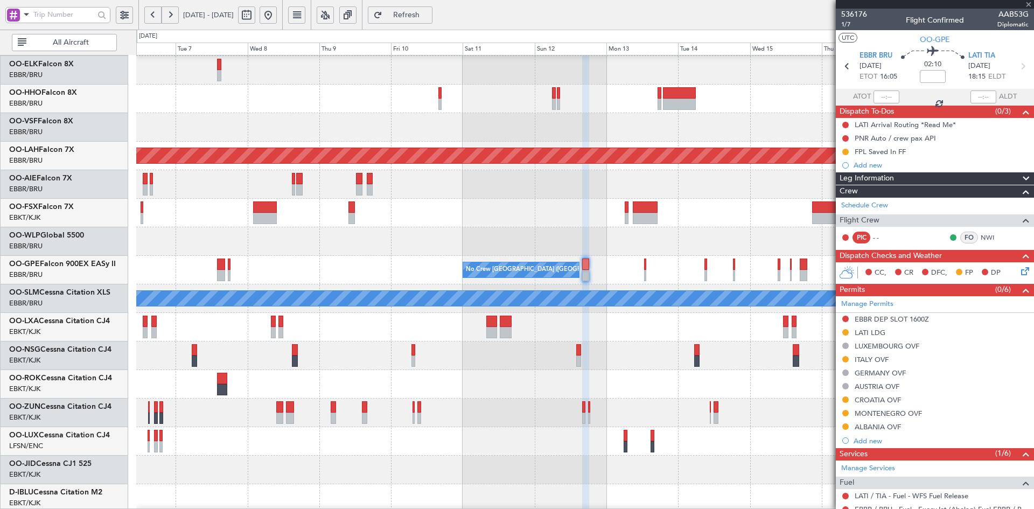
type input "+00:05"
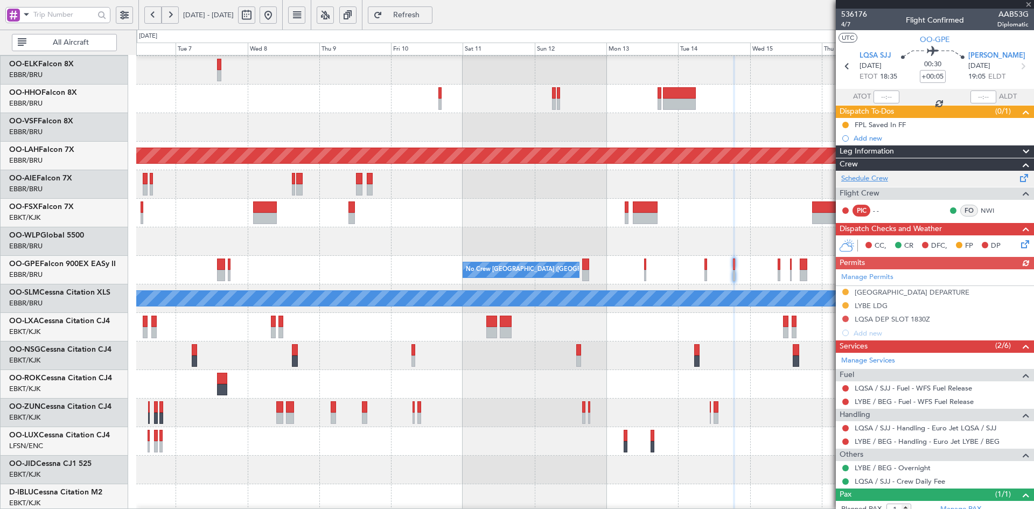
click at [884, 179] on link "Schedule Crew" at bounding box center [864, 178] width 47 height 11
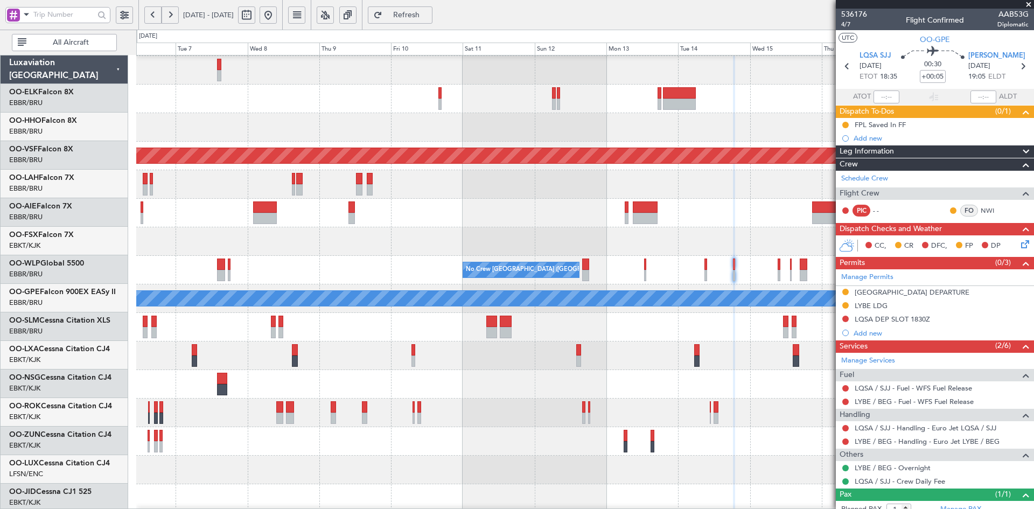
scroll to position [28, 0]
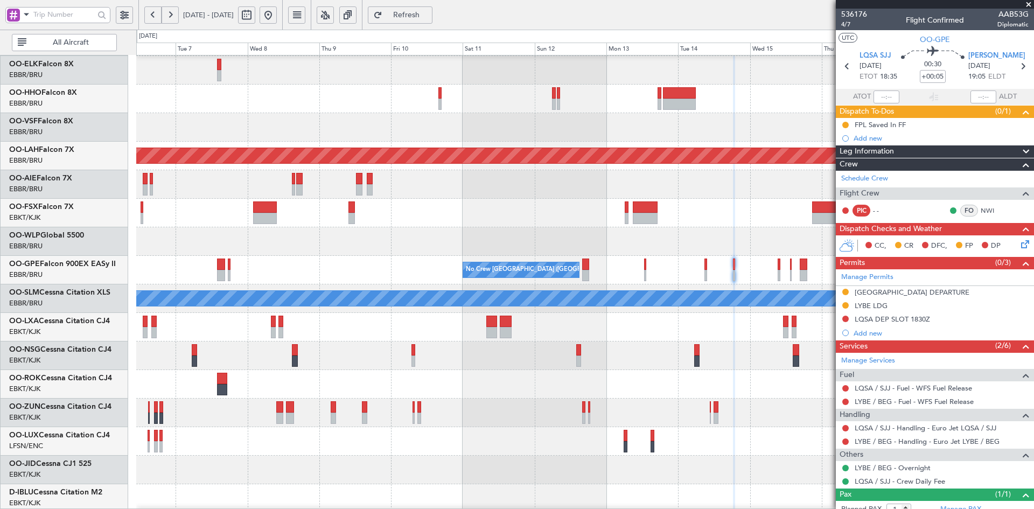
click at [277, 17] on button at bounding box center [268, 14] width 17 height 17
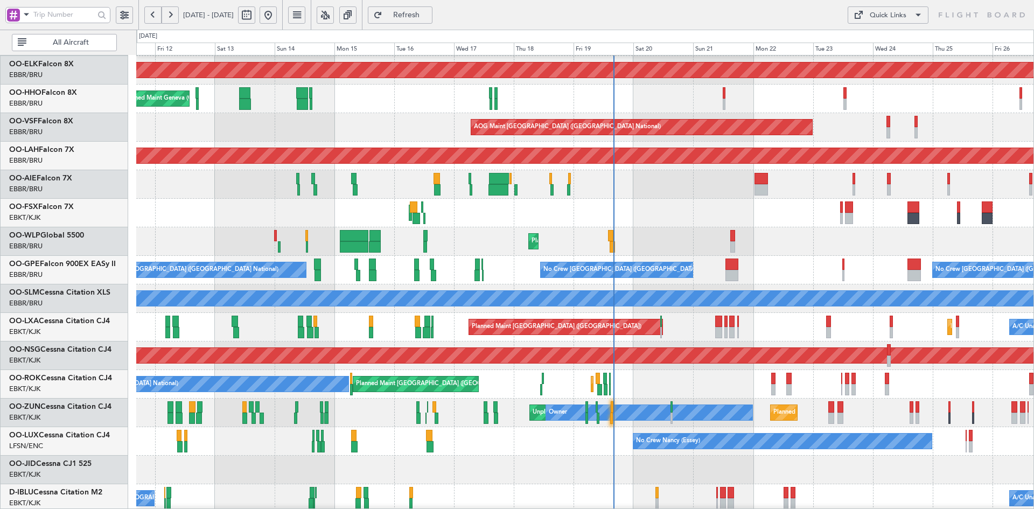
click at [800, 312] on div "Planned Maint Kortrijk-Wevelgem Planned Maint Geneva (Cointrin) AOG Maint New Y…" at bounding box center [584, 312] width 897 height 571
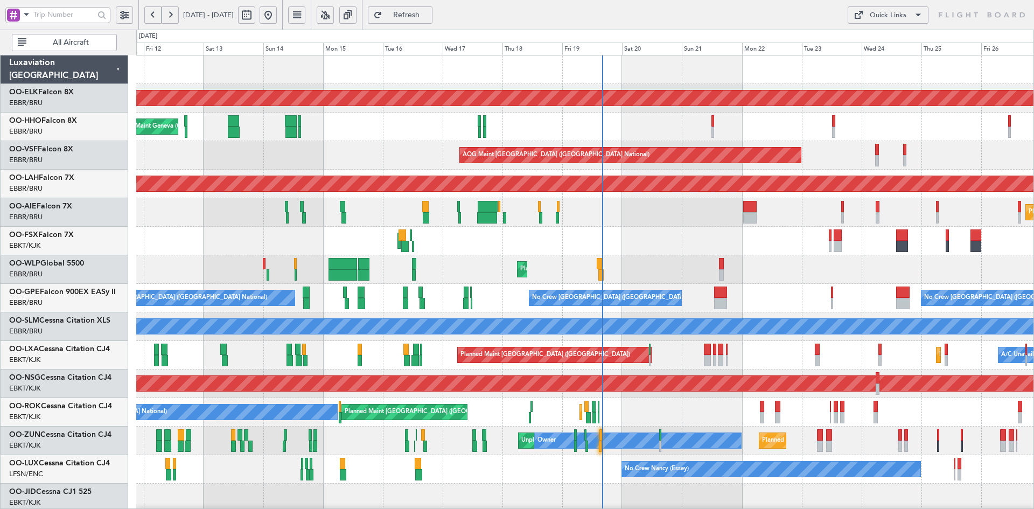
click at [730, 234] on div "AOG Maint Kortrijk-Wevelgem Planned Maint Kortrijk-Wevelgem" at bounding box center [584, 241] width 897 height 29
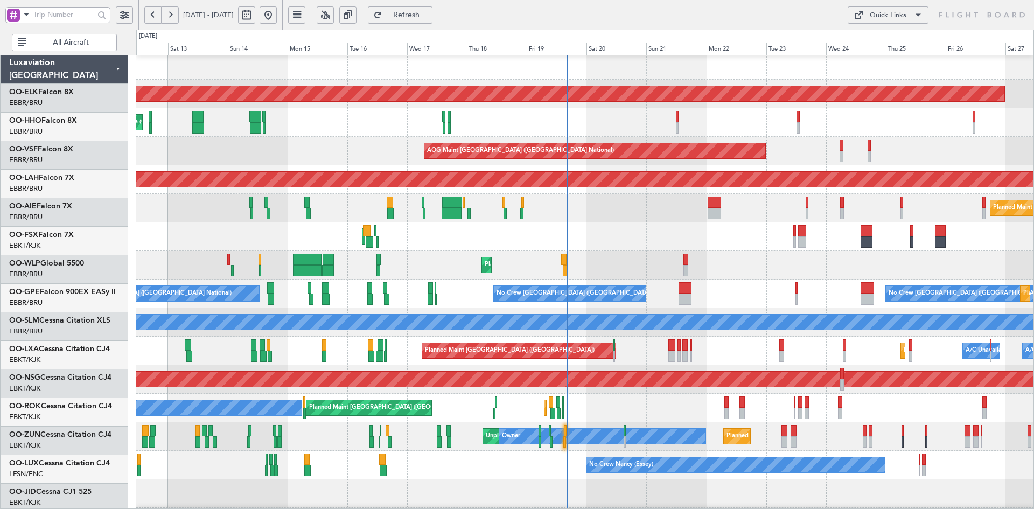
scroll to position [4, 0]
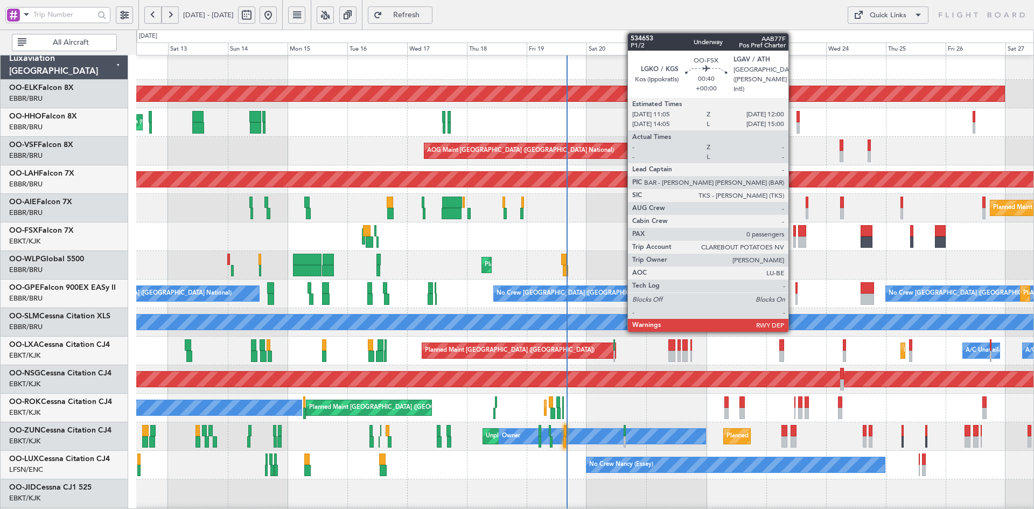
click at [793, 243] on div at bounding box center [794, 241] width 3 height 11
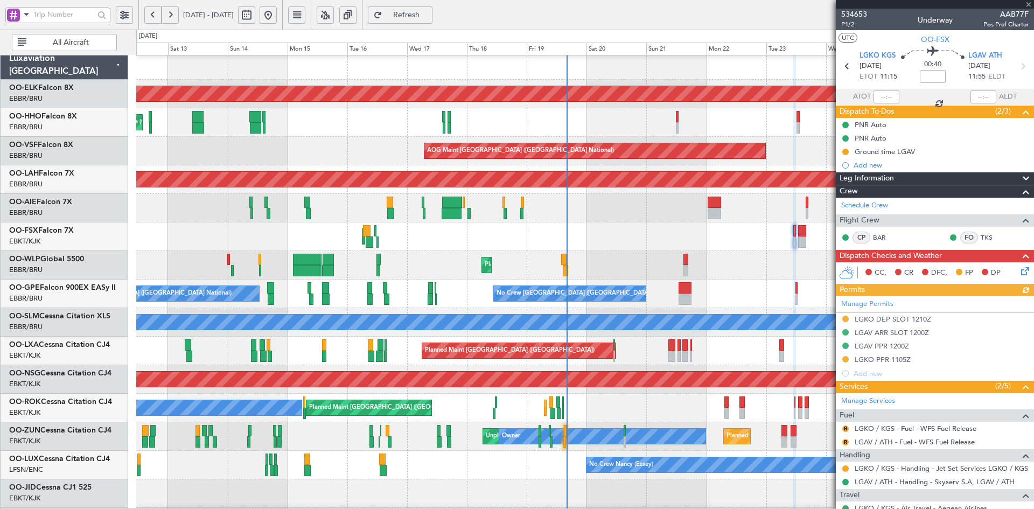
scroll to position [36, 0]
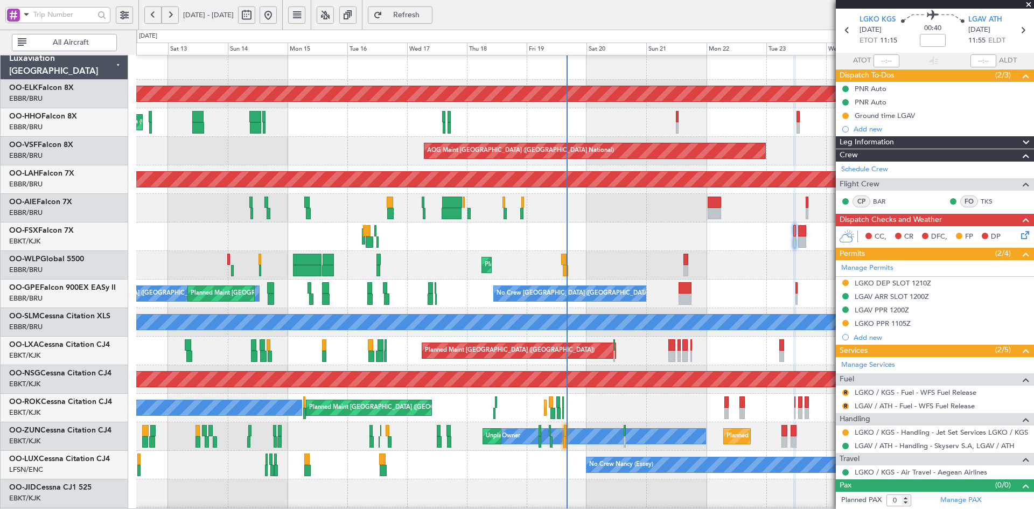
click at [1029, 5] on span at bounding box center [1028, 5] width 11 height 10
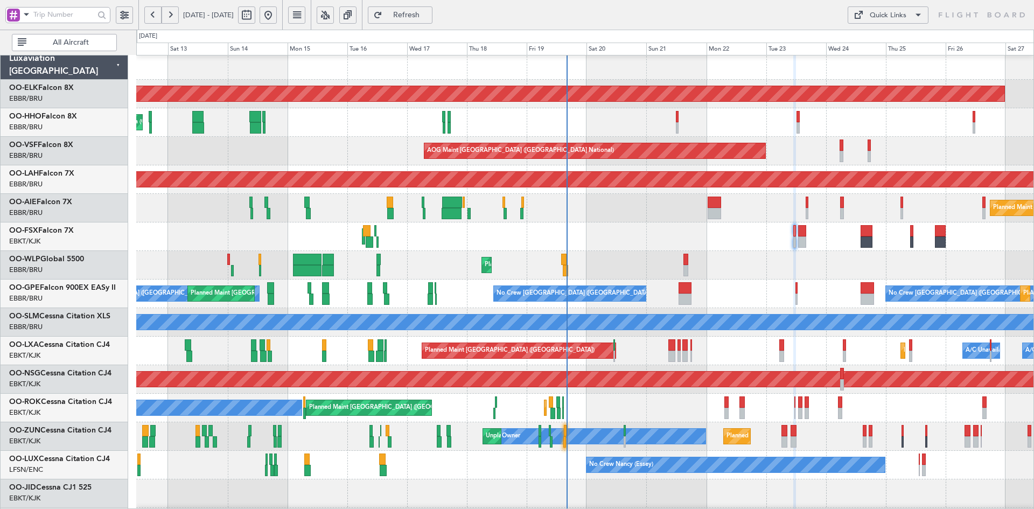
scroll to position [0, 0]
click at [332, 226] on div "AOG Maint Kortrijk-Wevelgem Planned Maint Kortrijk-Wevelgem" at bounding box center [584, 236] width 897 height 29
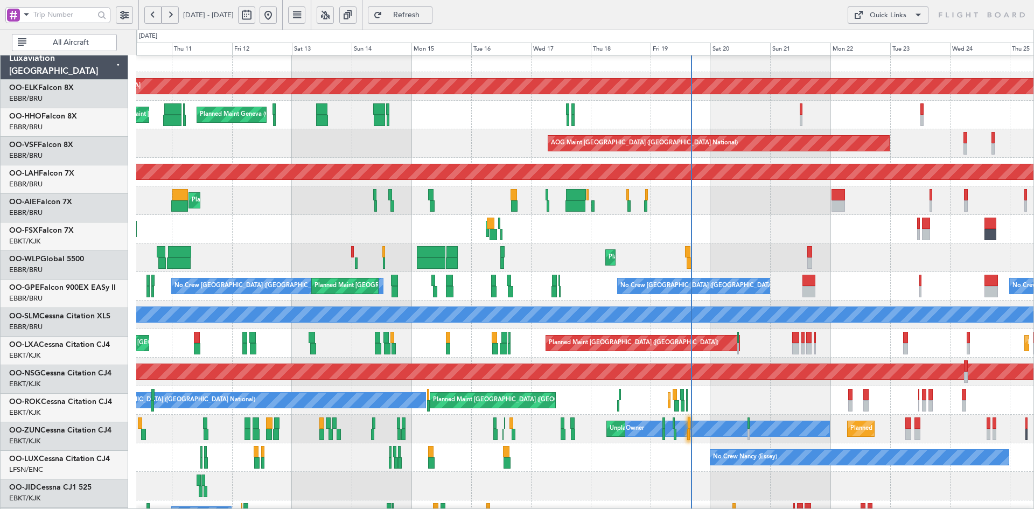
scroll to position [12, 0]
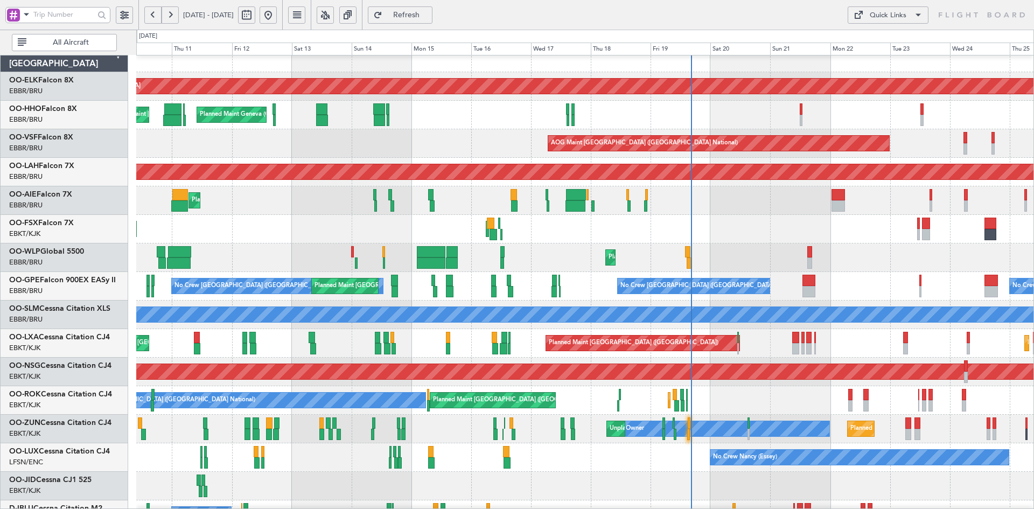
click at [674, 251] on div "Planned Maint Liege Planned Maint Liege" at bounding box center [584, 257] width 897 height 29
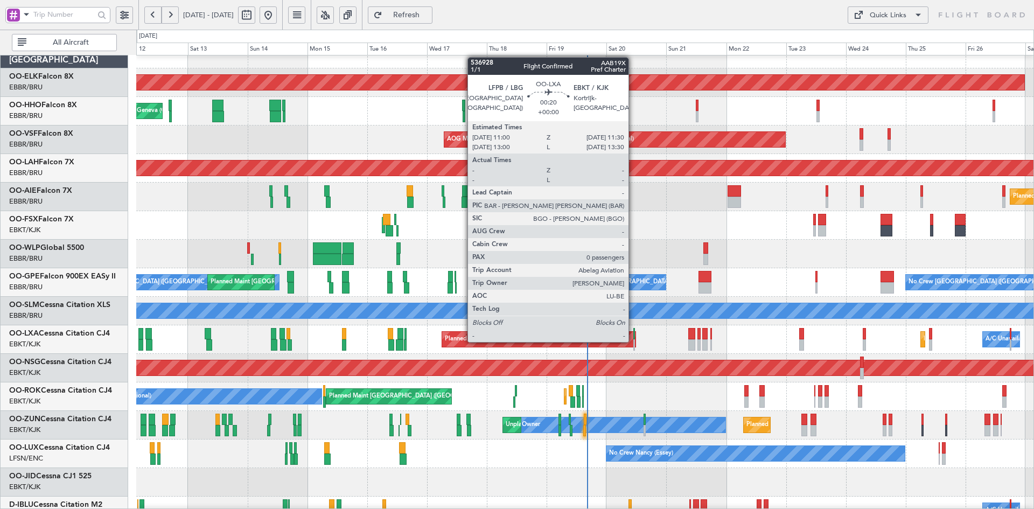
click at [633, 341] on div at bounding box center [634, 344] width 2 height 11
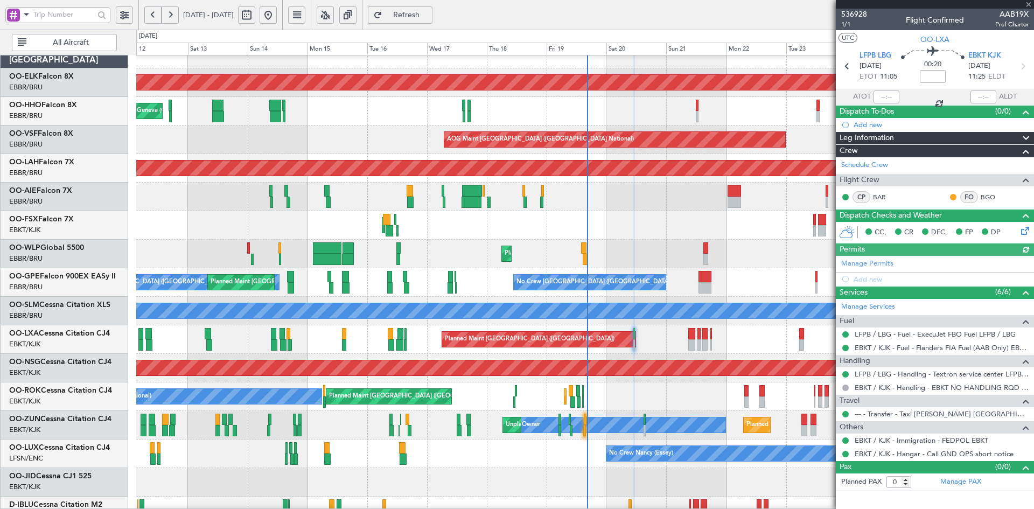
click at [924, 414] on mat-tooltip-component "EBKT / KJK - Handling - EBKT NO HANDLING RQD FOR CJ" at bounding box center [935, 406] width 180 height 29
click at [879, 413] on link "--- - Transfer - Taxi Sam Belgium" at bounding box center [942, 413] width 174 height 9
click at [1028, 4] on span at bounding box center [1028, 5] width 11 height 10
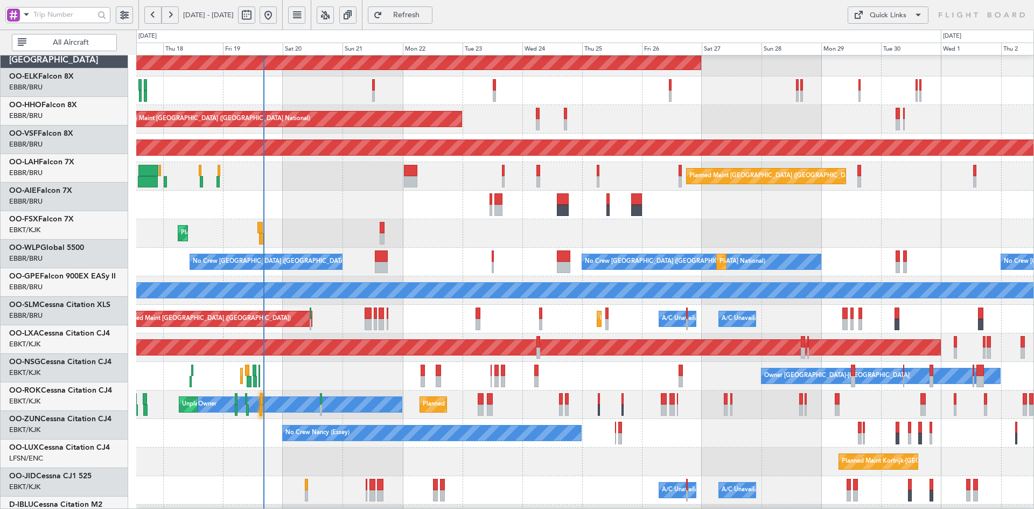
scroll to position [36, 0]
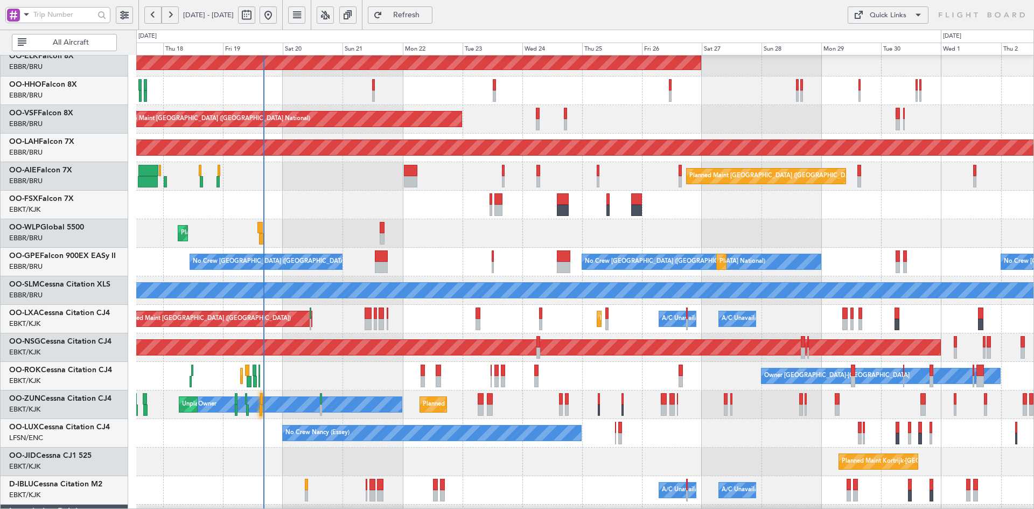
click at [444, 249] on div "No Crew Brussels (Brussels National) No Crew Brussels (Brussels National) Plann…" at bounding box center [584, 262] width 897 height 29
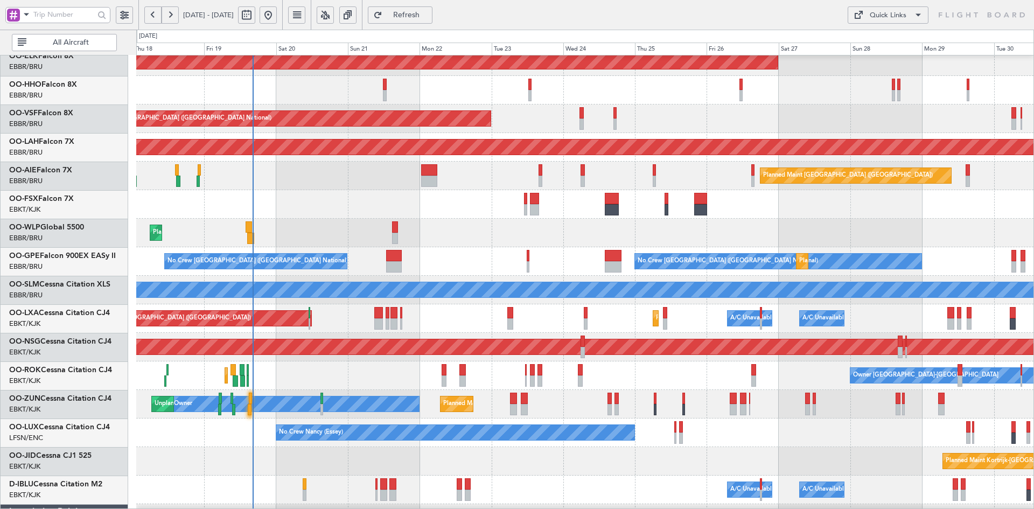
click at [474, 227] on div "Planned Maint Liege" at bounding box center [584, 233] width 897 height 29
click at [523, 247] on div "Planned Maint Liege" at bounding box center [584, 233] width 897 height 29
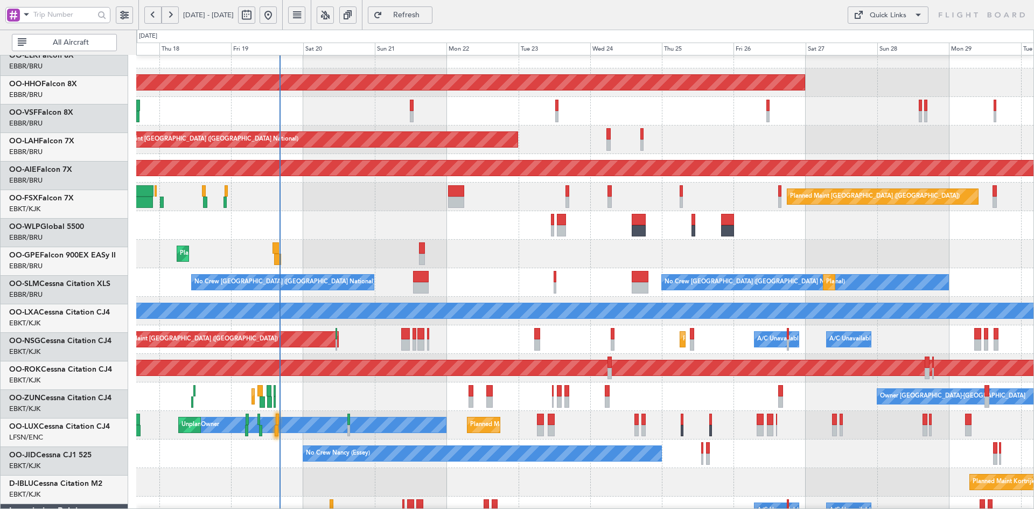
scroll to position [16, 0]
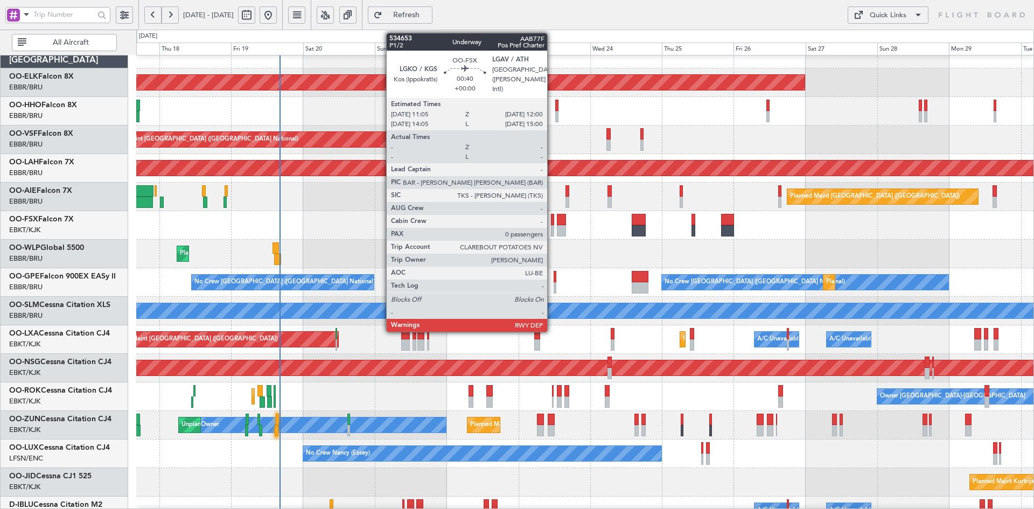
click at [552, 233] on div at bounding box center [552, 230] width 3 height 11
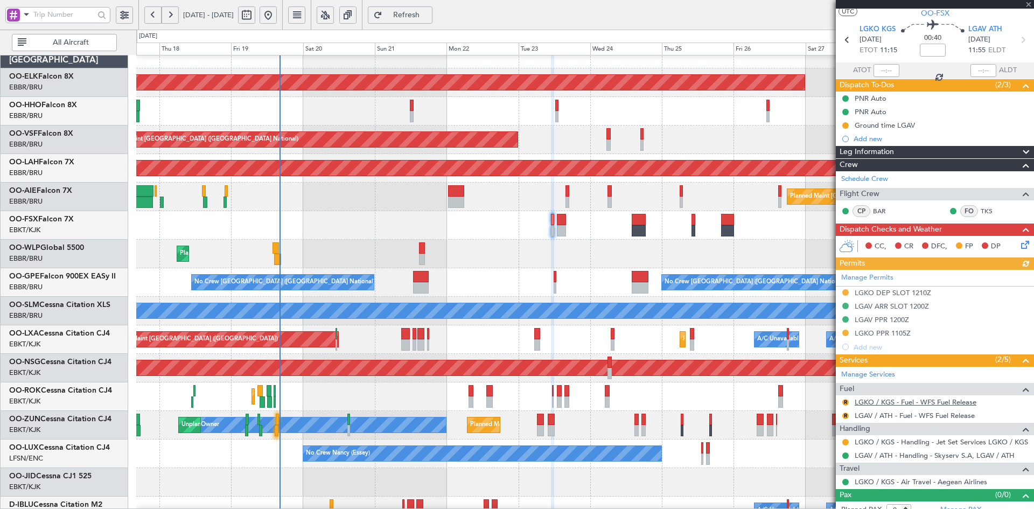
scroll to position [36, 0]
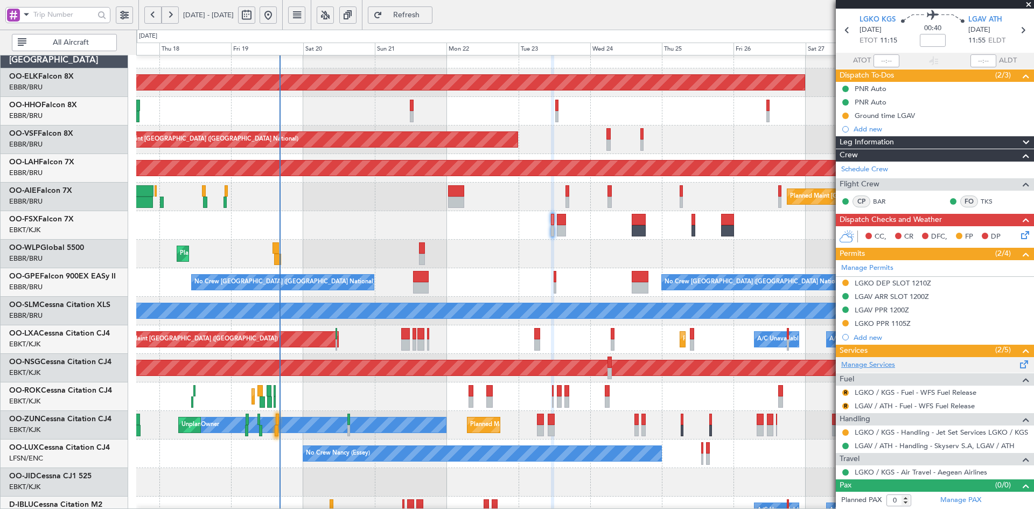
click at [885, 365] on link "Manage Services" at bounding box center [868, 365] width 54 height 11
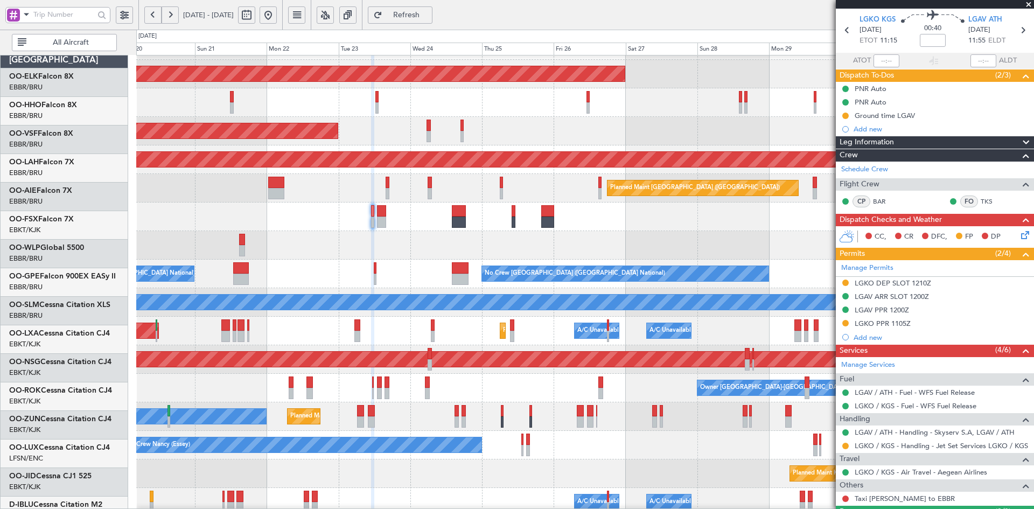
scroll to position [24, 0]
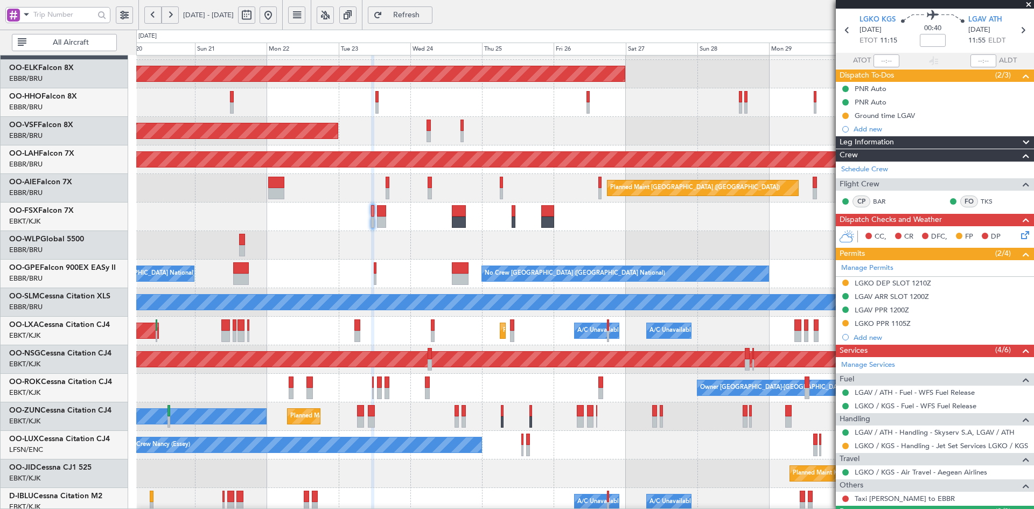
click at [570, 119] on div "AOG Maint [GEOGRAPHIC_DATA] ([GEOGRAPHIC_DATA] National)" at bounding box center [584, 131] width 897 height 29
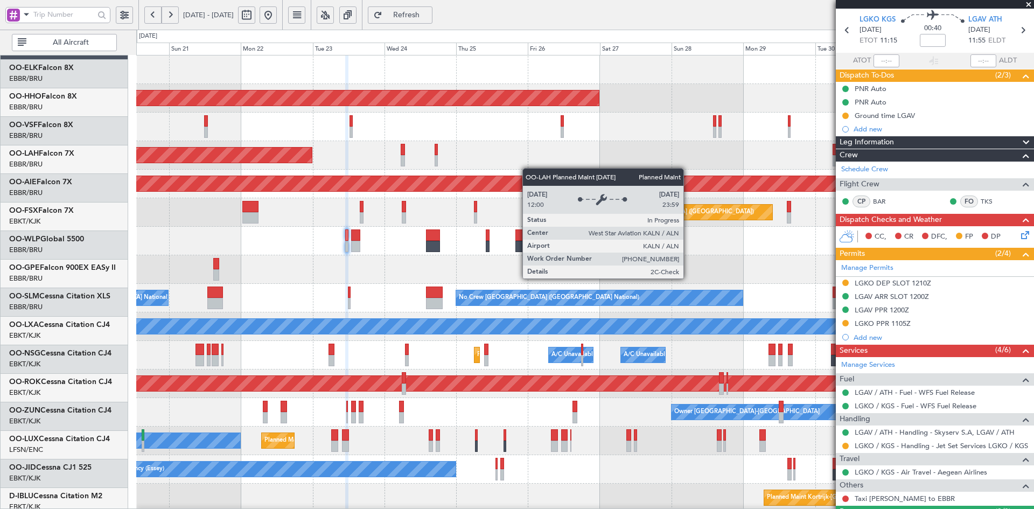
scroll to position [0, 0]
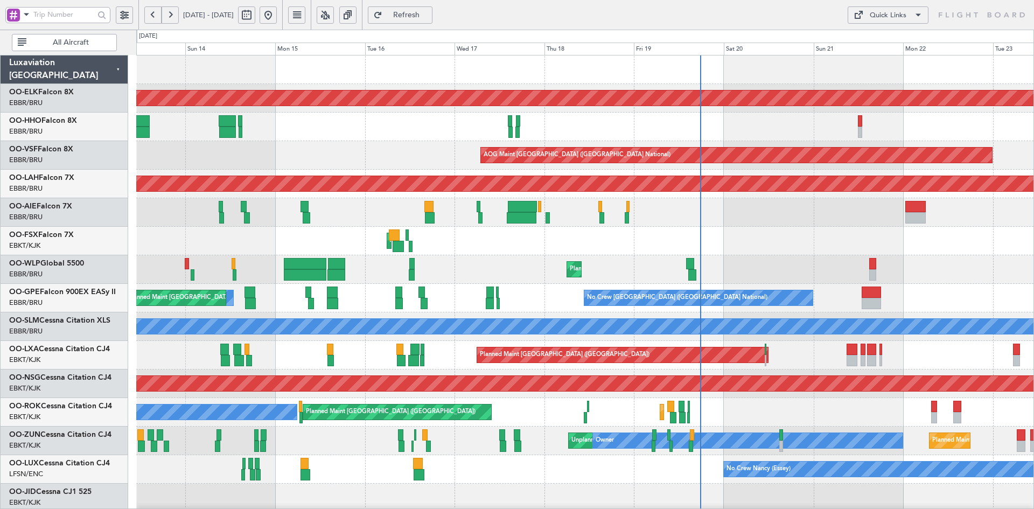
click at [655, 131] on div "Planned Maint Geneva (Cointrin)" at bounding box center [584, 127] width 897 height 29
click at [527, 134] on div "Planned Maint Geneva (Cointrin)" at bounding box center [584, 127] width 897 height 29
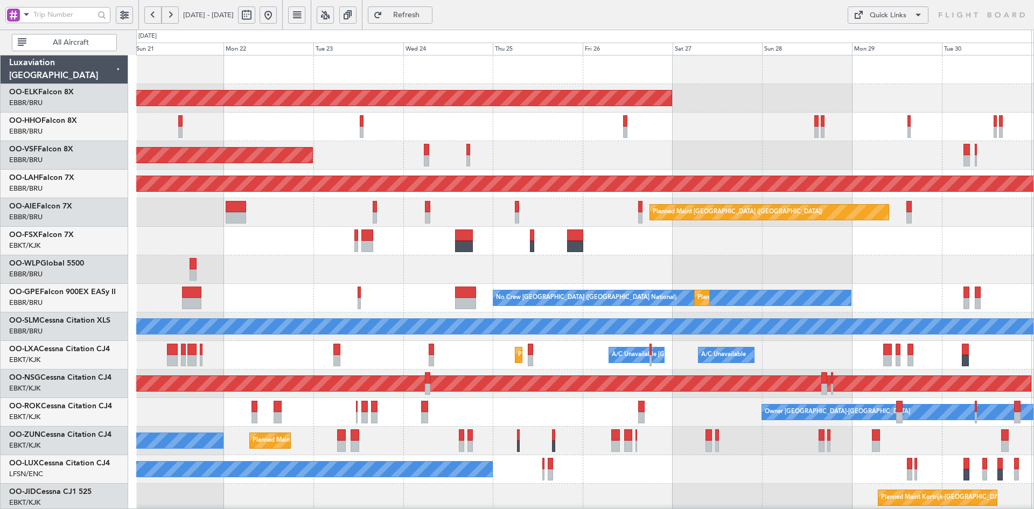
click at [505, 194] on div "Planned Maint Kortrijk-[GEOGRAPHIC_DATA] AOG Maint [GEOGRAPHIC_DATA] ([GEOGRAPH…" at bounding box center [584, 340] width 897 height 571
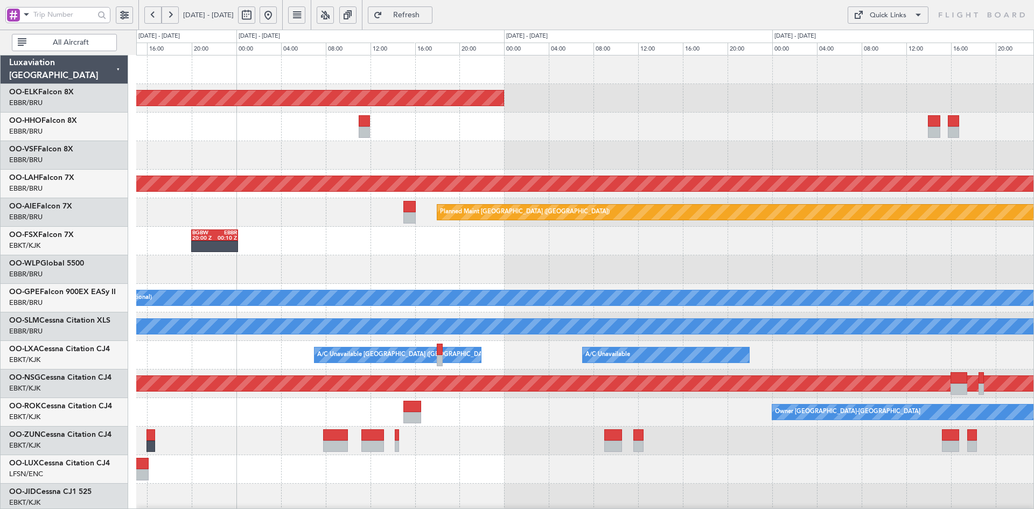
click at [513, 120] on div at bounding box center [584, 127] width 897 height 29
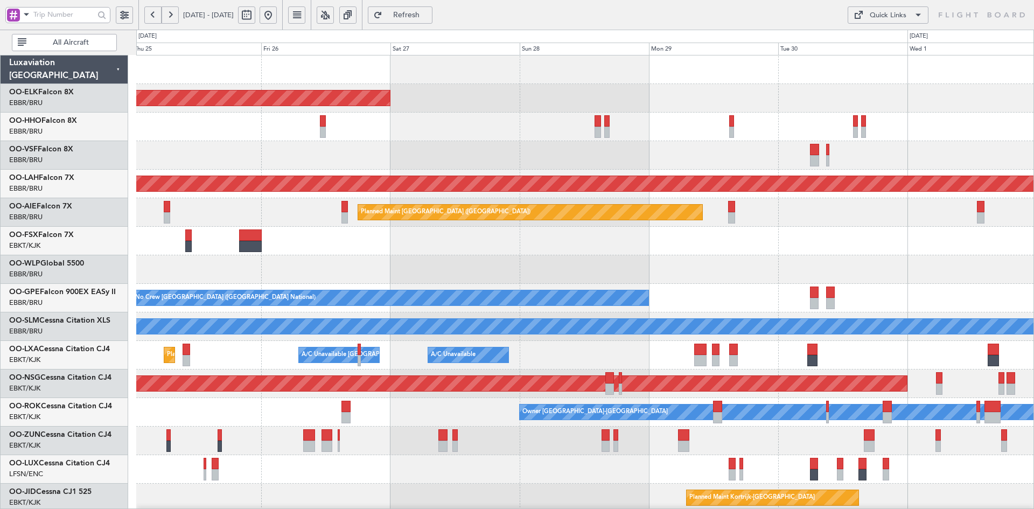
scroll to position [5, 0]
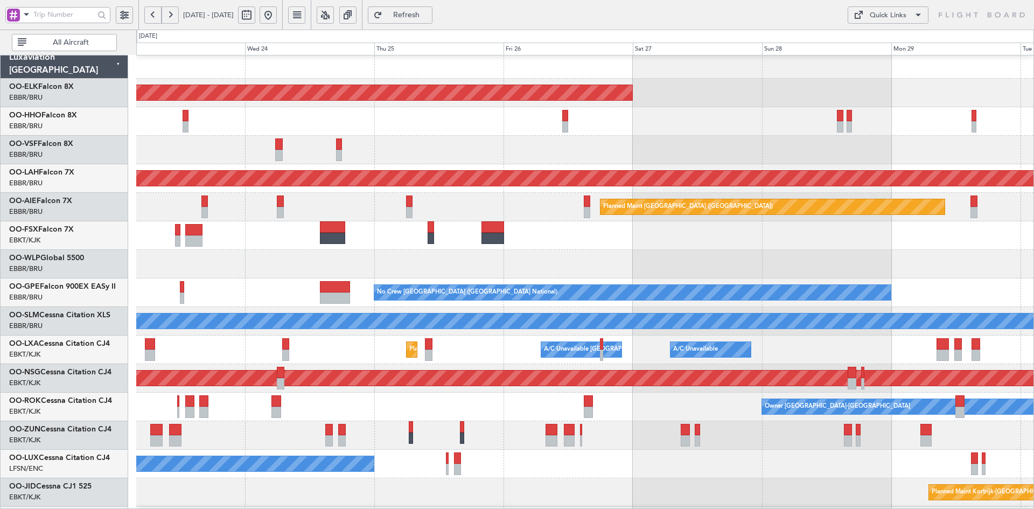
click at [699, 96] on div "Planned Maint Kortrijk-[GEOGRAPHIC_DATA]" at bounding box center [584, 93] width 897 height 29
click at [277, 12] on button at bounding box center [268, 14] width 17 height 17
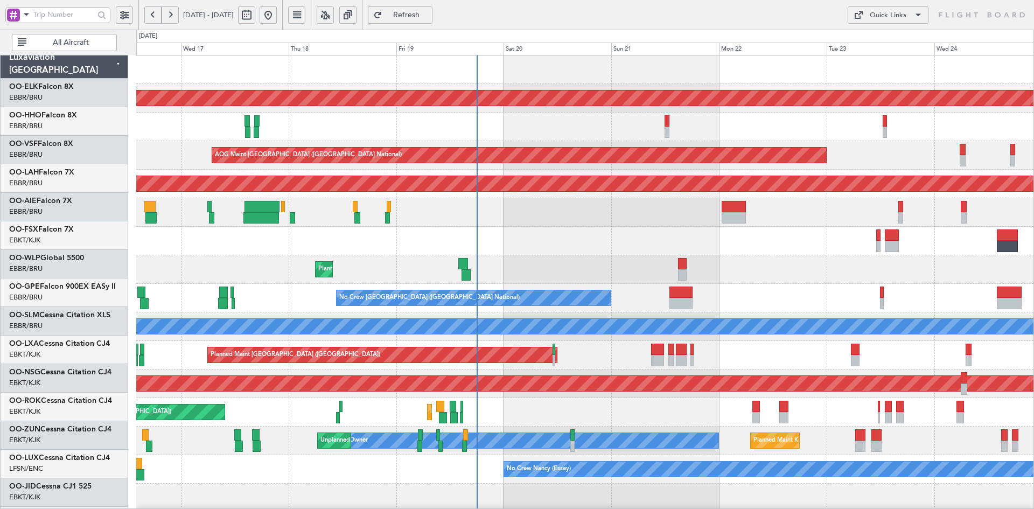
click at [576, 215] on div "Planned Maint [GEOGRAPHIC_DATA] ([GEOGRAPHIC_DATA])" at bounding box center [584, 212] width 897 height 29
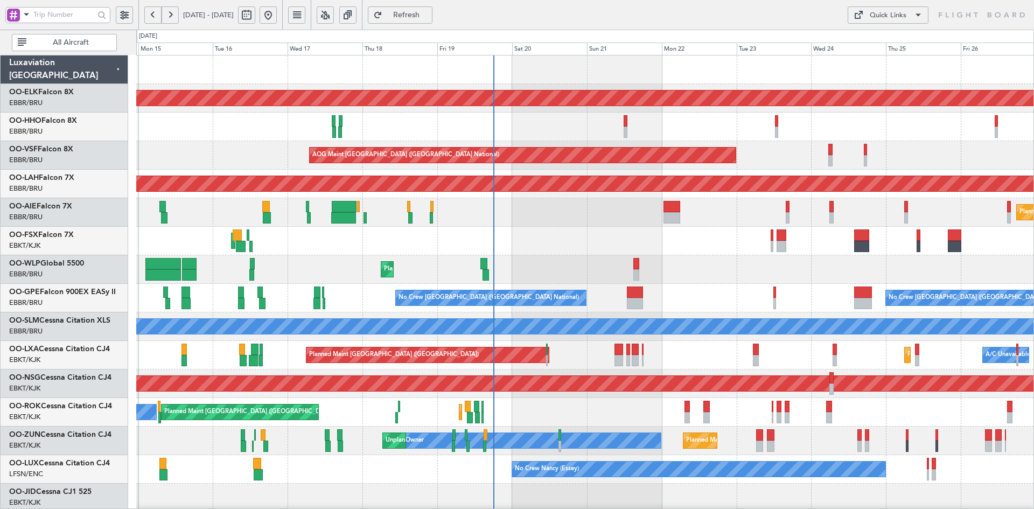
scroll to position [31, 0]
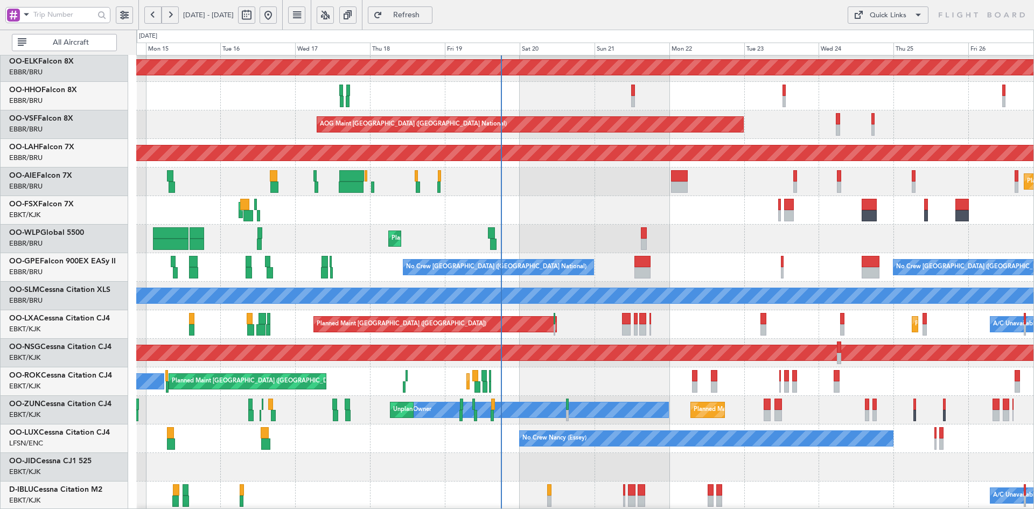
click at [612, 426] on div "No Crew Nancy (Essey)" at bounding box center [584, 438] width 897 height 29
click at [629, 432] on div "Planned Maint Kortrijk-[GEOGRAPHIC_DATA] Planned Maint Geneva ([GEOGRAPHIC_DATA…" at bounding box center [584, 310] width 897 height 571
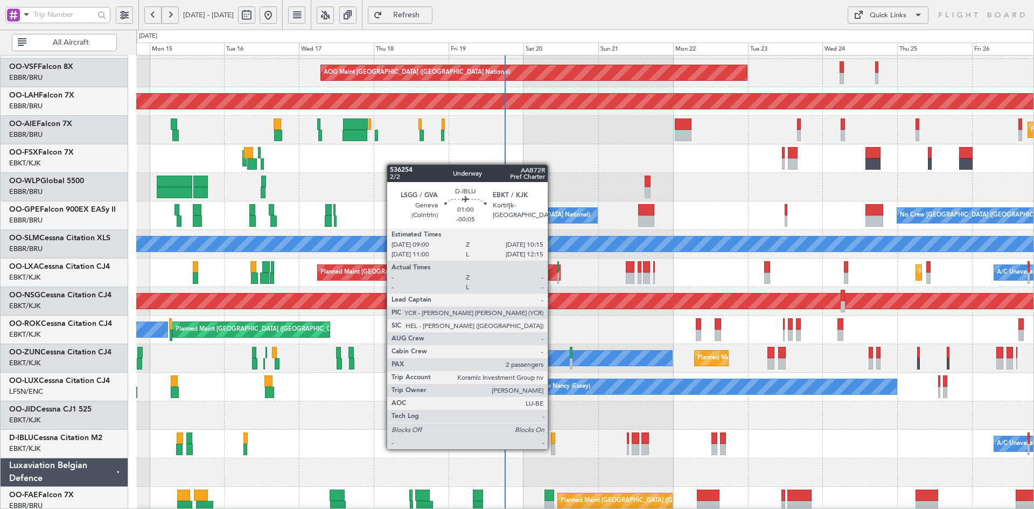
click at [553, 448] on div at bounding box center [553, 449] width 4 height 11
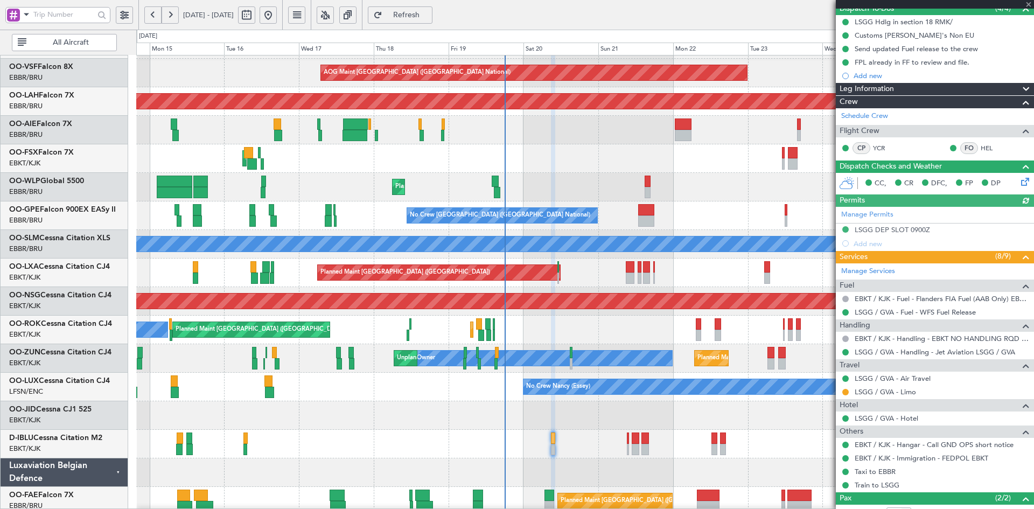
scroll to position [164, 0]
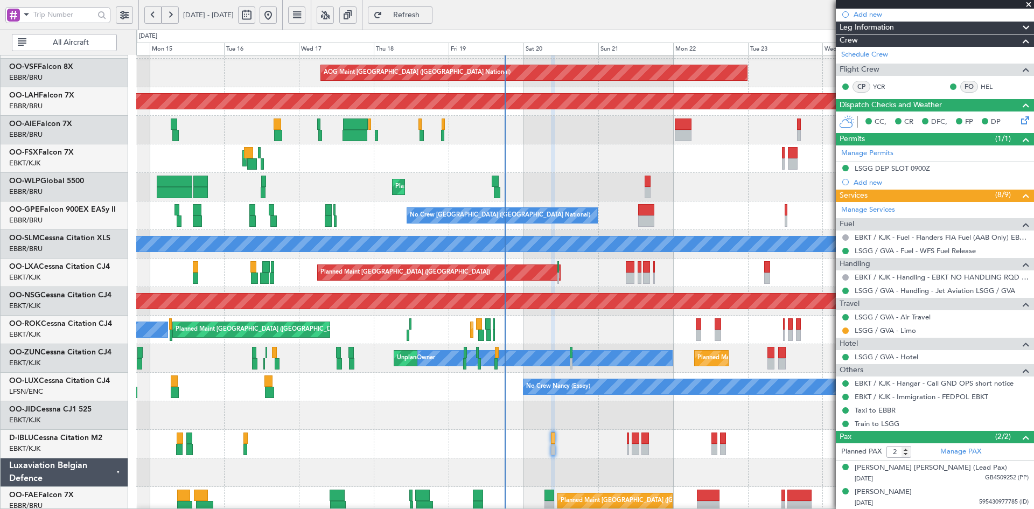
click at [1029, 2] on span at bounding box center [1028, 5] width 11 height 10
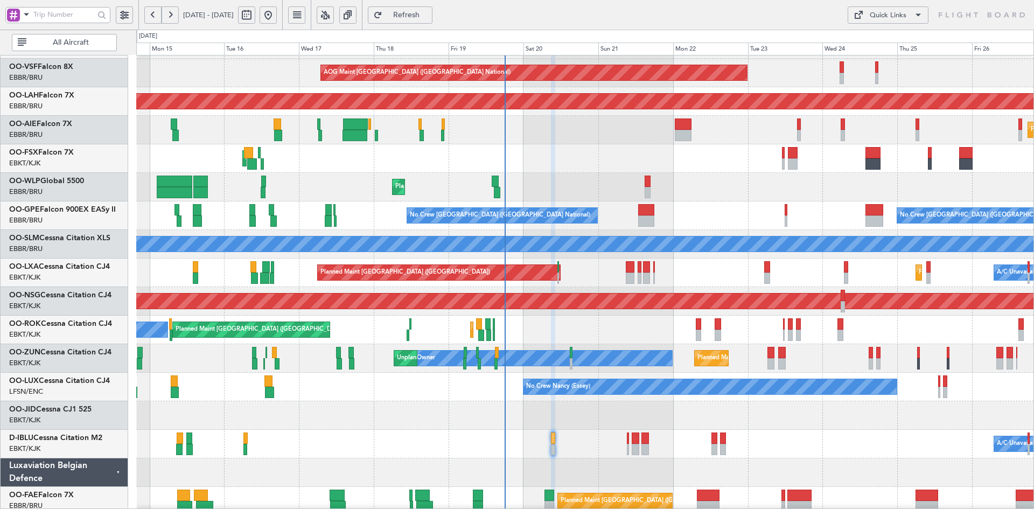
type input "0"
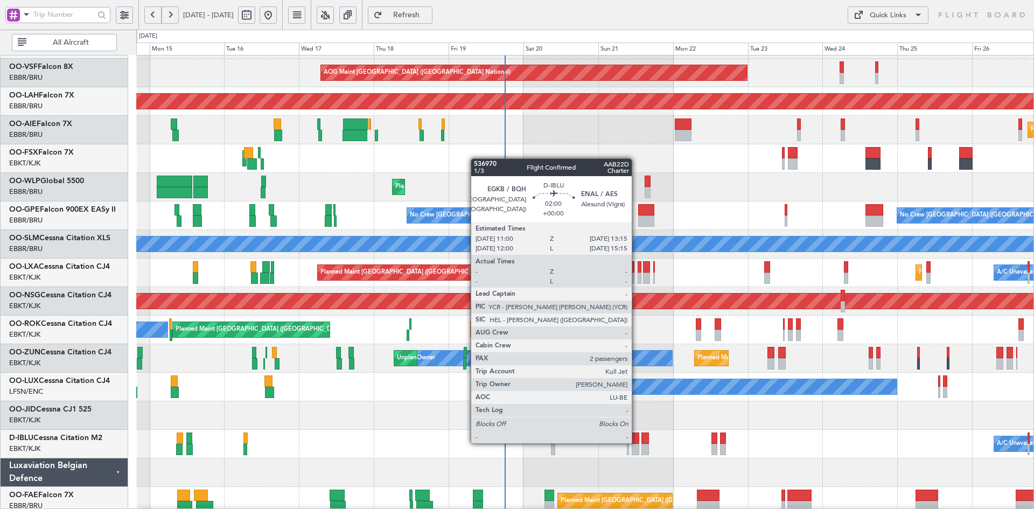
click at [637, 442] on div at bounding box center [636, 437] width 8 height 11
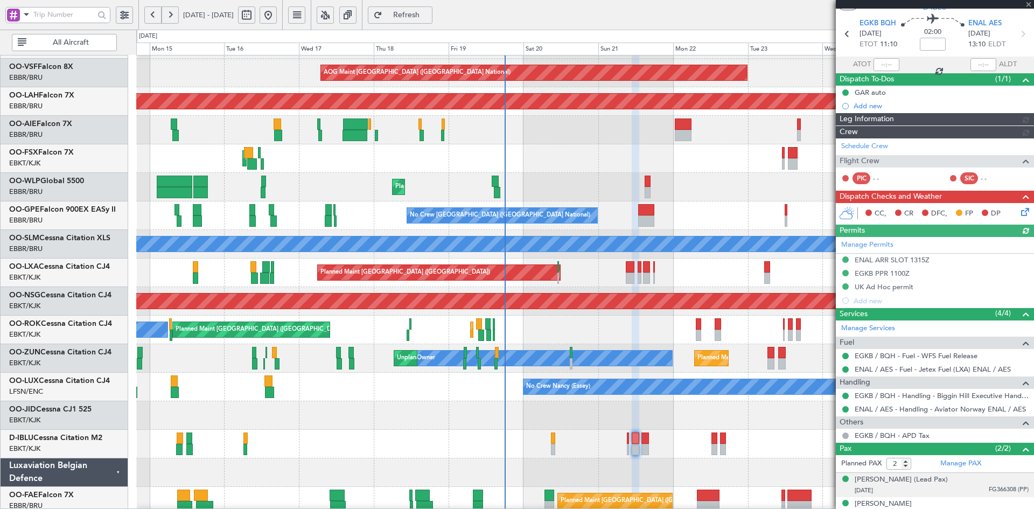
scroll to position [44, 0]
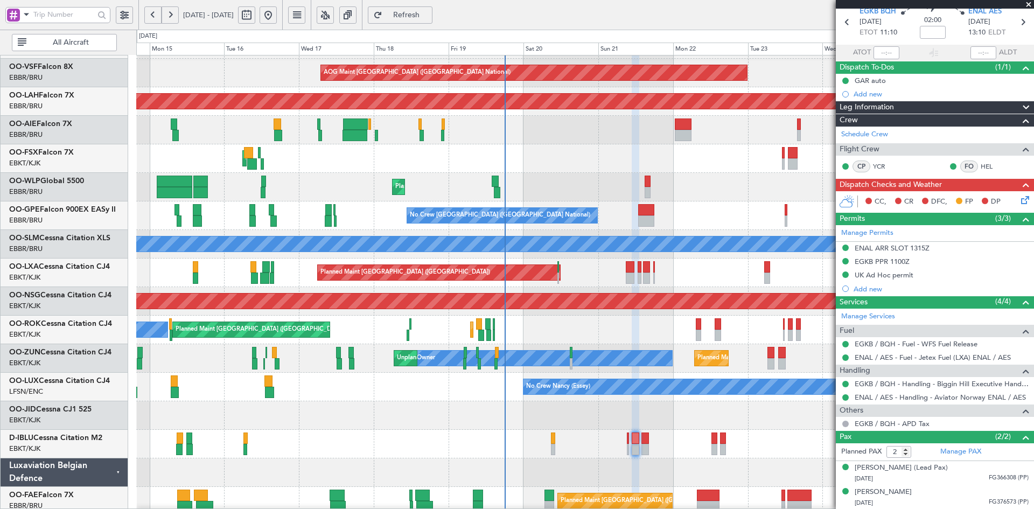
click at [1028, 3] on span at bounding box center [1028, 5] width 11 height 10
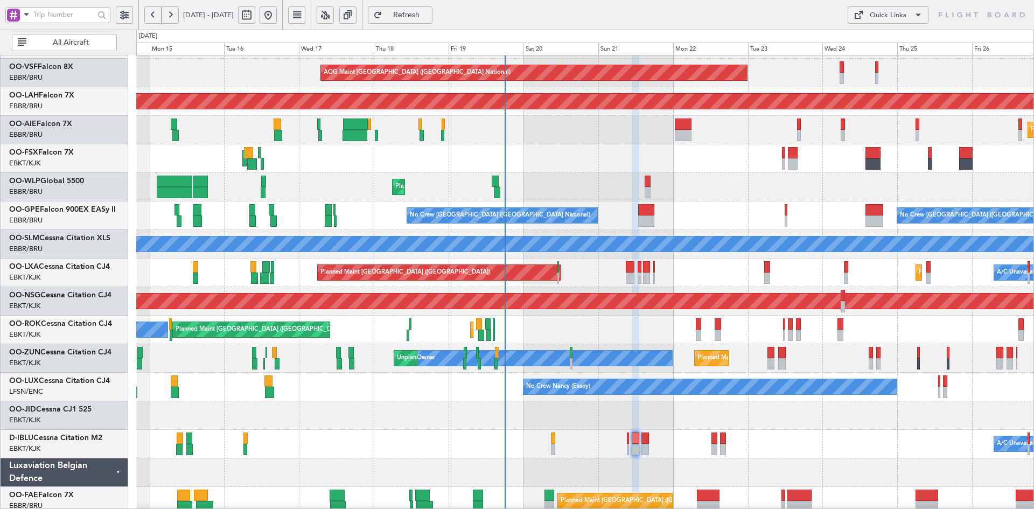
type input "0"
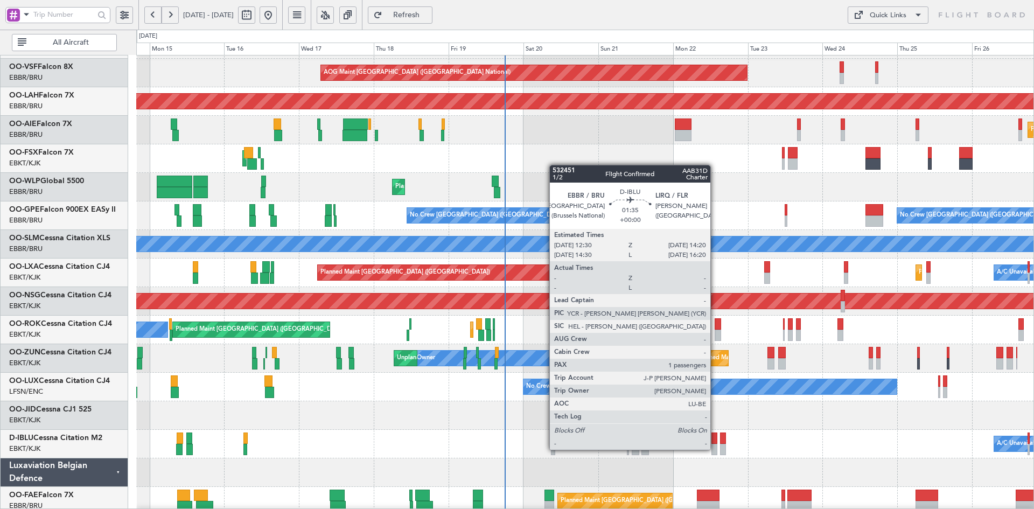
click at [715, 449] on div at bounding box center [714, 449] width 6 height 11
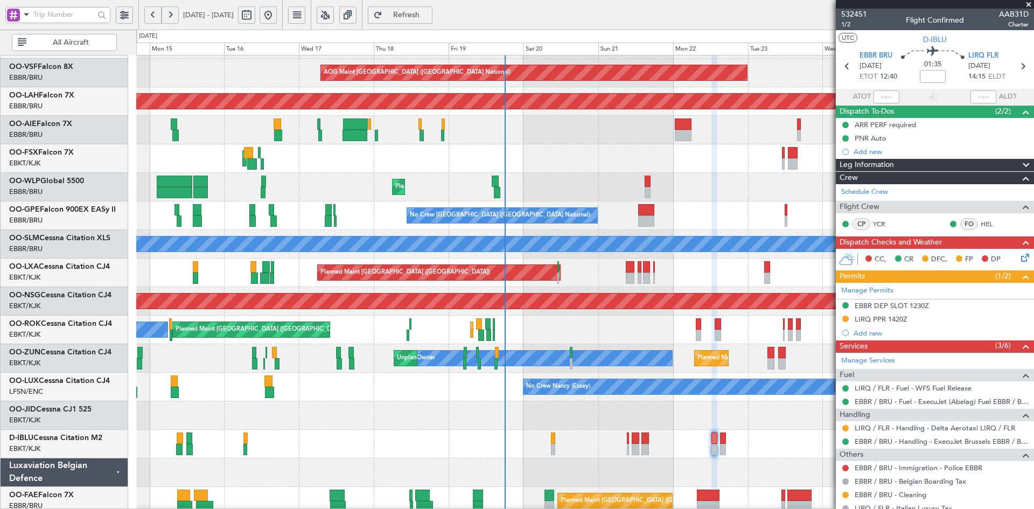
click at [1029, 4] on span at bounding box center [1028, 5] width 11 height 10
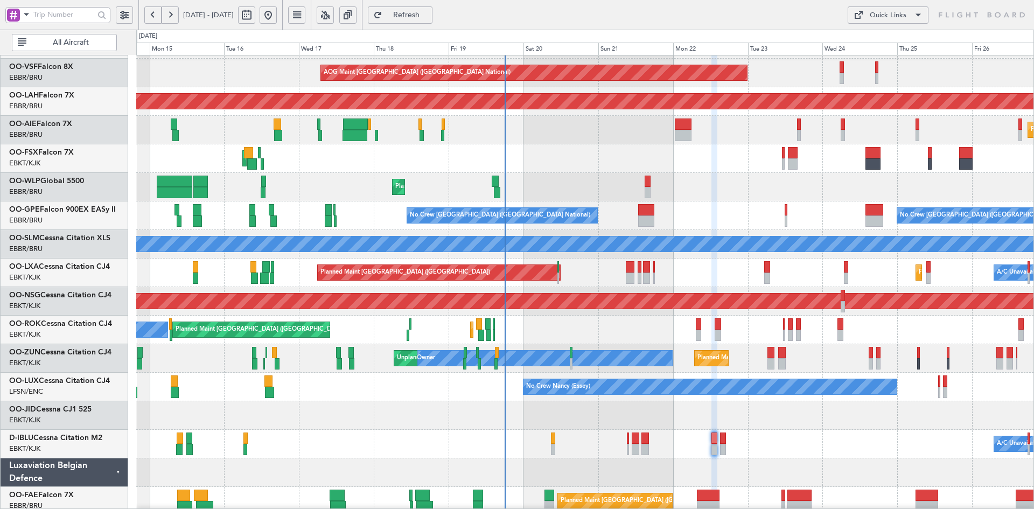
type input "0"
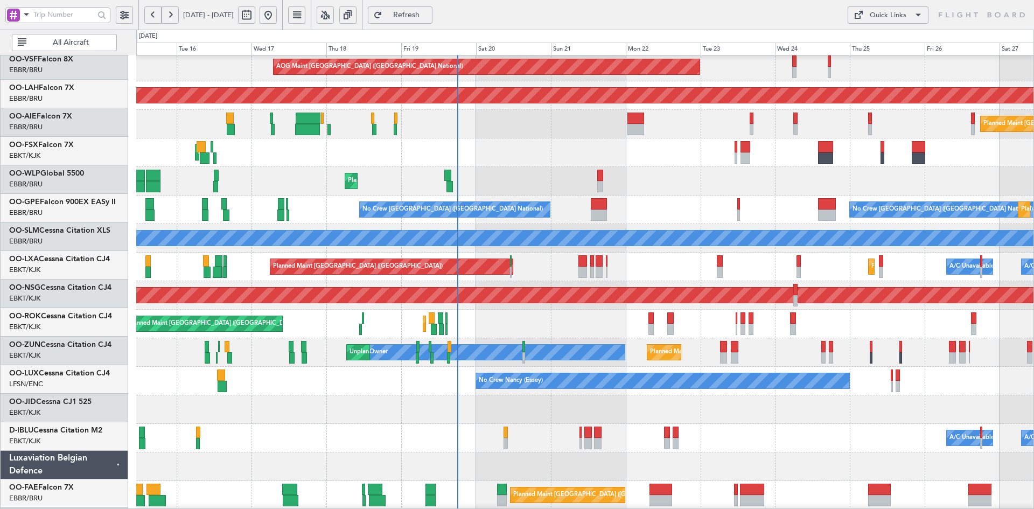
scroll to position [88, 0]
click at [514, 172] on div "Planned Maint Liege" at bounding box center [584, 181] width 897 height 29
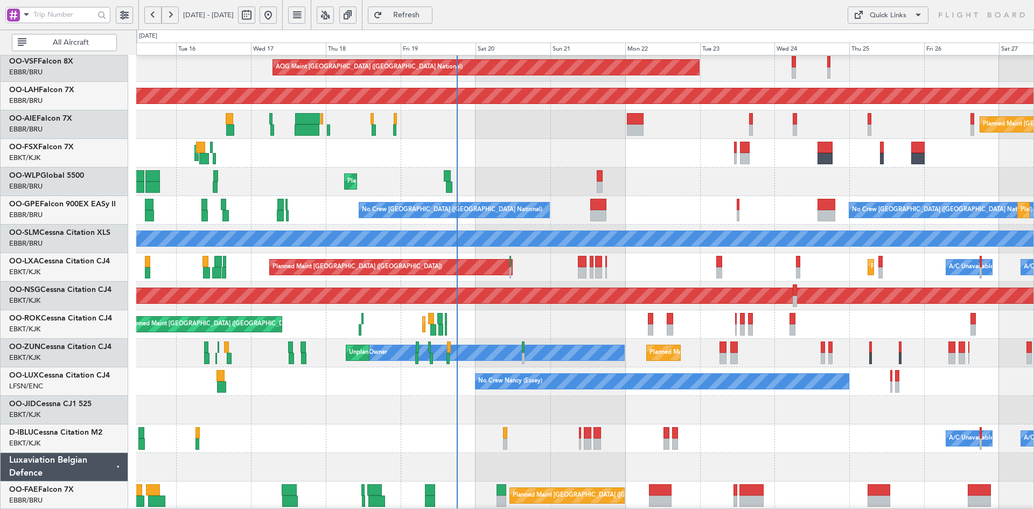
click at [506, 417] on div "Planned Maint Geneva (Cointrin) AOG Maint [GEOGRAPHIC_DATA] ([GEOGRAPHIC_DATA])…" at bounding box center [584, 253] width 897 height 571
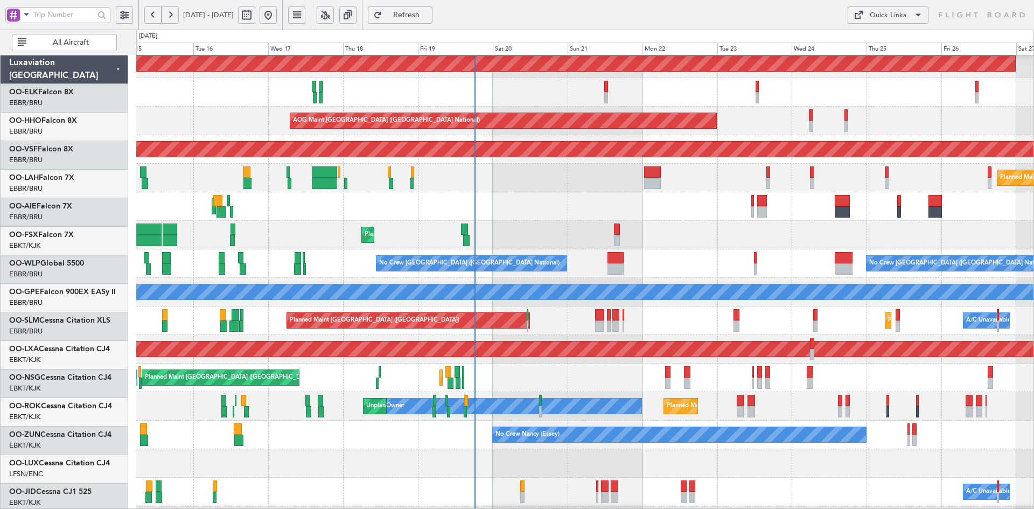
scroll to position [34, 0]
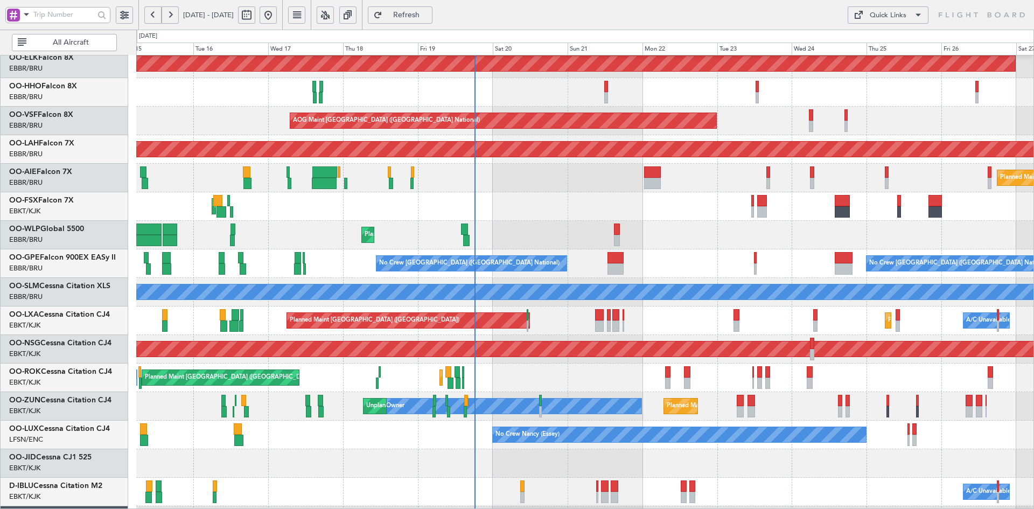
click at [680, 262] on div "No Crew [GEOGRAPHIC_DATA] ([GEOGRAPHIC_DATA] National) No Crew [GEOGRAPHIC_DATA…" at bounding box center [584, 263] width 897 height 29
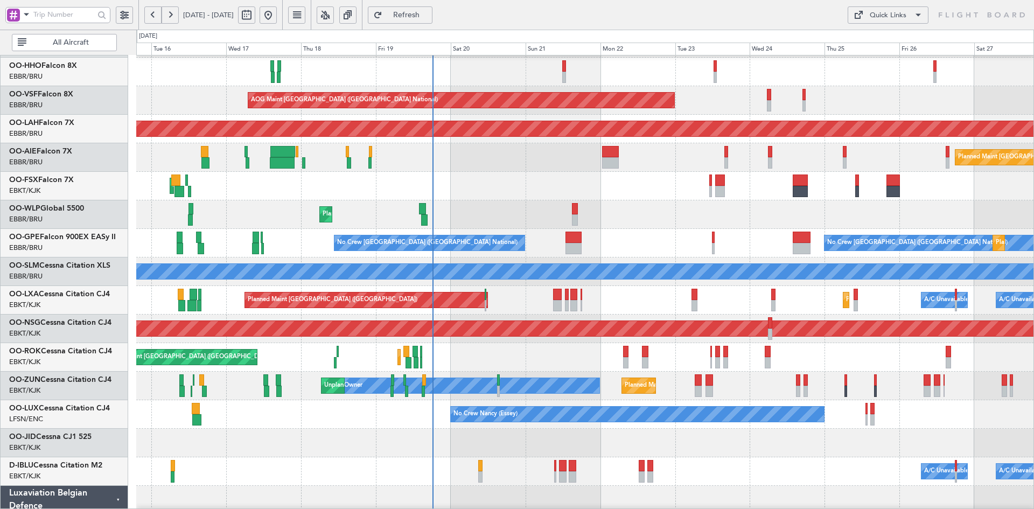
scroll to position [35, 0]
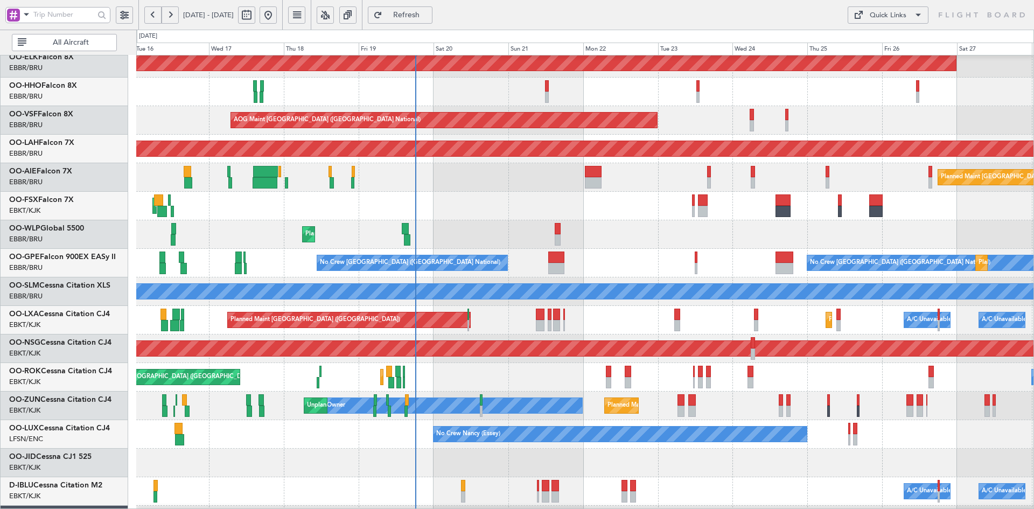
click at [654, 211] on div "AOG Maint Kortrijk-[GEOGRAPHIC_DATA]" at bounding box center [584, 206] width 897 height 29
